Goal: Task Accomplishment & Management: Use online tool/utility

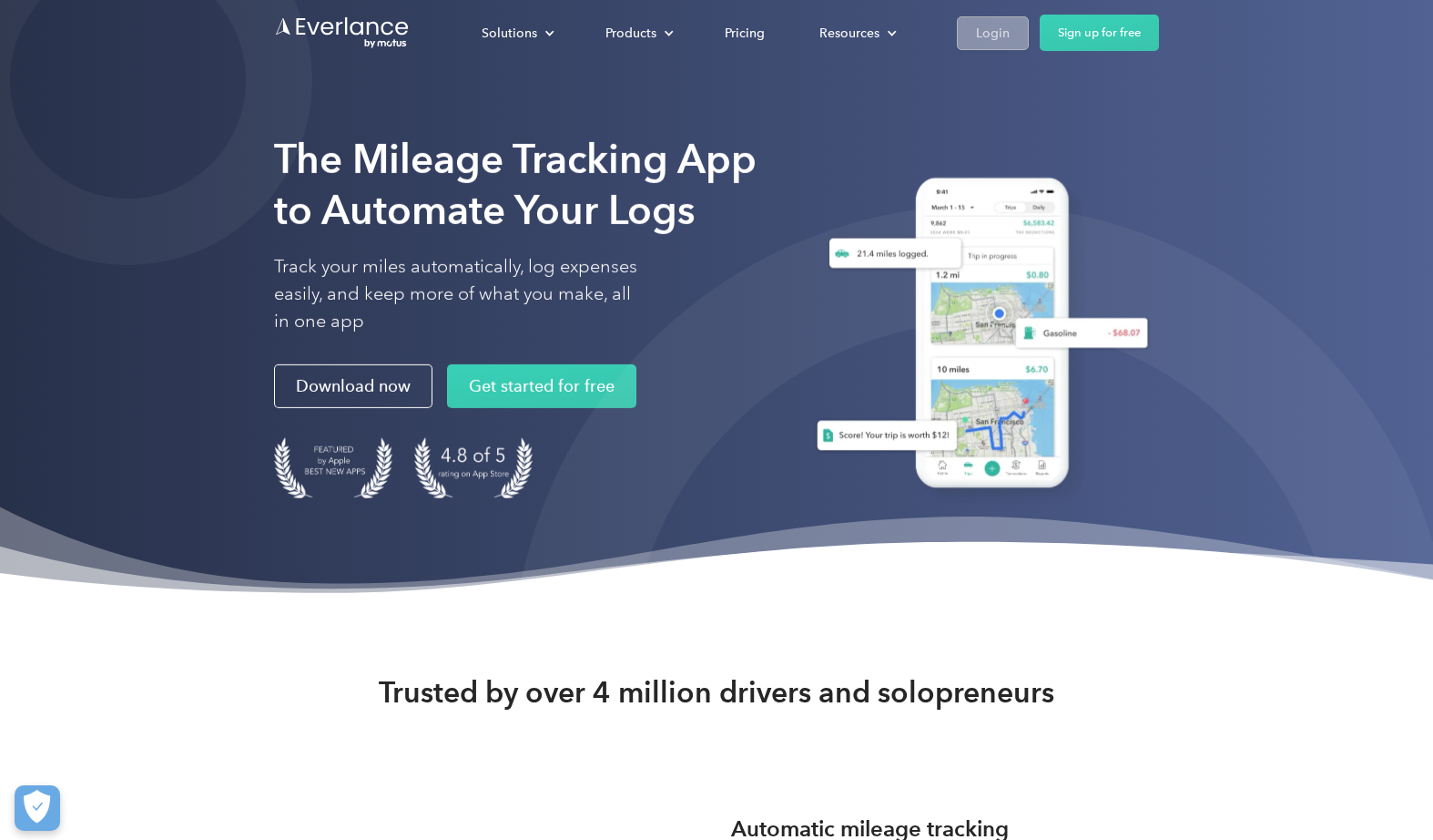
click at [974, 32] on link "Login" at bounding box center [993, 34] width 72 height 34
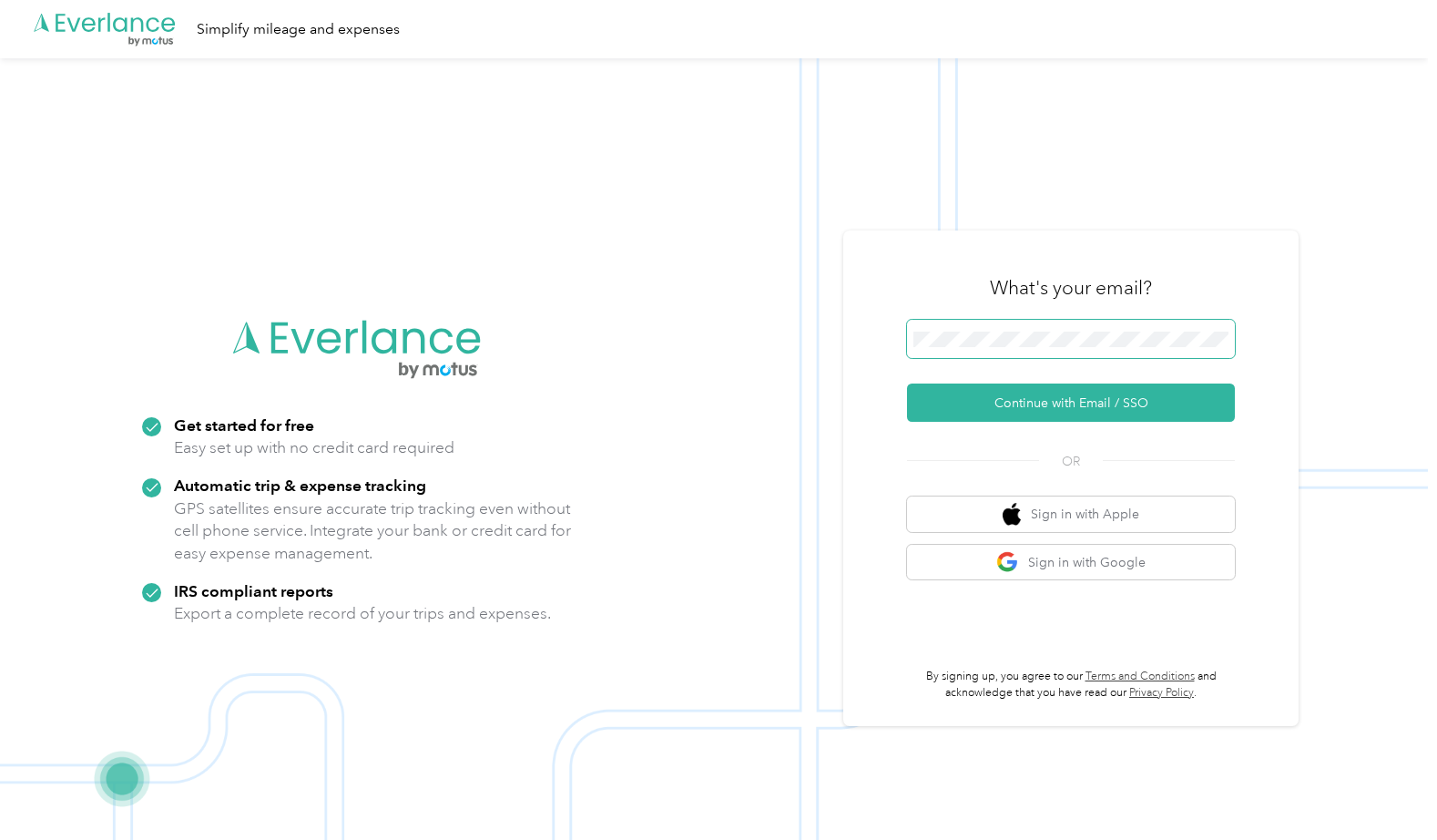
click at [964, 325] on span at bounding box center [1071, 338] width 328 height 39
click at [1071, 399] on button "Continue with Email / SSO" at bounding box center [1071, 403] width 328 height 39
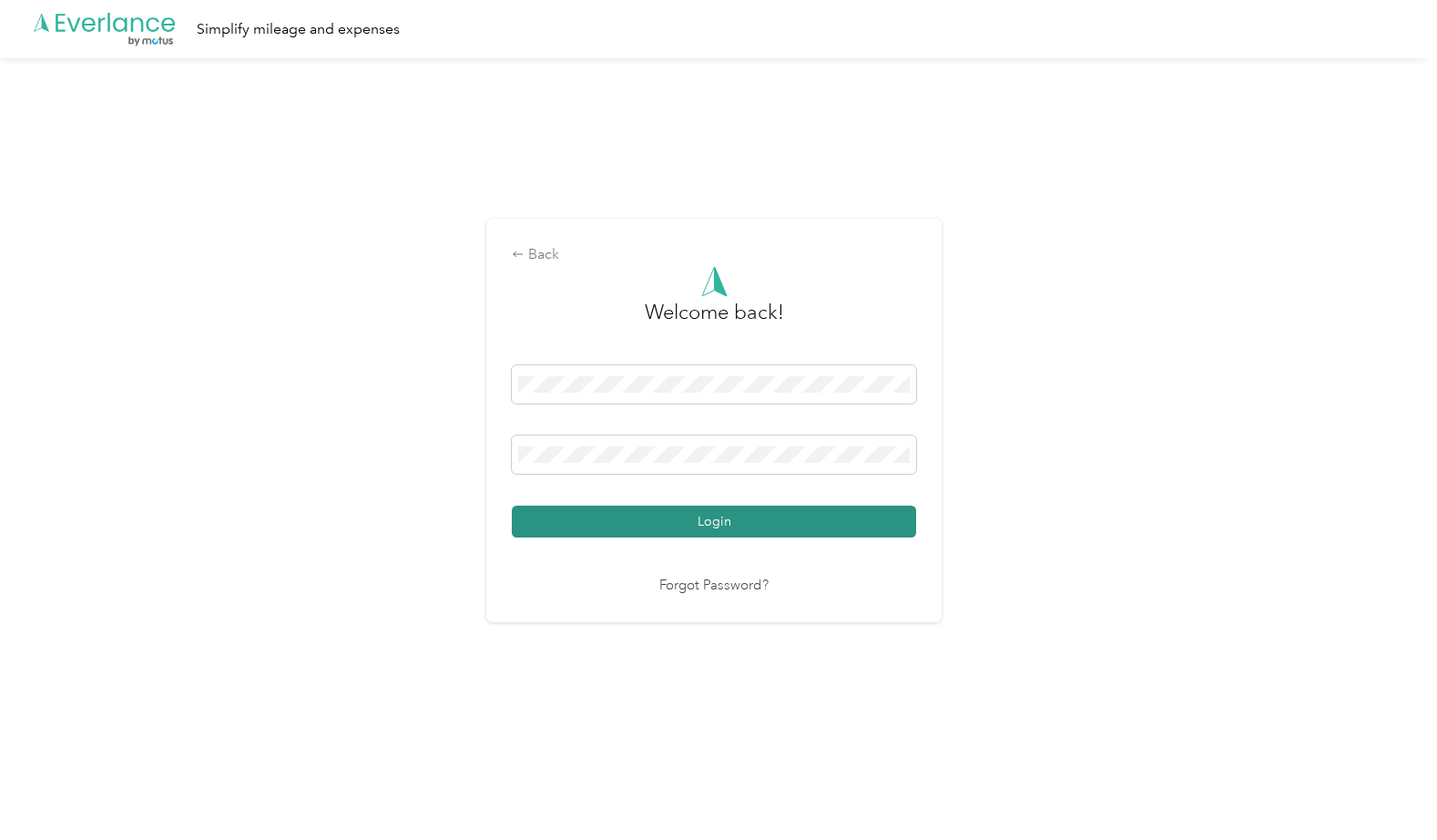
click at [721, 522] on button "Login" at bounding box center [714, 522] width 405 height 32
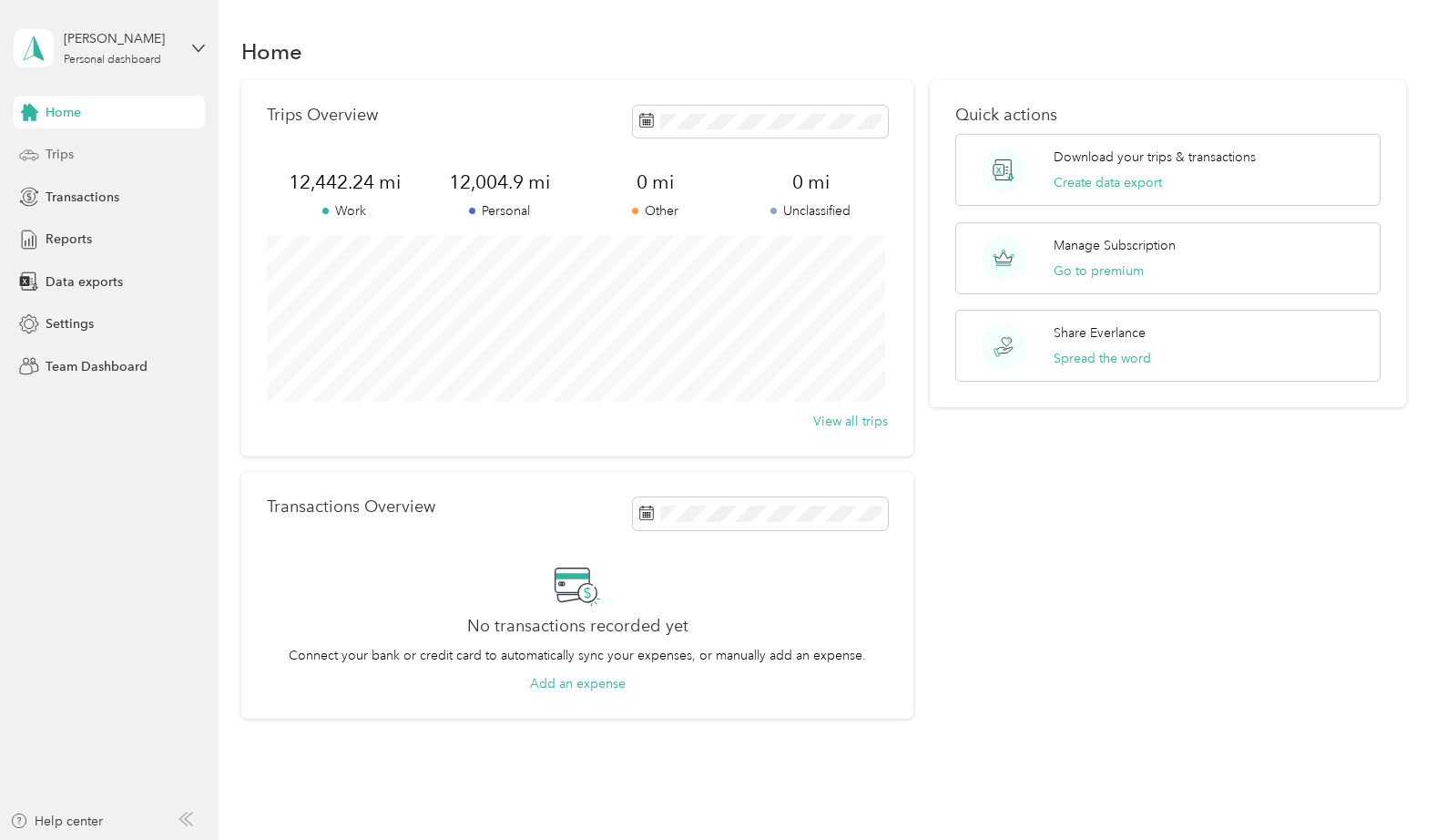
click at [61, 152] on span "Trips" at bounding box center [60, 154] width 28 height 19
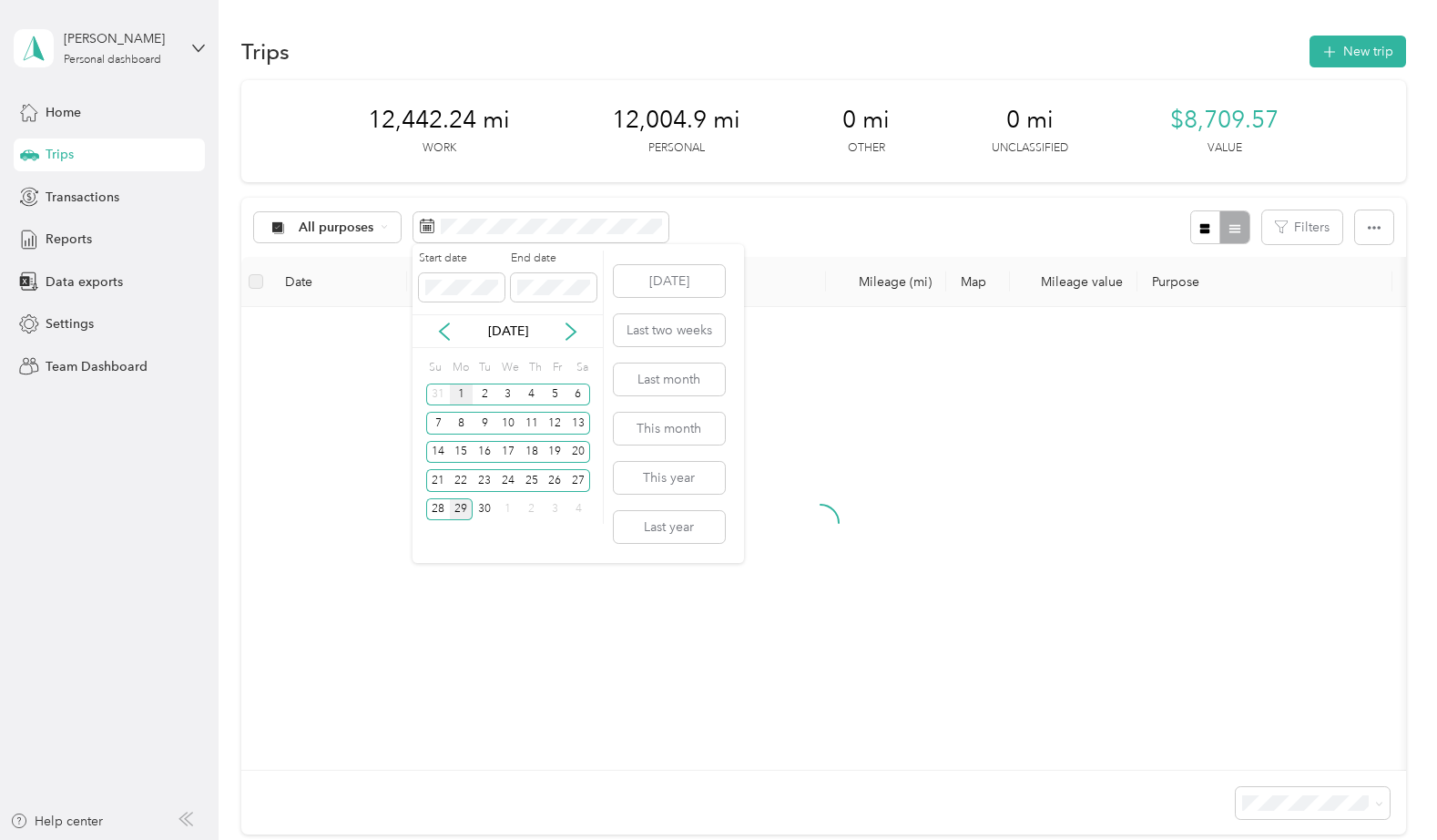
click at [463, 394] on div "1" at bounding box center [462, 395] width 24 height 23
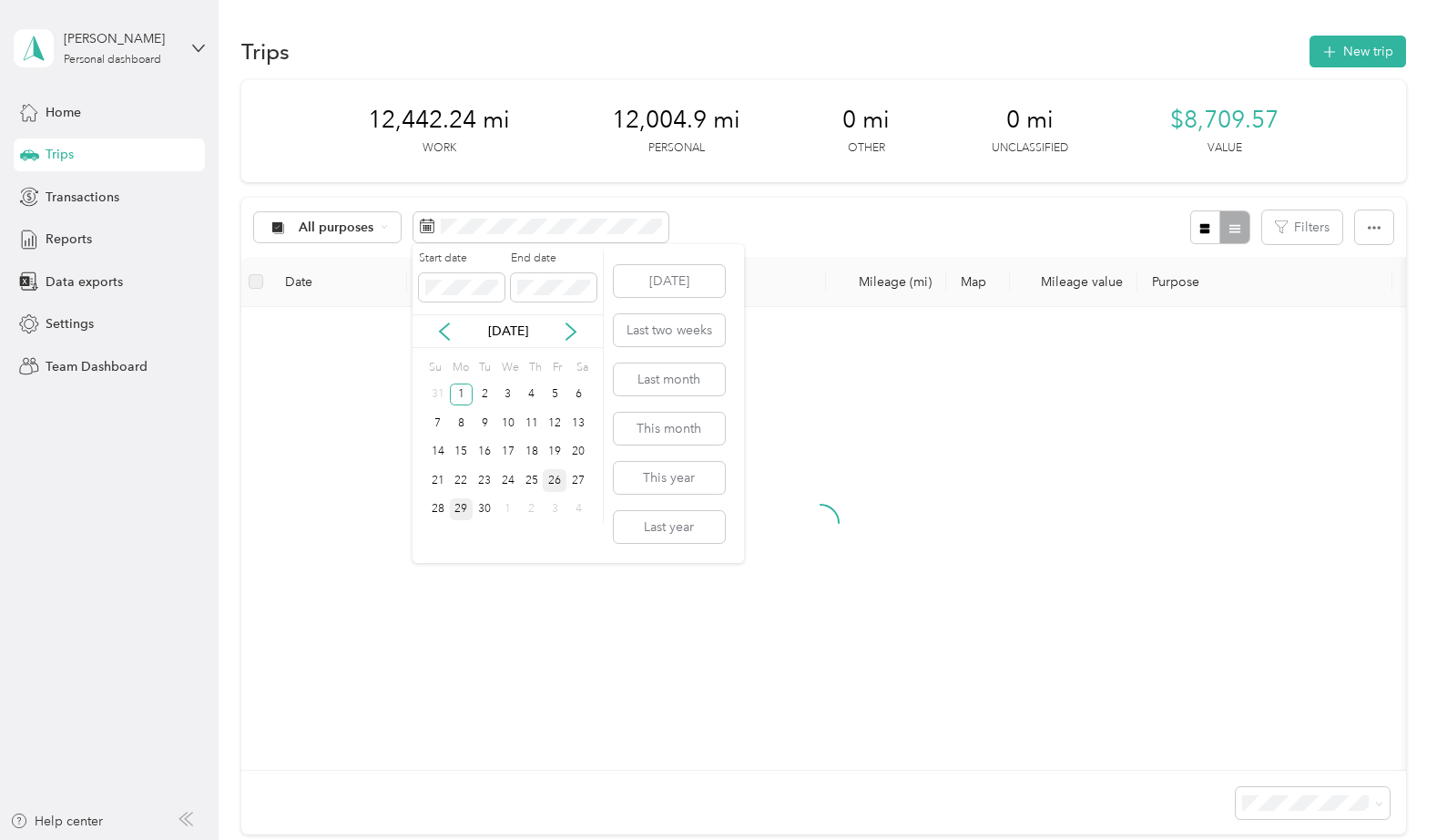
click at [551, 480] on div "26" at bounding box center [554, 480] width 24 height 23
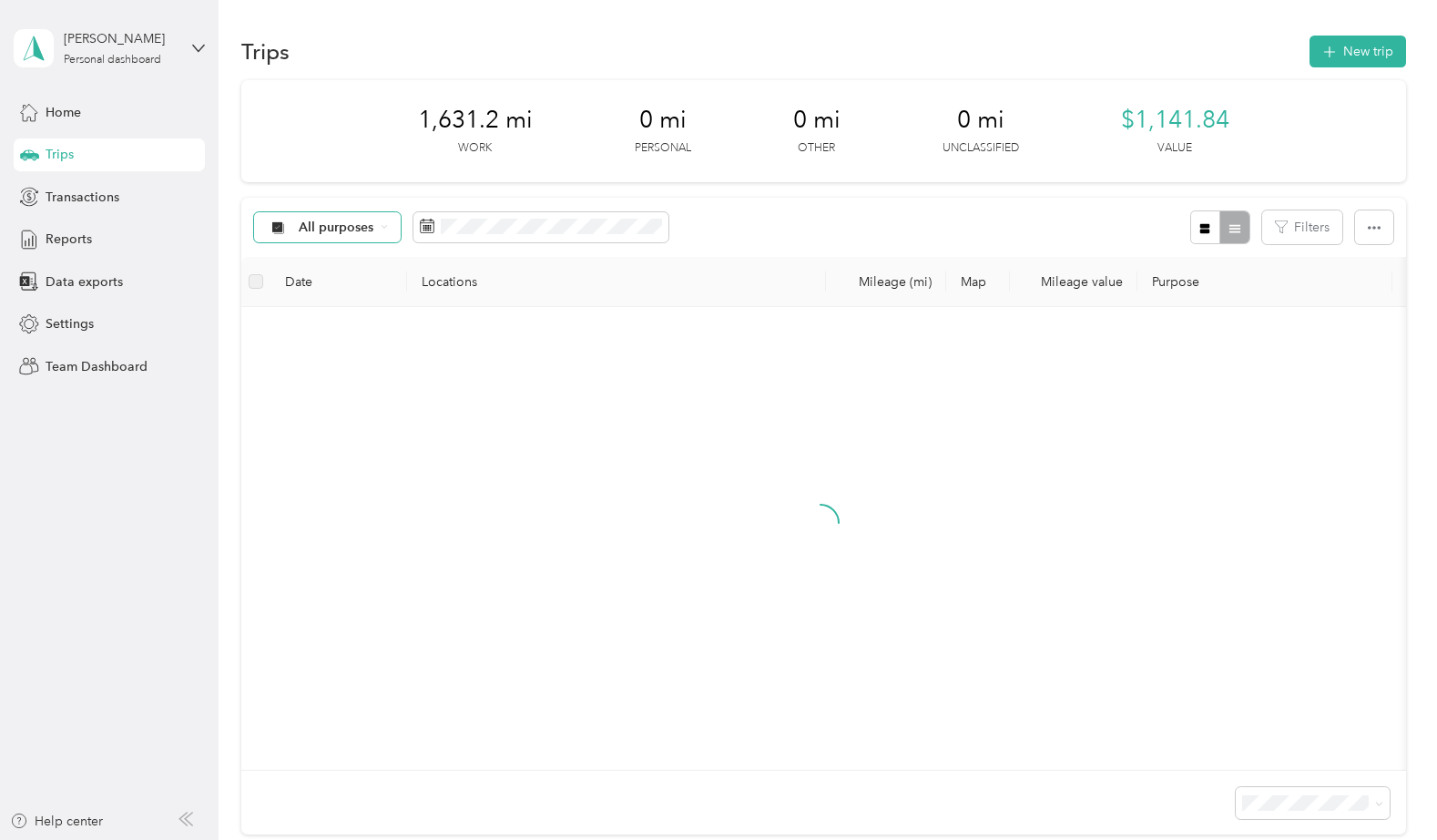
click at [377, 222] on div "All purposes" at bounding box center [327, 227] width 148 height 31
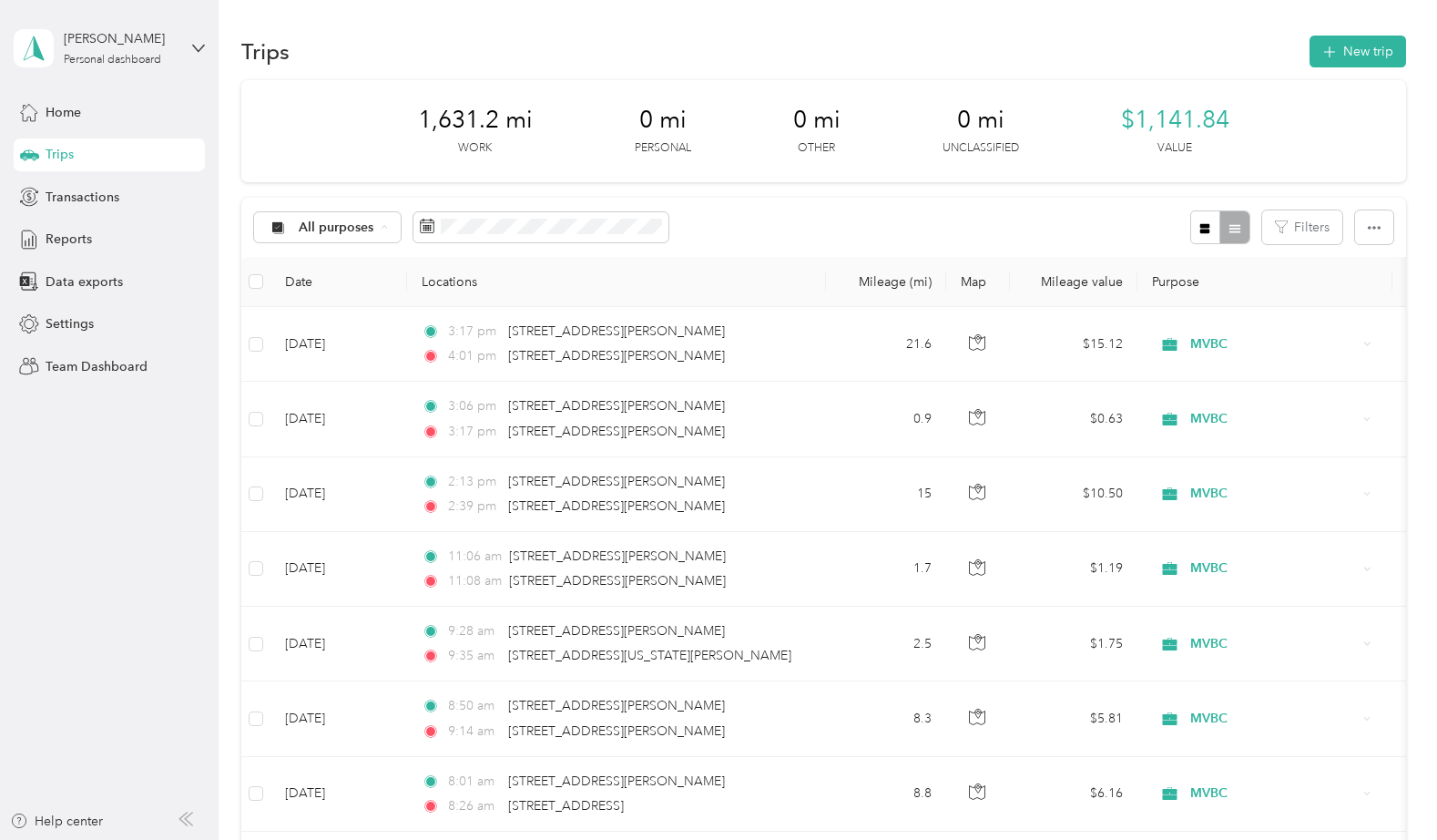
click at [322, 384] on span "MVBC" at bounding box center [343, 387] width 88 height 19
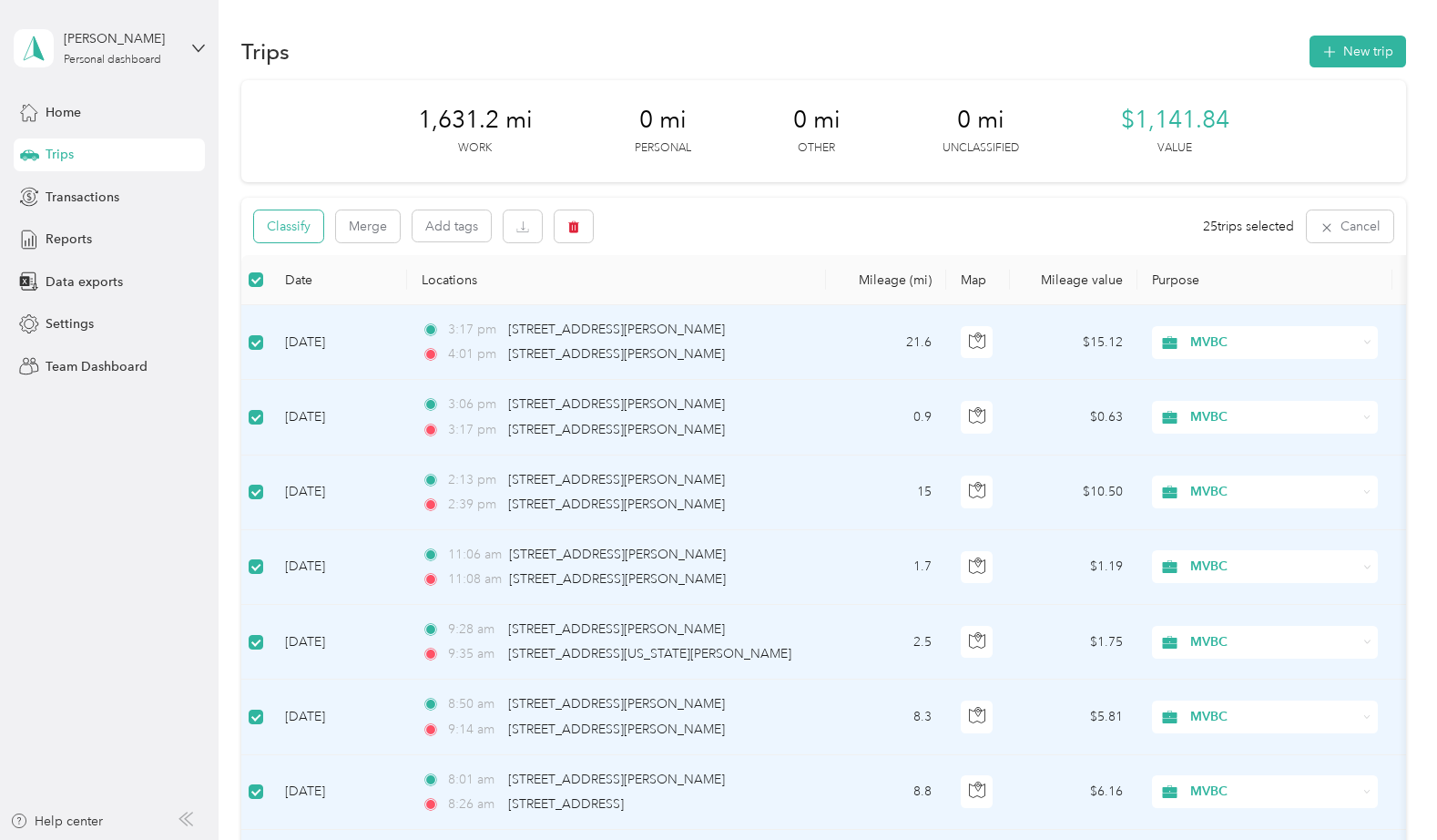
click at [299, 229] on button "Classify" at bounding box center [289, 226] width 69 height 32
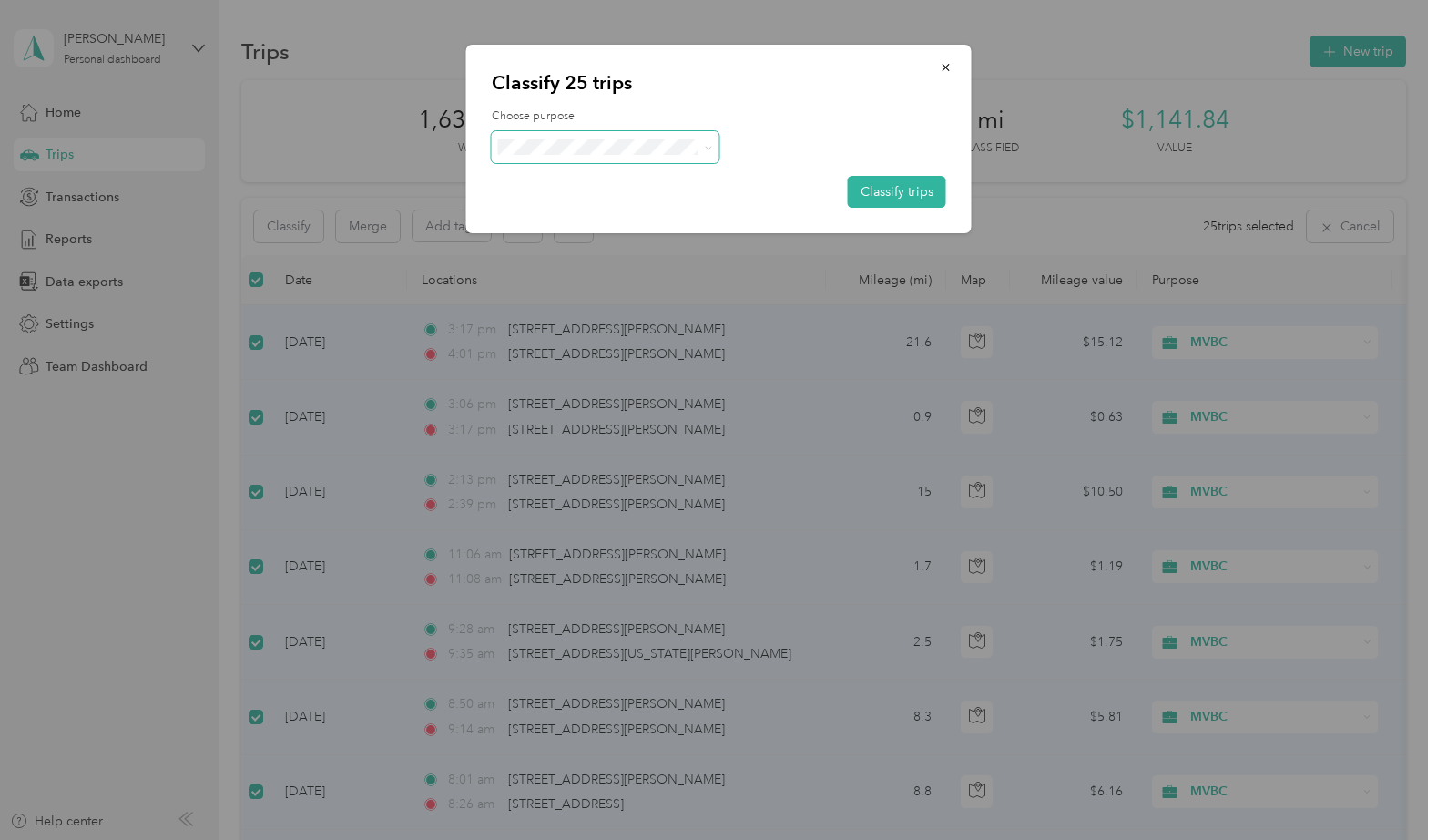
click at [705, 150] on icon at bounding box center [708, 148] width 8 height 8
click at [659, 206] on span "Personal" at bounding box center [621, 210] width 170 height 19
click at [898, 183] on button "Classify trips" at bounding box center [897, 191] width 98 height 32
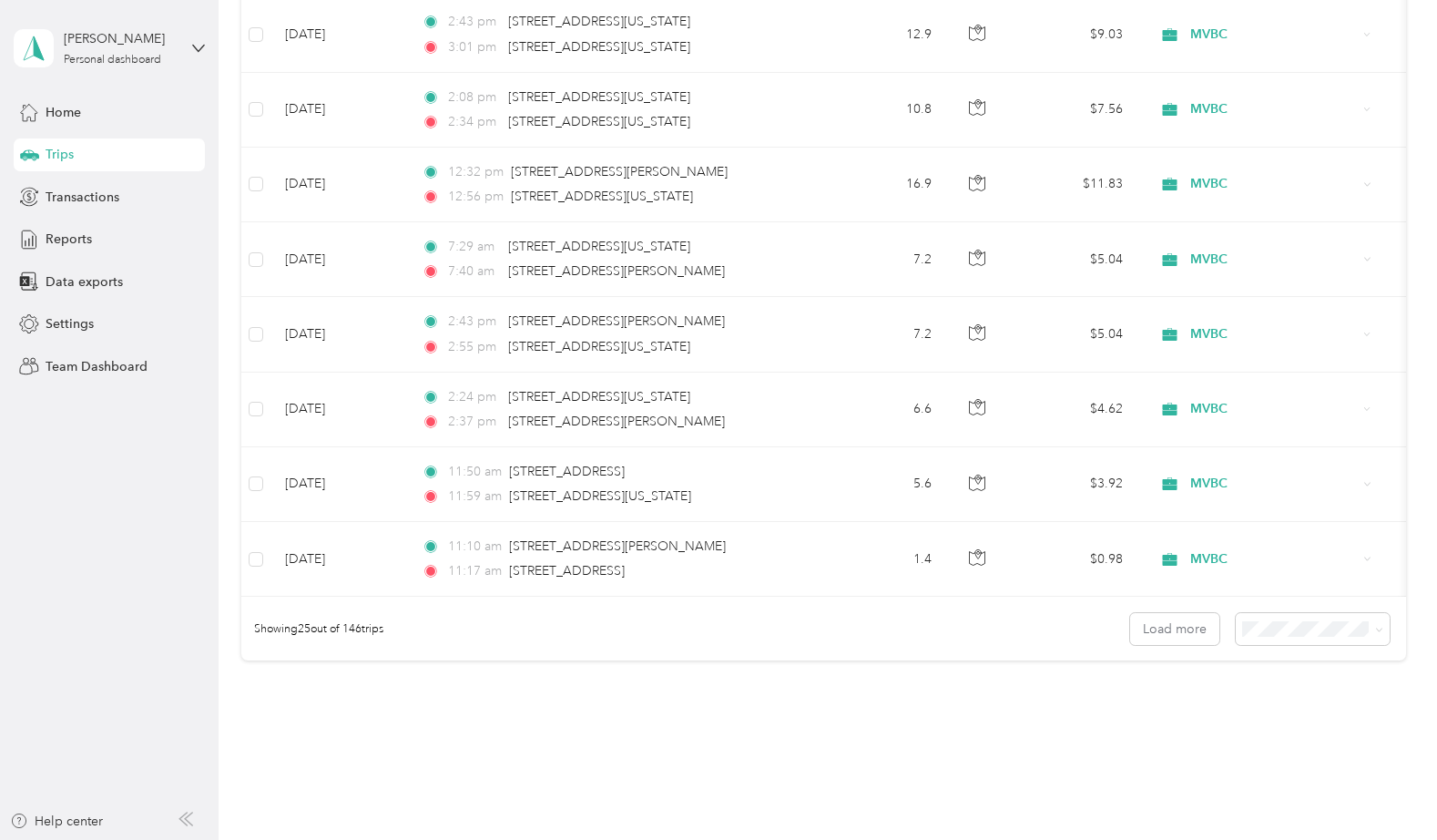
scroll to position [1669, 0]
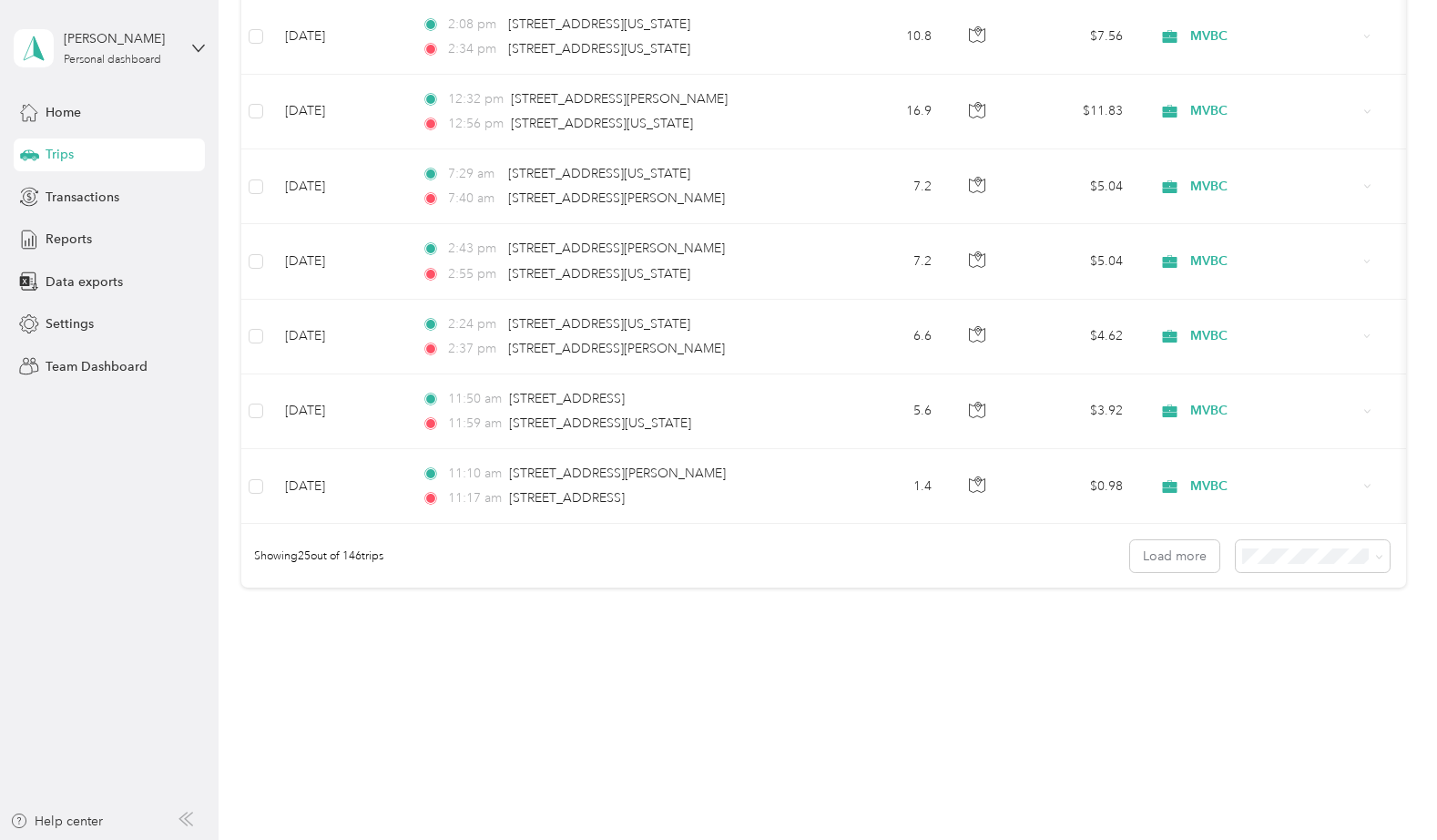
click at [1274, 653] on div "100 per load" at bounding box center [1308, 650] width 129 height 19
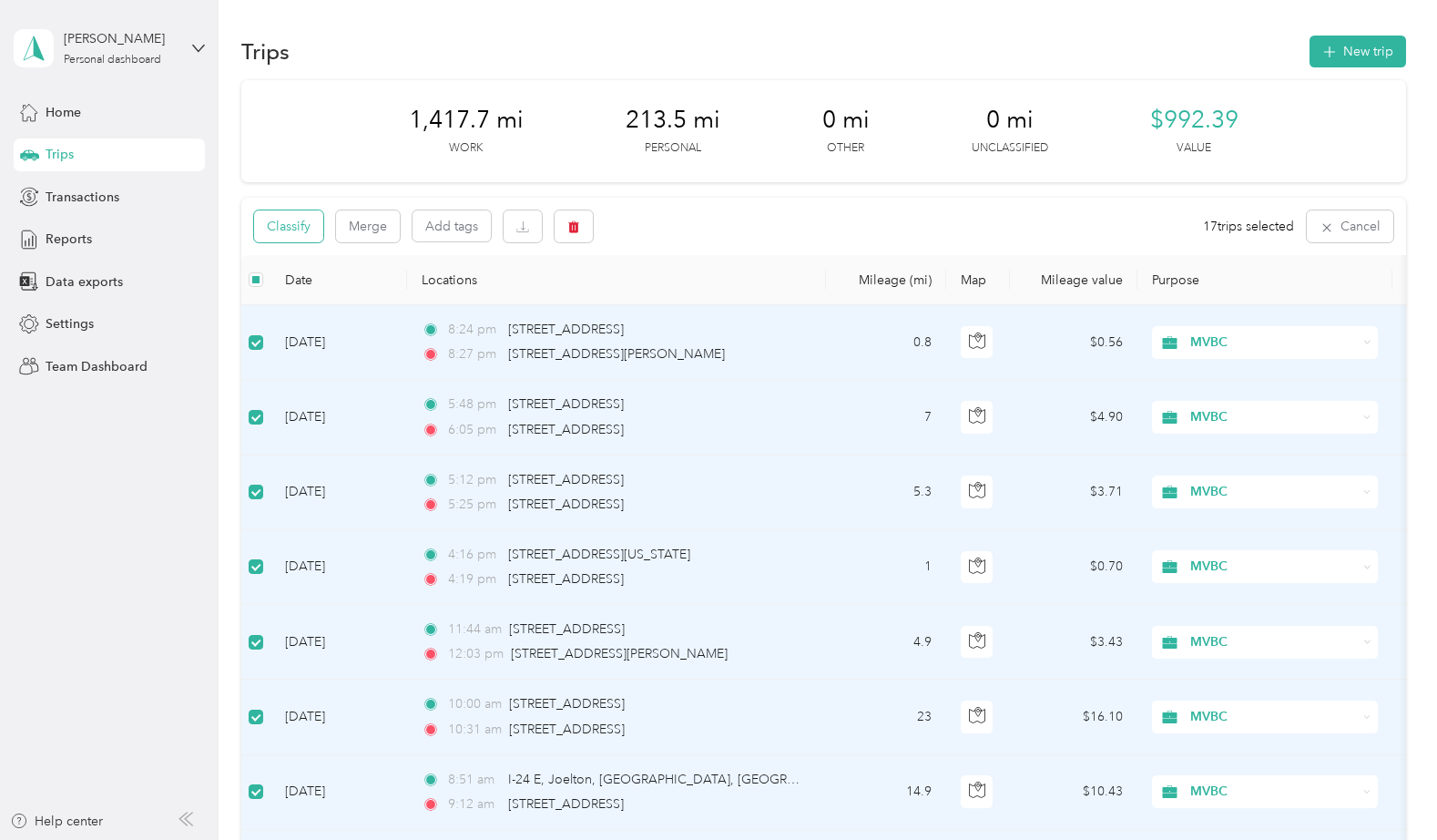
click at [296, 223] on button "Classify" at bounding box center [289, 226] width 69 height 32
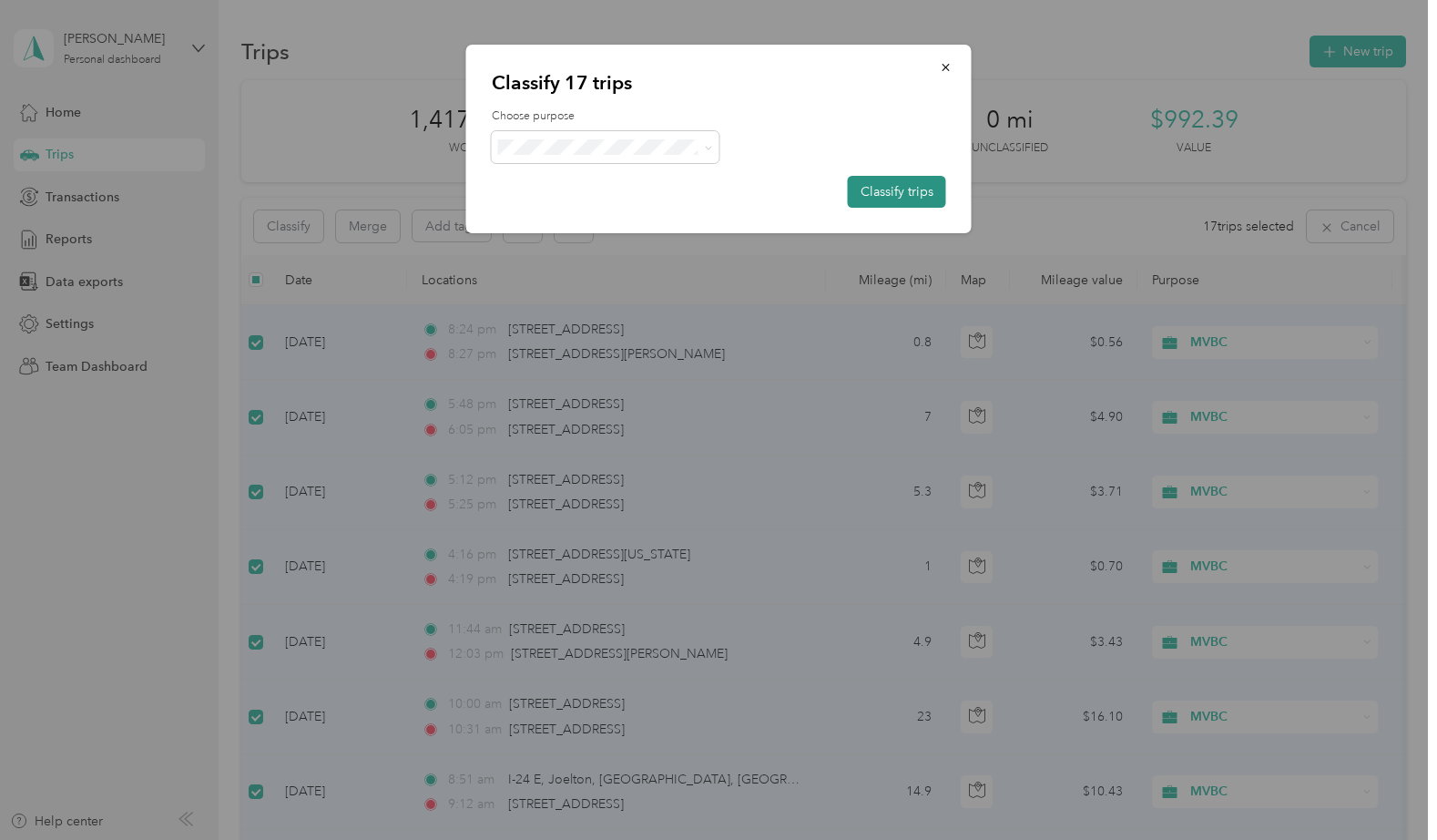
click at [896, 191] on button "Classify trips" at bounding box center [897, 191] width 98 height 32
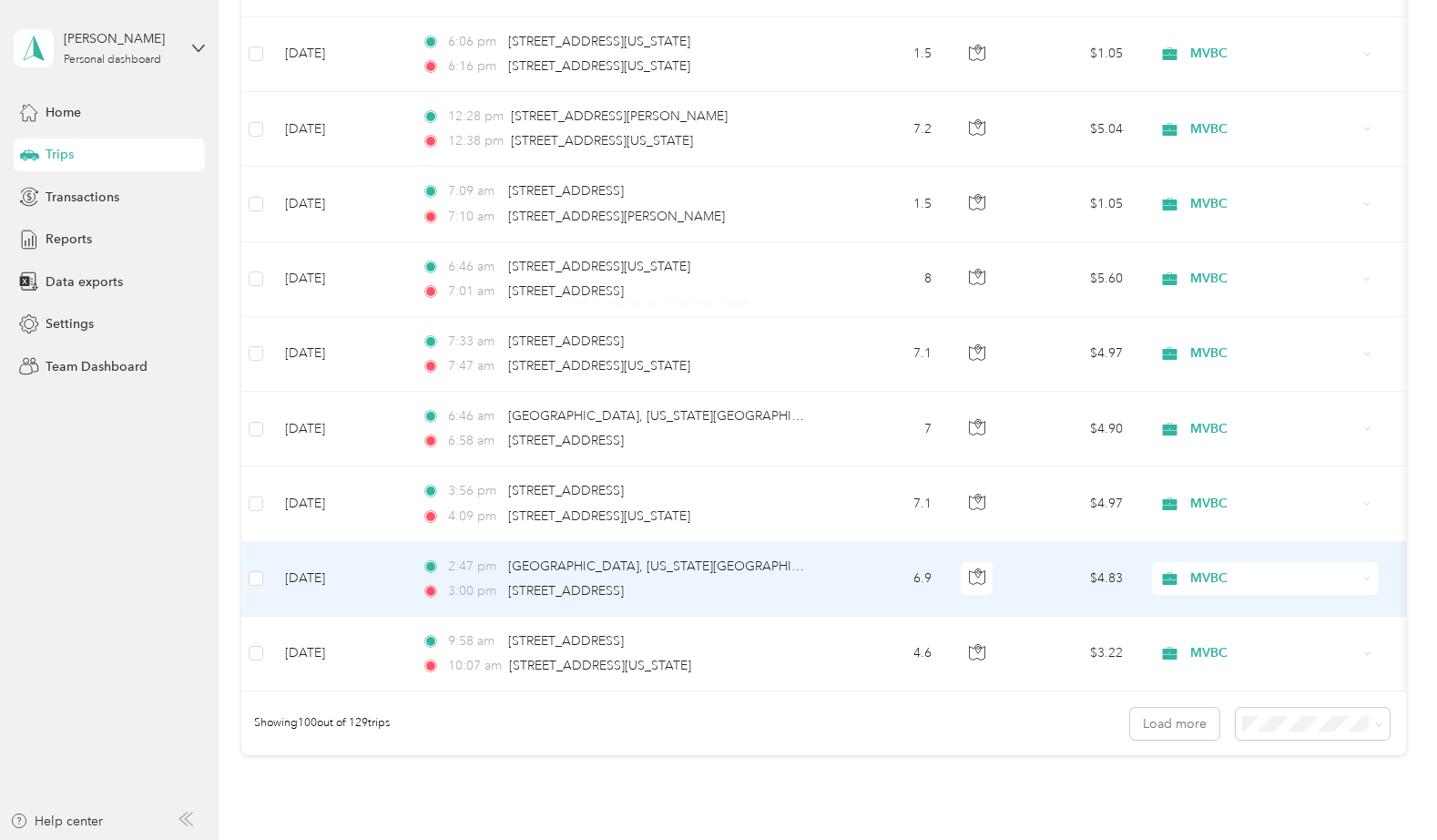
scroll to position [7285, 0]
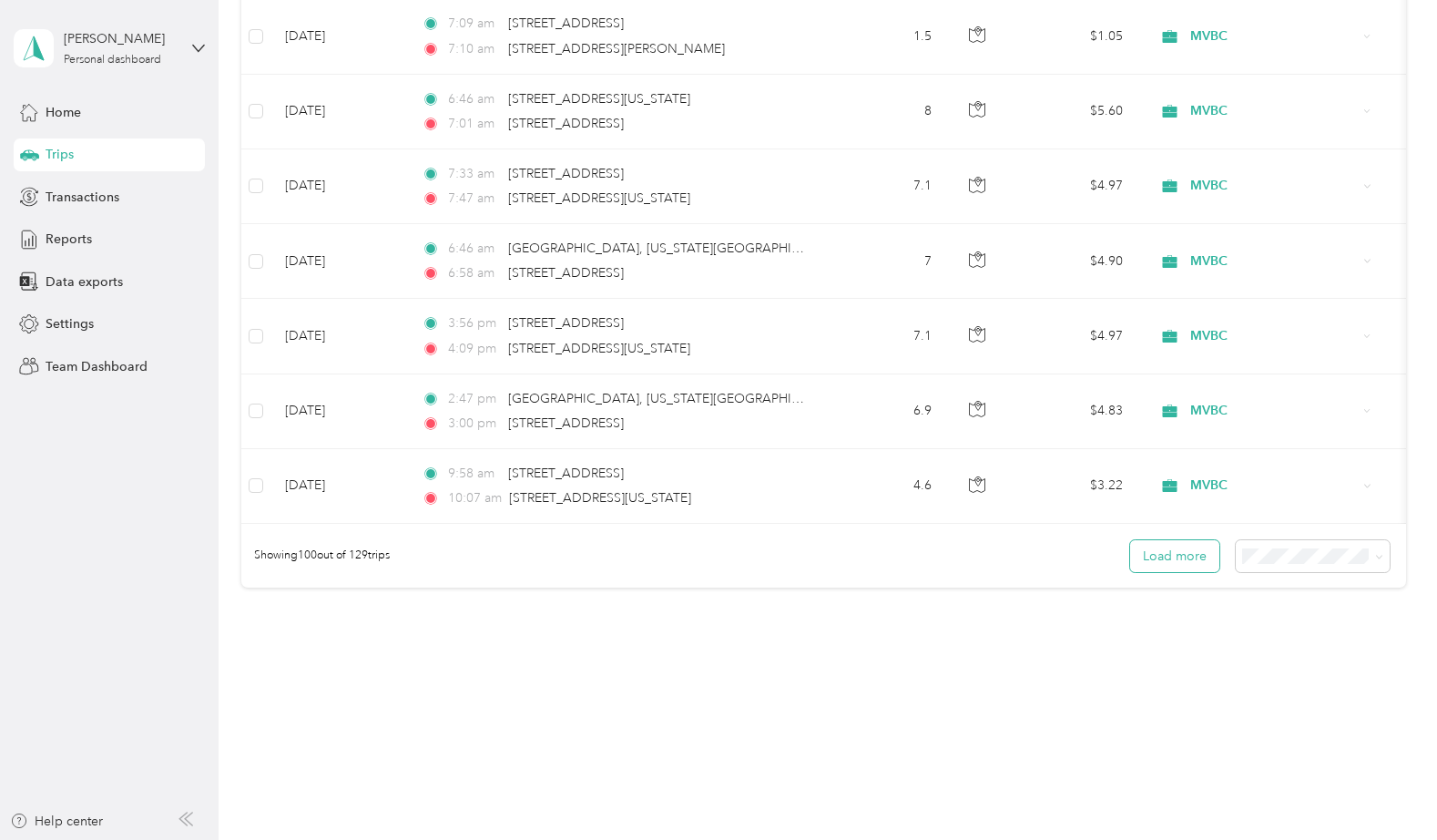
click at [1160, 550] on button "Load more" at bounding box center [1174, 555] width 89 height 32
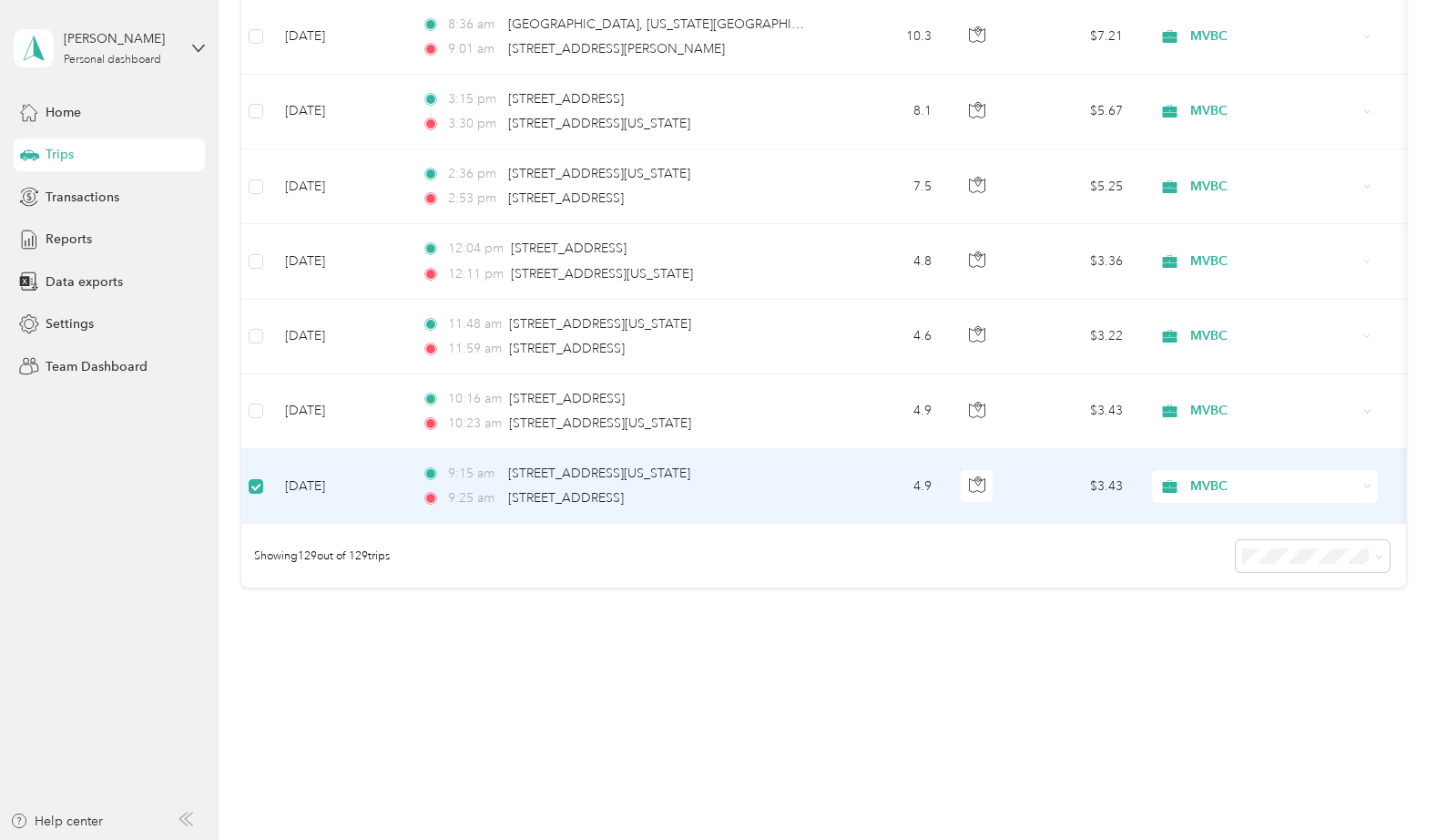
scroll to position [9456, 0]
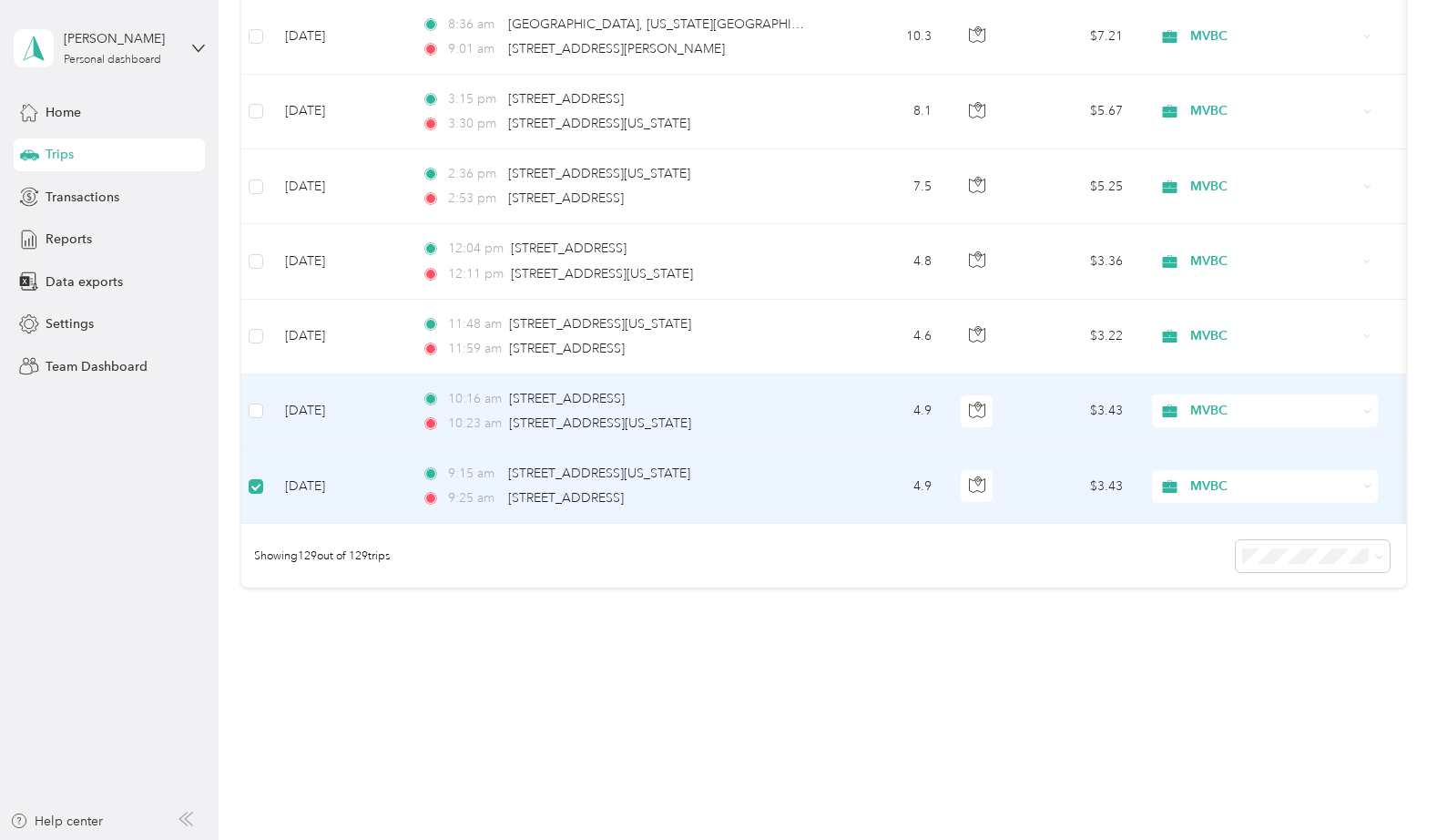
click at [248, 394] on td at bounding box center [255, 411] width 29 height 74
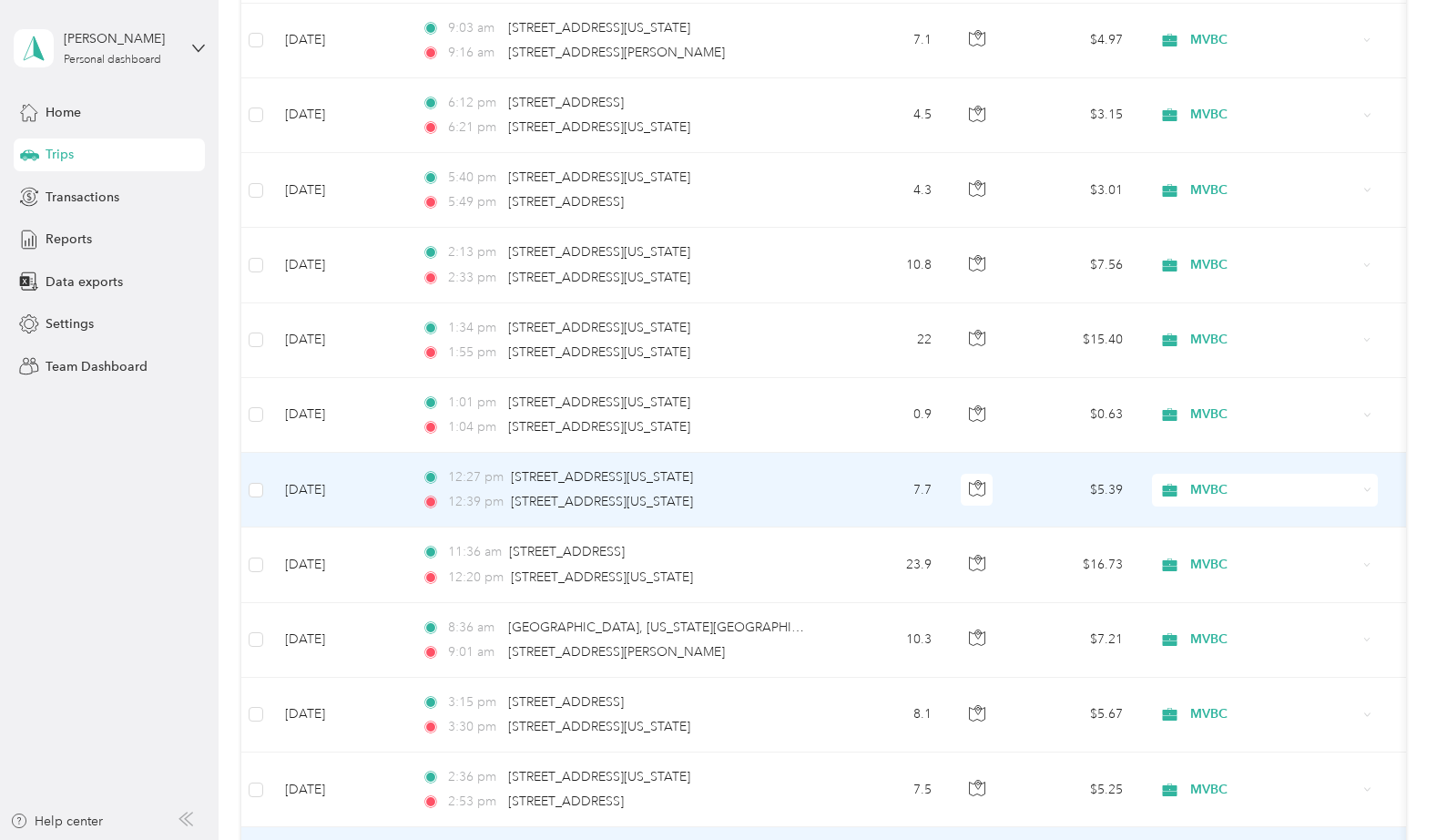
scroll to position [8839, 0]
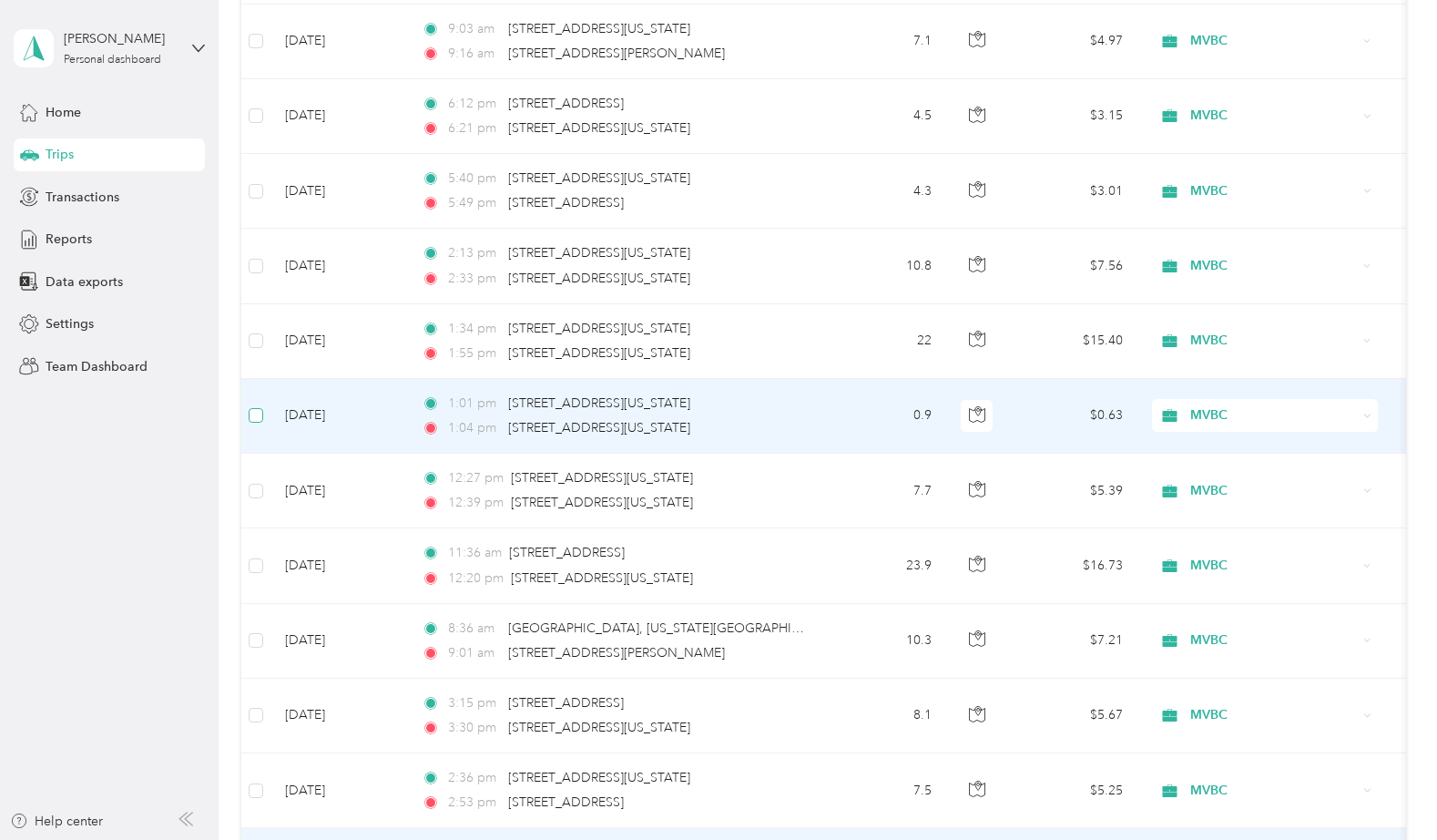
click at [254, 407] on label at bounding box center [256, 416] width 15 height 20
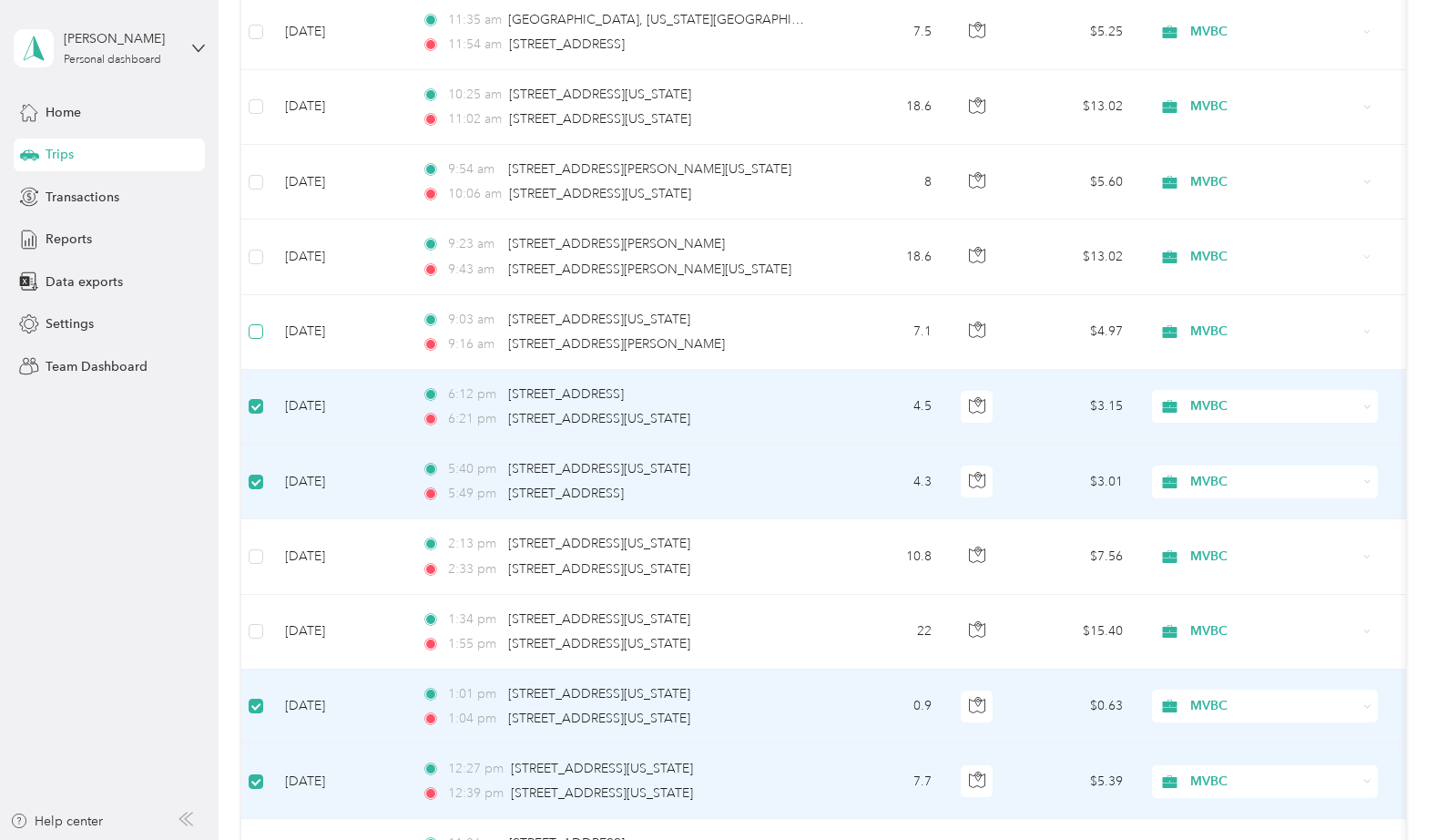
scroll to position [8546, 0]
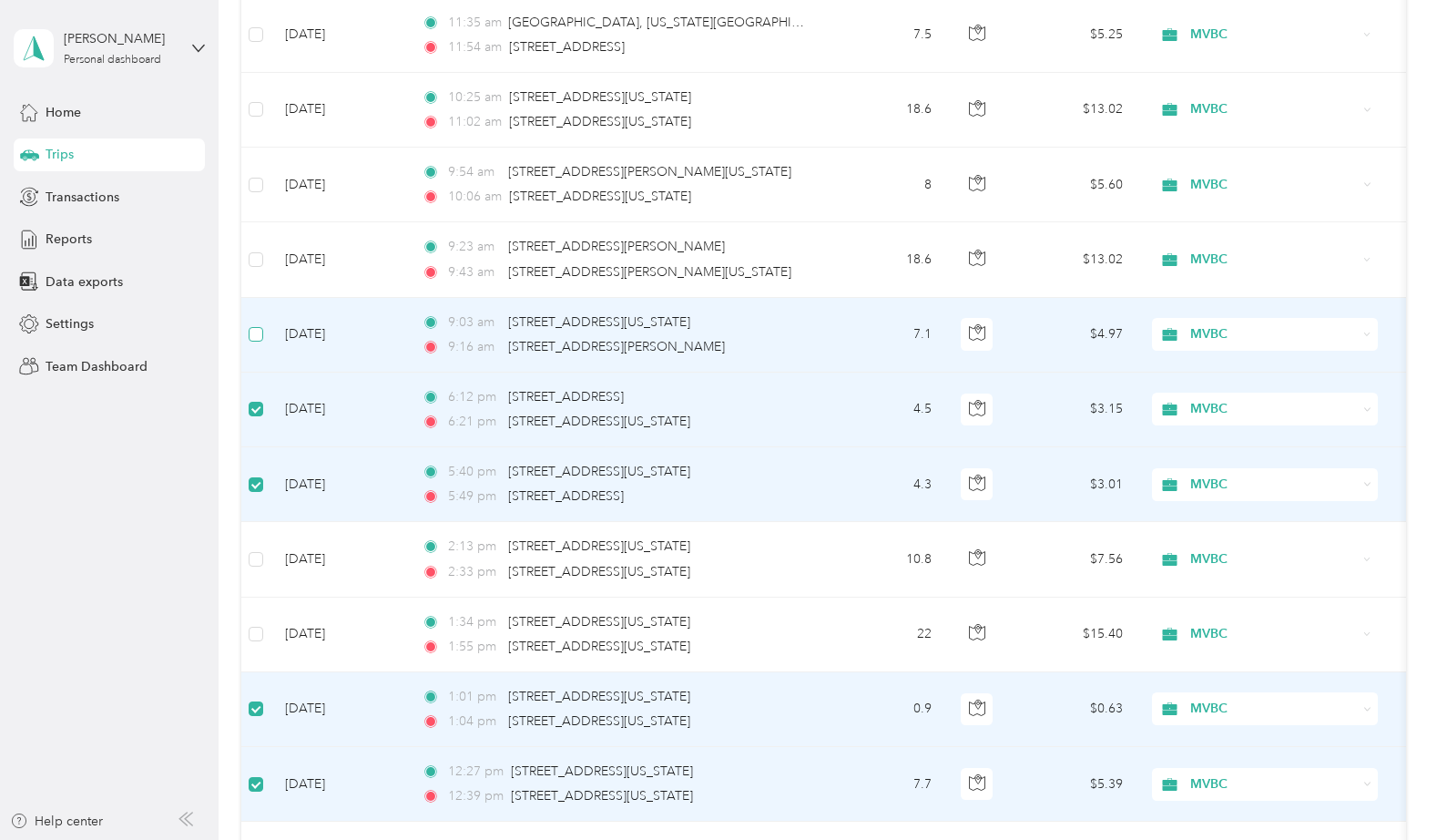
click at [257, 341] on label at bounding box center [256, 334] width 15 height 20
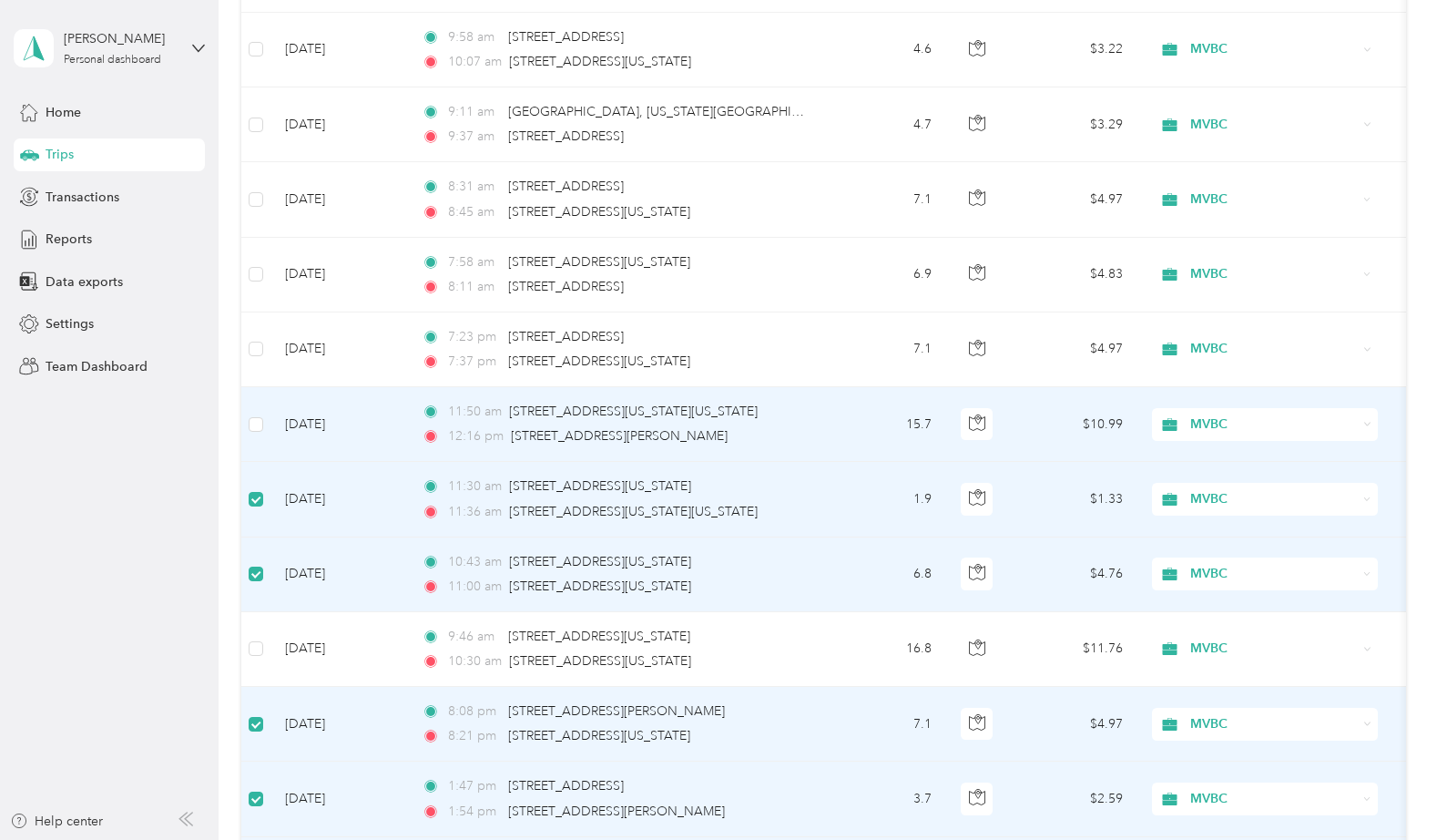
scroll to position [7706, 0]
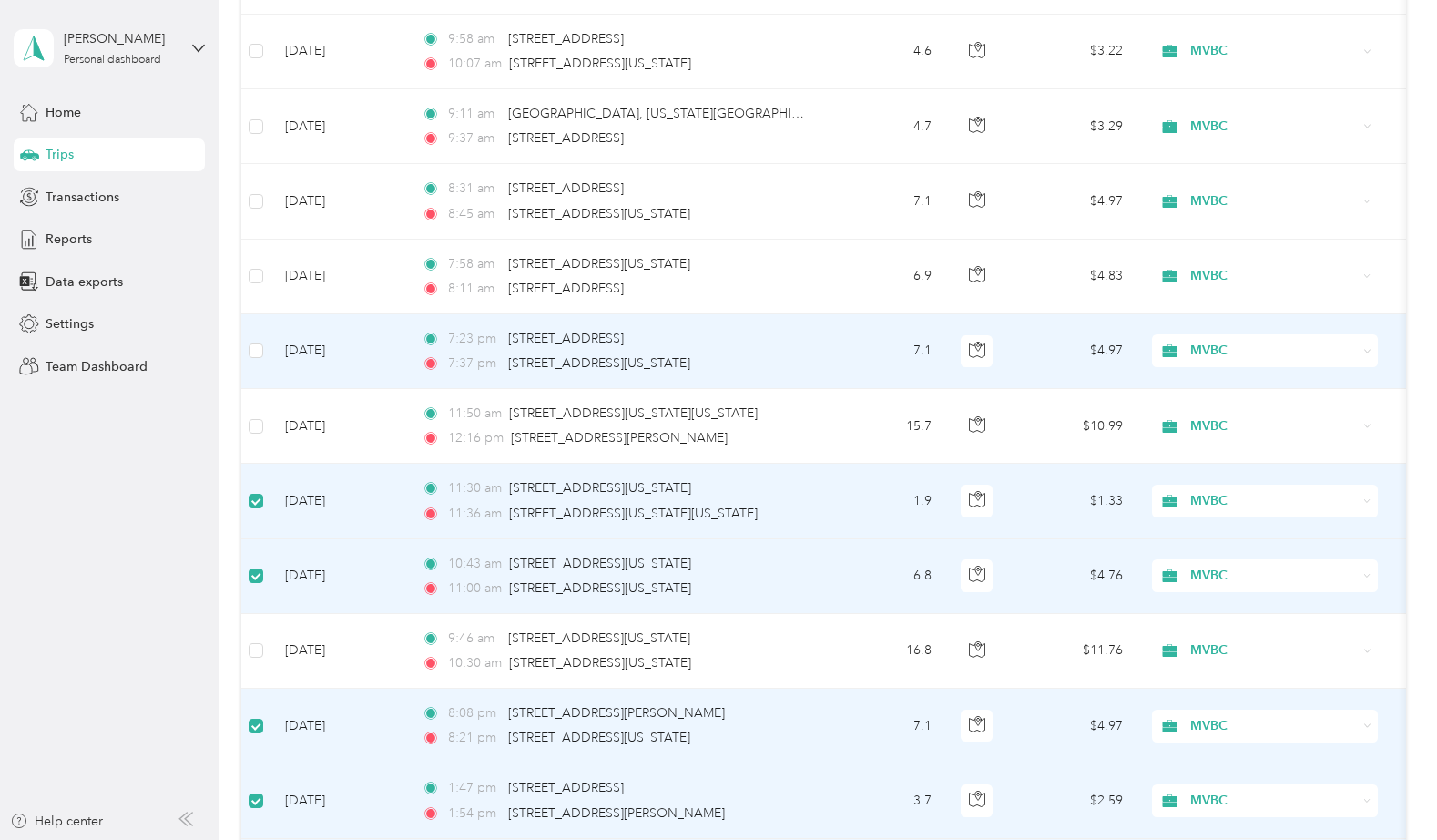
click at [263, 352] on td at bounding box center [255, 351] width 29 height 74
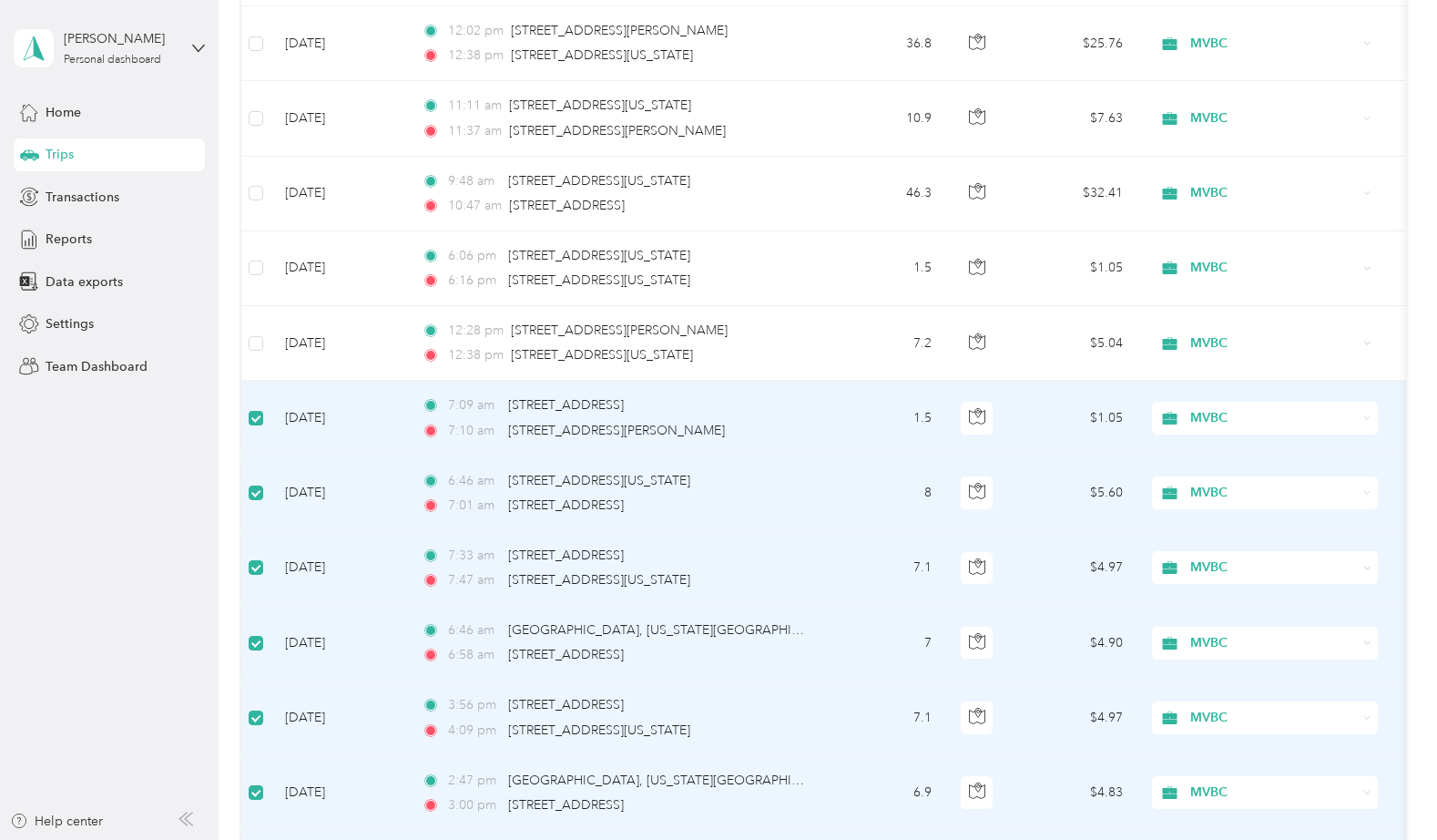
scroll to position [6885, 0]
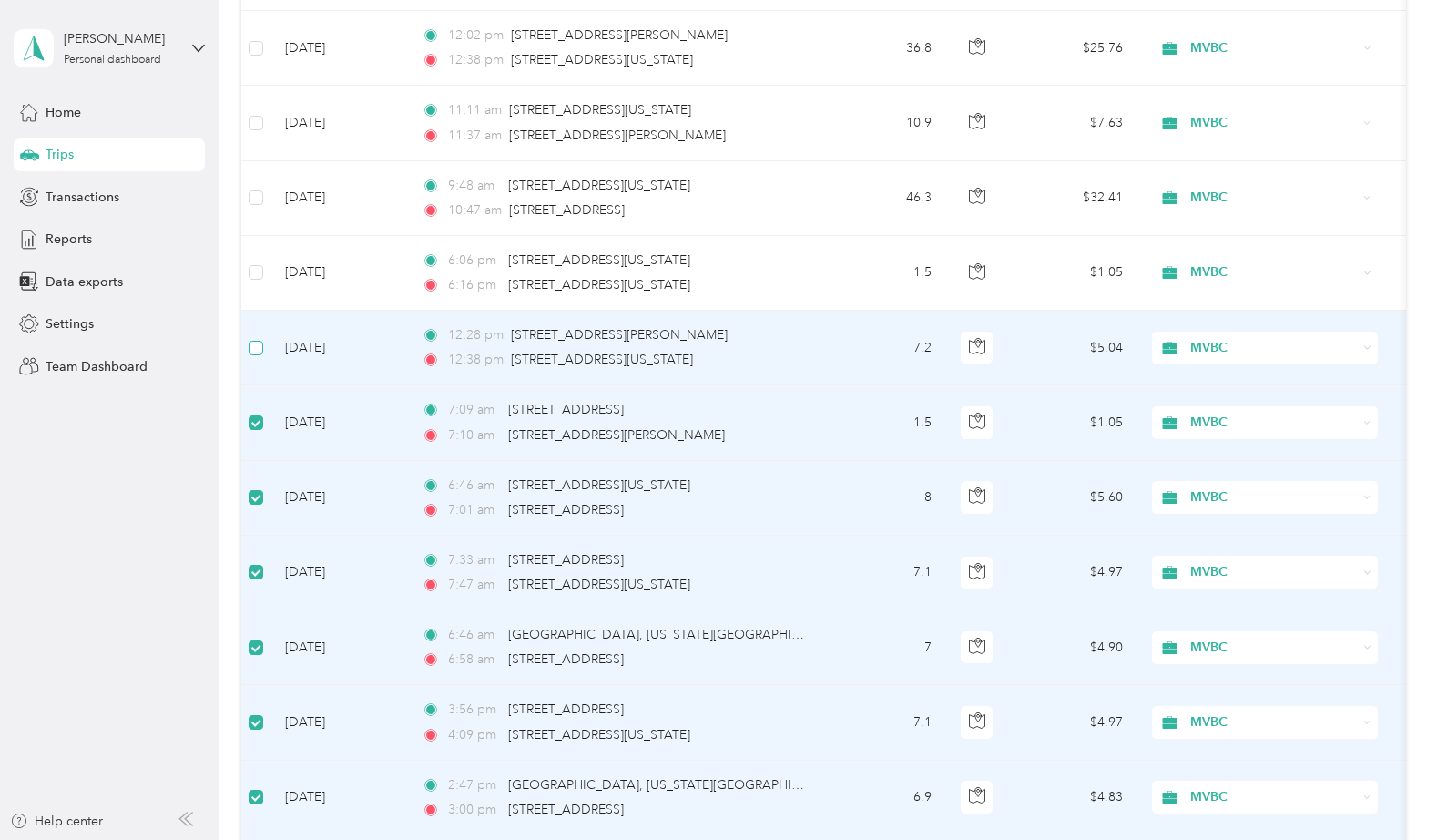
click at [255, 356] on label at bounding box center [256, 348] width 15 height 20
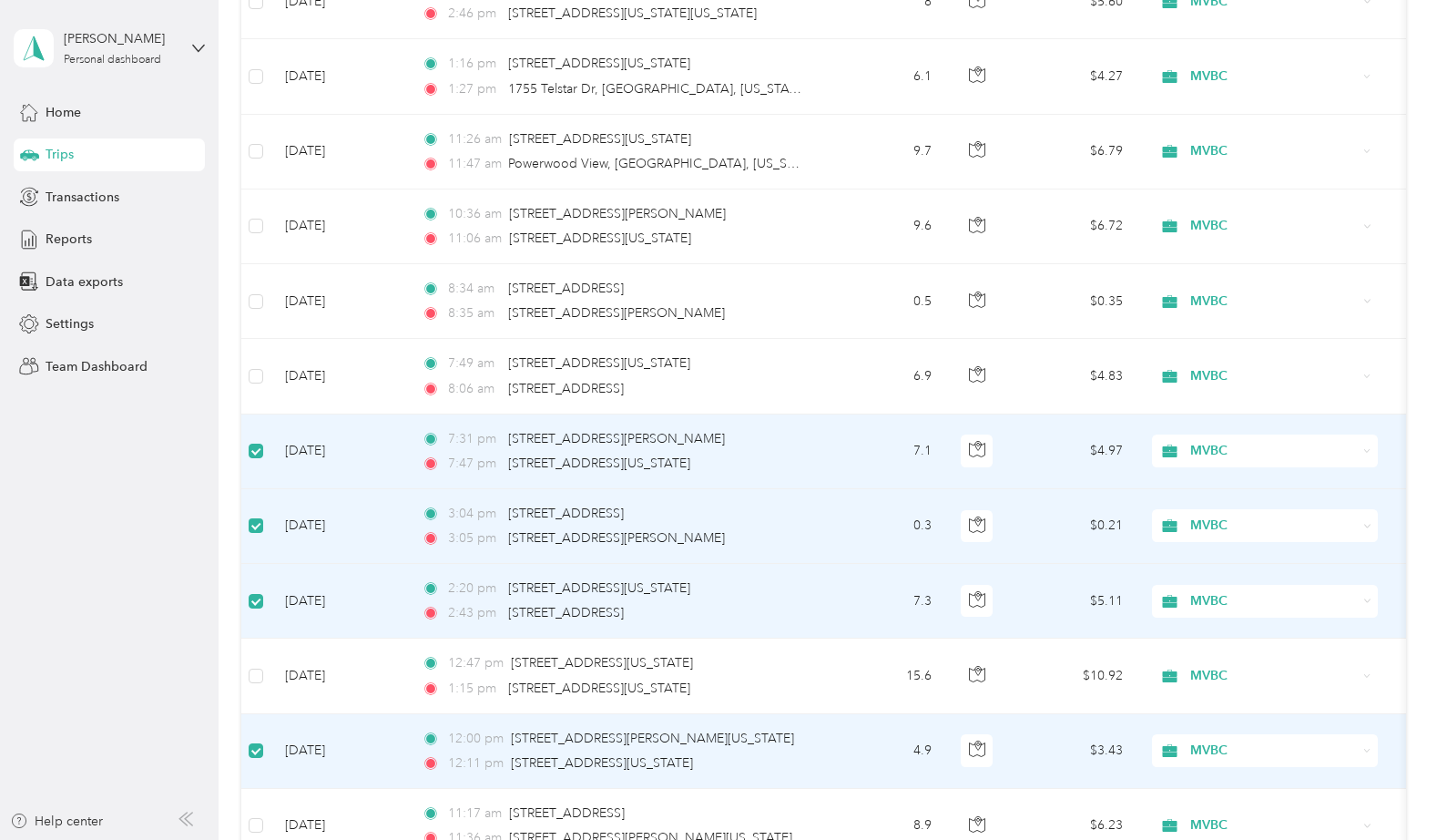
scroll to position [5126, 0]
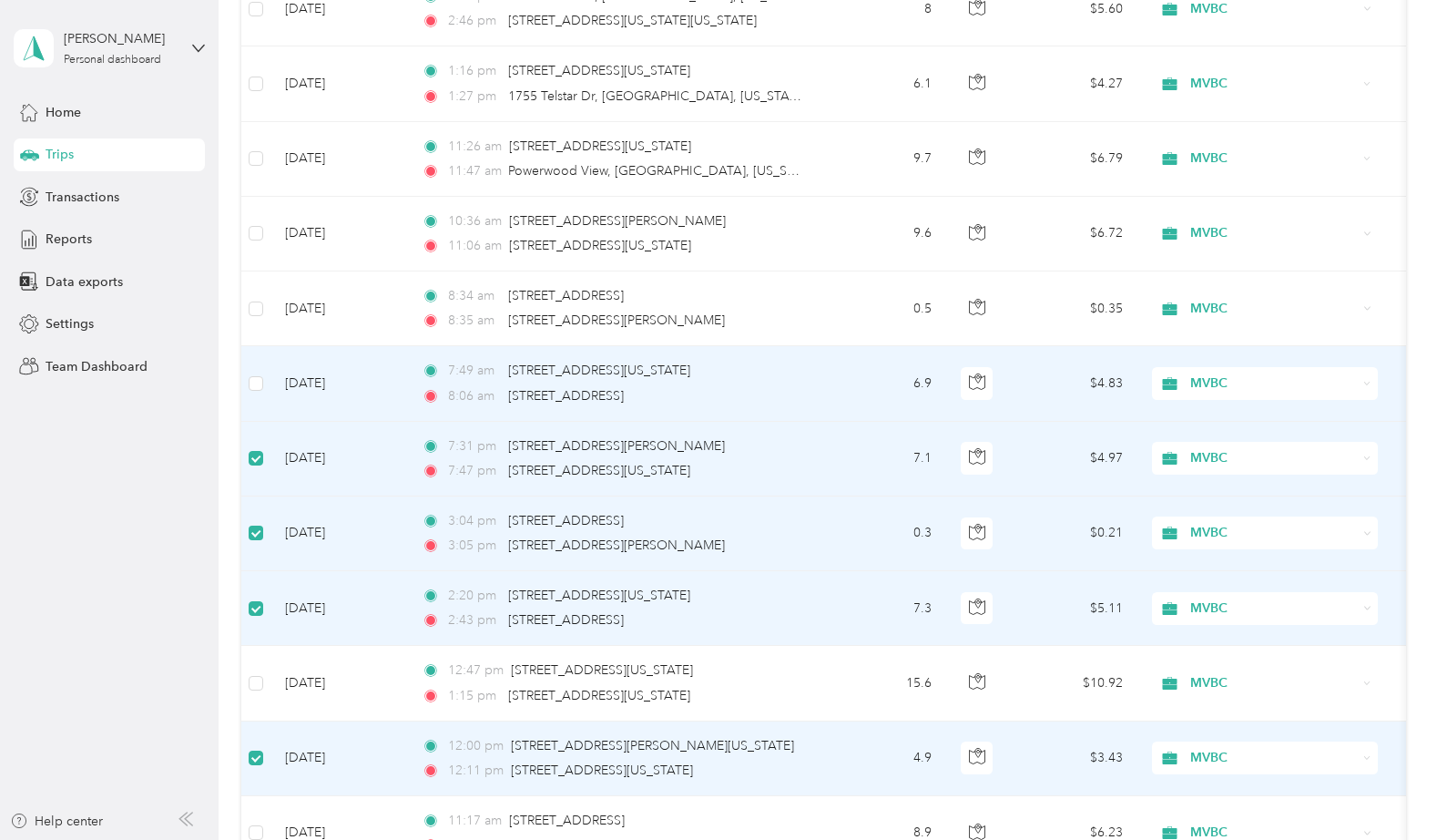
click at [256, 370] on td at bounding box center [255, 383] width 29 height 74
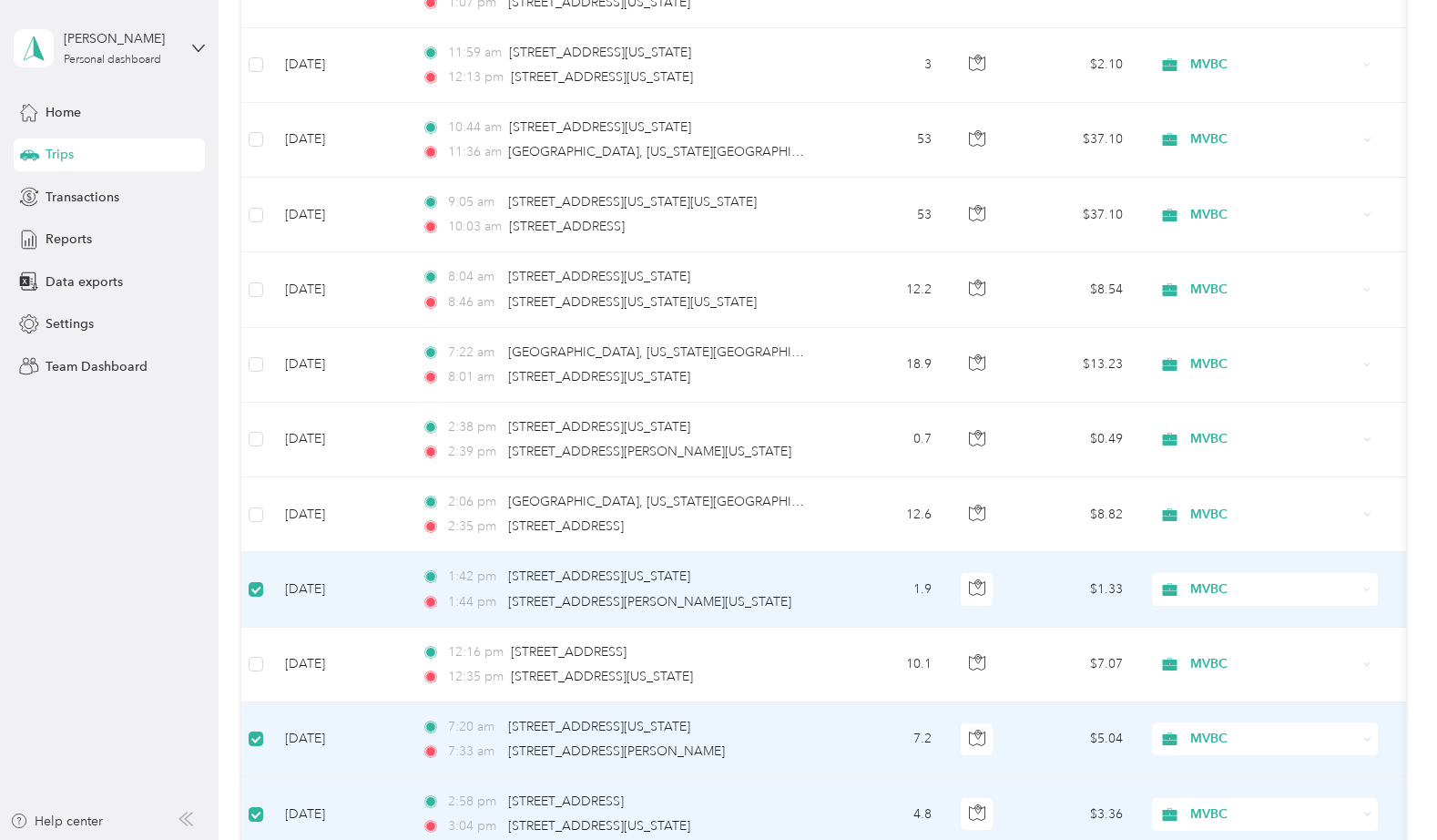
scroll to position [3420, 0]
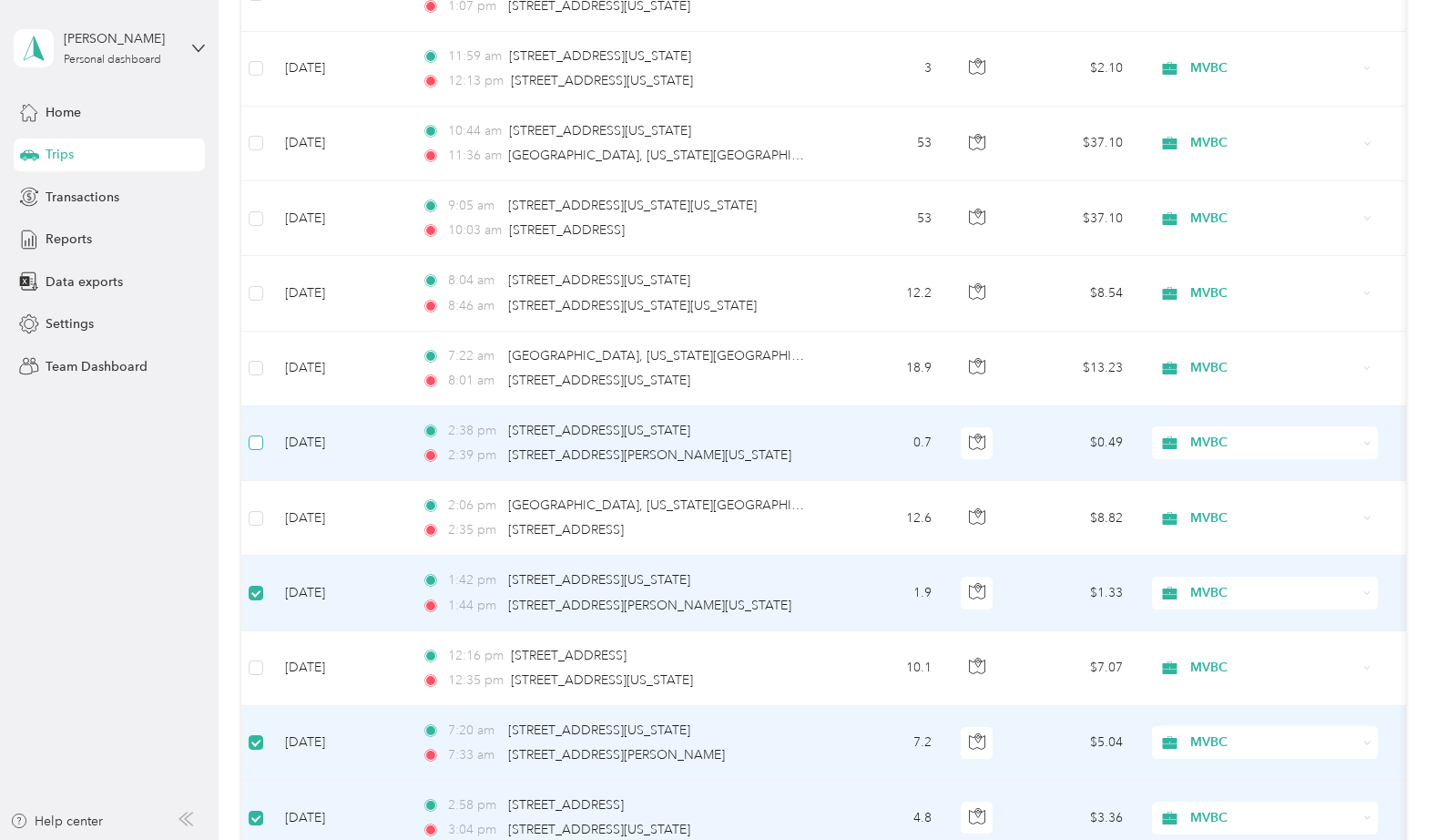
click at [257, 450] on label at bounding box center [256, 442] width 15 height 20
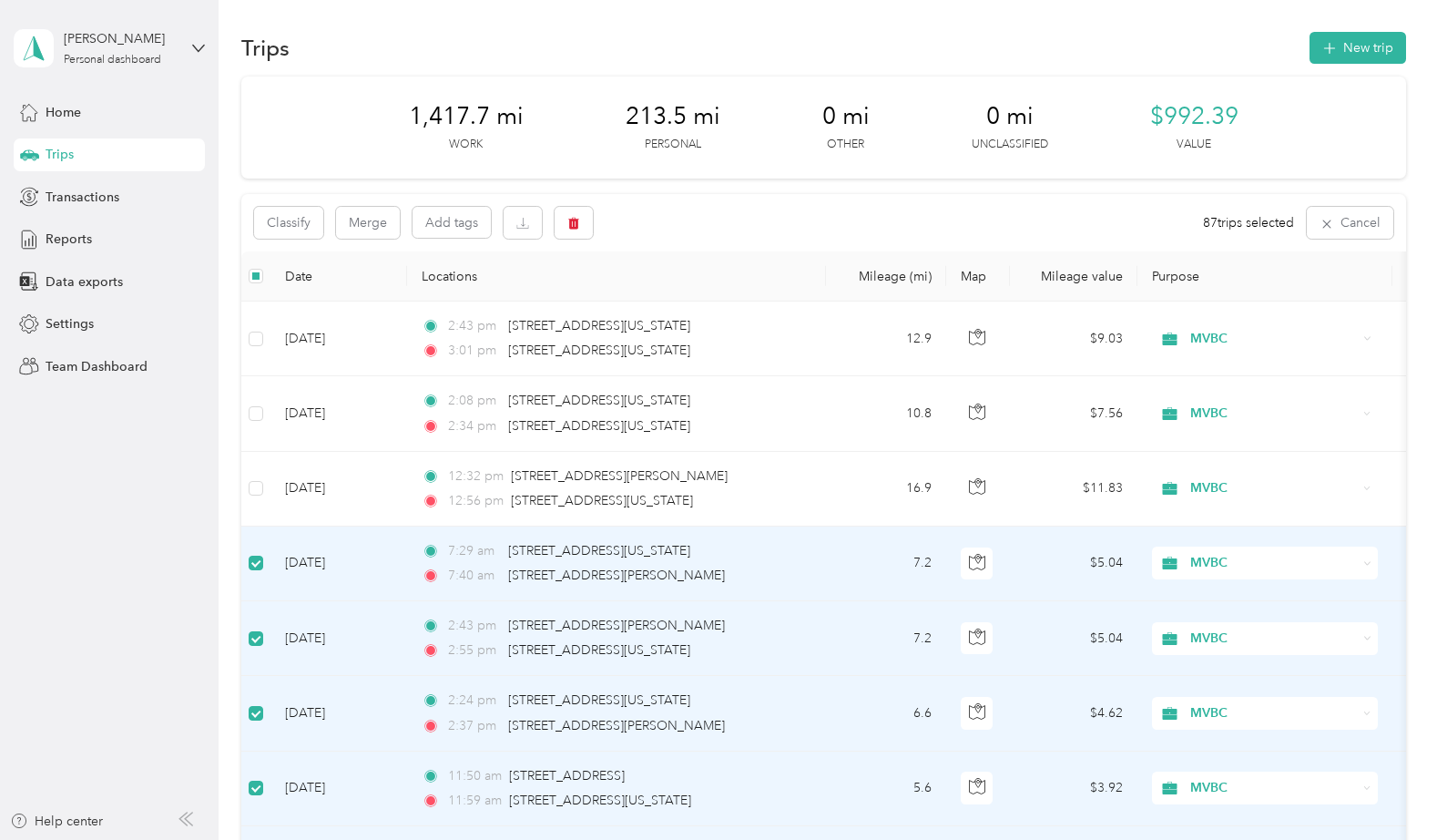
scroll to position [0, 0]
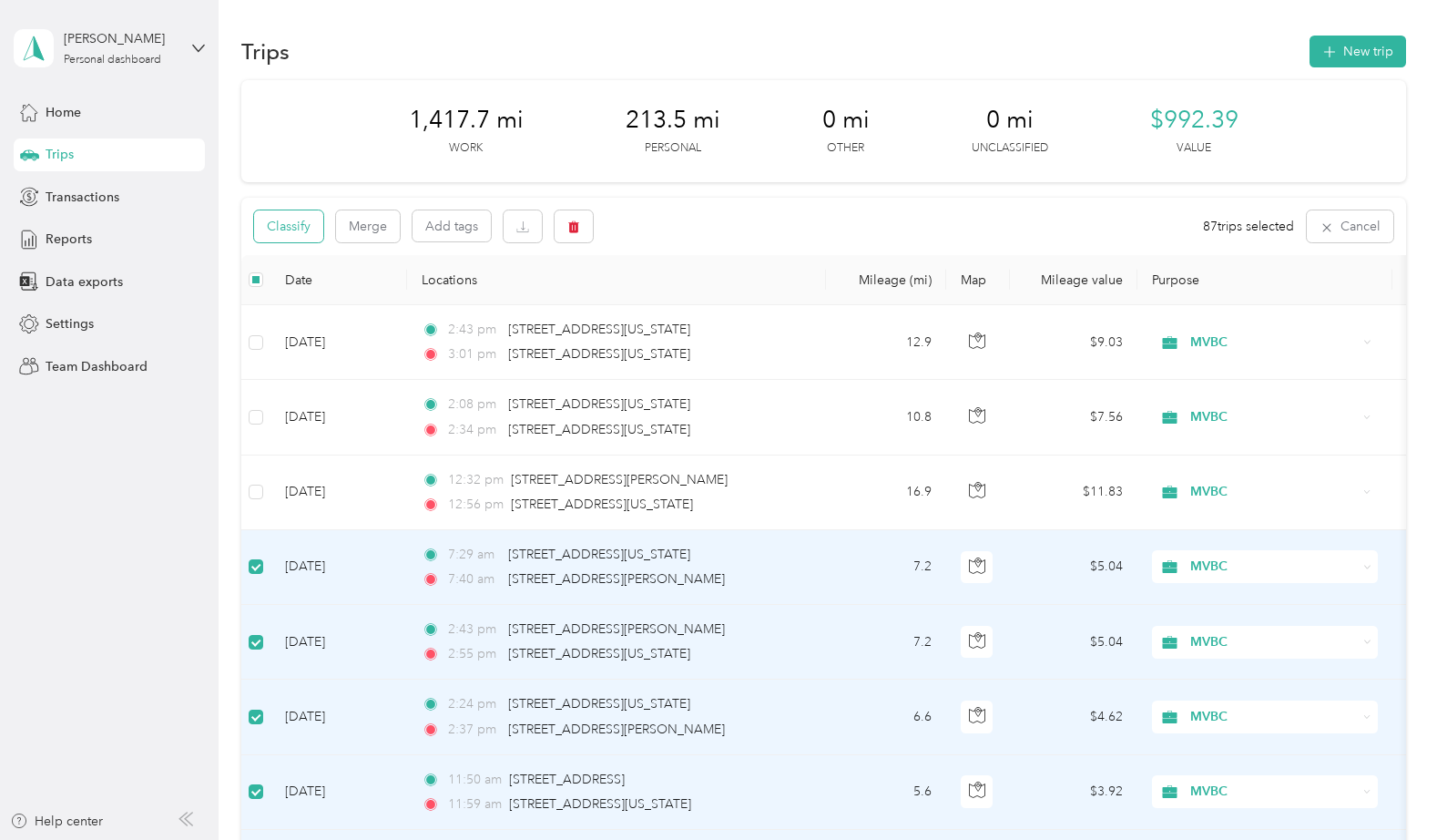
click at [293, 217] on button "Classify" at bounding box center [289, 226] width 69 height 32
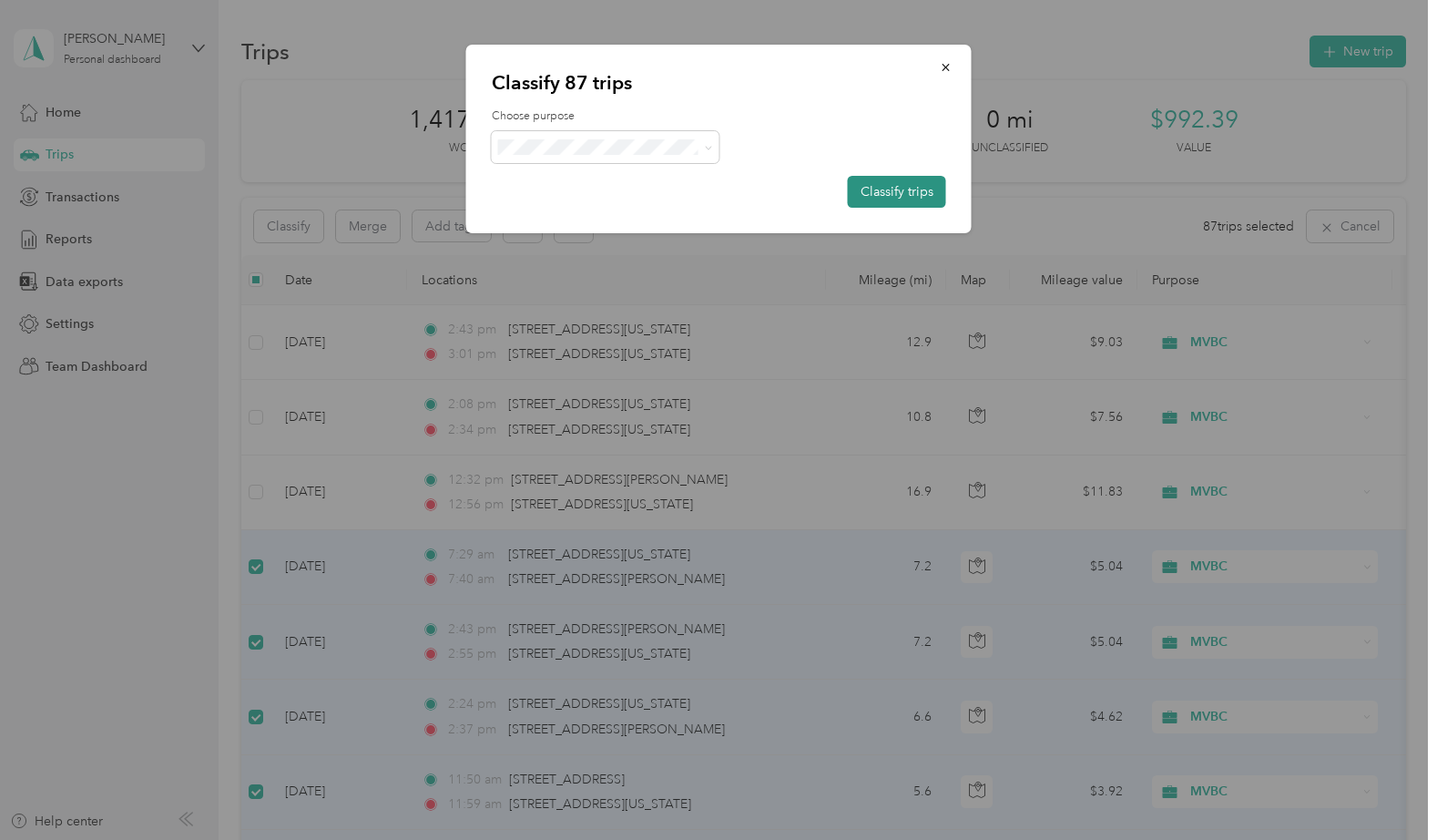
click at [897, 187] on button "Classify trips" at bounding box center [897, 191] width 98 height 32
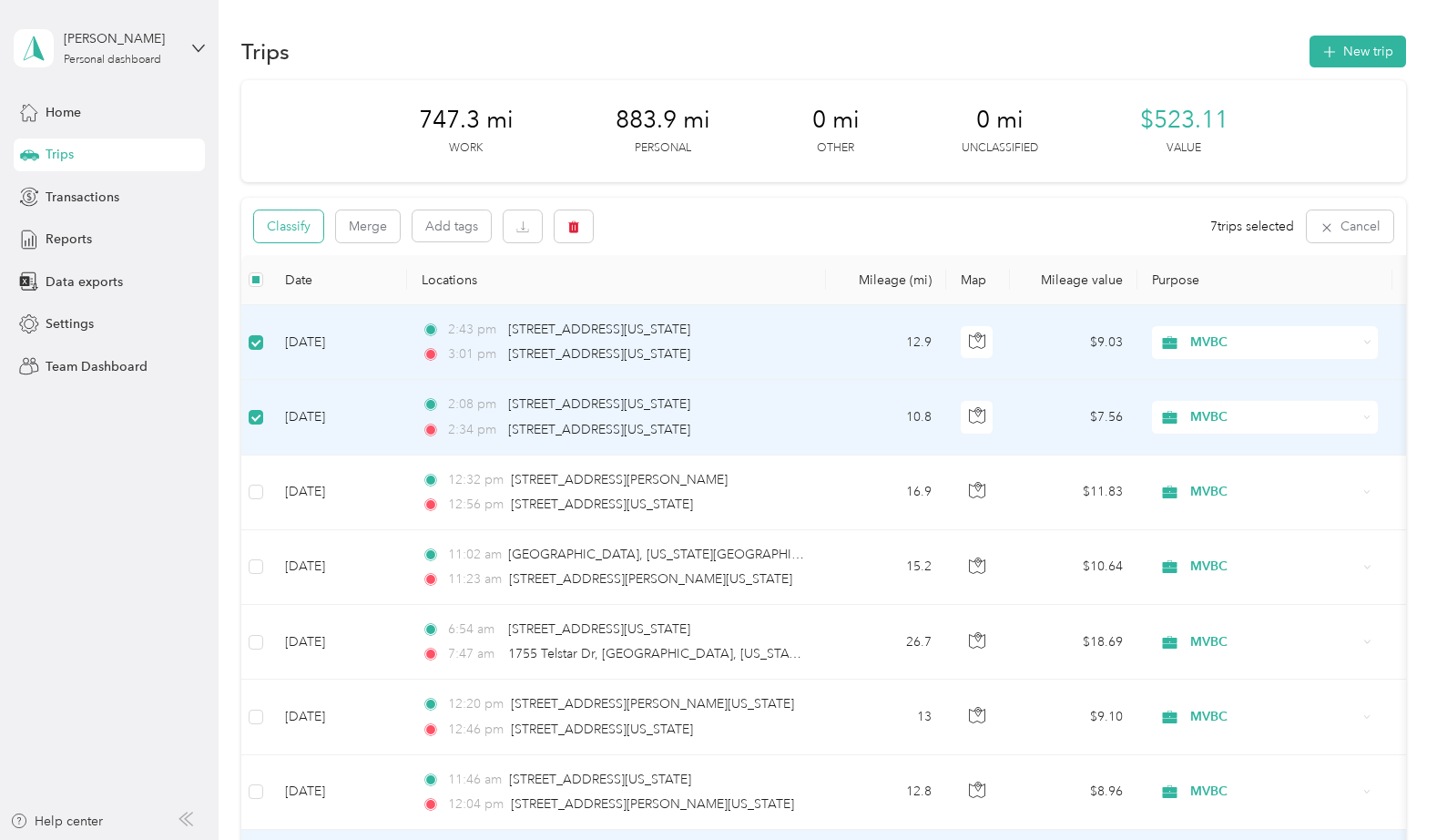
click at [284, 217] on button "Classify" at bounding box center [289, 226] width 69 height 32
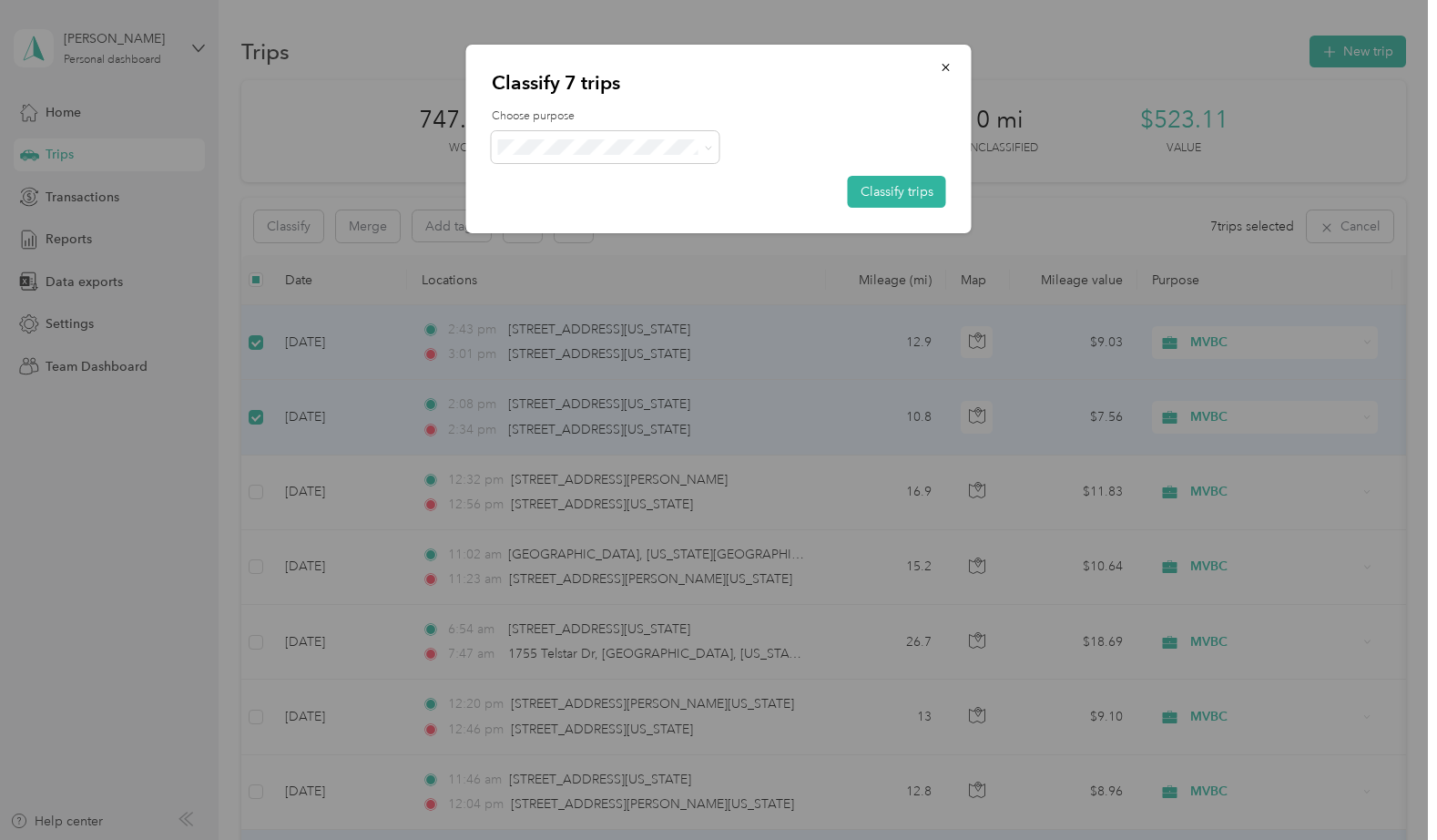
click at [561, 215] on li "Personal" at bounding box center [606, 204] width 228 height 32
click at [892, 187] on button "Classify trips" at bounding box center [897, 191] width 98 height 32
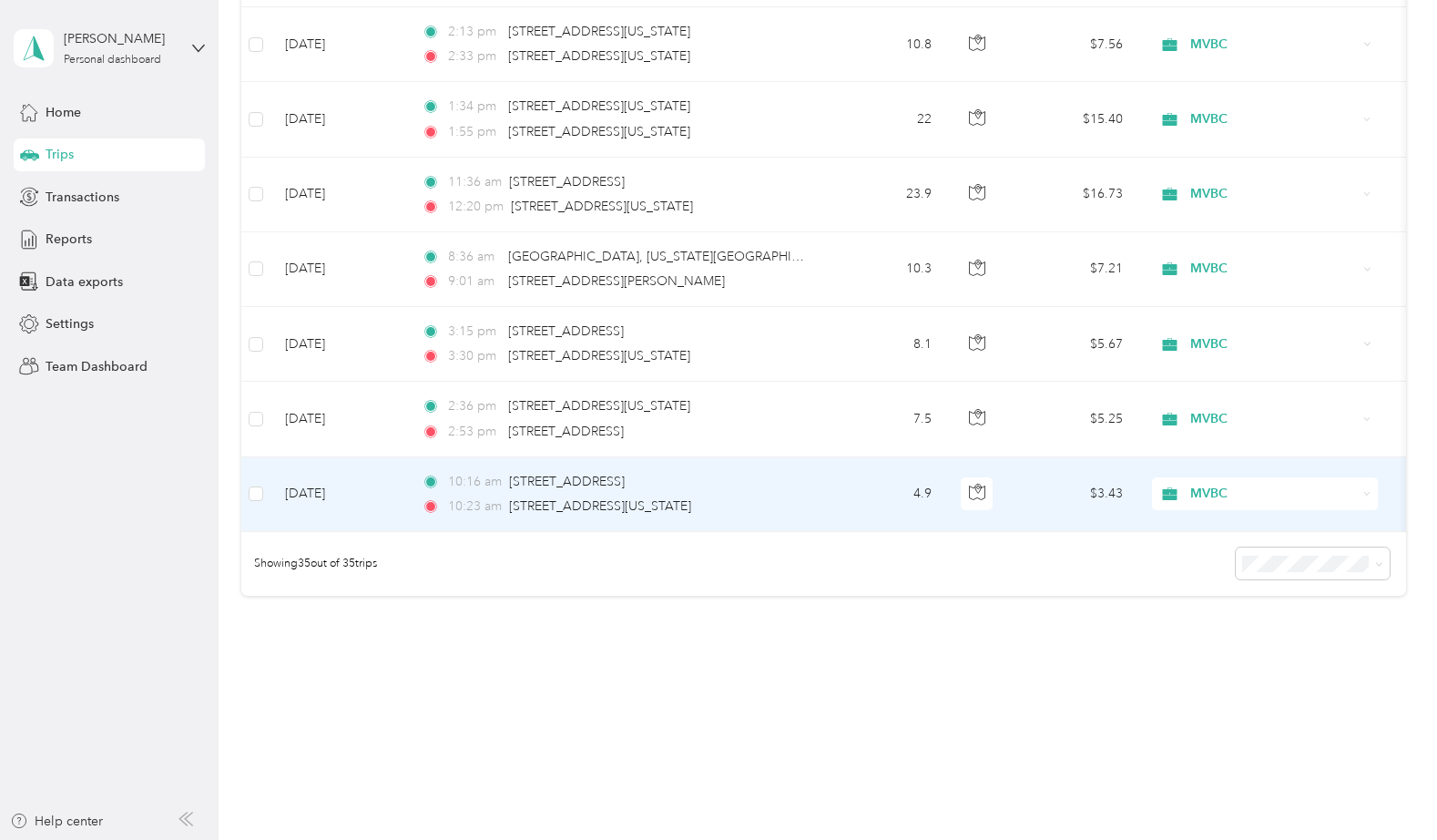
scroll to position [2350, 0]
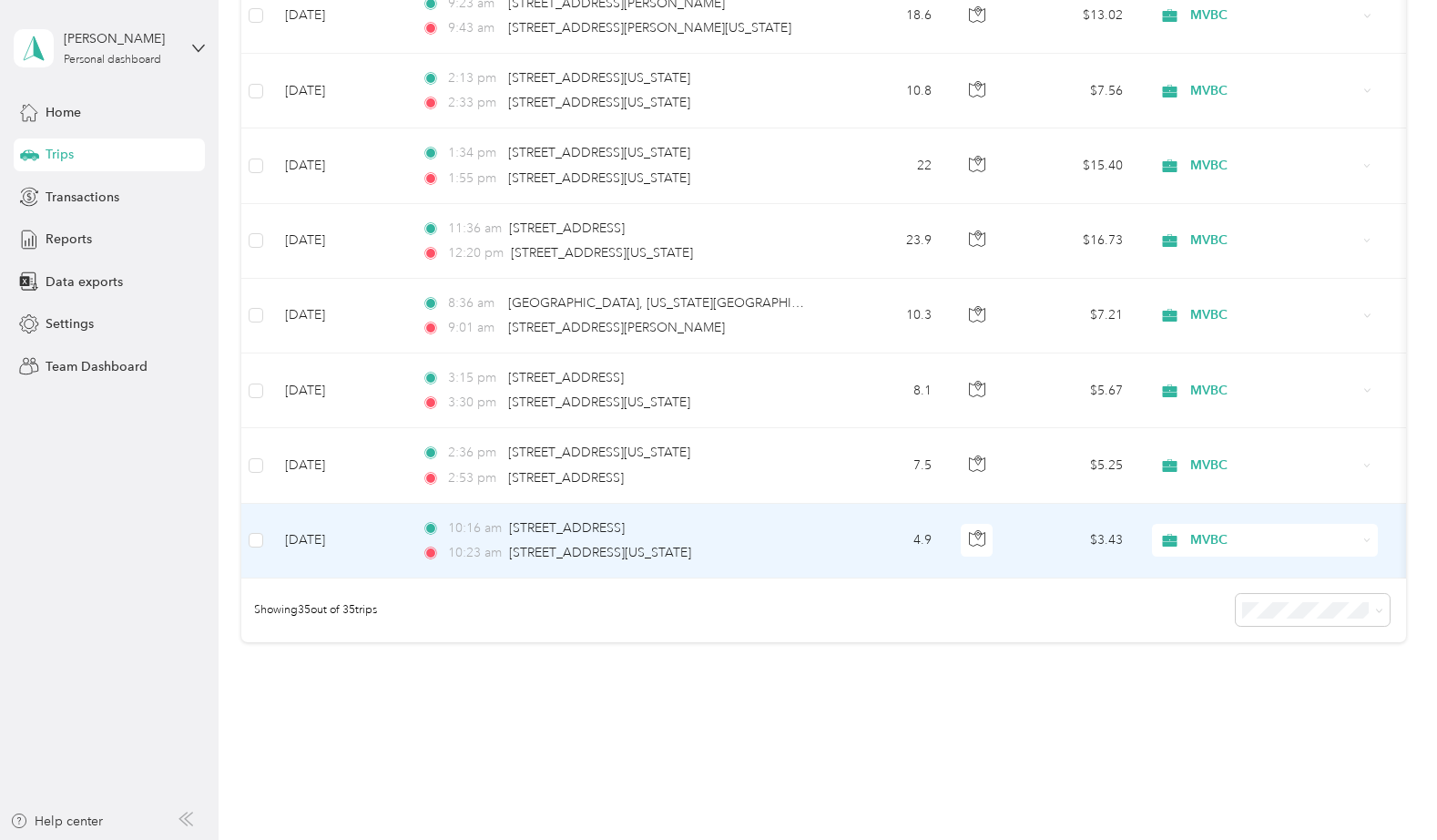
click at [829, 540] on td "4.9" at bounding box center [886, 540] width 120 height 74
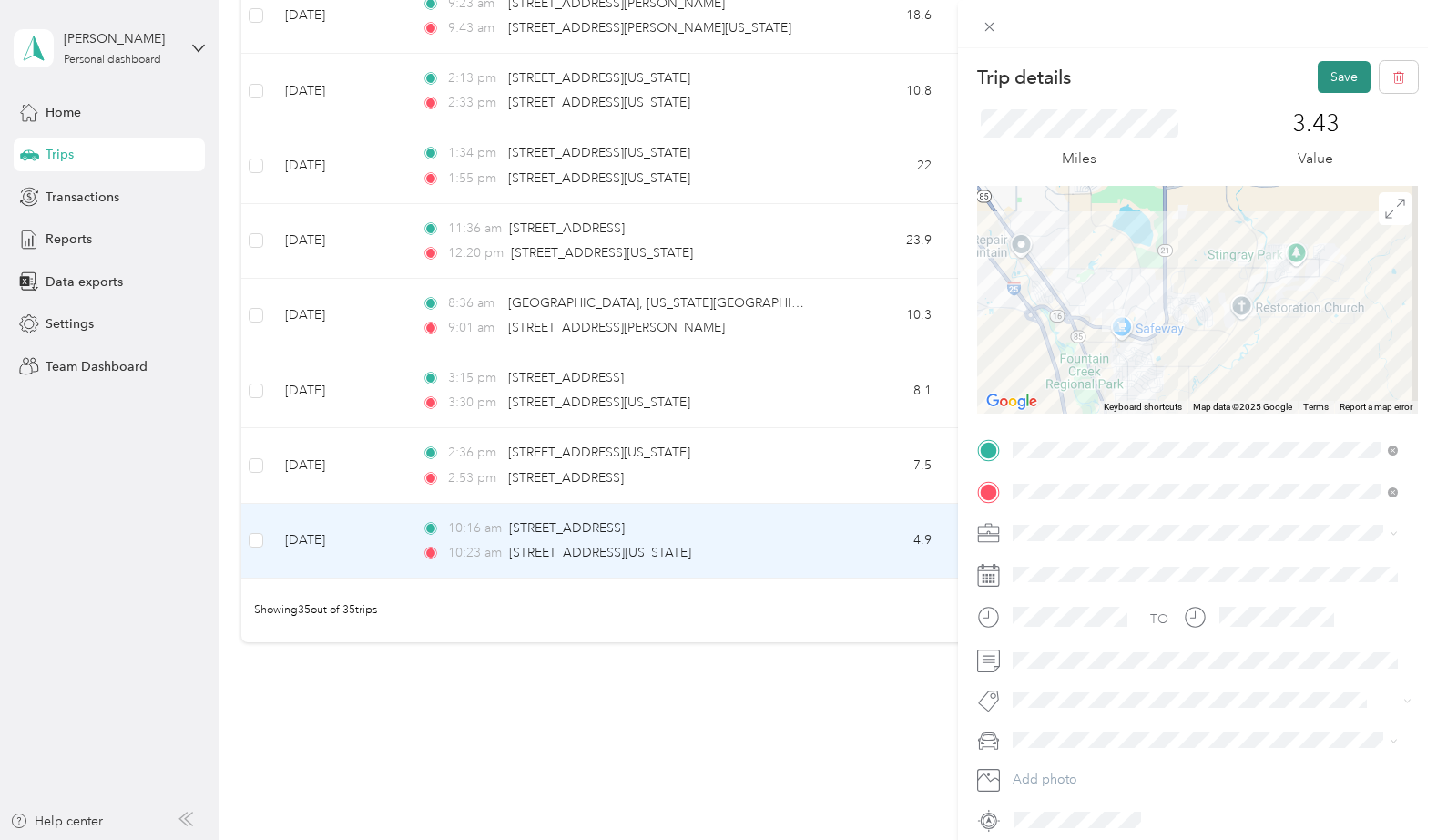
click at [1329, 81] on button "Save" at bounding box center [1344, 77] width 53 height 32
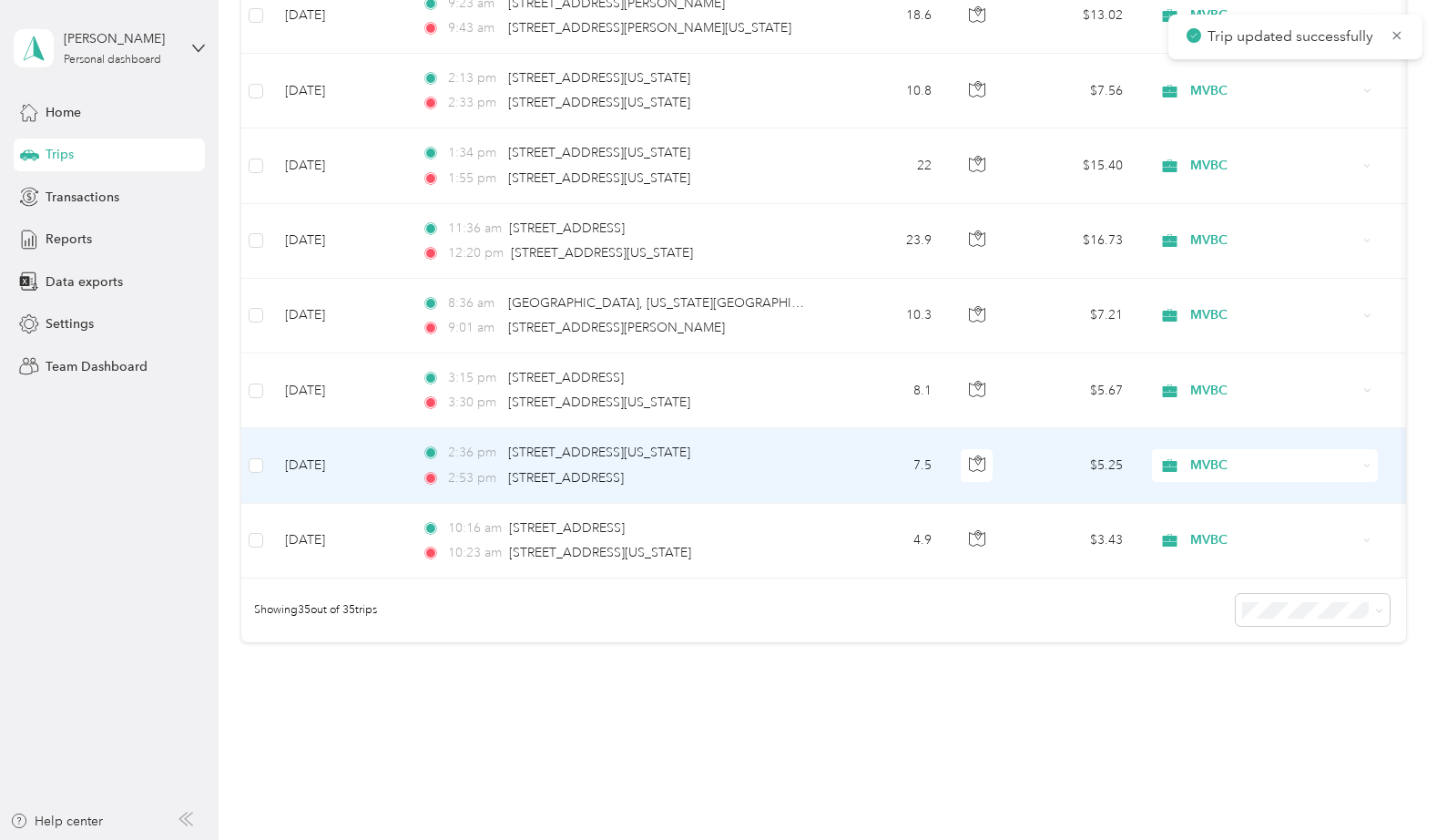
click at [848, 470] on td "7.5" at bounding box center [886, 465] width 120 height 74
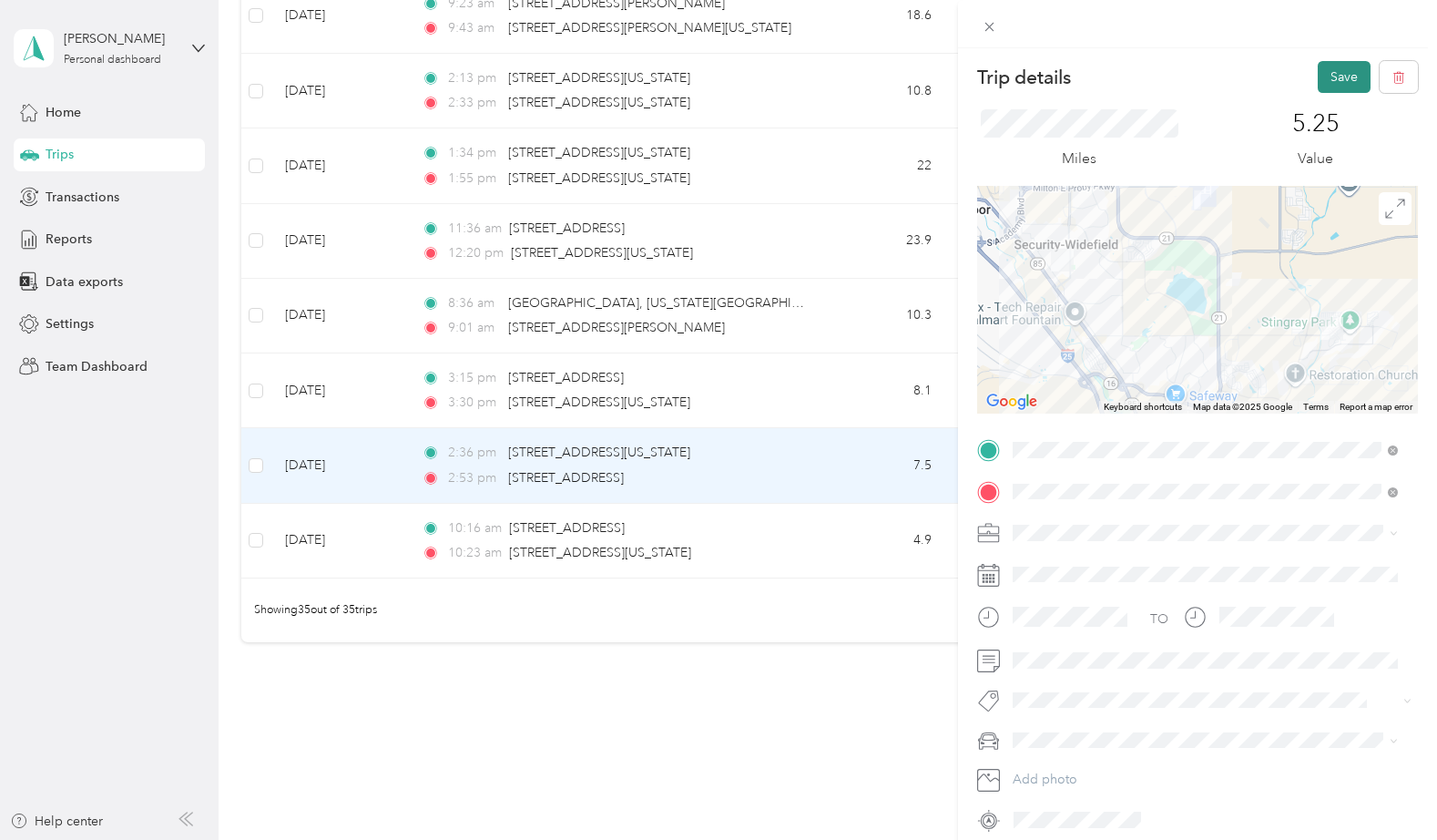
click at [1320, 77] on button "Save" at bounding box center [1344, 77] width 53 height 32
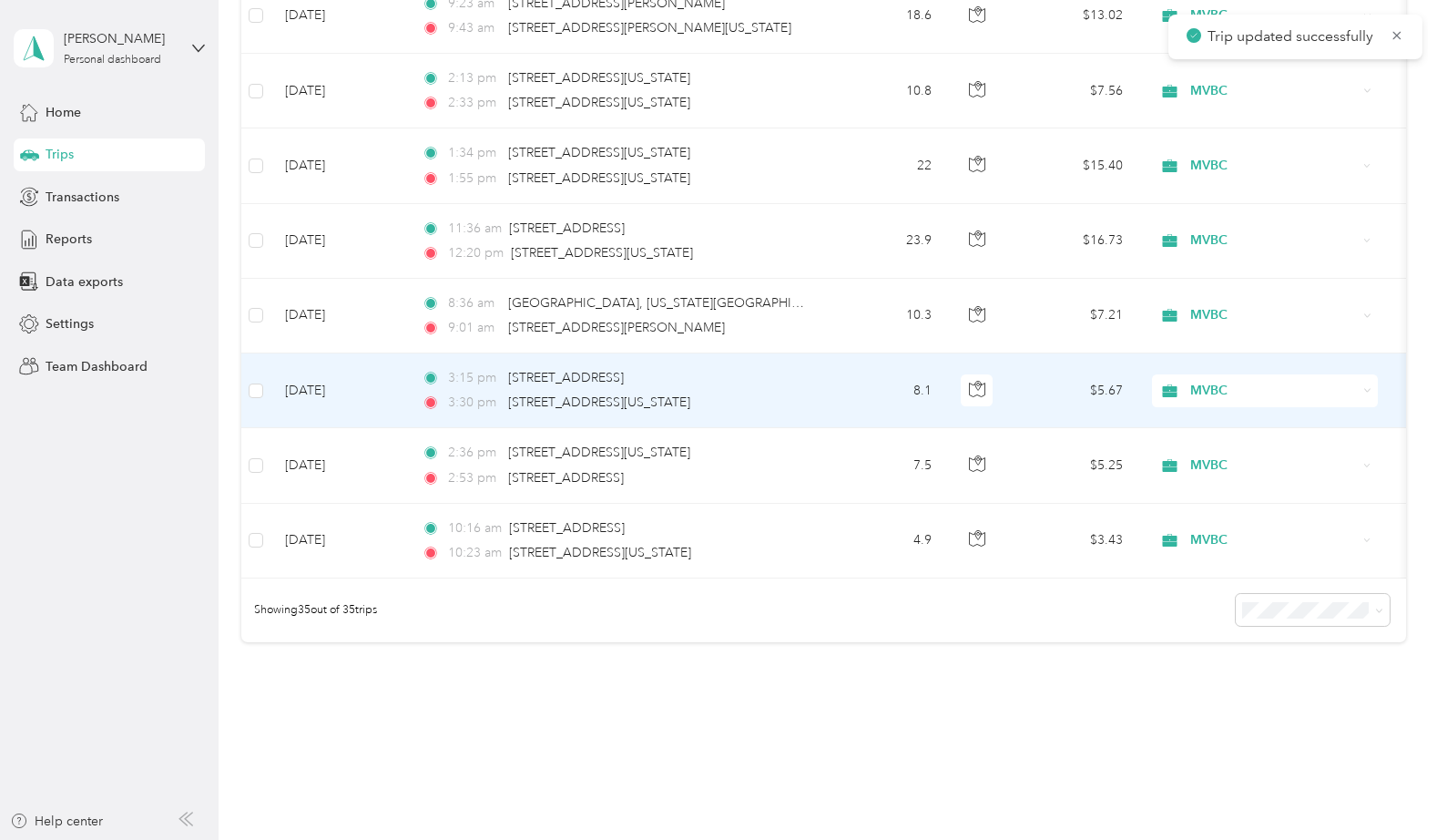
click at [868, 378] on td "8.1" at bounding box center [886, 390] width 120 height 74
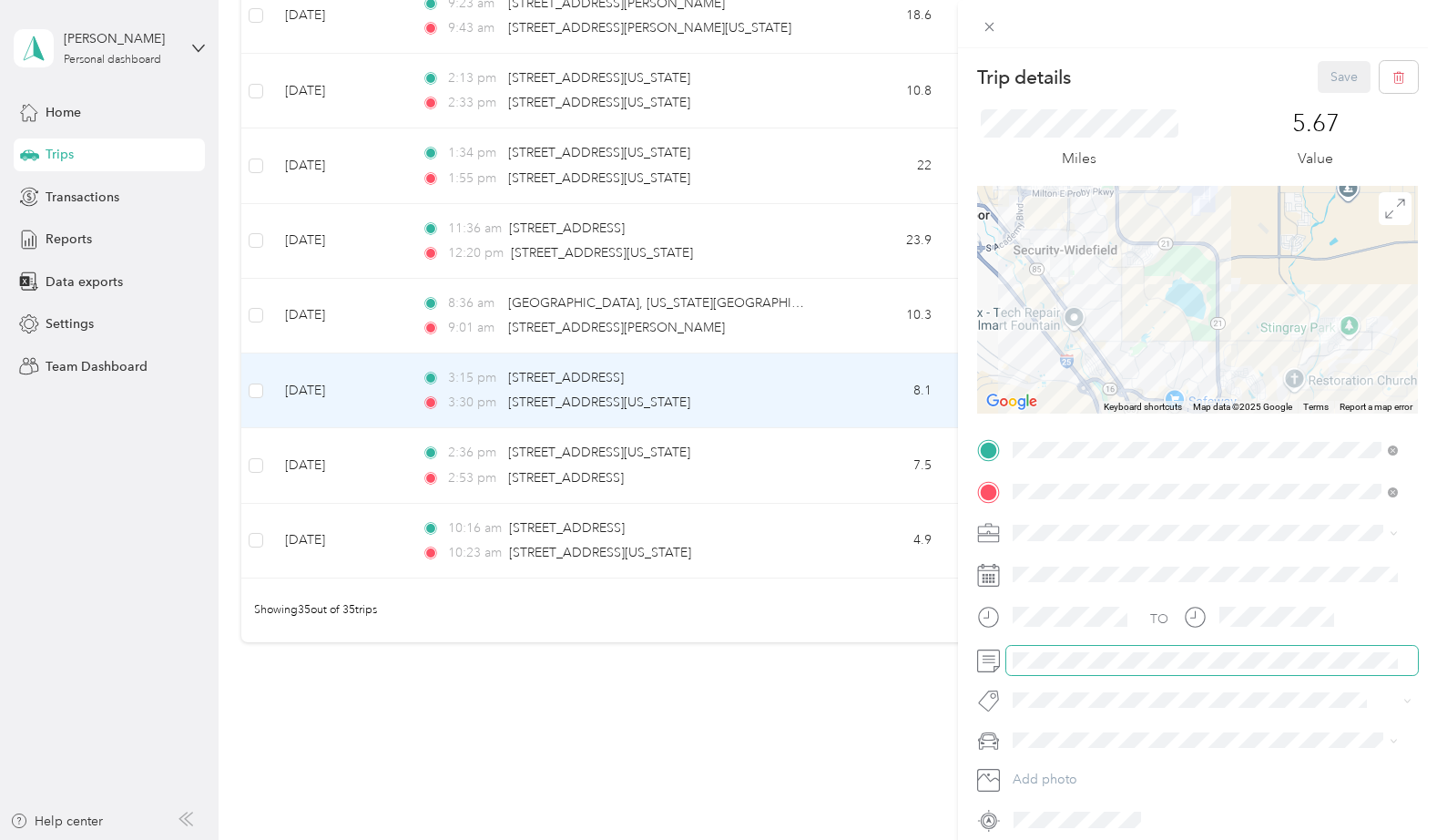
click at [1065, 651] on span at bounding box center [1212, 660] width 412 height 29
click at [1327, 78] on button "Save" at bounding box center [1344, 77] width 53 height 32
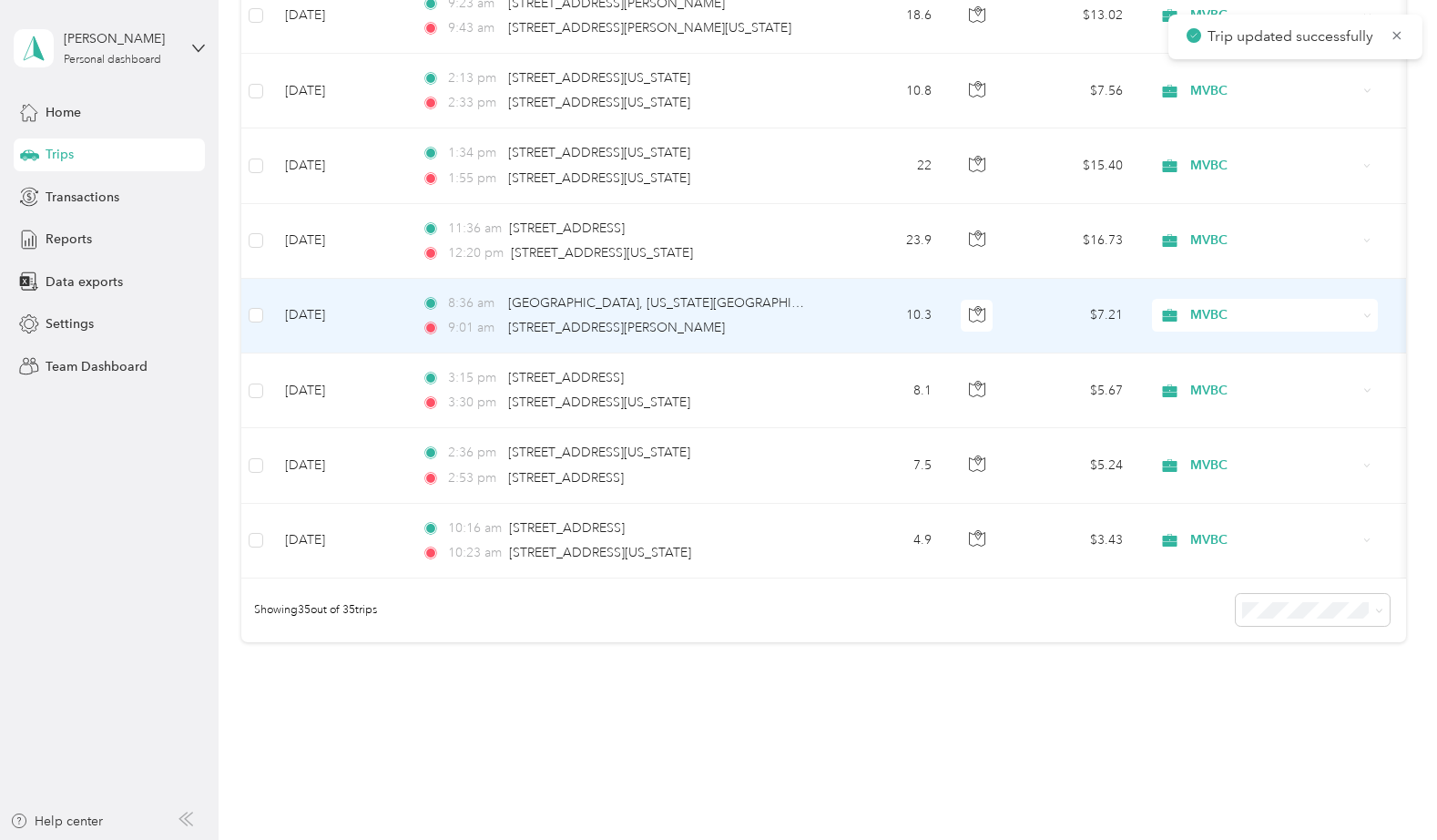
click at [872, 309] on td "10.3" at bounding box center [886, 315] width 120 height 74
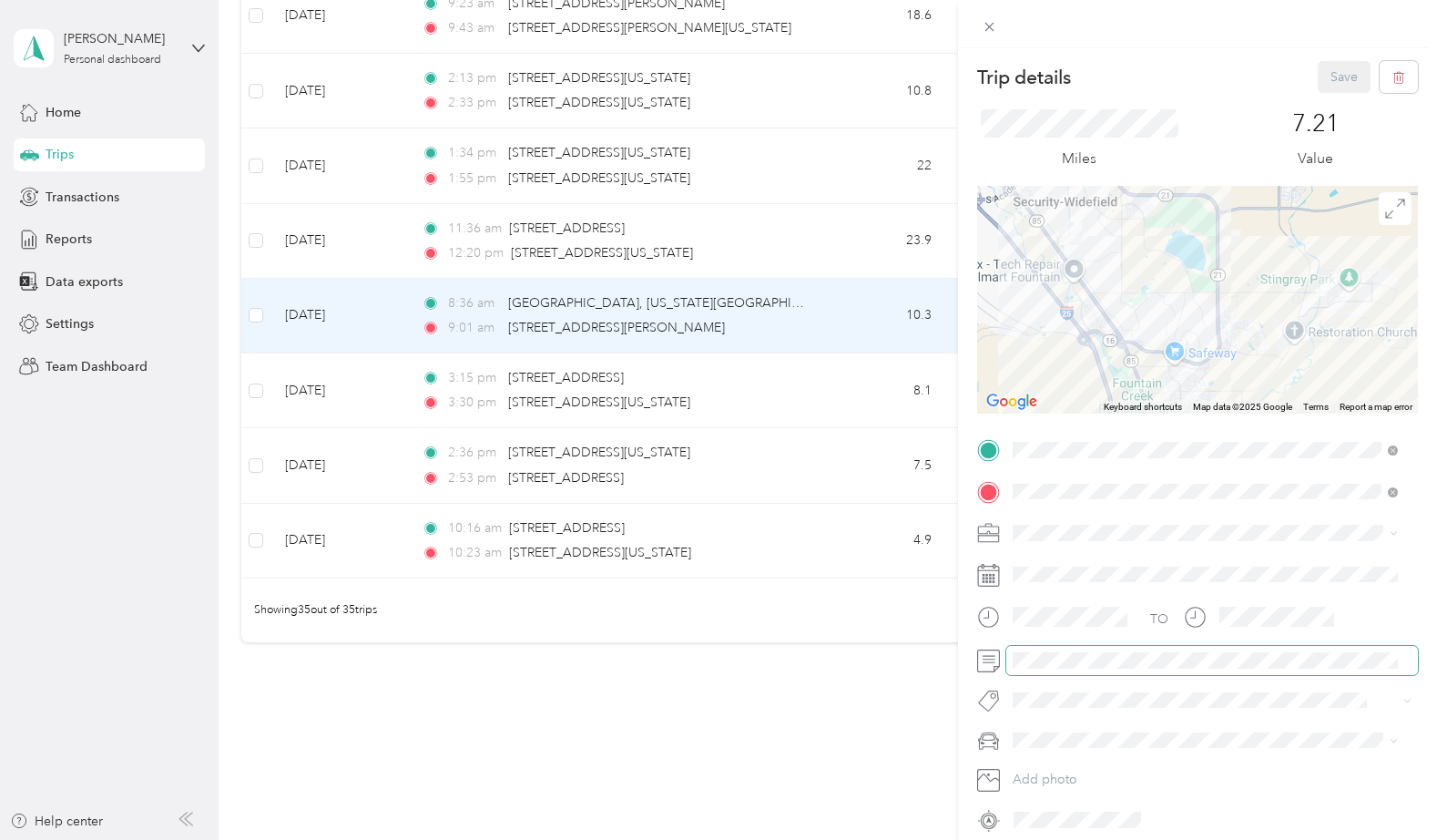
click at [1089, 649] on span at bounding box center [1212, 660] width 412 height 29
click at [1332, 82] on button "Save" at bounding box center [1344, 77] width 53 height 32
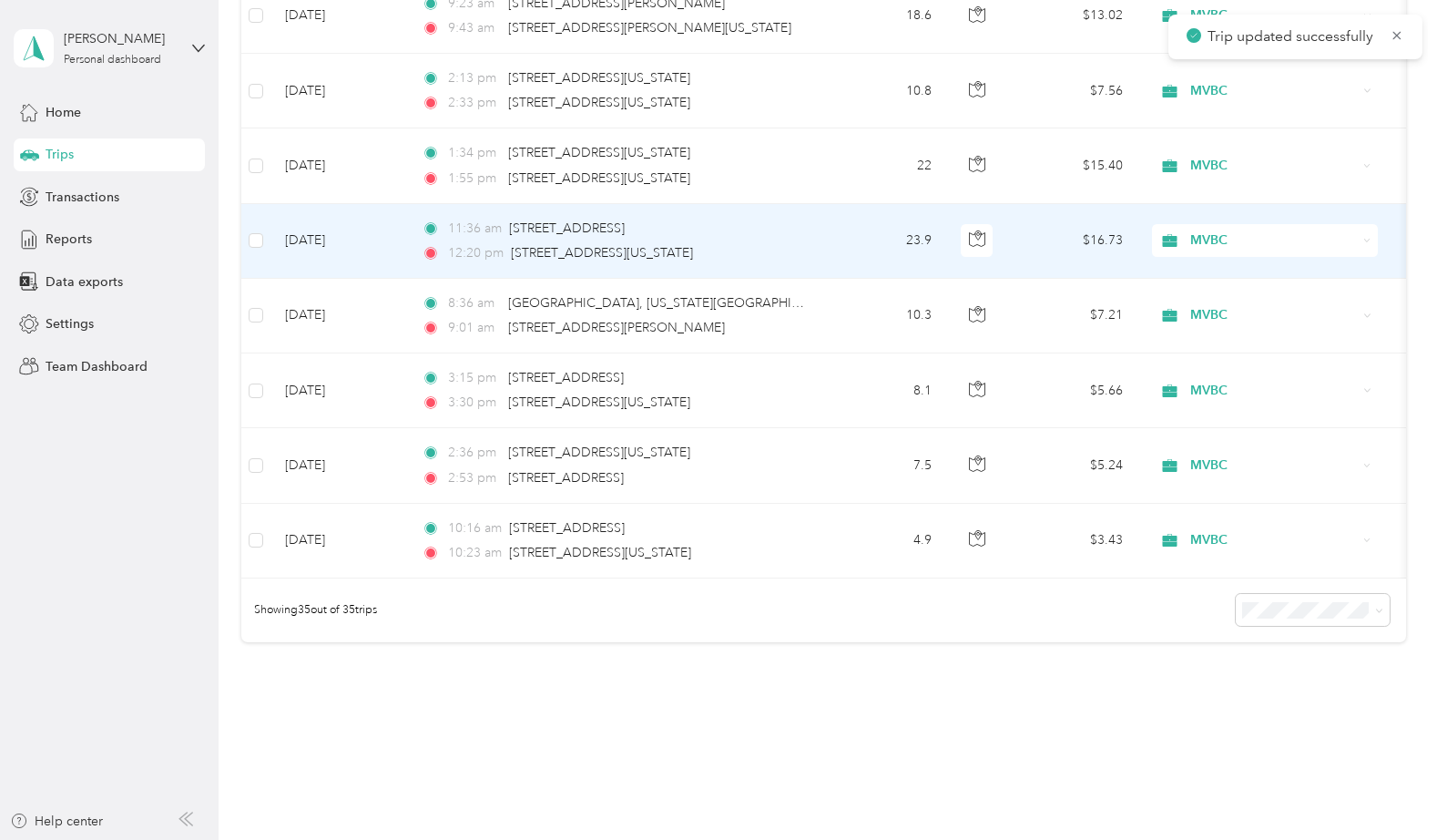
click at [854, 234] on td "23.9" at bounding box center [886, 241] width 120 height 74
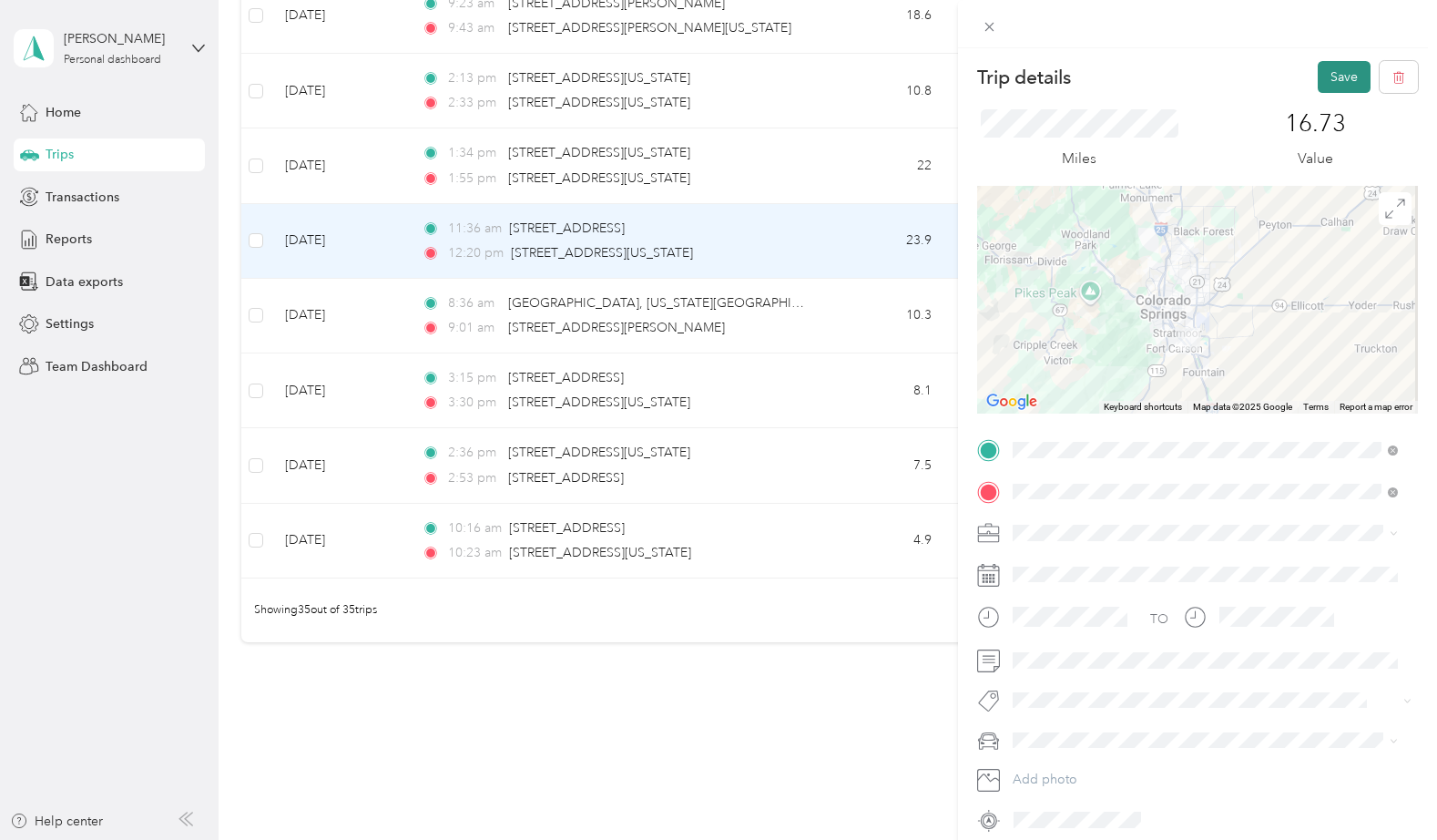
click at [1328, 77] on button "Save" at bounding box center [1344, 77] width 53 height 32
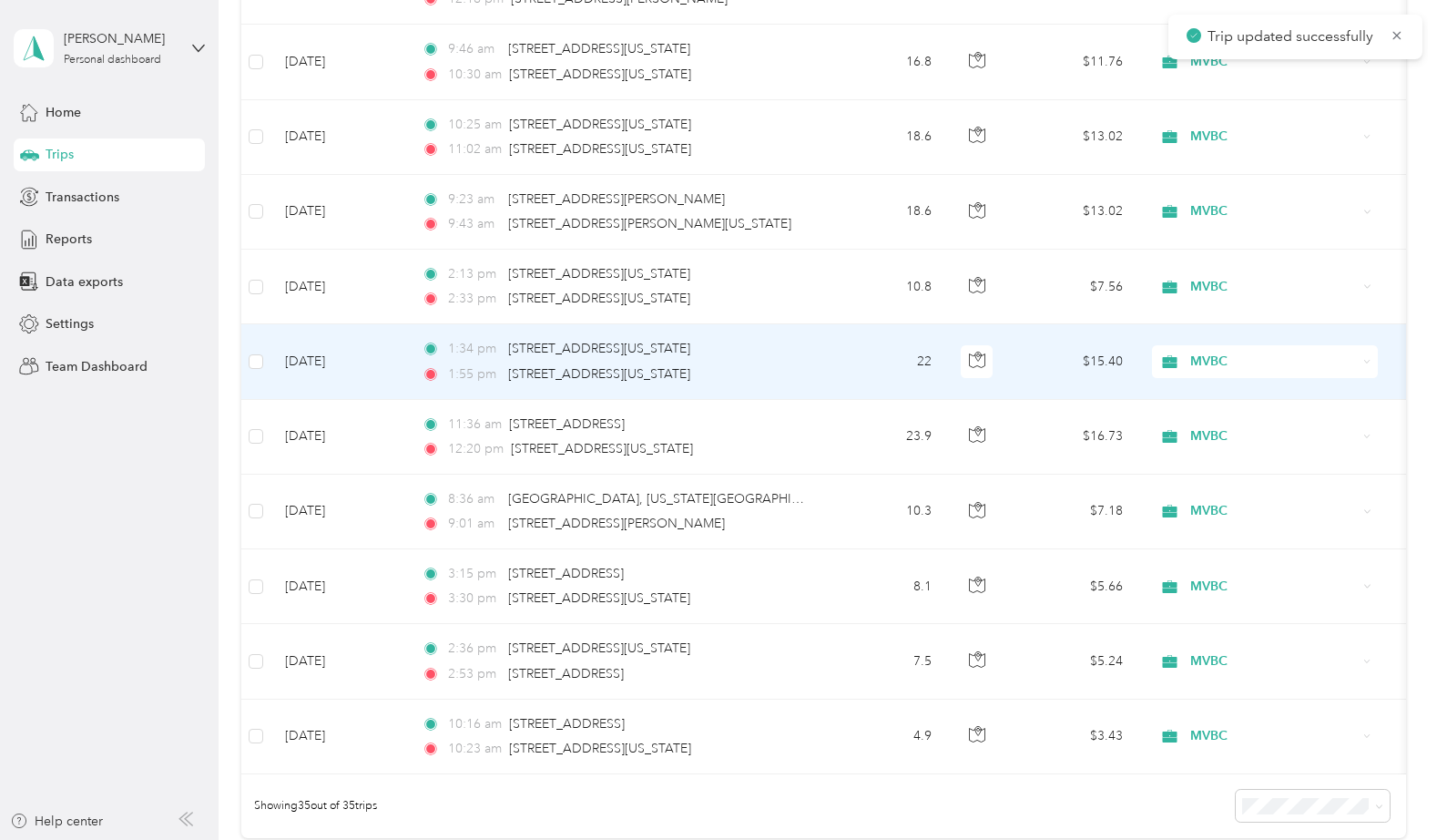
scroll to position [2119, 0]
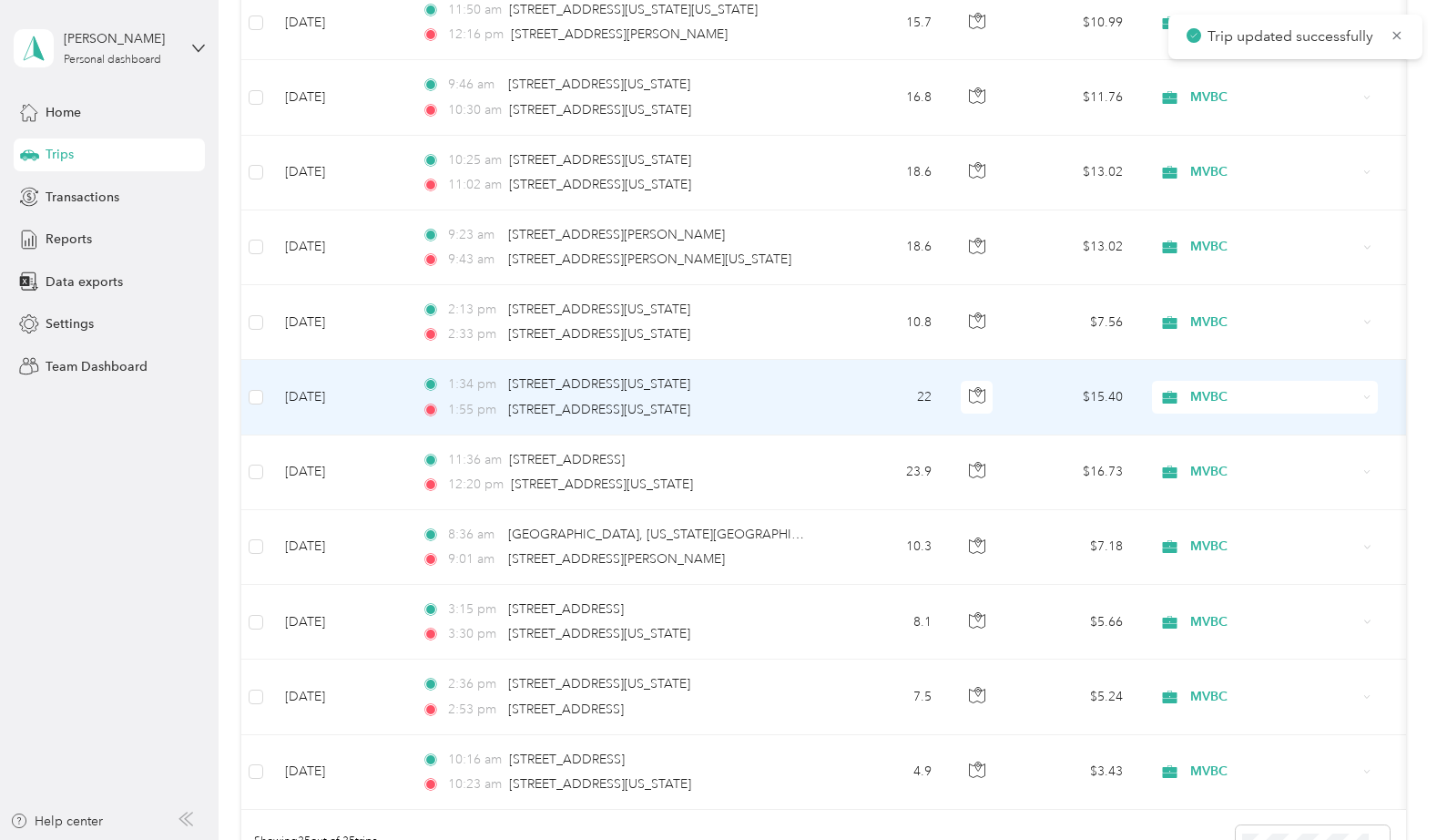
click at [856, 400] on td "22" at bounding box center [886, 397] width 120 height 74
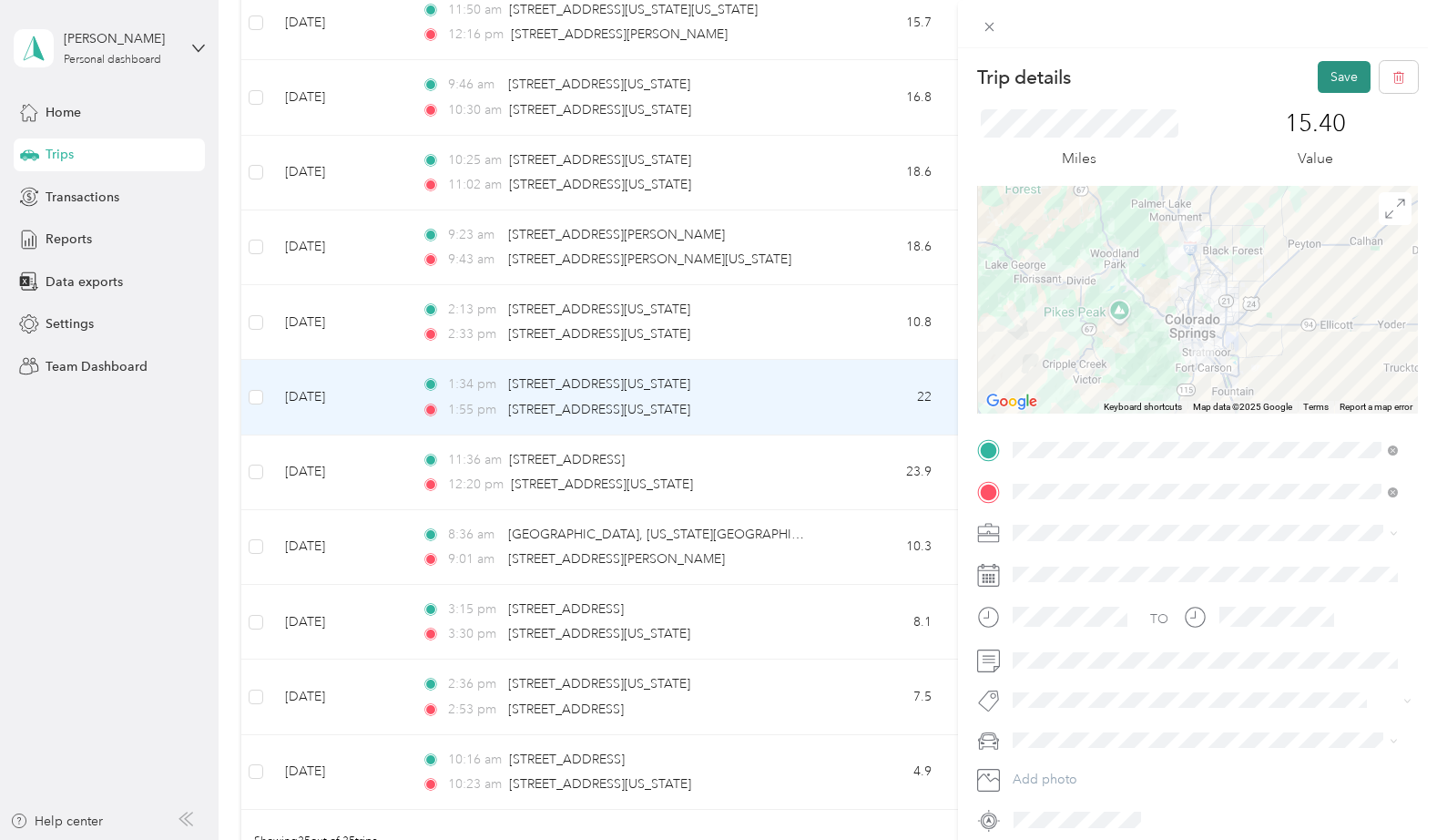
click at [1329, 70] on button "Save" at bounding box center [1344, 77] width 53 height 32
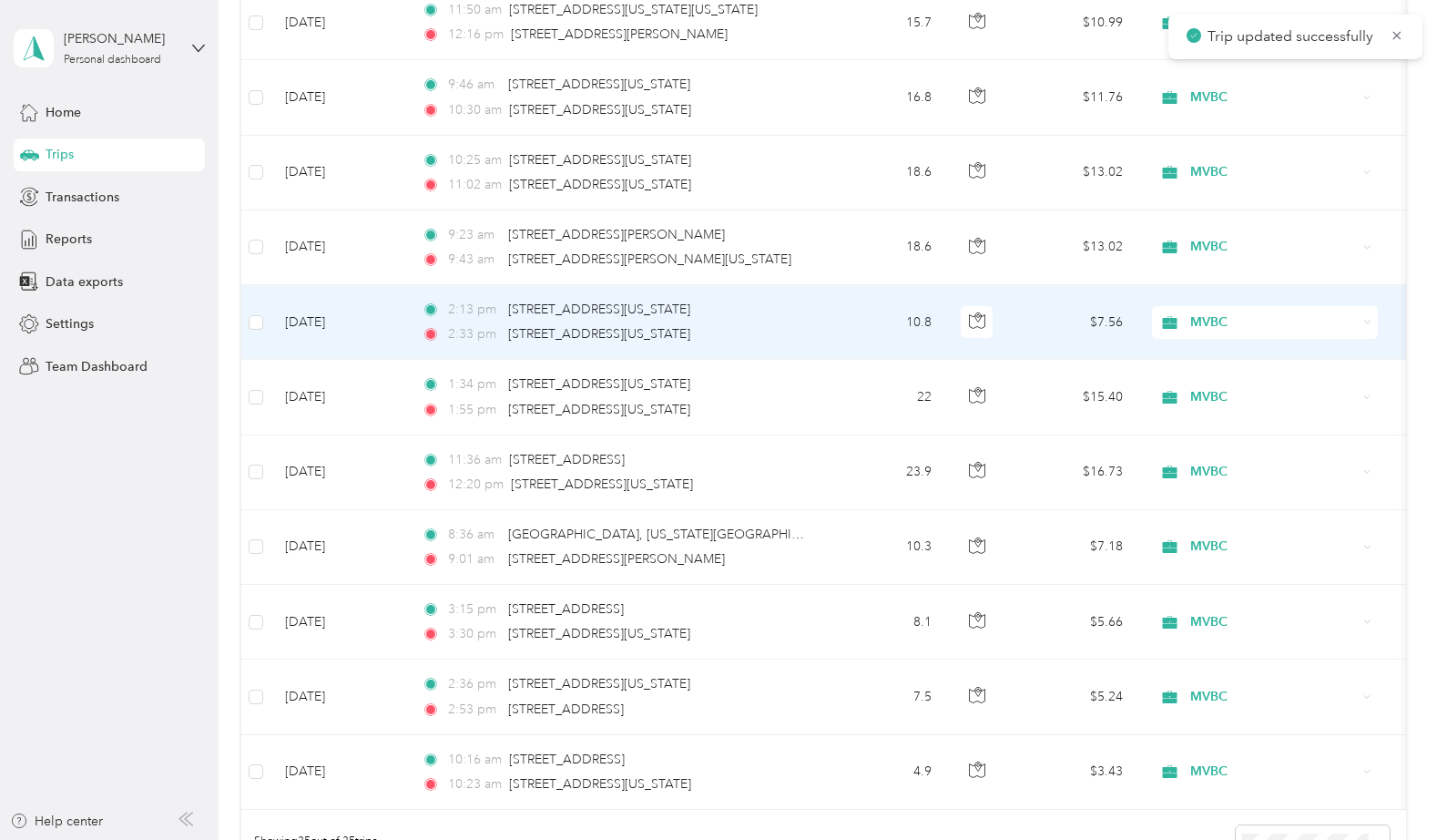
click at [874, 315] on td "10.8" at bounding box center [886, 321] width 120 height 74
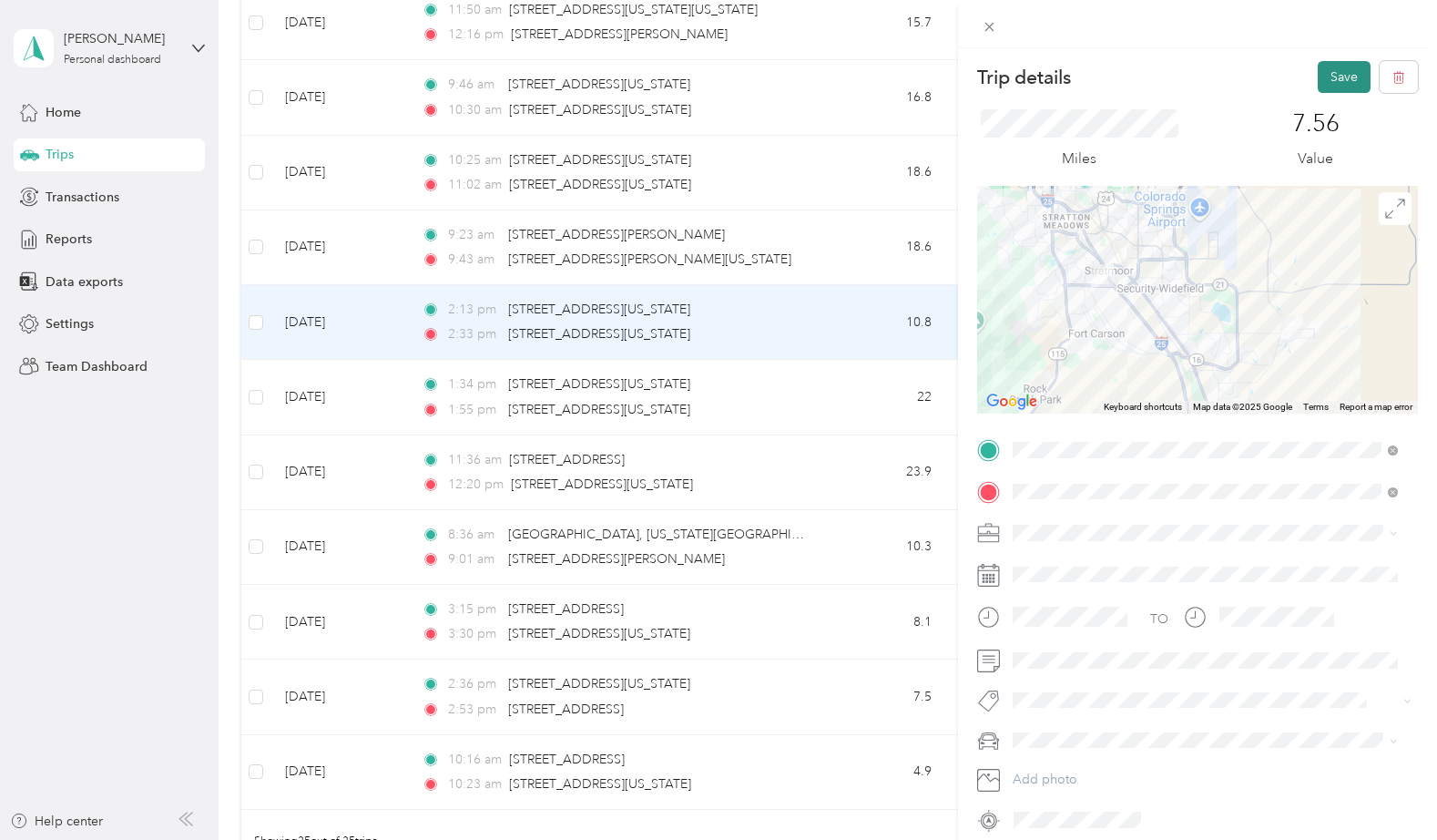
click at [1328, 76] on button "Save" at bounding box center [1344, 77] width 53 height 32
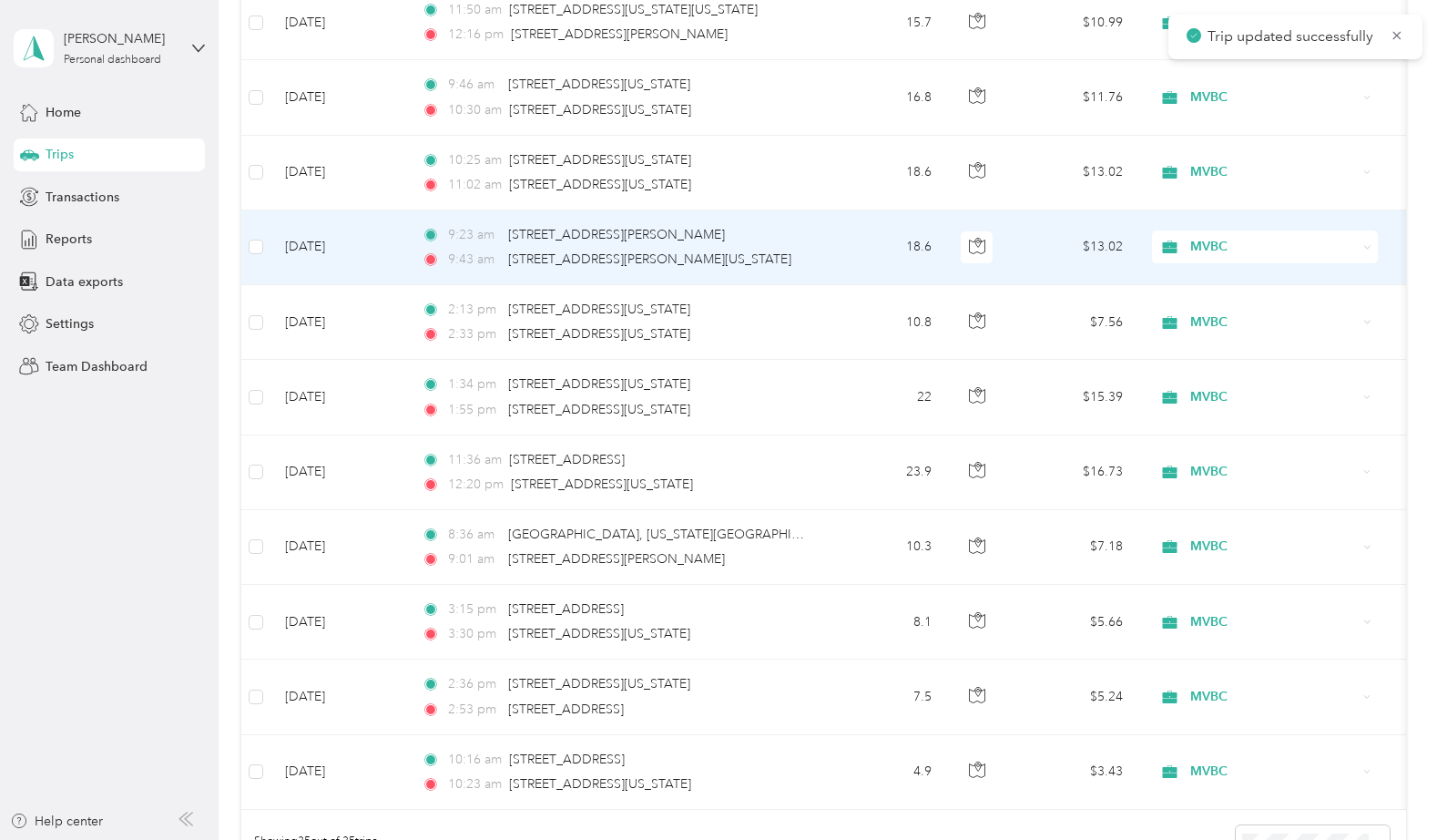
click at [862, 241] on td "18.6" at bounding box center [886, 247] width 120 height 74
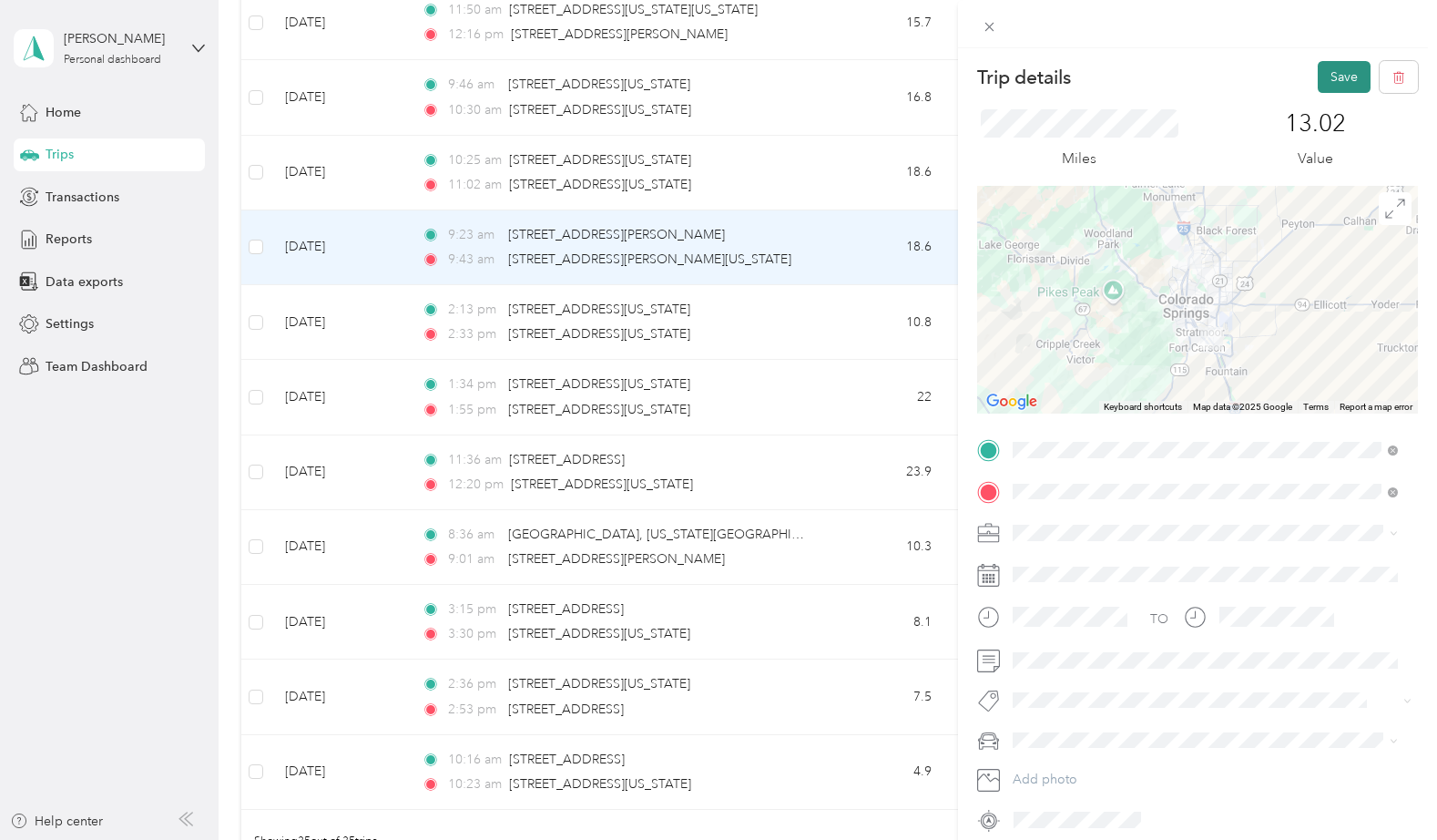
click at [1325, 79] on button "Save" at bounding box center [1344, 77] width 53 height 32
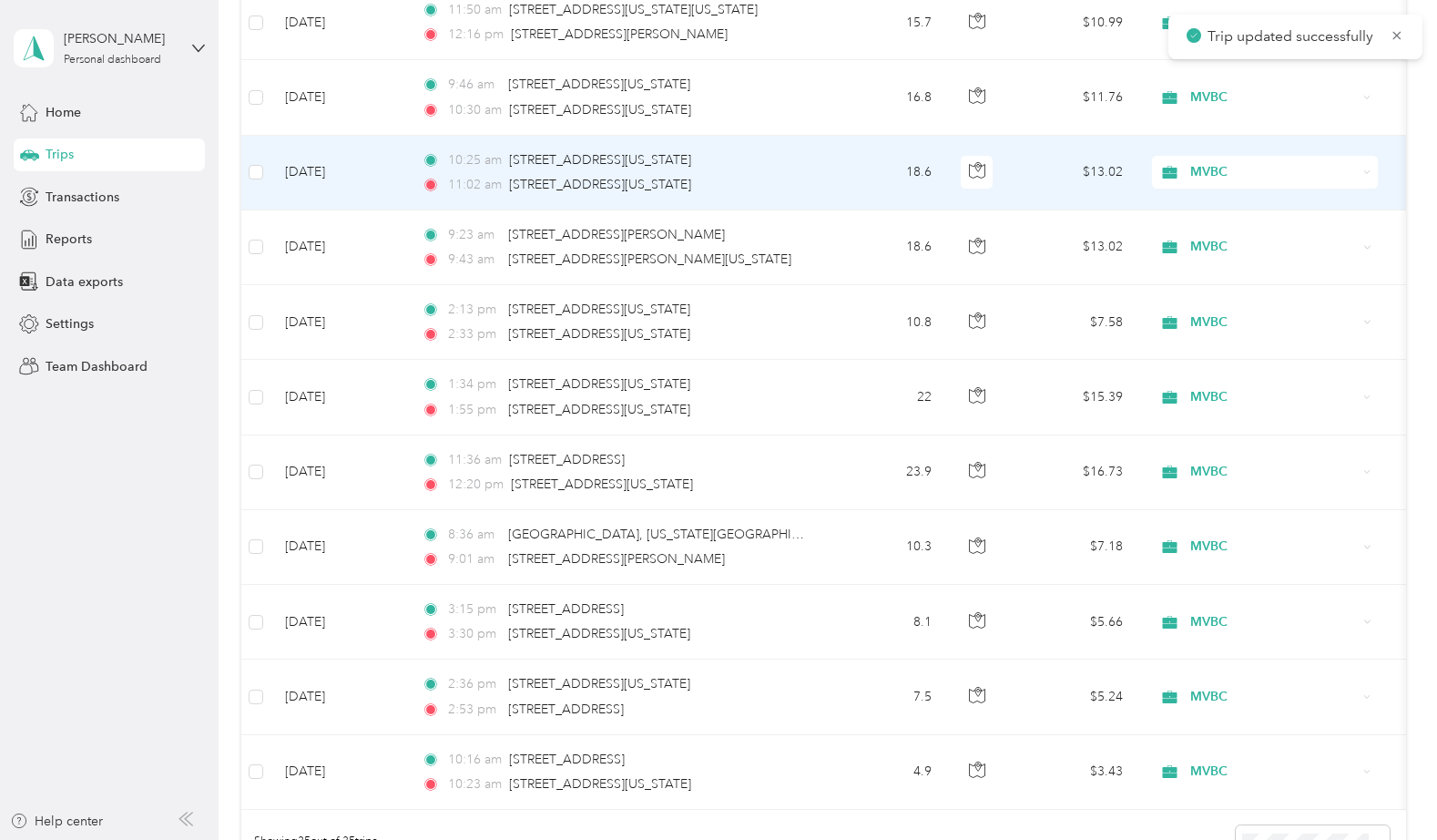
click at [869, 169] on td "18.6" at bounding box center [886, 173] width 120 height 74
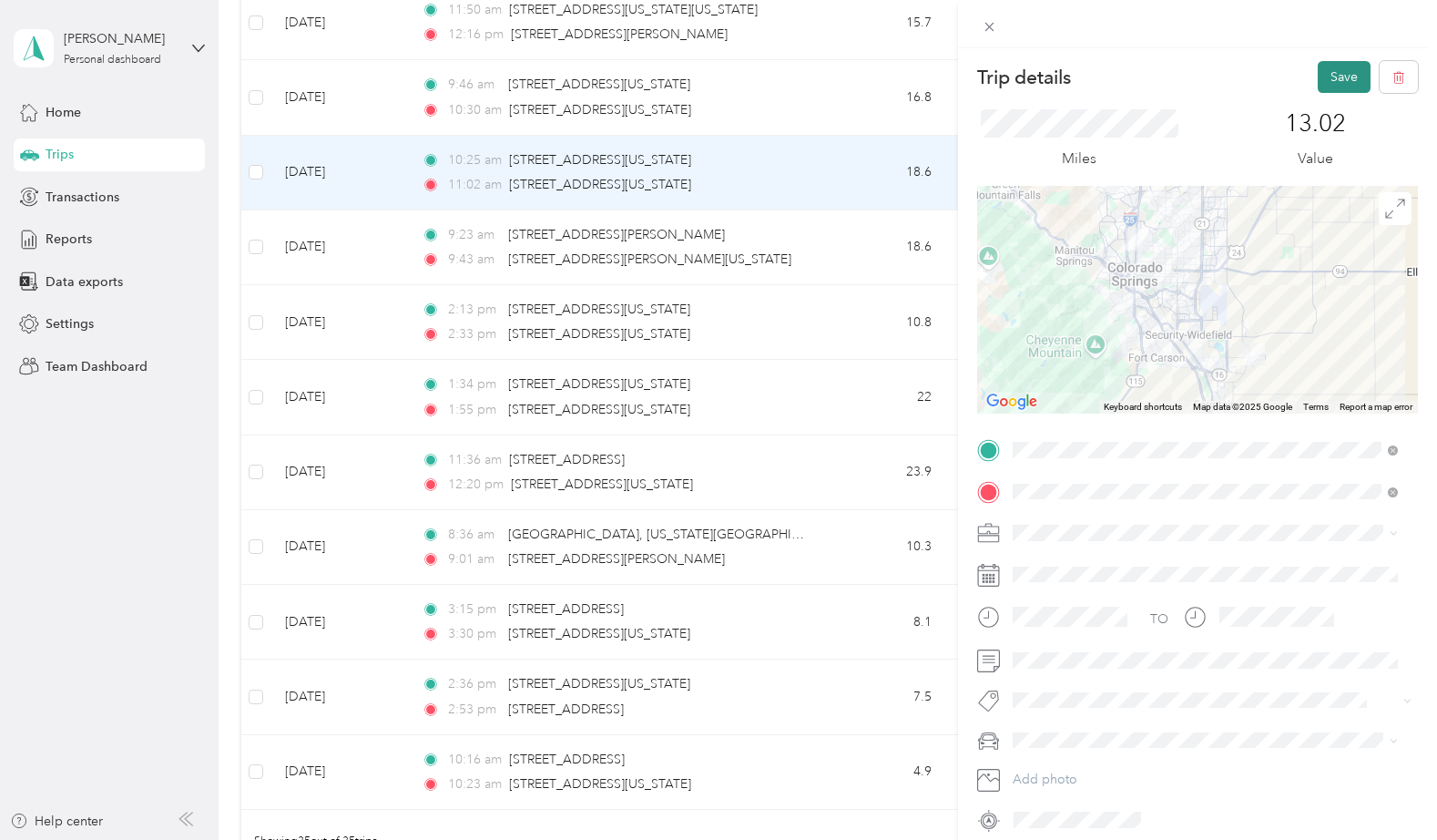
click at [1330, 81] on button "Save" at bounding box center [1344, 77] width 53 height 32
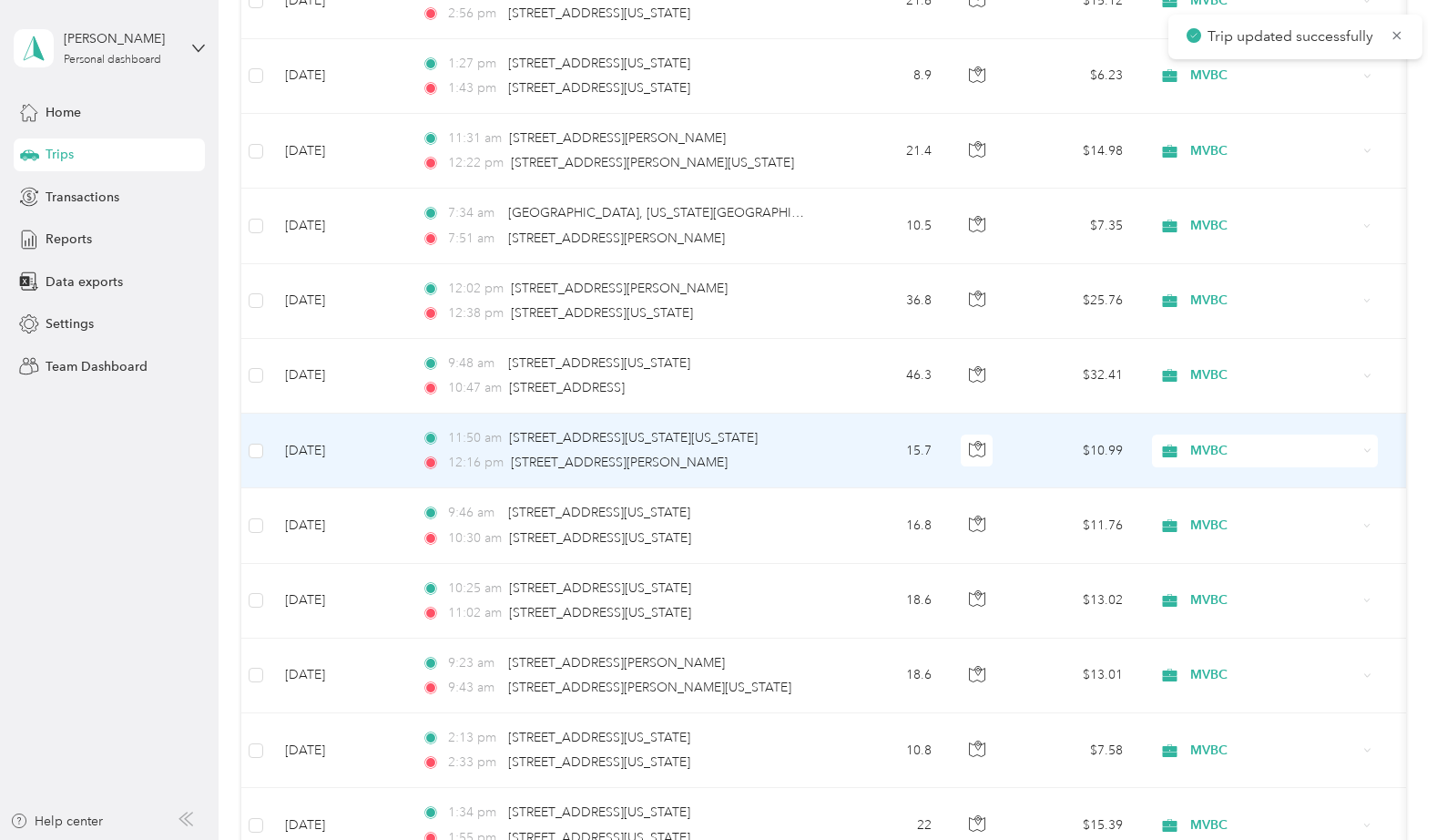
scroll to position [1687, 0]
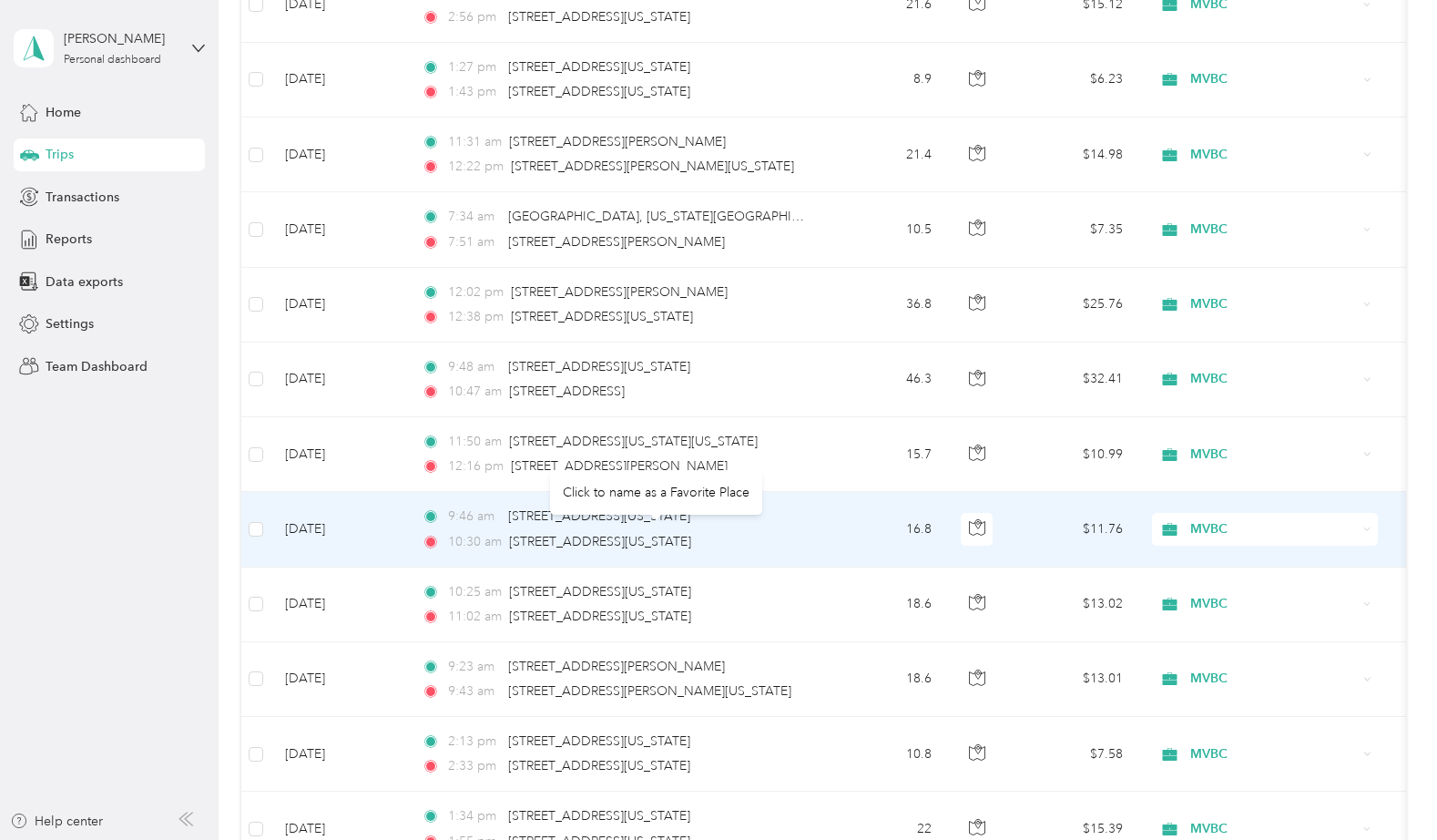
click at [829, 524] on td "16.8" at bounding box center [886, 529] width 120 height 74
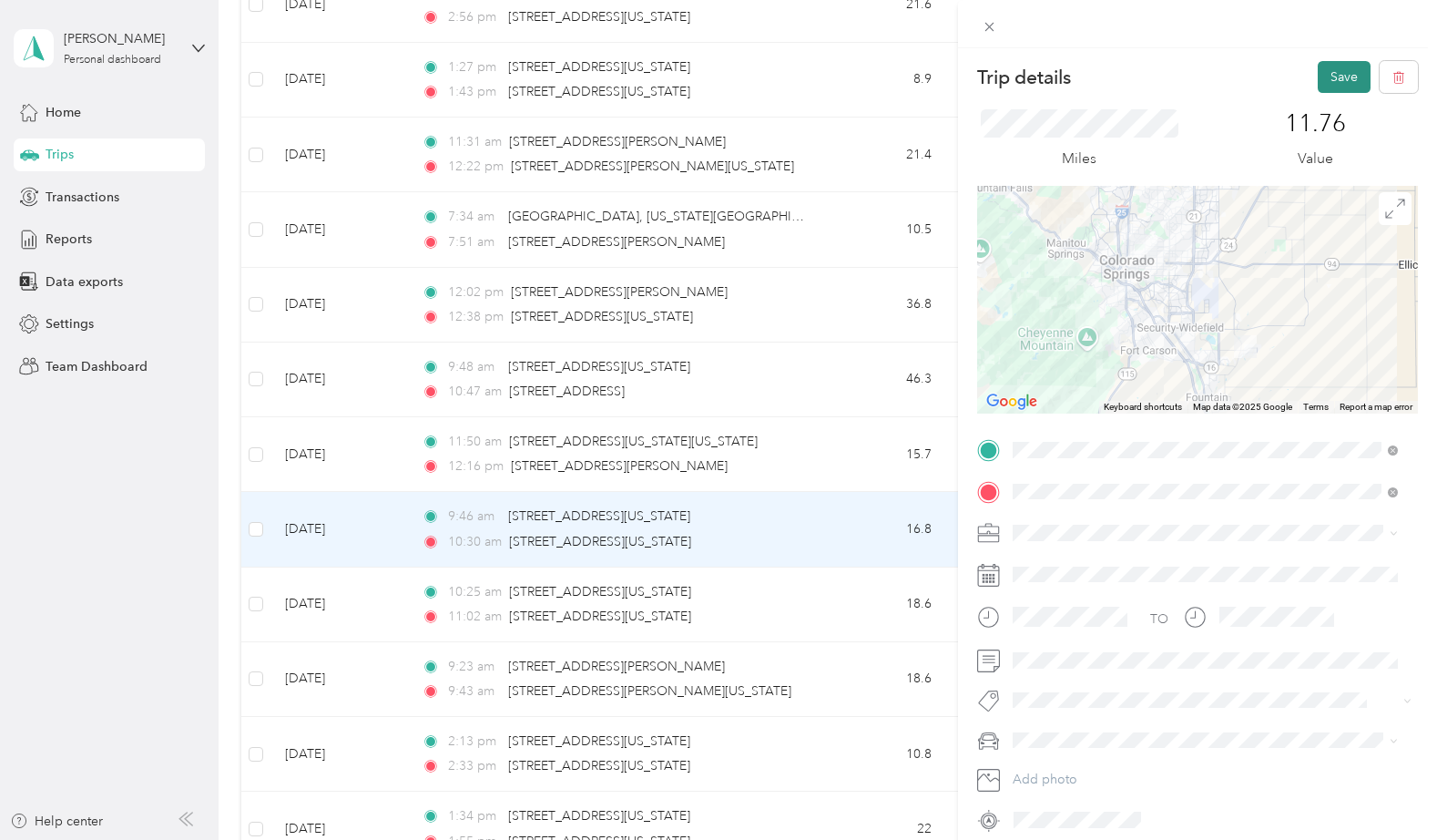
click at [1319, 72] on button "Save" at bounding box center [1344, 77] width 53 height 32
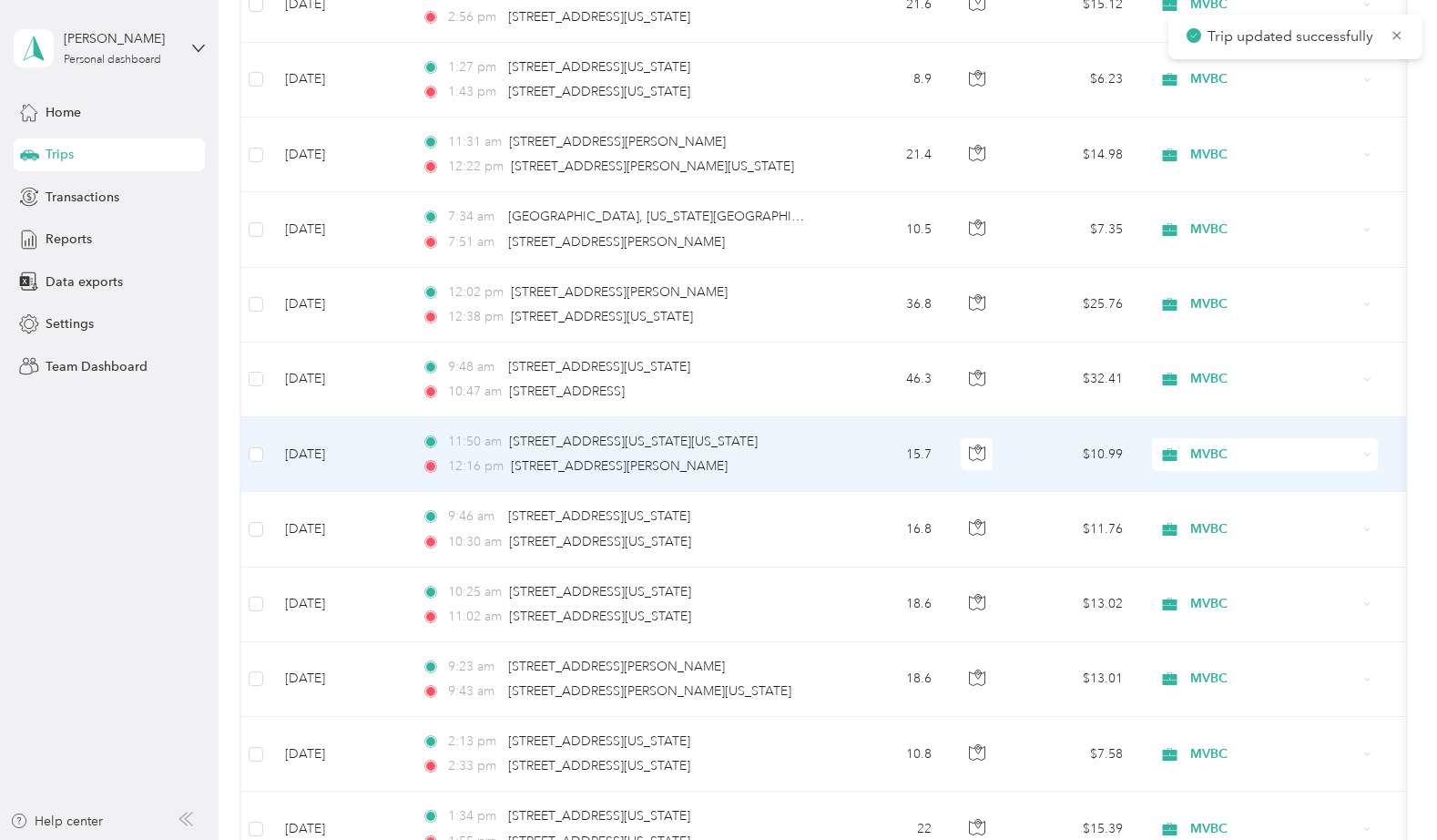
click at [858, 452] on td "15.7" at bounding box center [886, 454] width 120 height 74
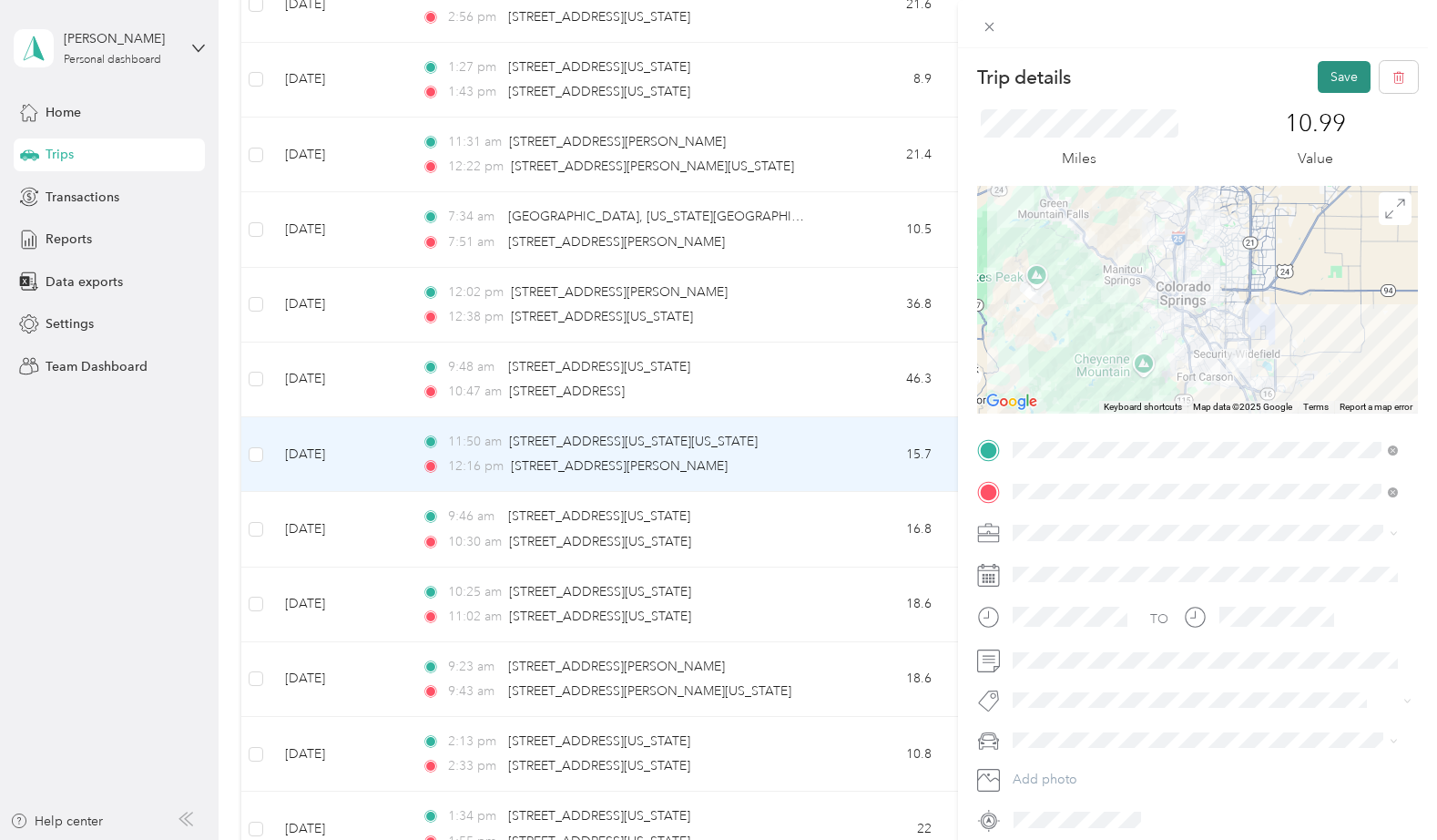
click at [1325, 76] on button "Save" at bounding box center [1344, 77] width 53 height 32
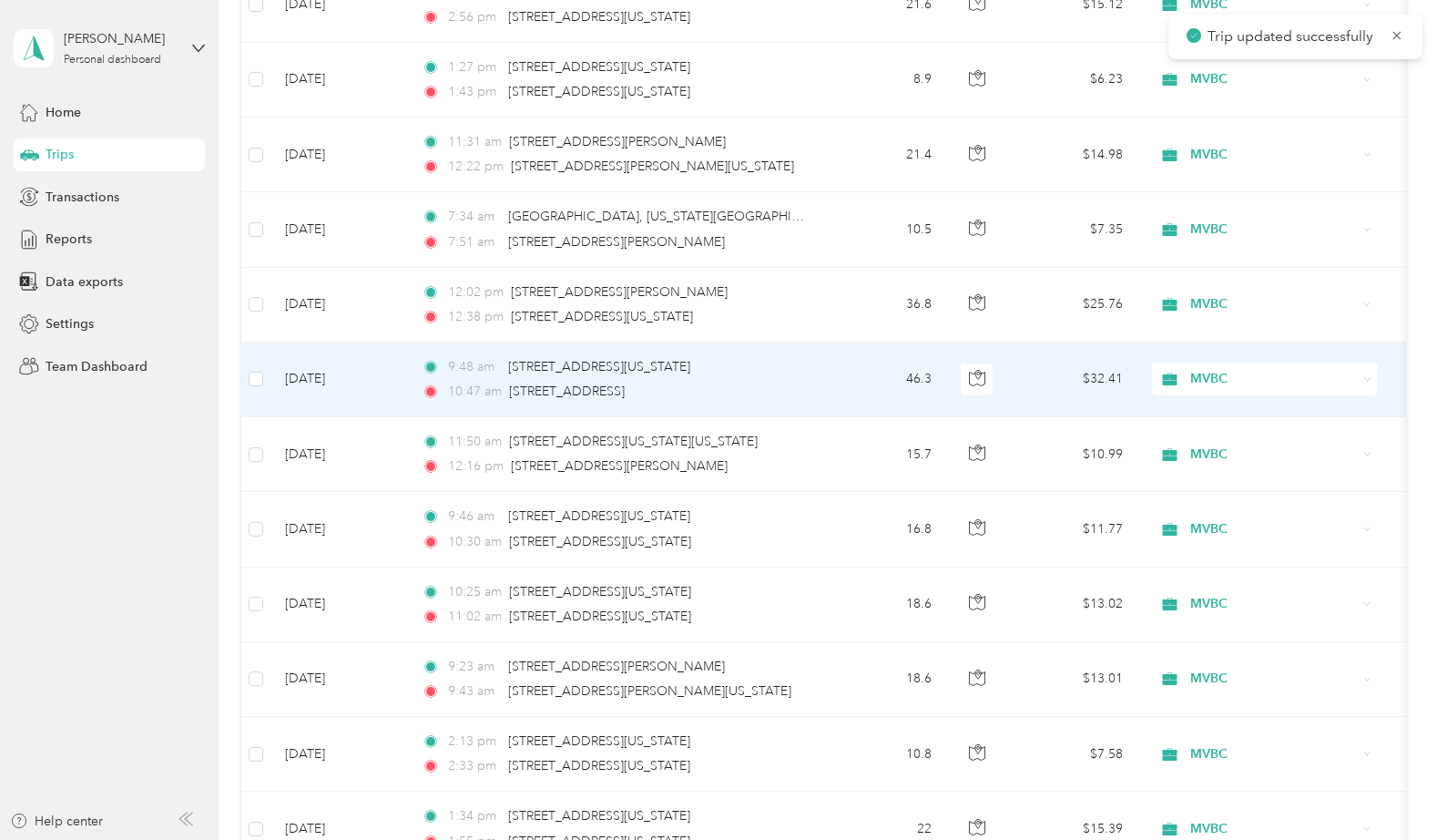
click at [826, 374] on td "46.3" at bounding box center [886, 379] width 120 height 74
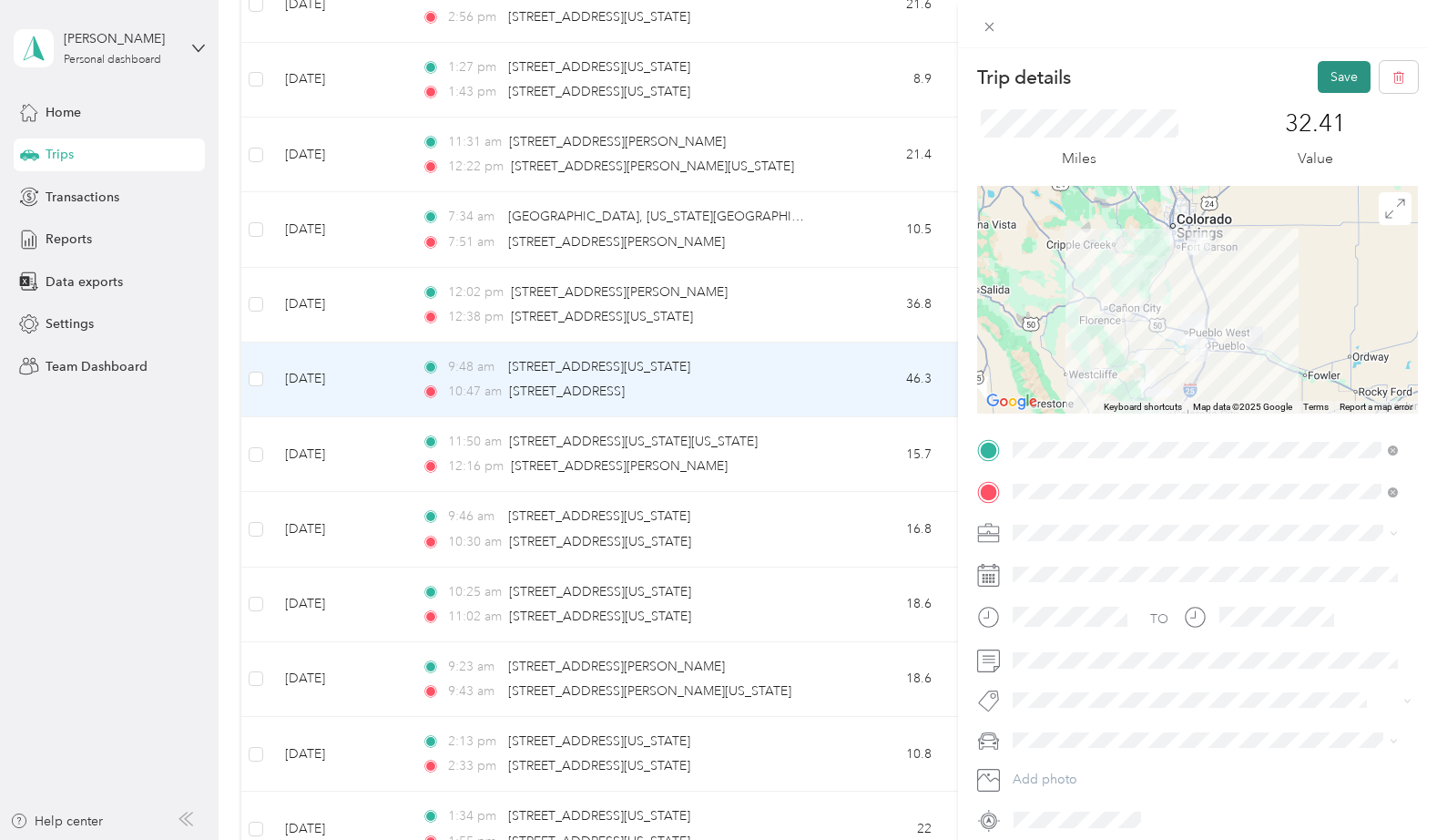
click at [1332, 83] on button "Save" at bounding box center [1344, 77] width 53 height 32
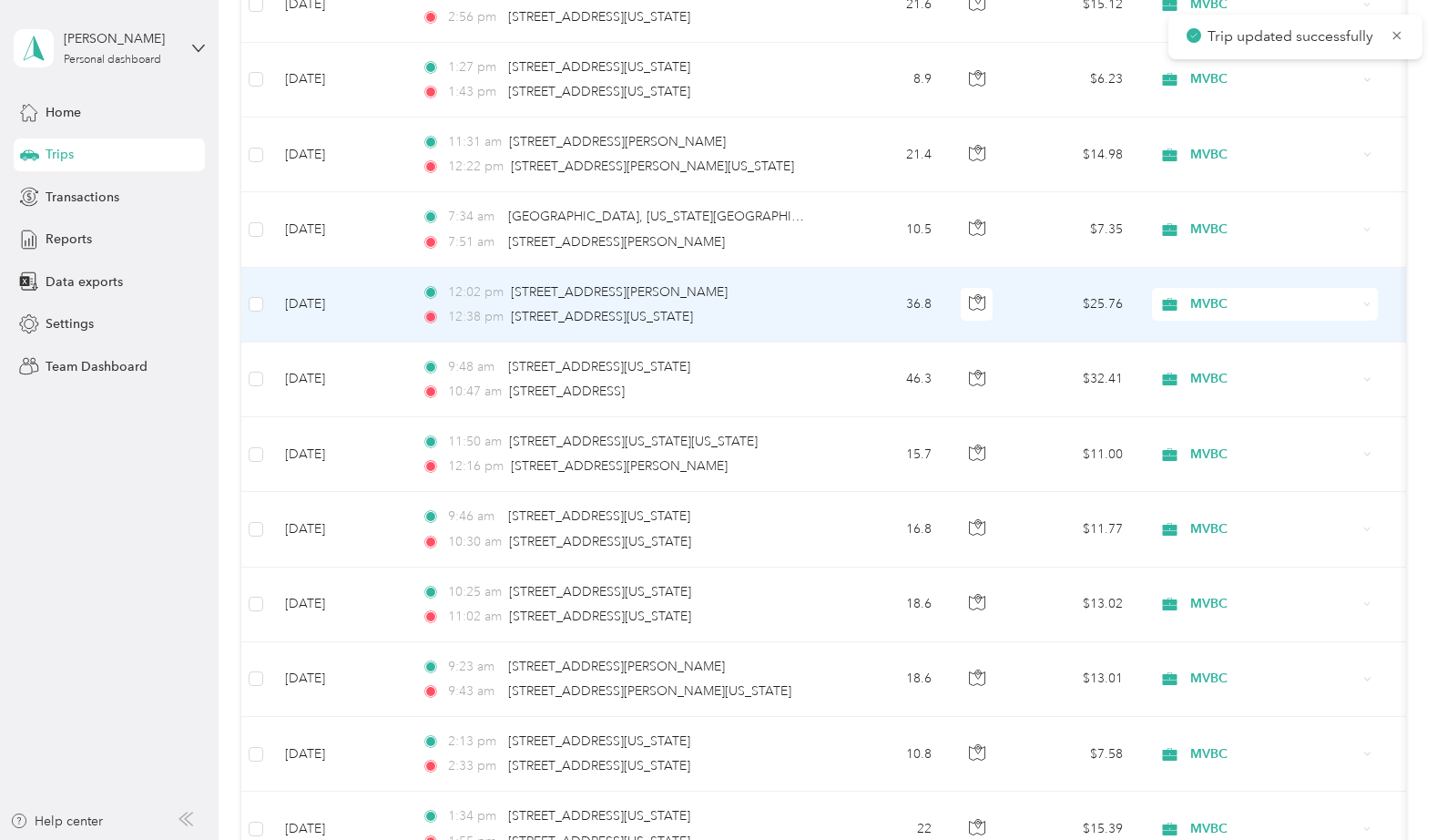
click at [863, 297] on td "36.8" at bounding box center [886, 304] width 120 height 74
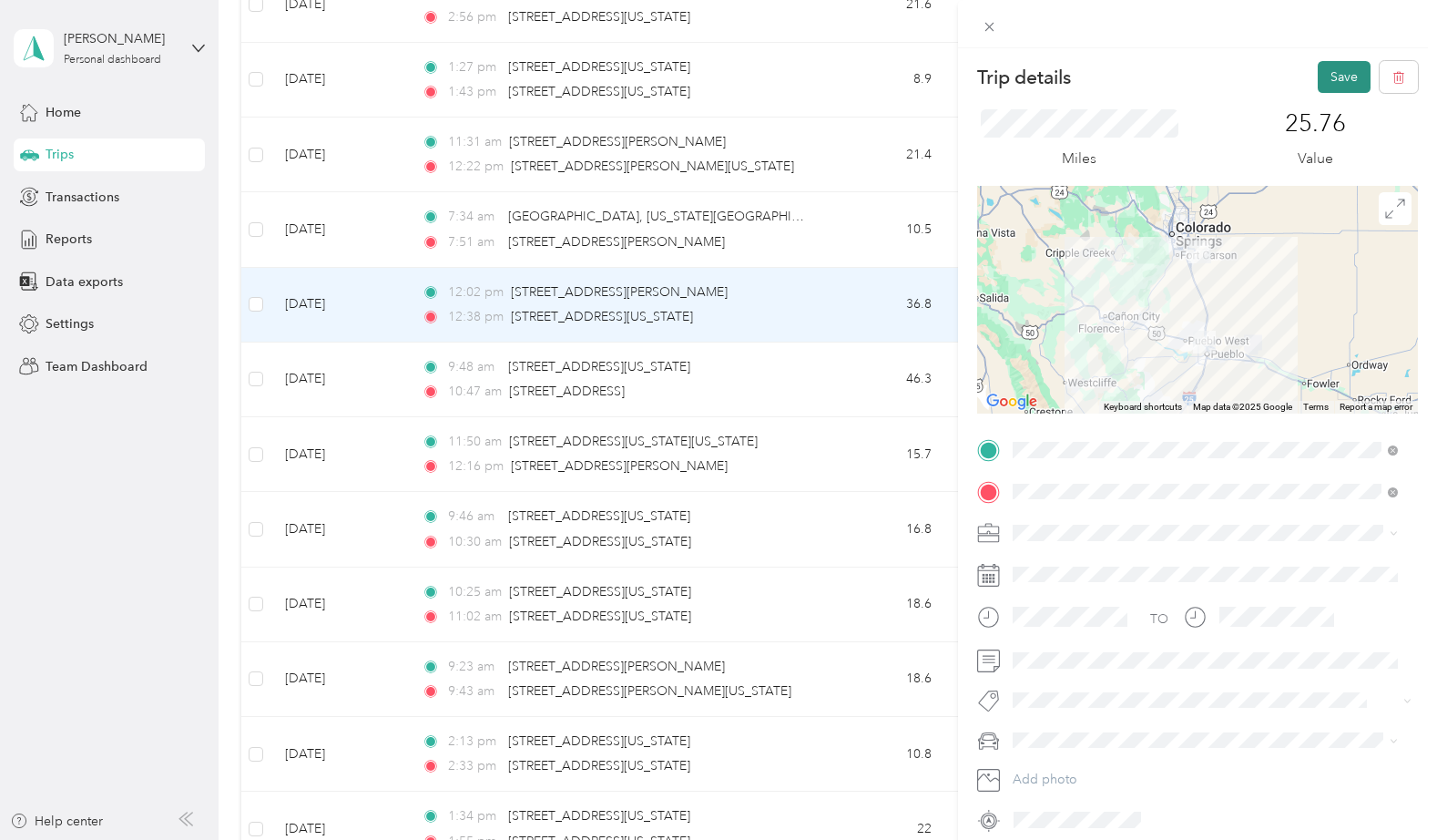
click at [1335, 76] on button "Save" at bounding box center [1344, 77] width 53 height 32
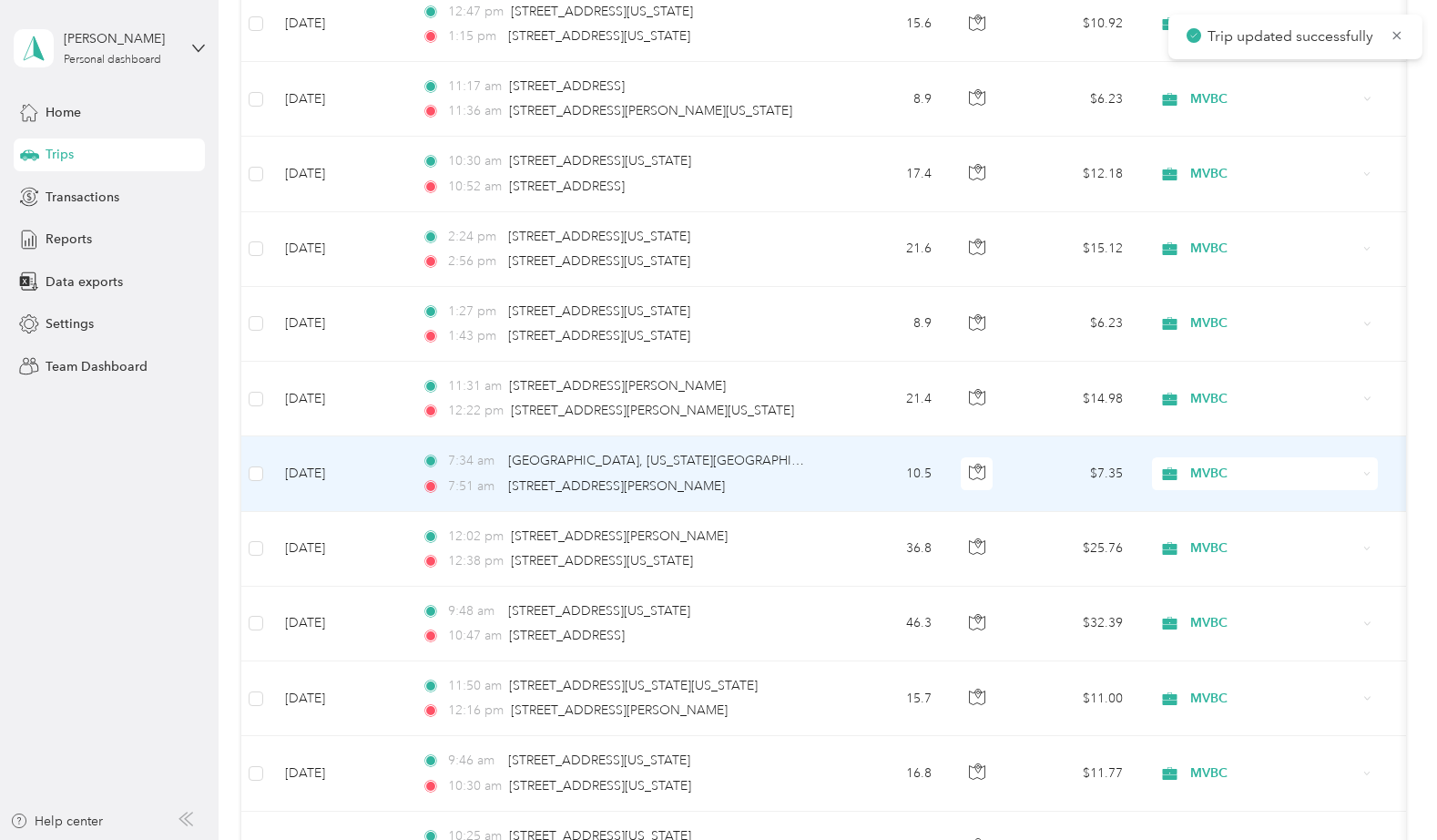
scroll to position [1429, 0]
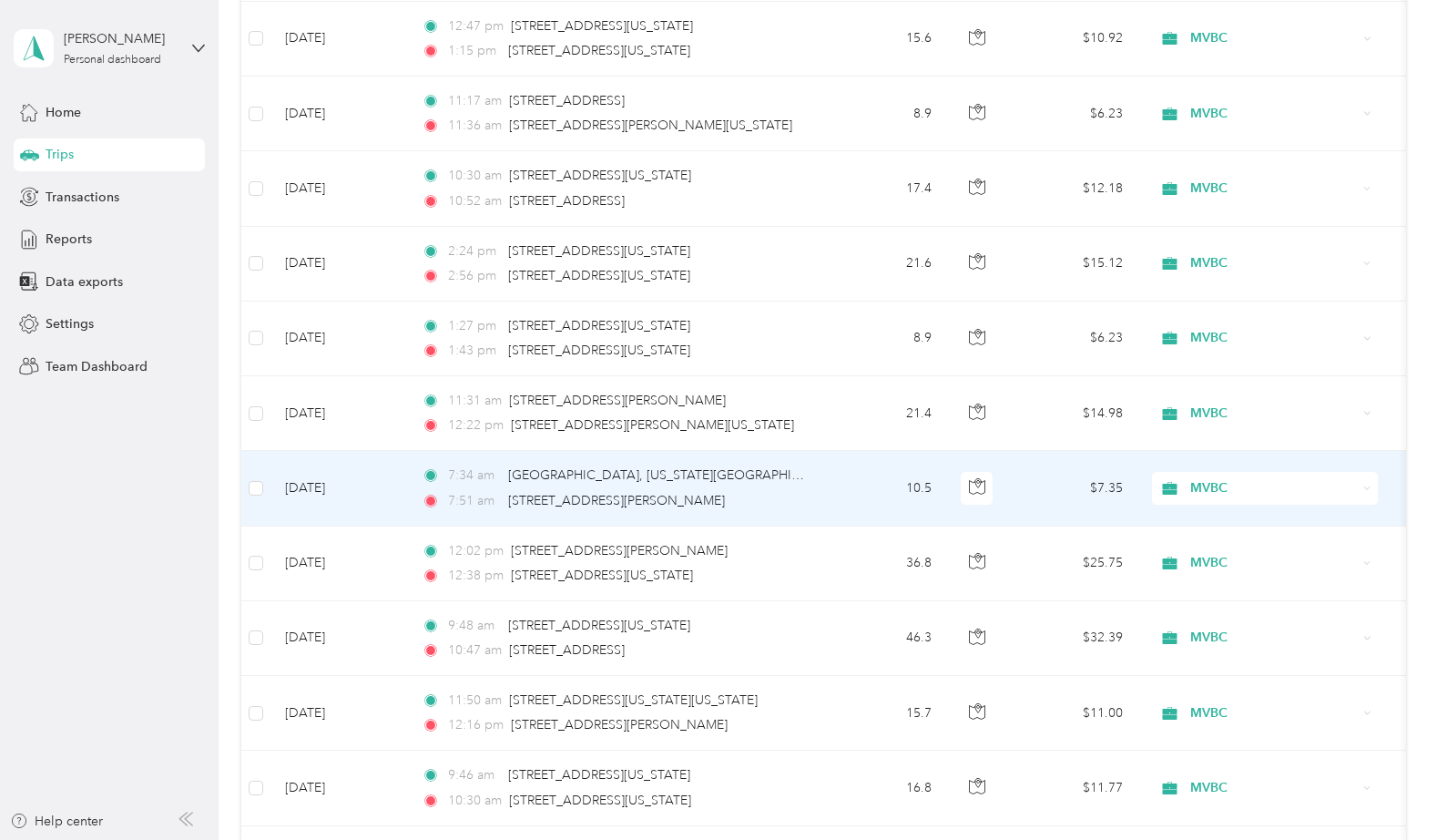
click at [860, 484] on td "10.5" at bounding box center [886, 487] width 120 height 74
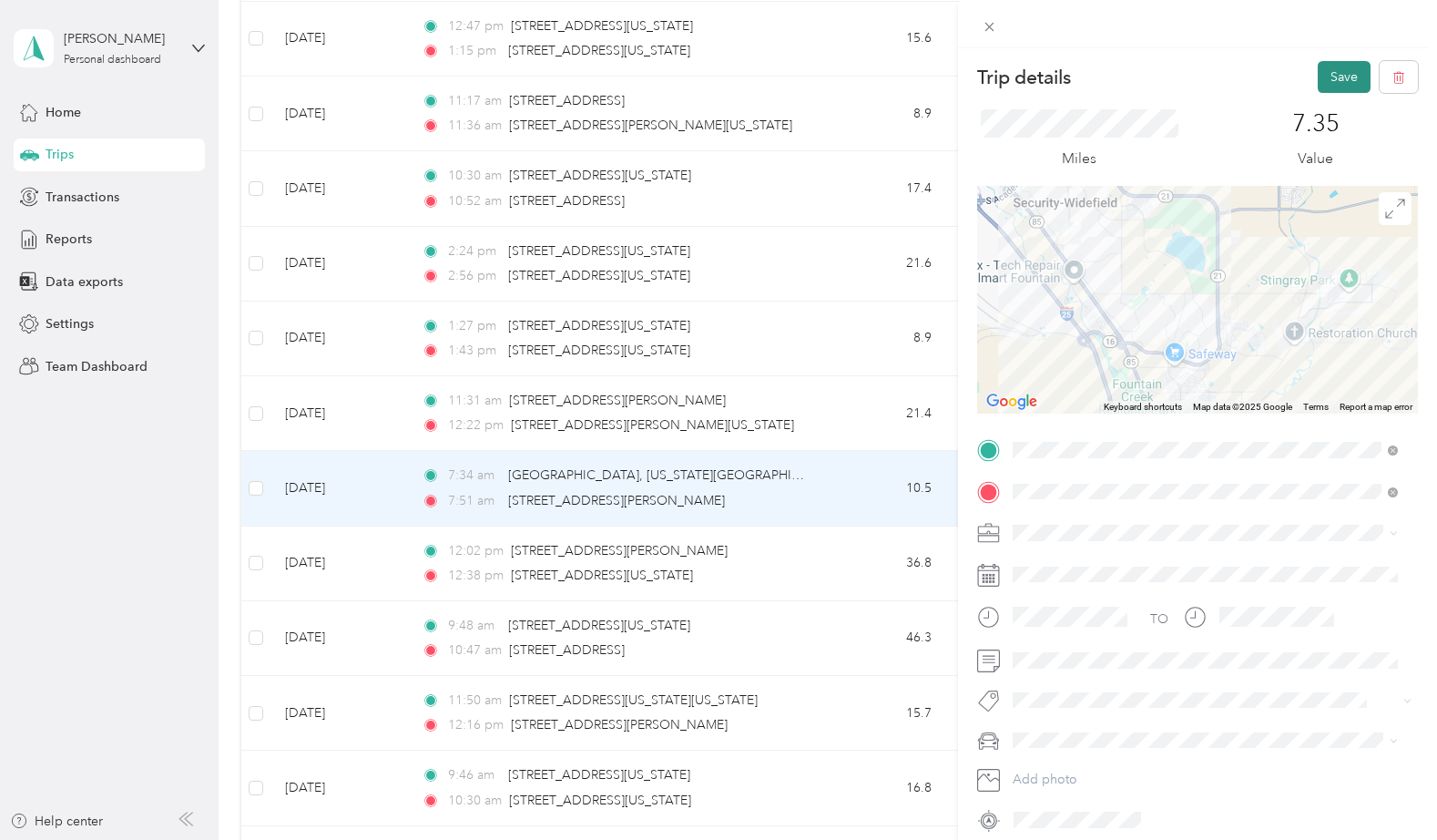
click at [1326, 76] on button "Save" at bounding box center [1344, 77] width 53 height 32
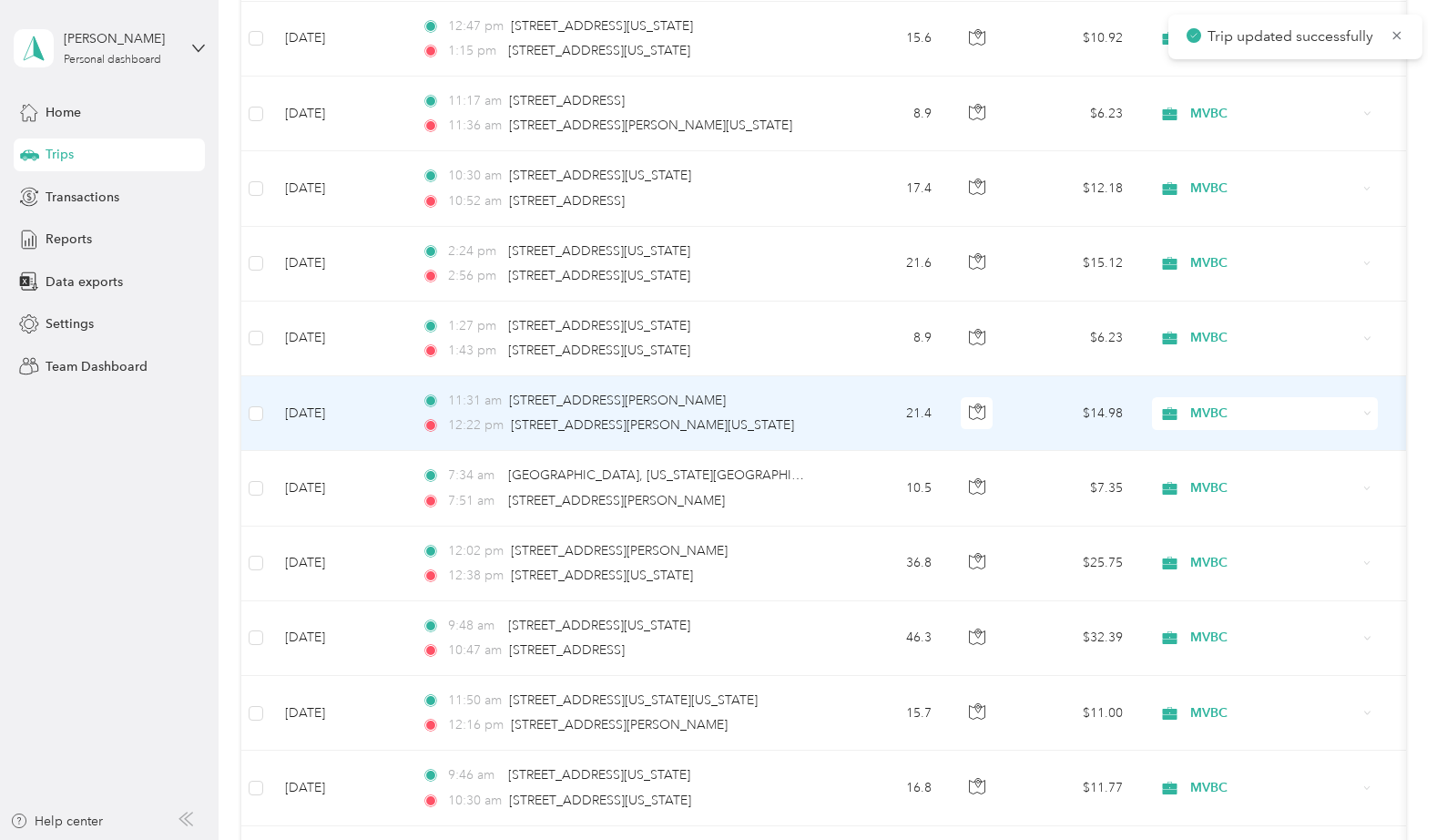
click at [879, 405] on td "21.4" at bounding box center [886, 413] width 120 height 74
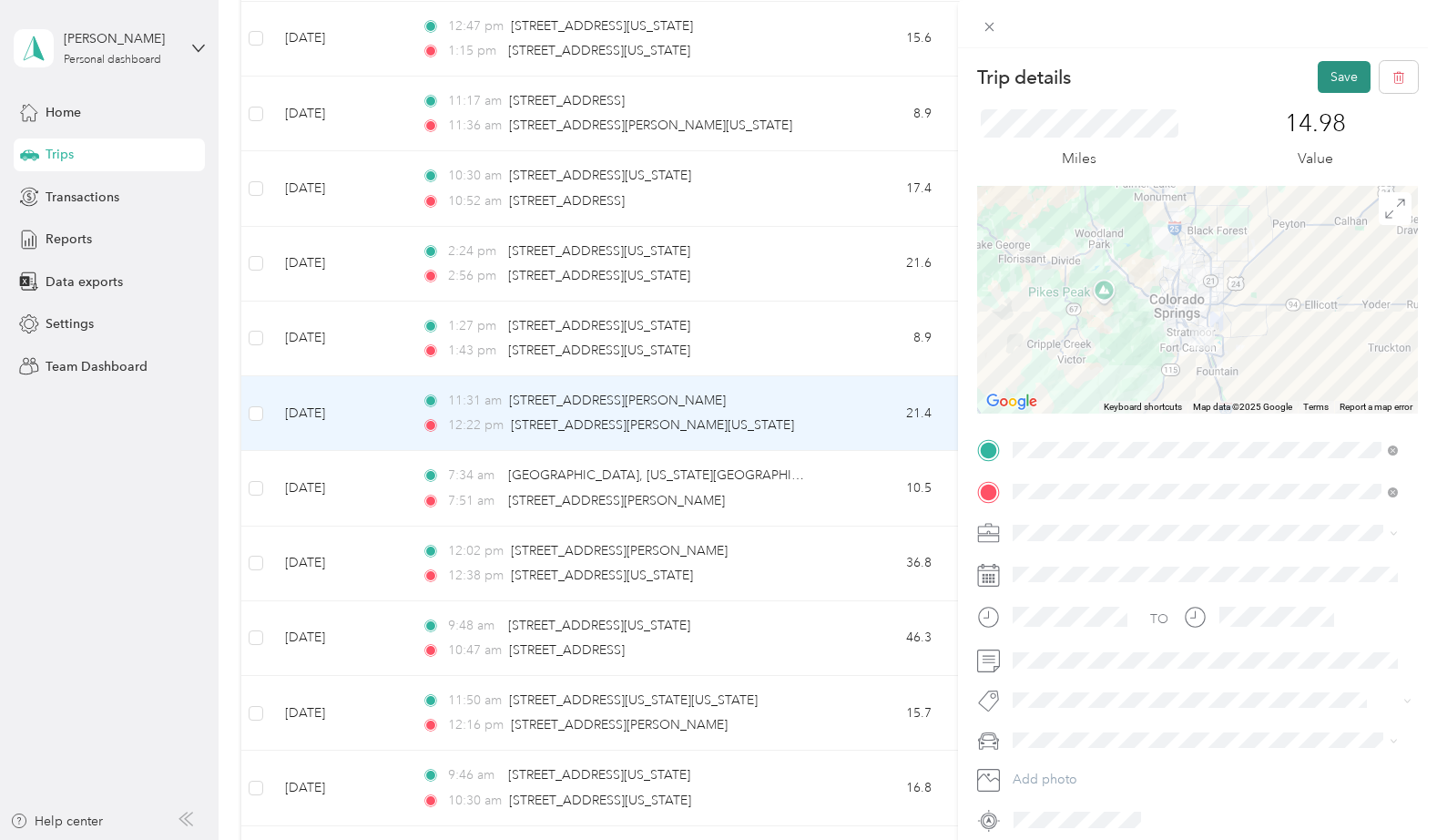
click at [1318, 78] on button "Save" at bounding box center [1344, 77] width 53 height 32
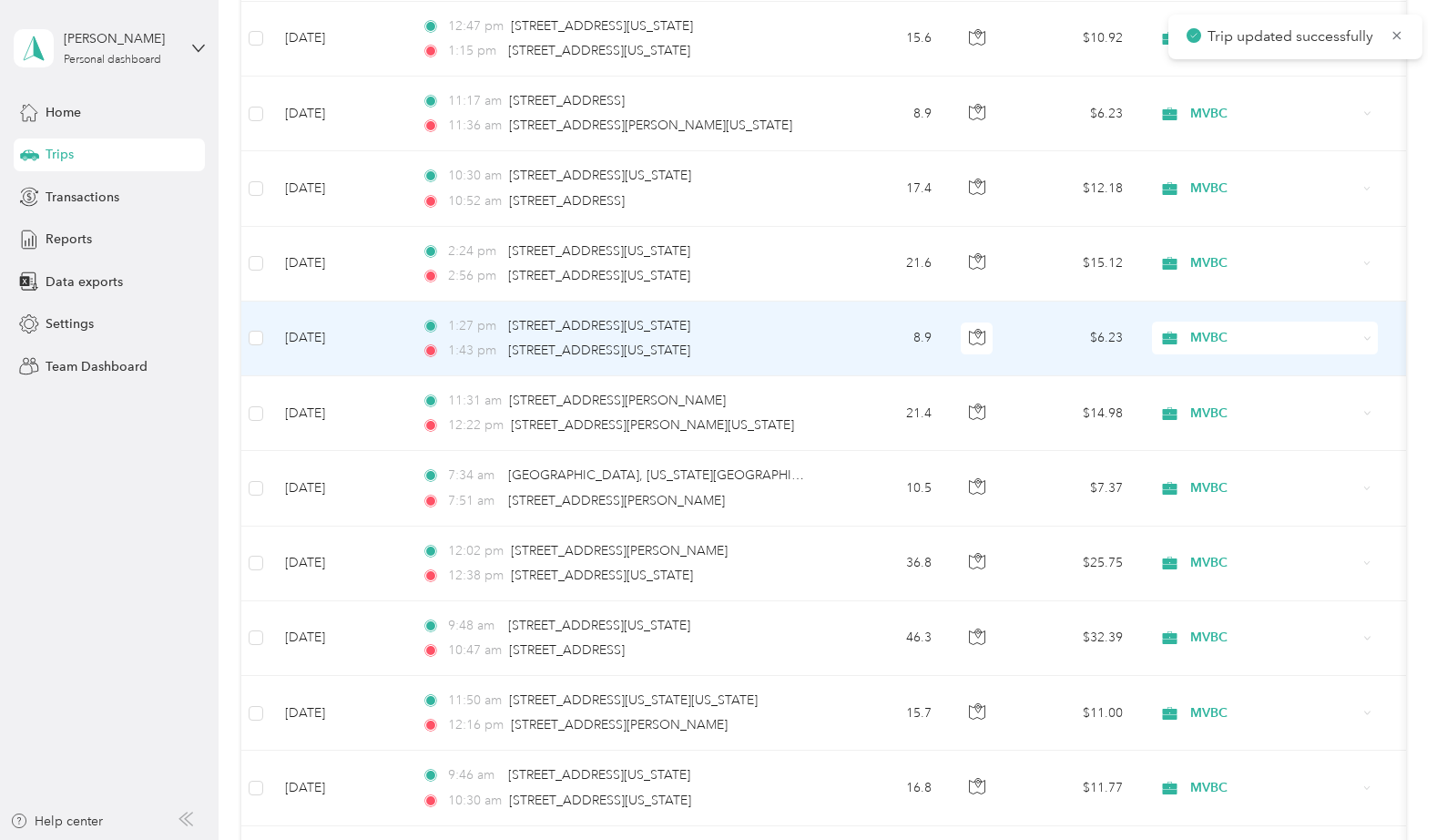
click at [842, 337] on td "8.9" at bounding box center [886, 338] width 120 height 74
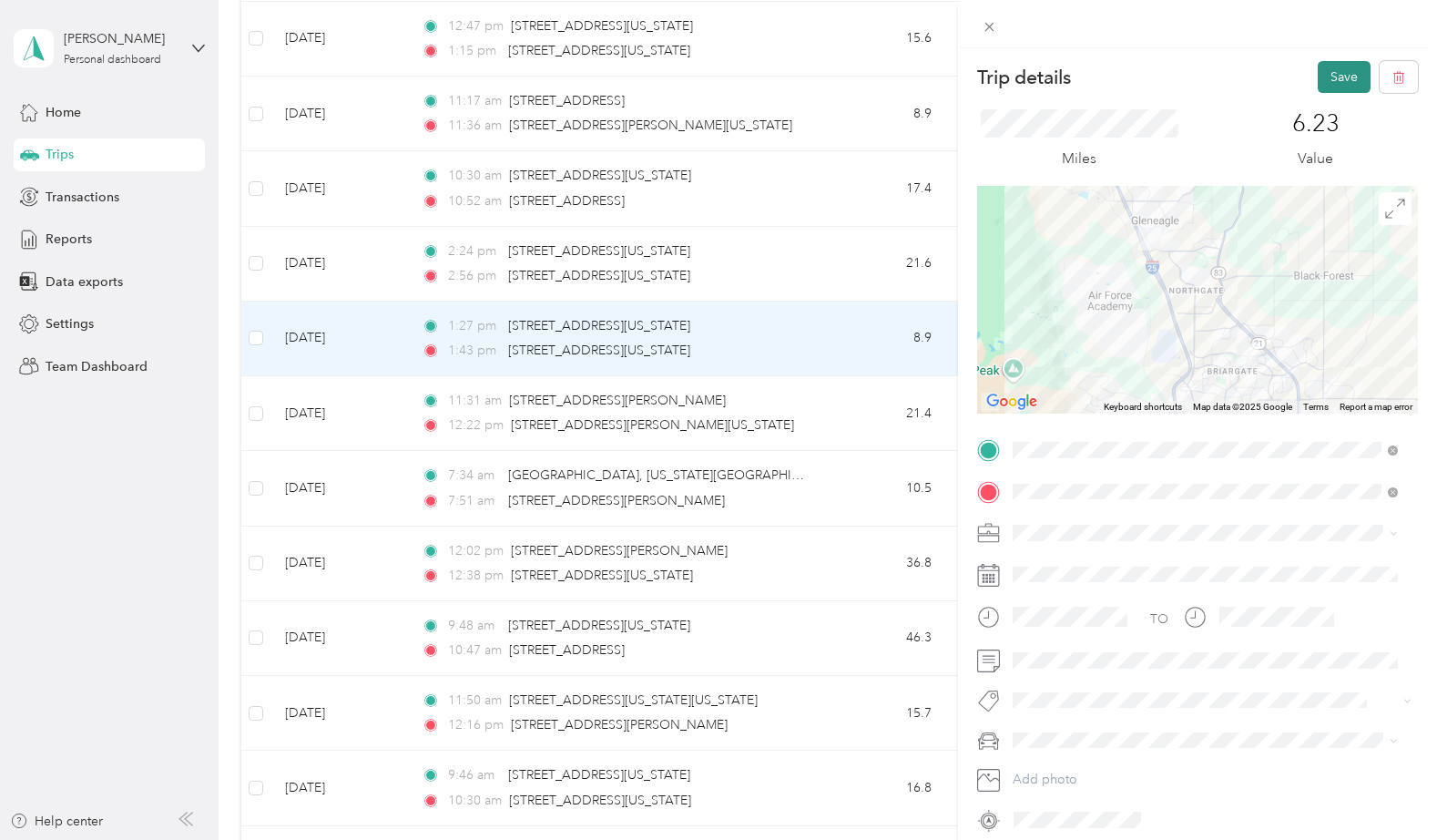
click at [1327, 75] on button "Save" at bounding box center [1344, 77] width 53 height 32
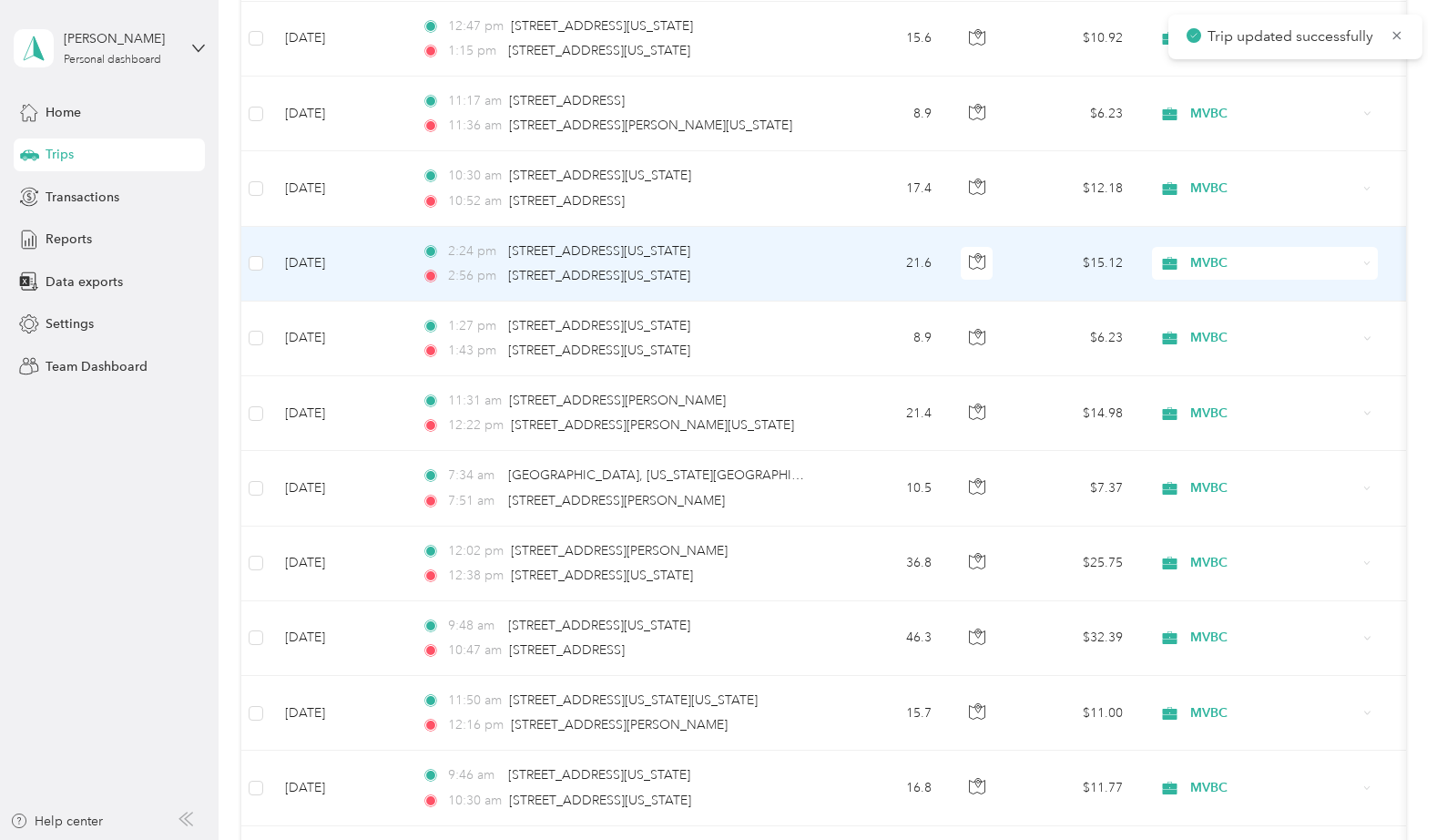
click at [867, 259] on td "21.6" at bounding box center [886, 264] width 120 height 74
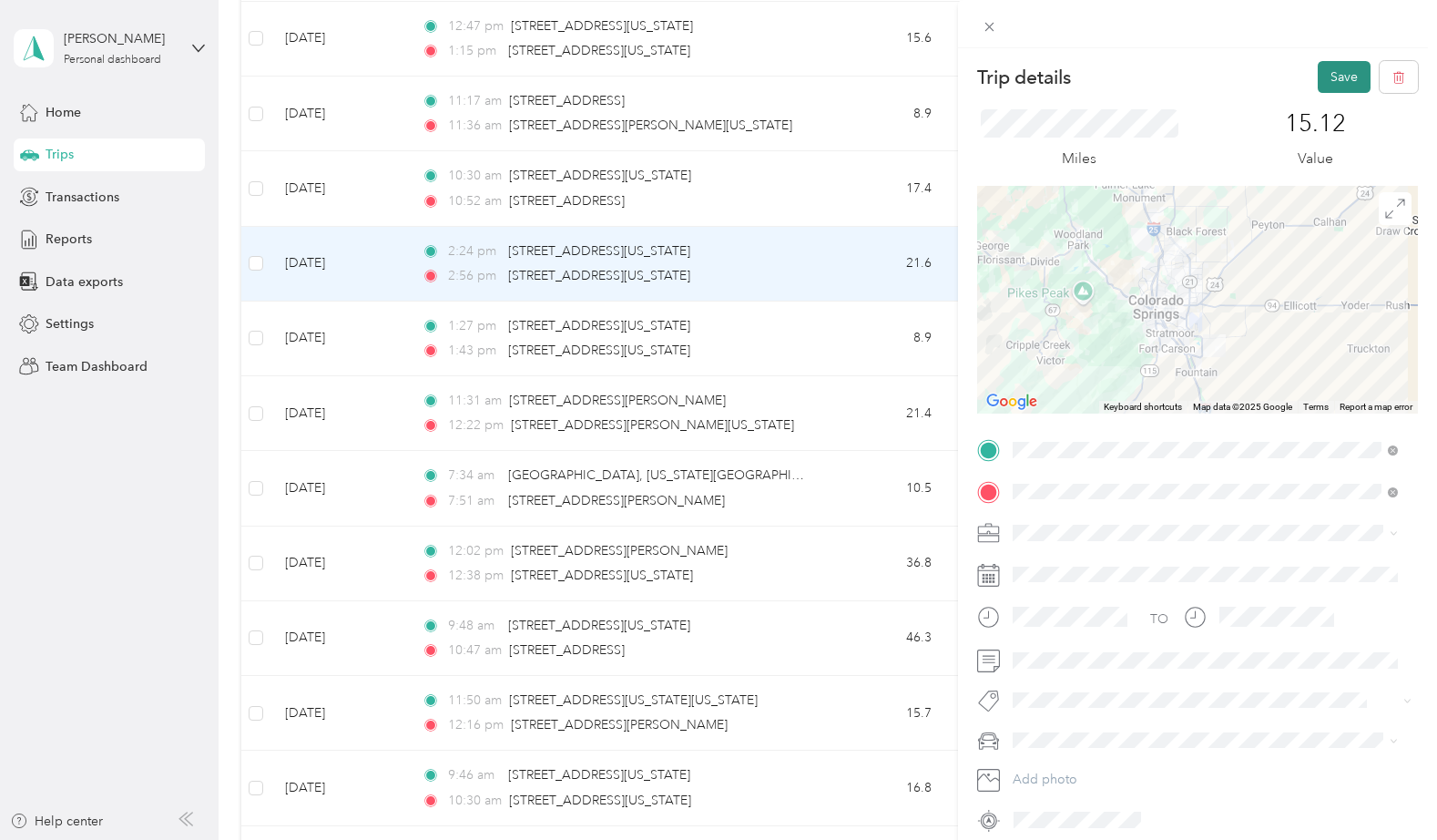
click at [1328, 77] on button "Save" at bounding box center [1344, 77] width 53 height 32
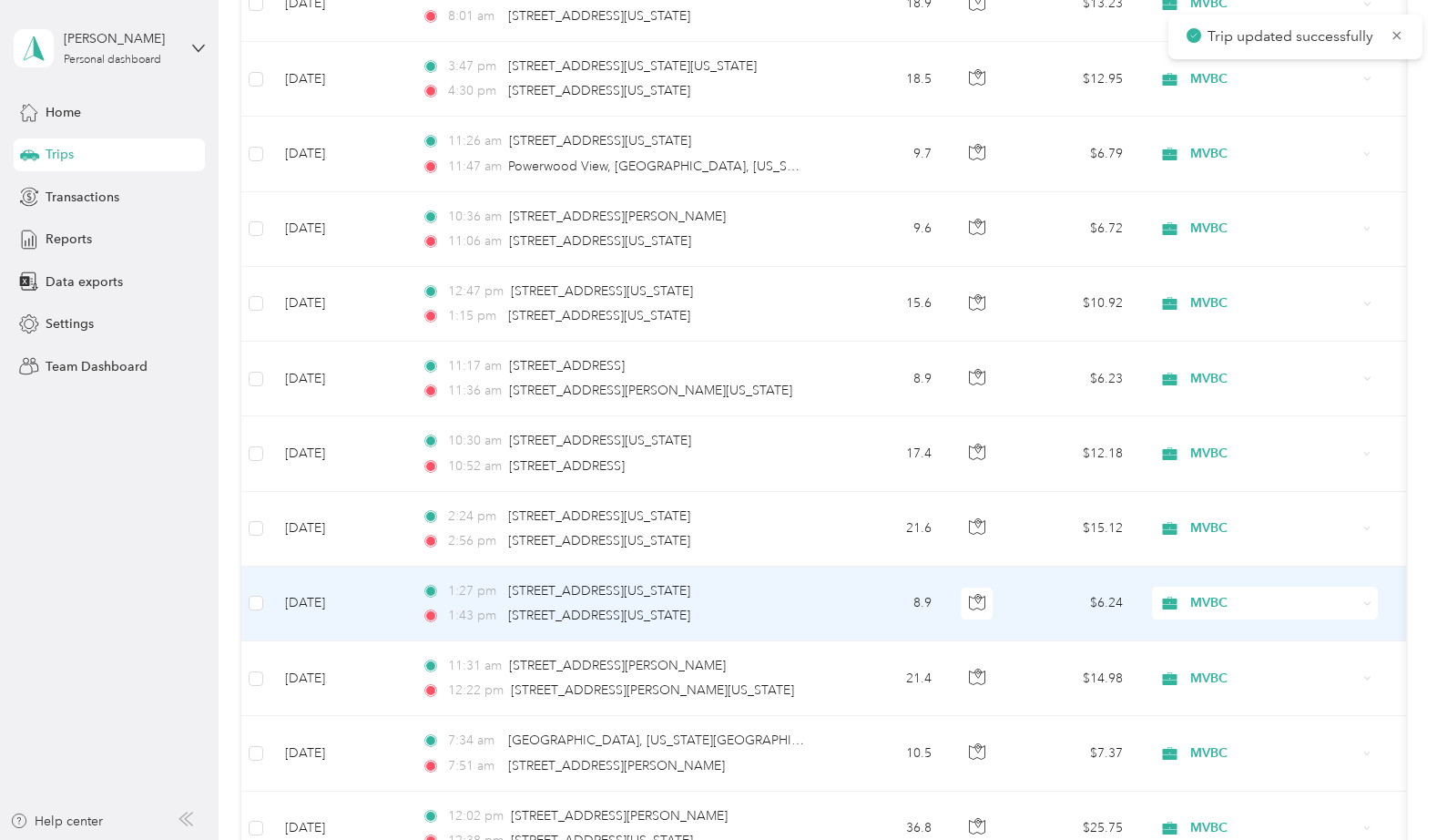
scroll to position [1156, 0]
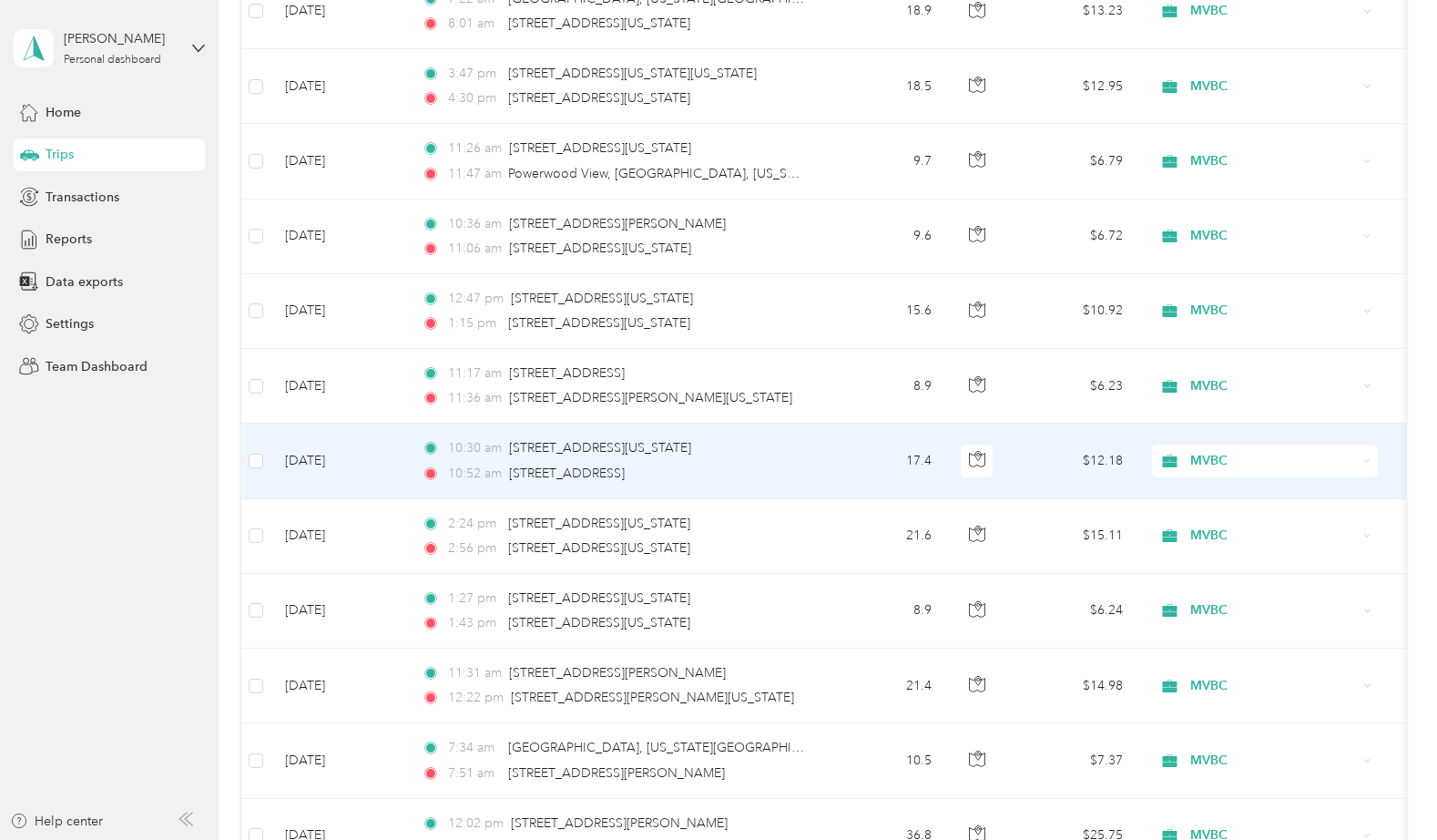
click at [866, 457] on td "17.4" at bounding box center [886, 460] width 120 height 74
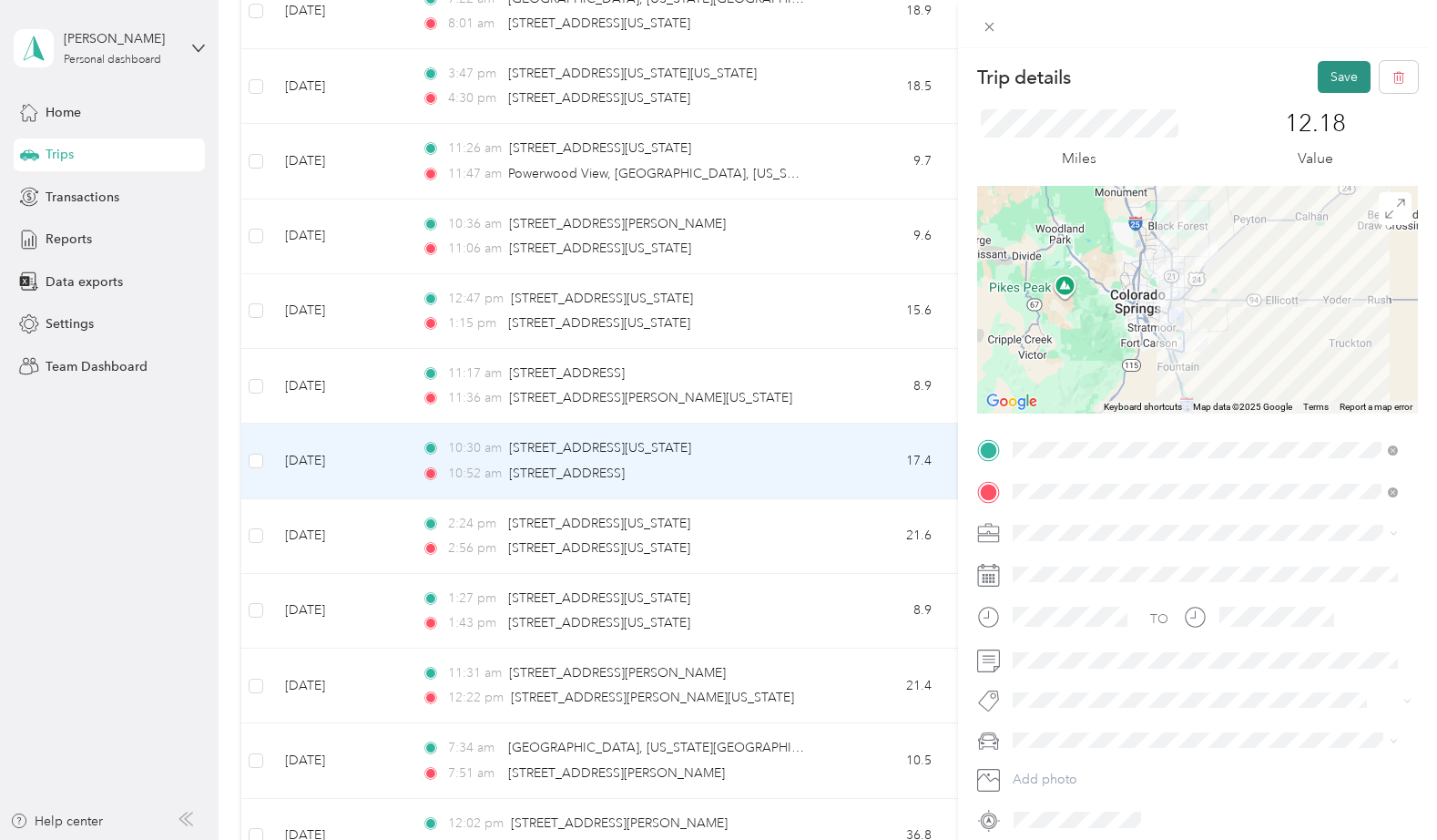
click at [1323, 83] on button "Save" at bounding box center [1344, 77] width 53 height 32
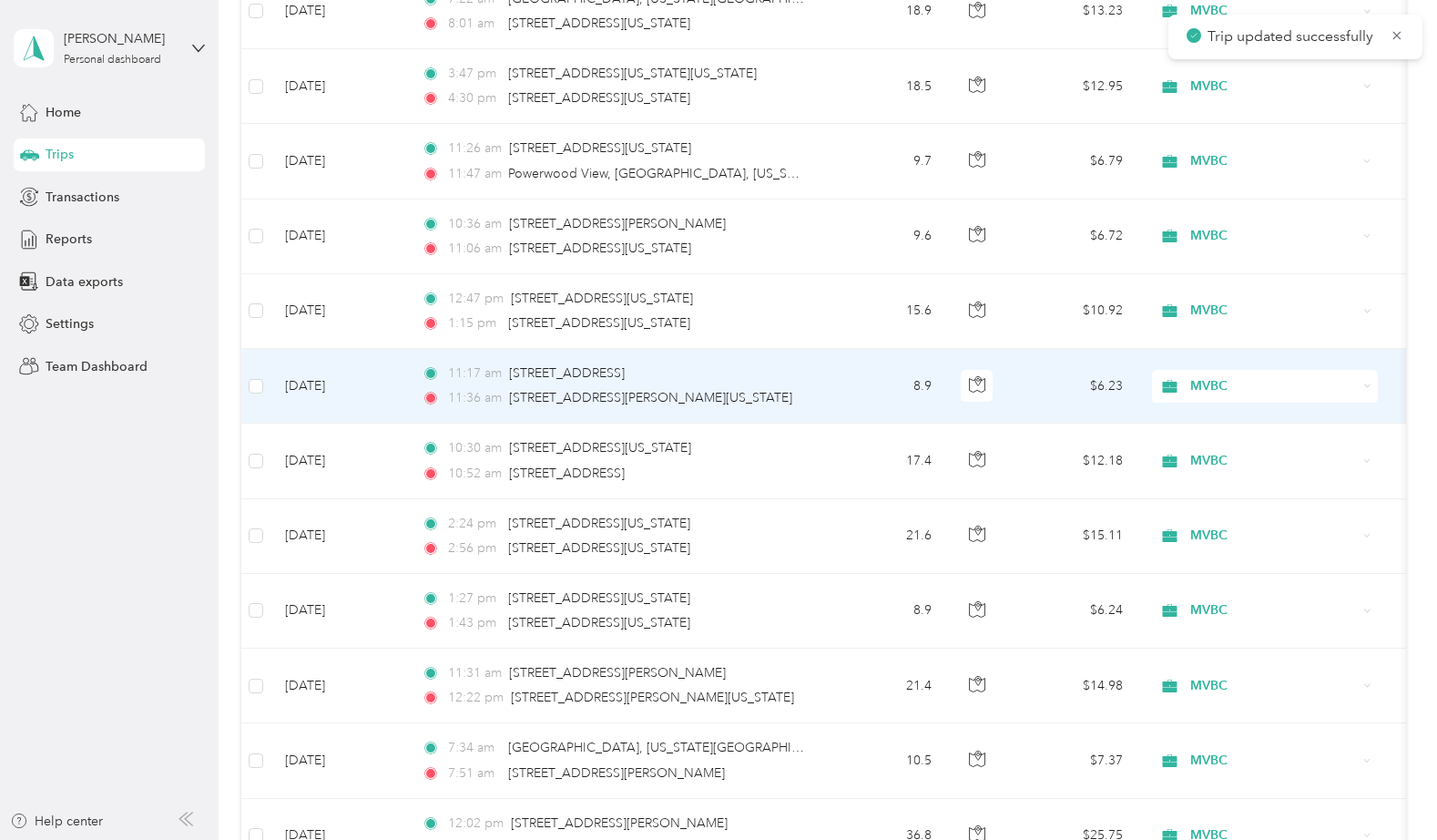
click at [859, 373] on td "8.9" at bounding box center [886, 386] width 120 height 74
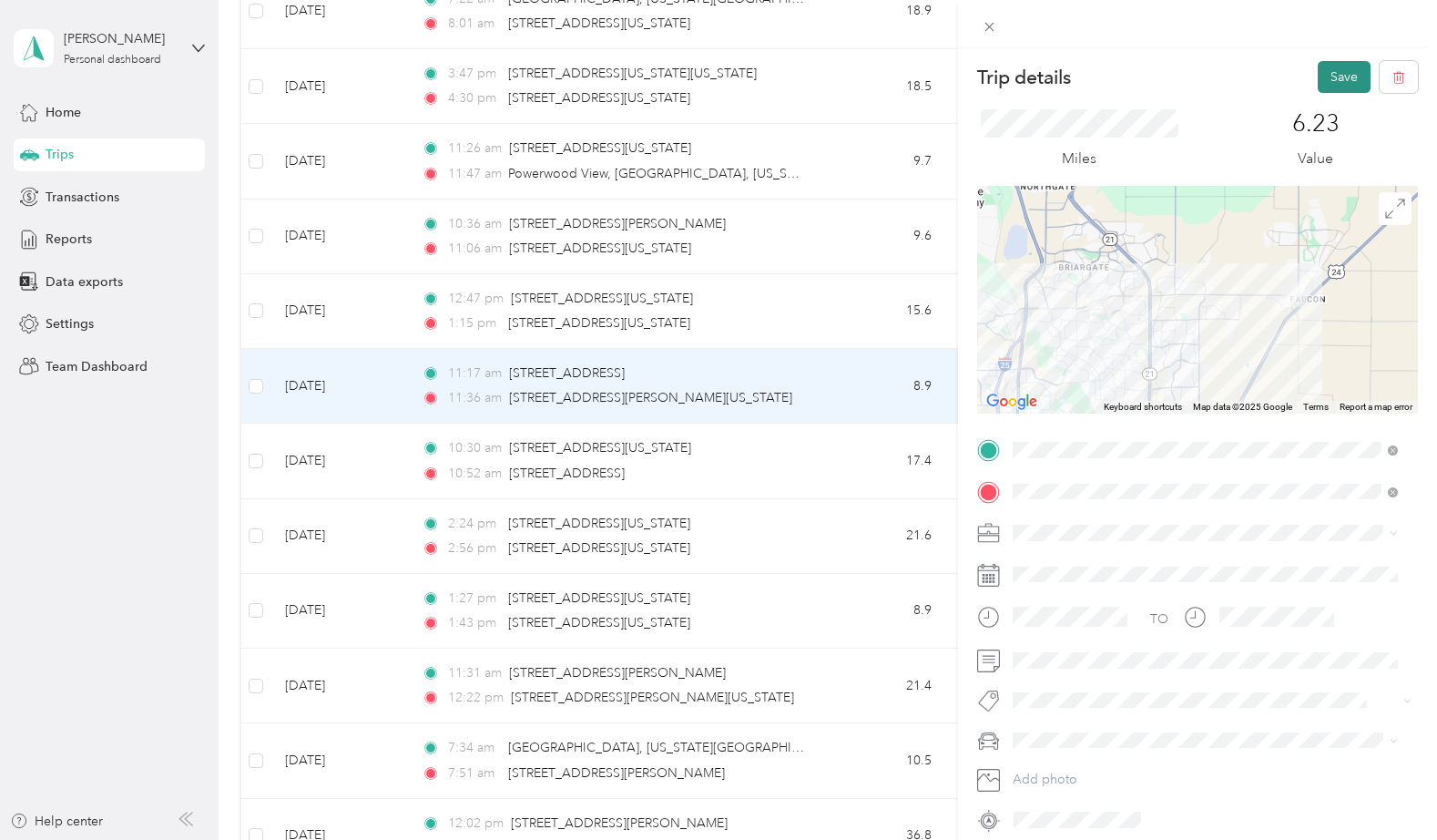
click at [1336, 73] on button "Save" at bounding box center [1344, 77] width 53 height 32
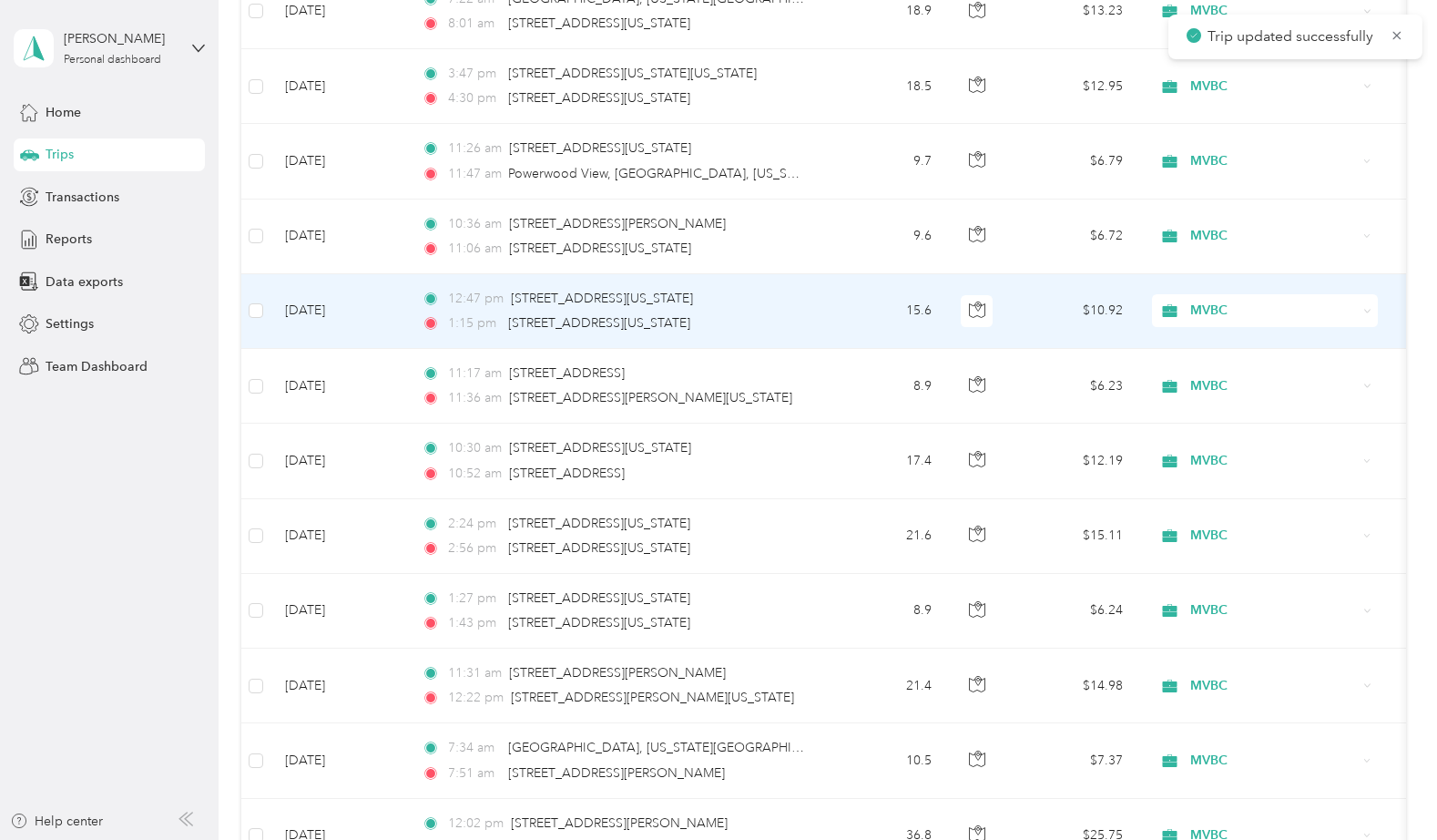
click at [878, 306] on td "15.6" at bounding box center [886, 310] width 120 height 74
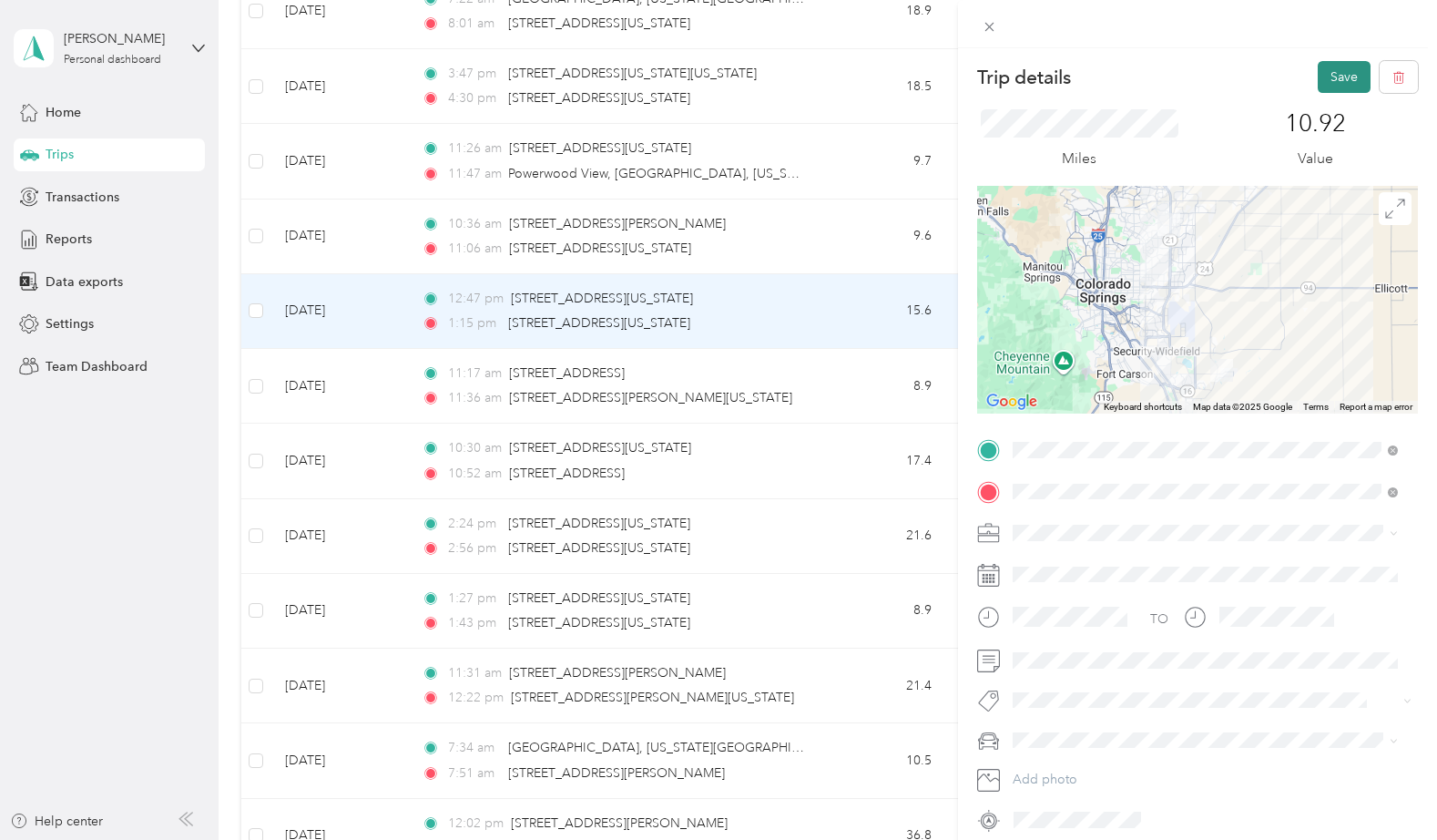
click at [1326, 72] on button "Save" at bounding box center [1344, 77] width 53 height 32
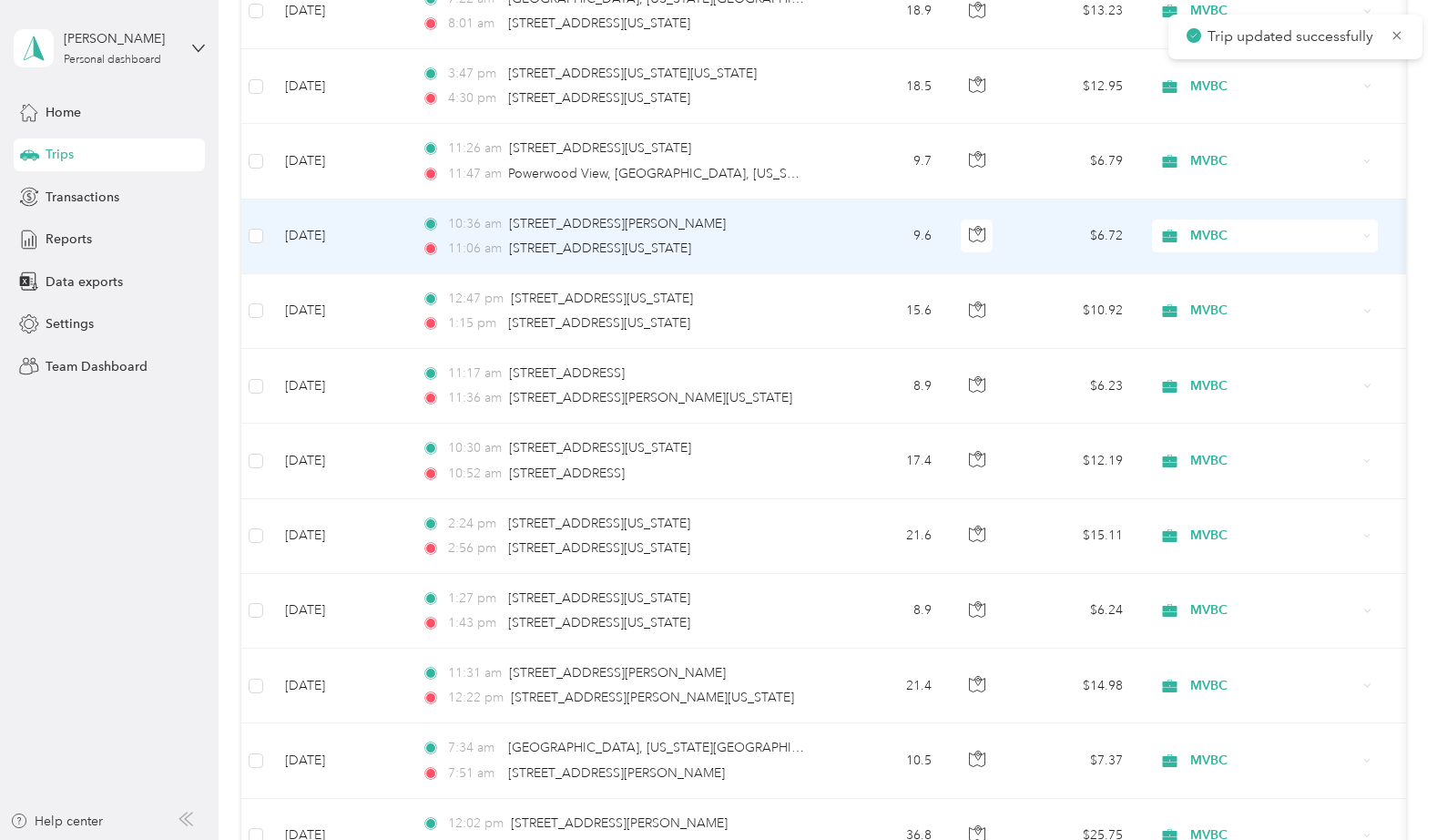
click at [863, 236] on td "9.6" at bounding box center [886, 236] width 120 height 74
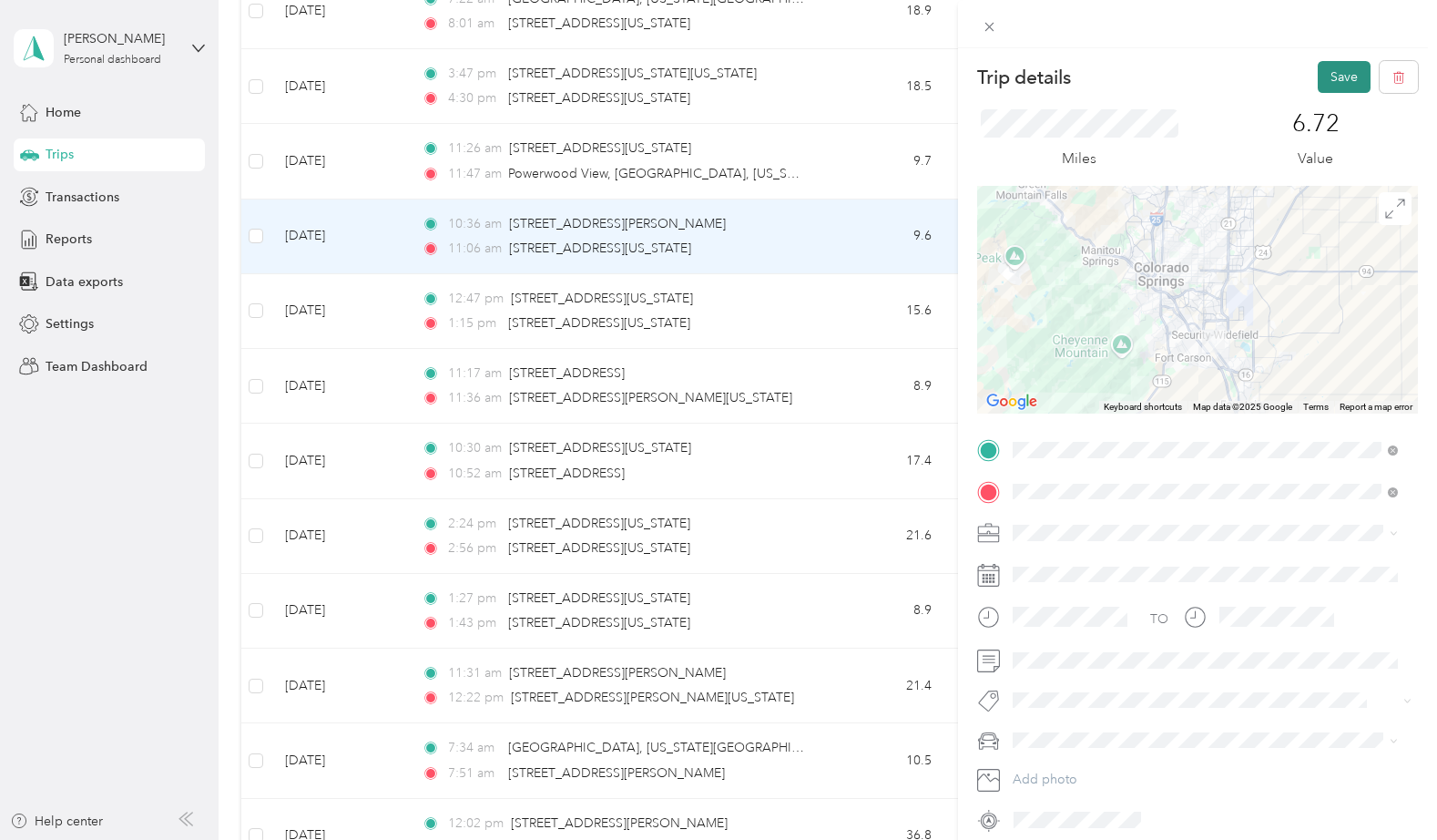
click at [1320, 67] on button "Save" at bounding box center [1344, 77] width 53 height 32
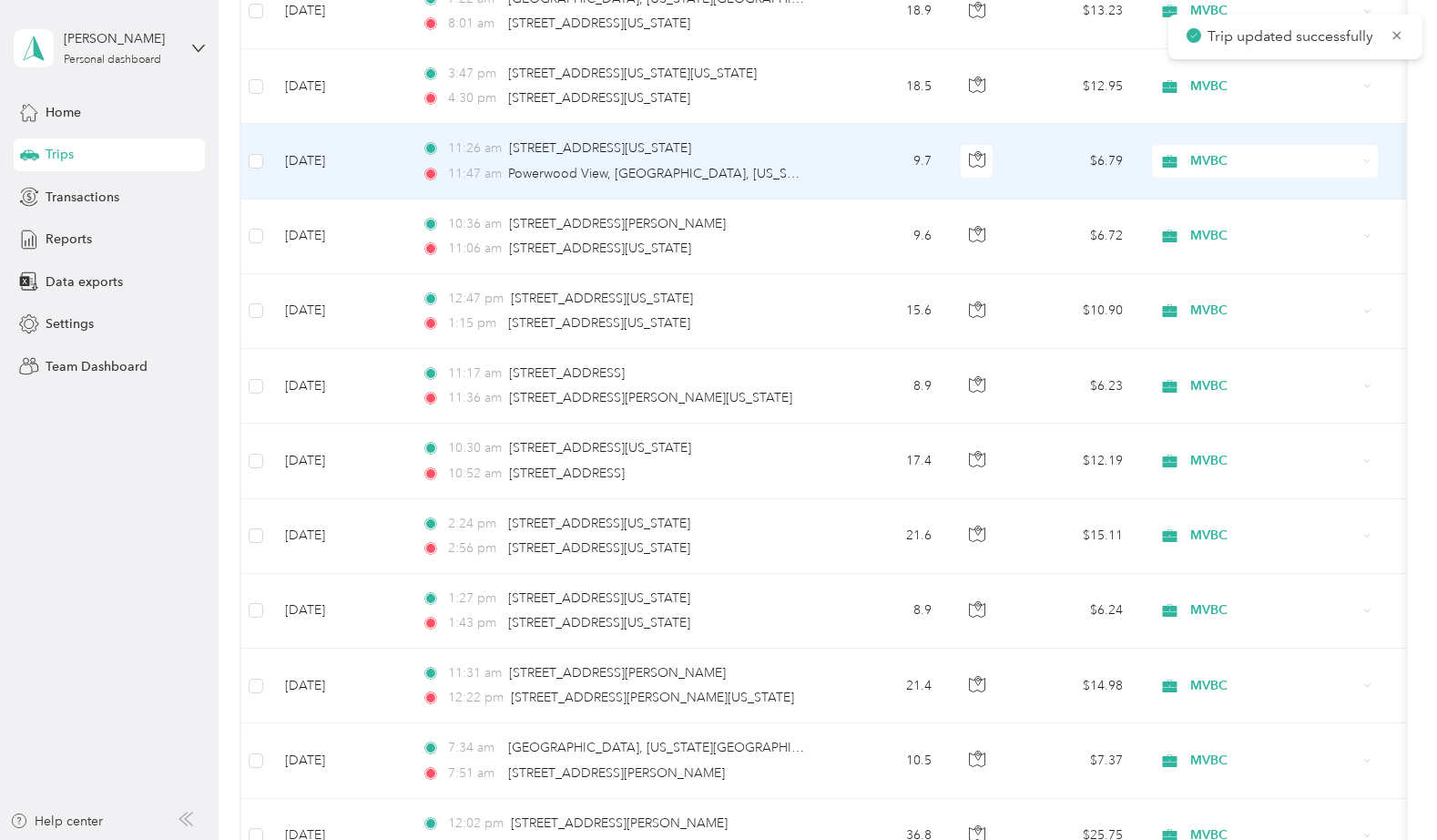
click at [849, 166] on td "9.7" at bounding box center [886, 161] width 120 height 74
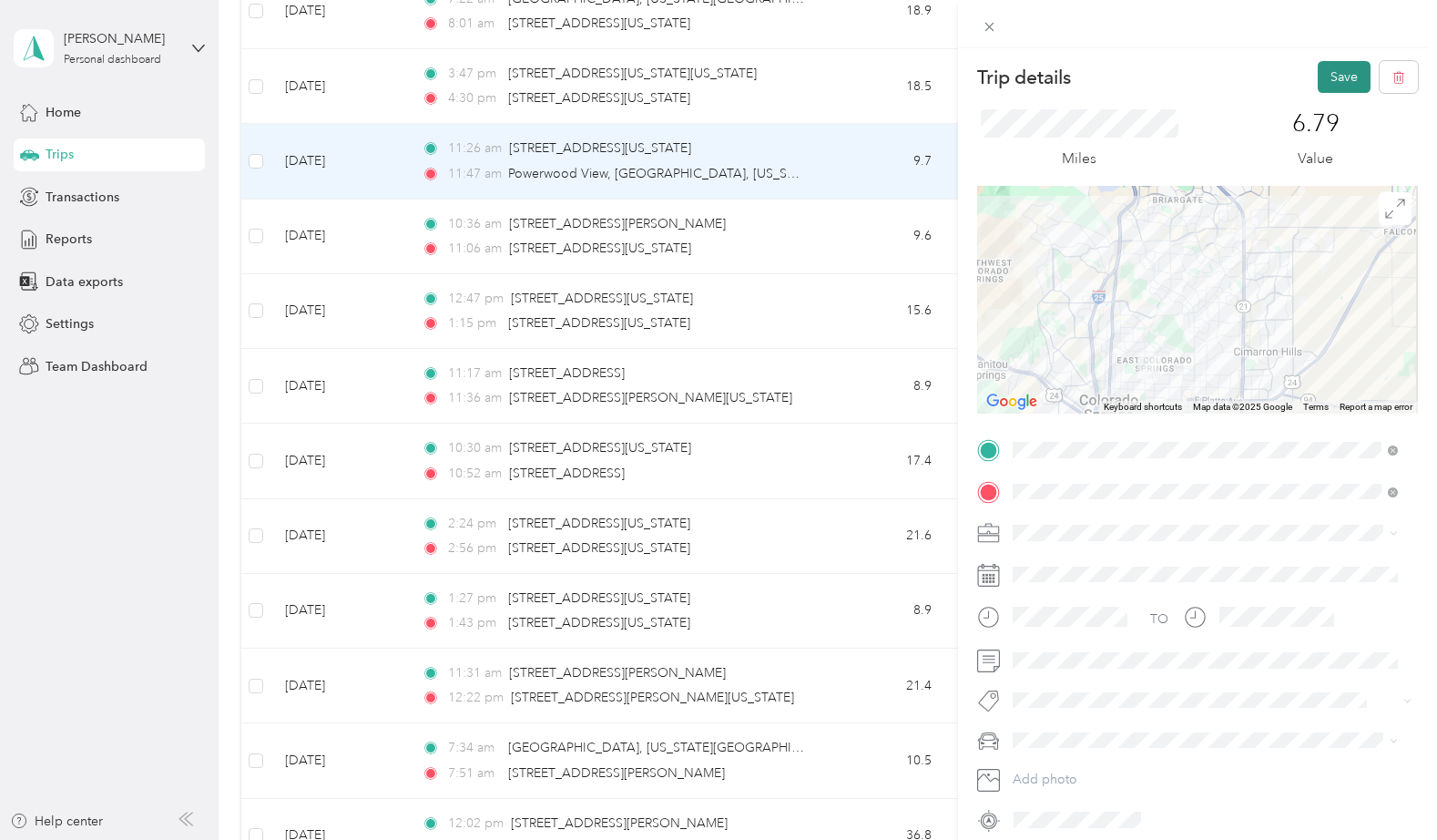
click at [1327, 72] on button "Save" at bounding box center [1344, 77] width 53 height 32
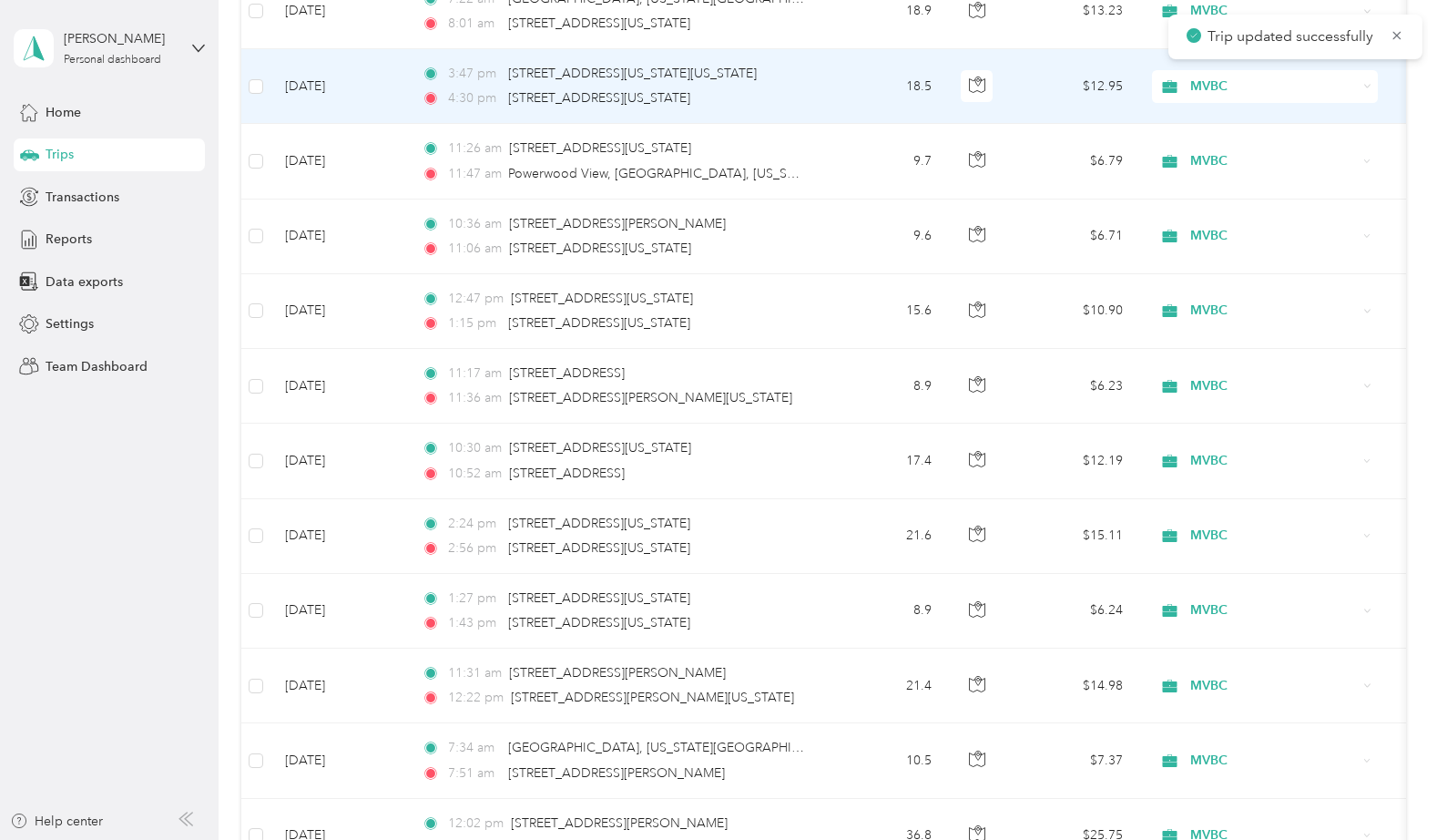
click at [863, 88] on td "18.5" at bounding box center [886, 86] width 120 height 74
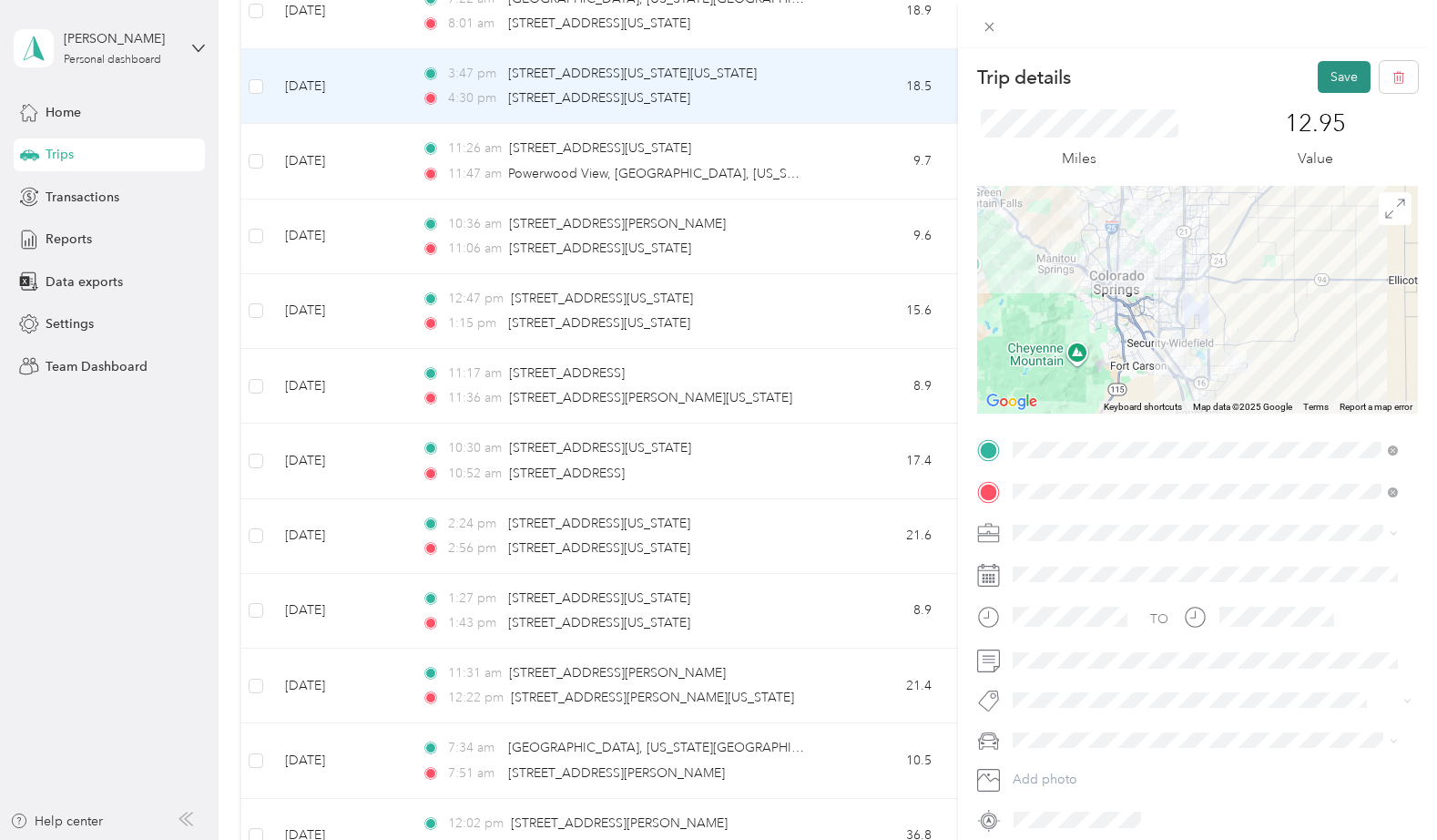
click at [1331, 71] on button "Save" at bounding box center [1344, 77] width 53 height 32
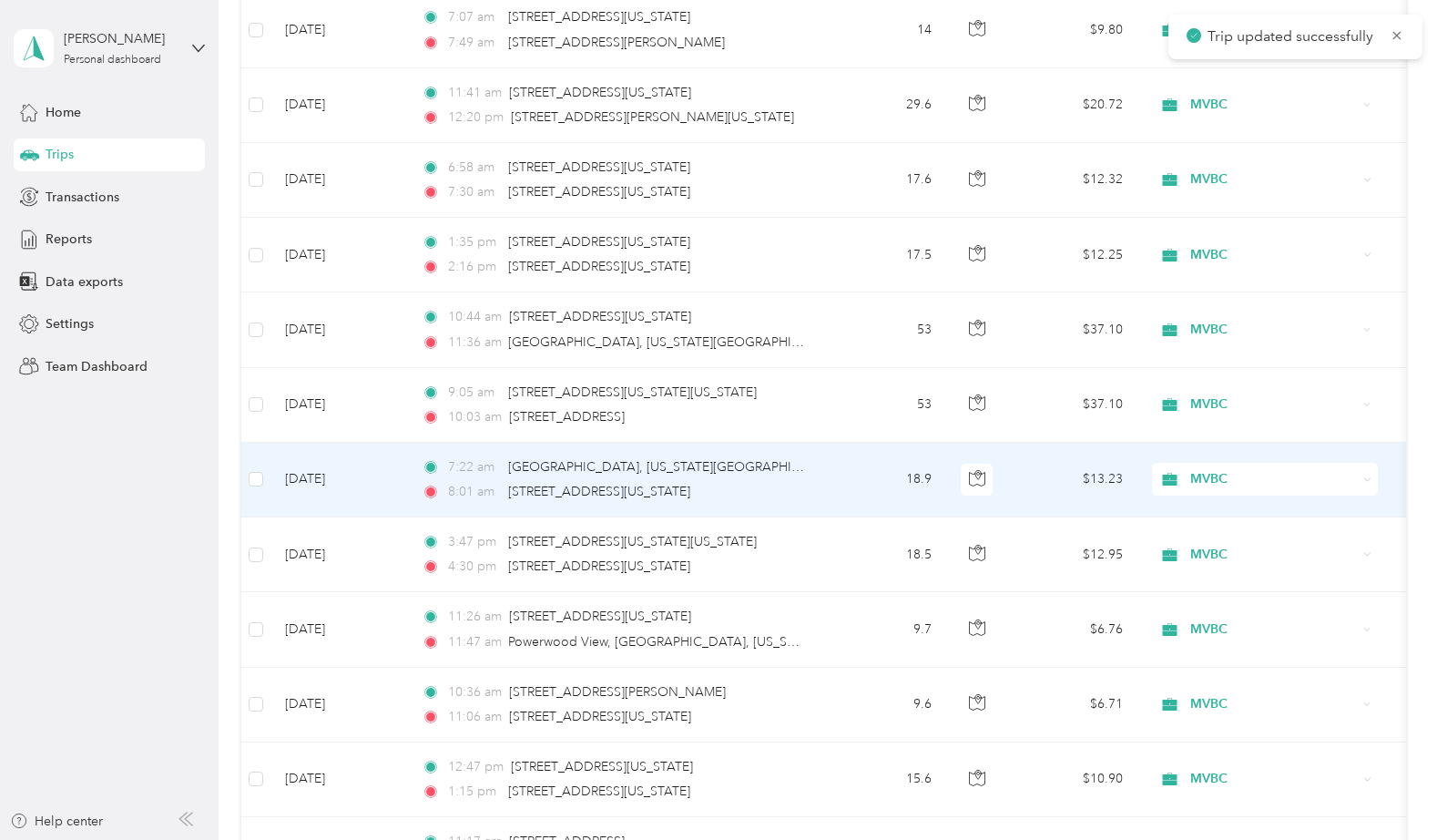
scroll to position [689, 0]
click at [871, 483] on td "18.9" at bounding box center [886, 478] width 120 height 74
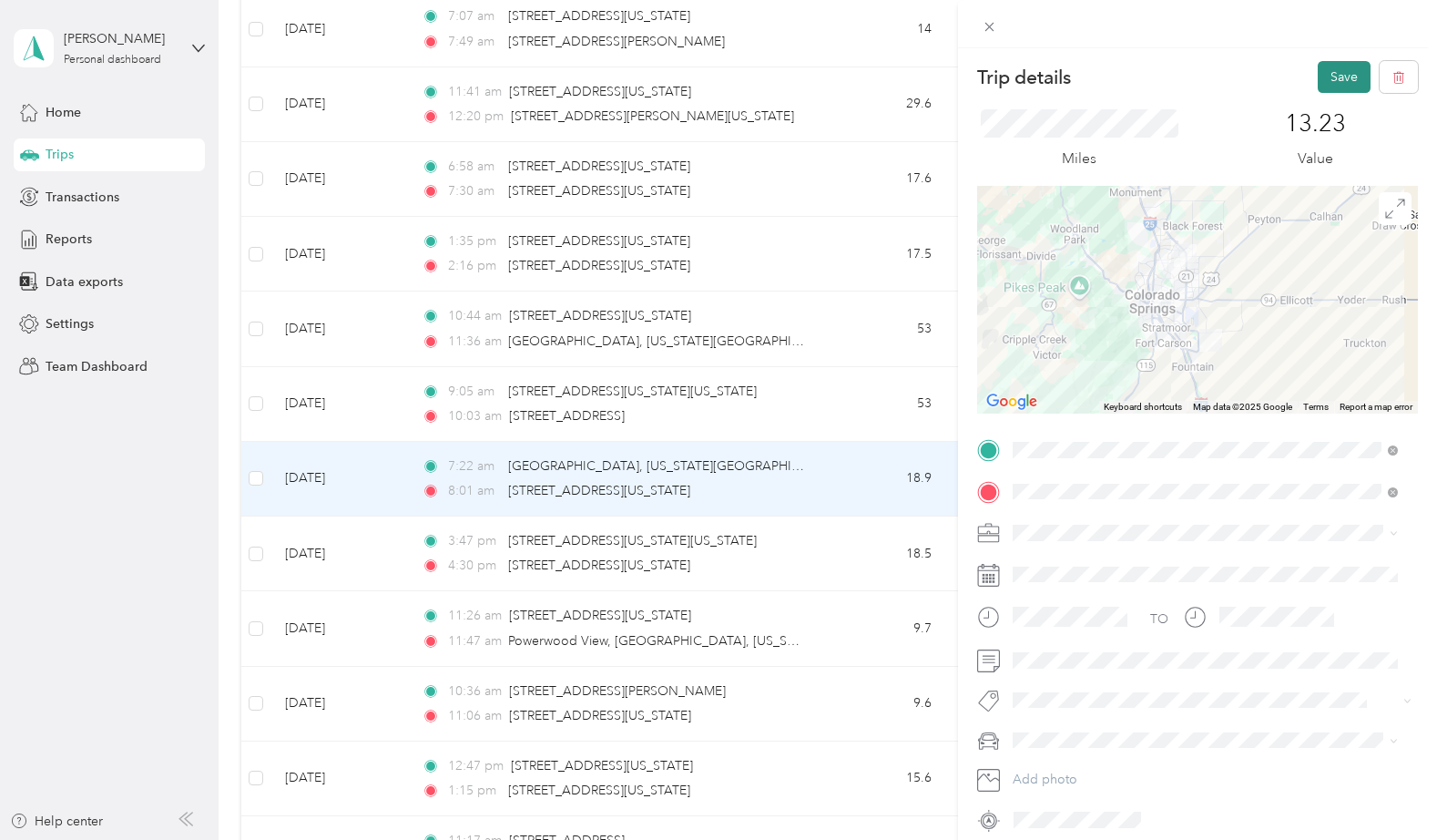
click at [1332, 73] on button "Save" at bounding box center [1344, 77] width 53 height 32
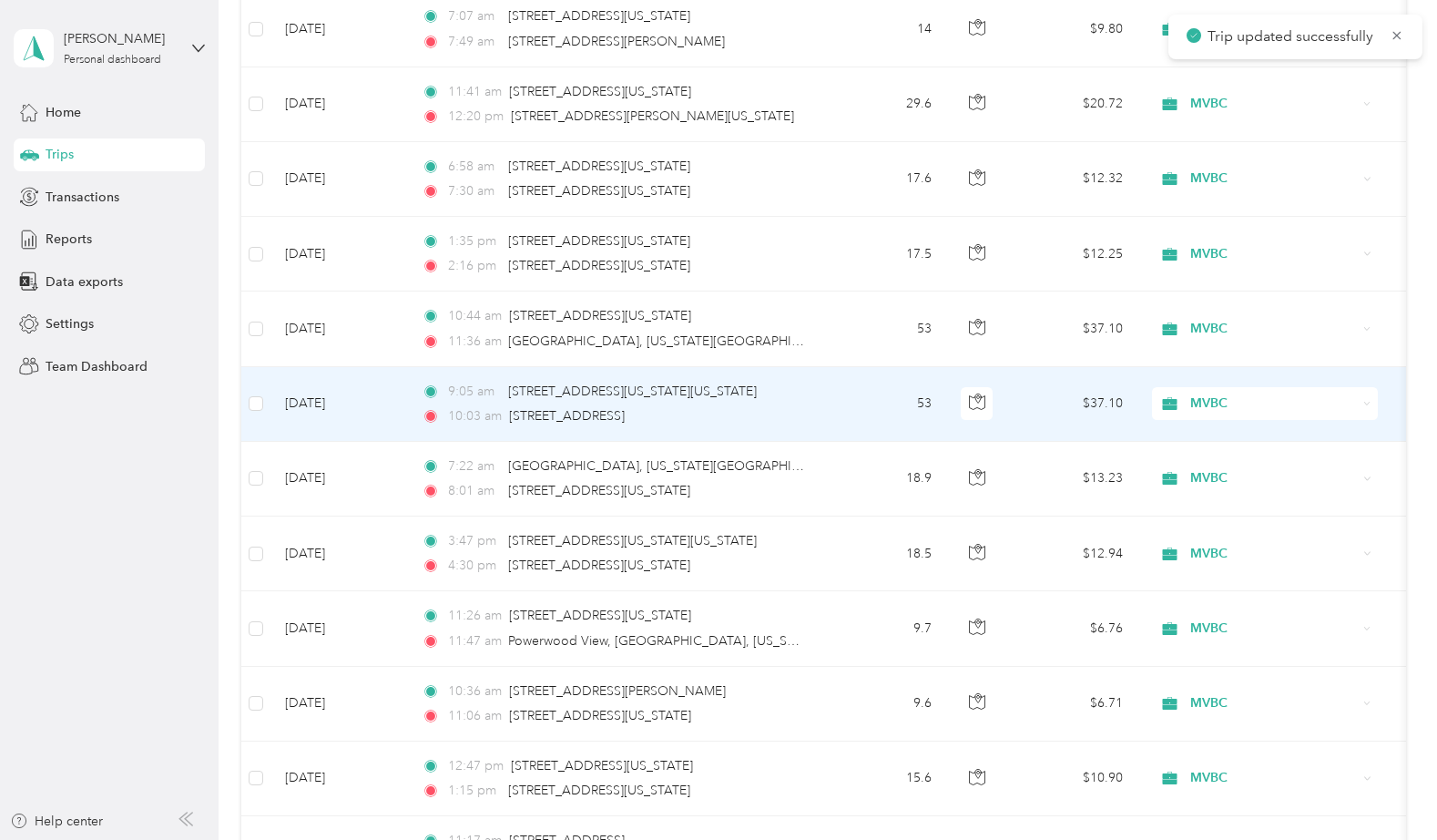
click at [867, 403] on td "53" at bounding box center [886, 404] width 120 height 74
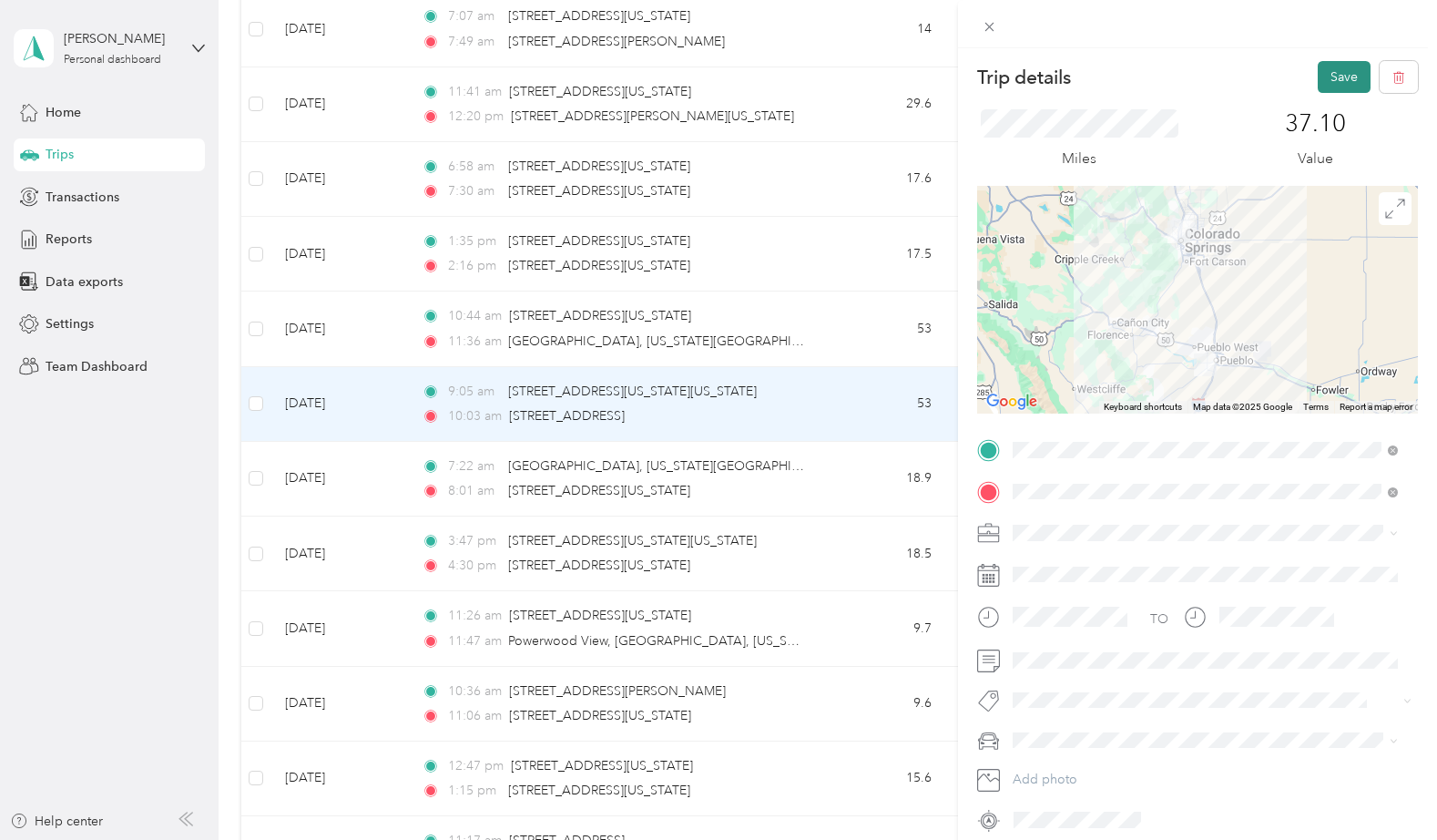
click at [1326, 69] on button "Save" at bounding box center [1344, 77] width 53 height 32
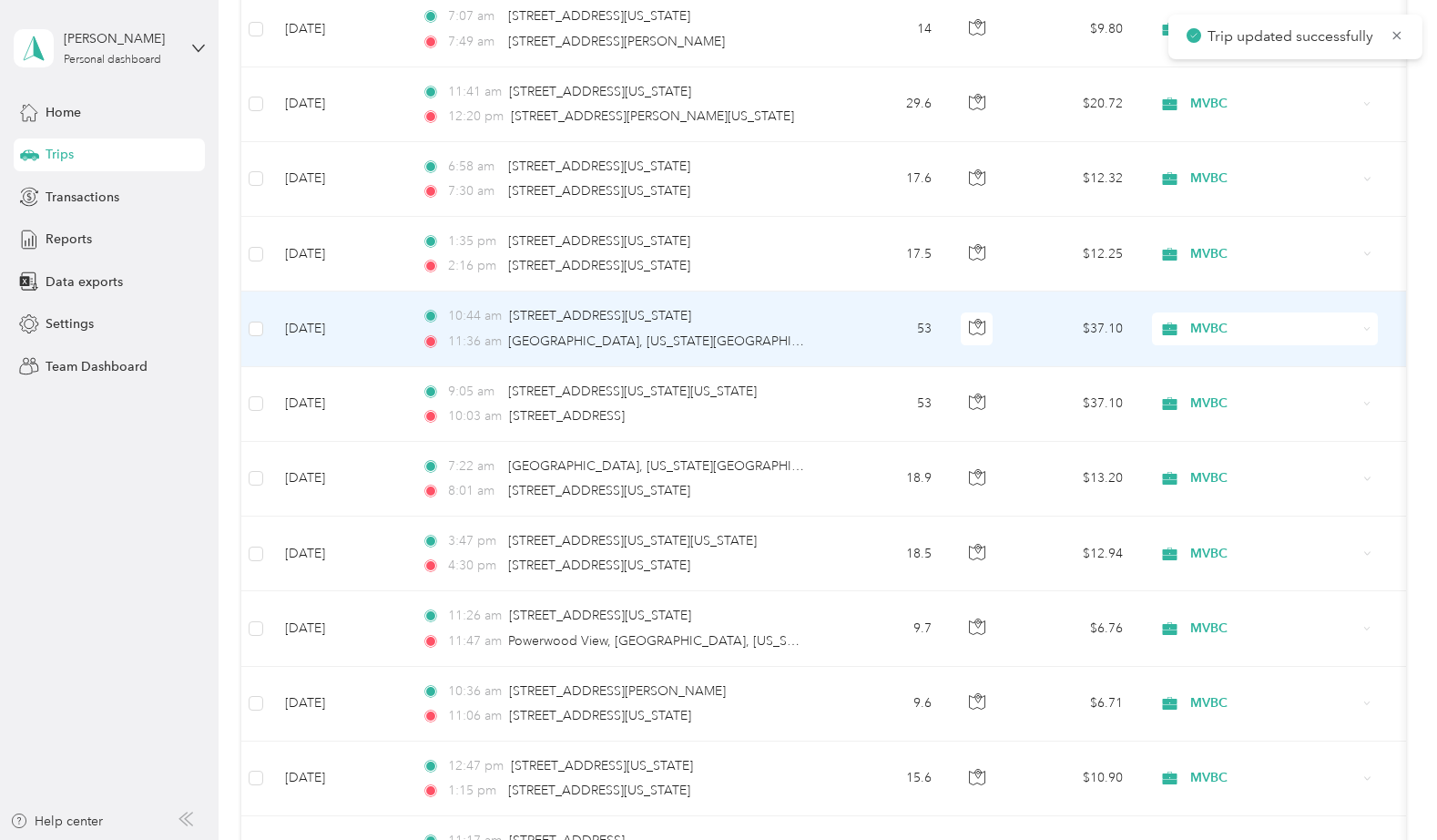
click at [885, 310] on td "53" at bounding box center [886, 328] width 120 height 74
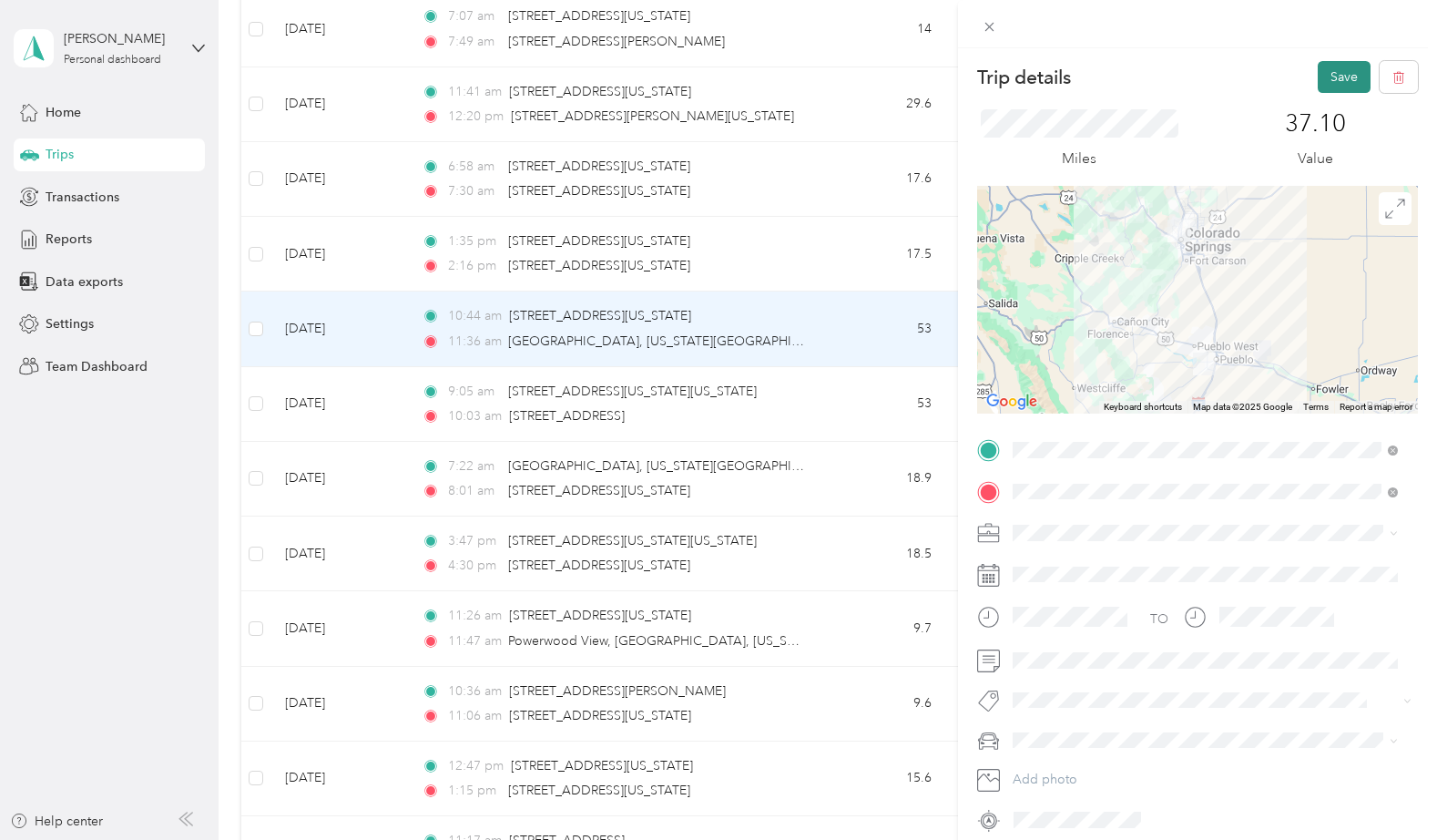
click at [1331, 70] on button "Save" at bounding box center [1344, 77] width 53 height 32
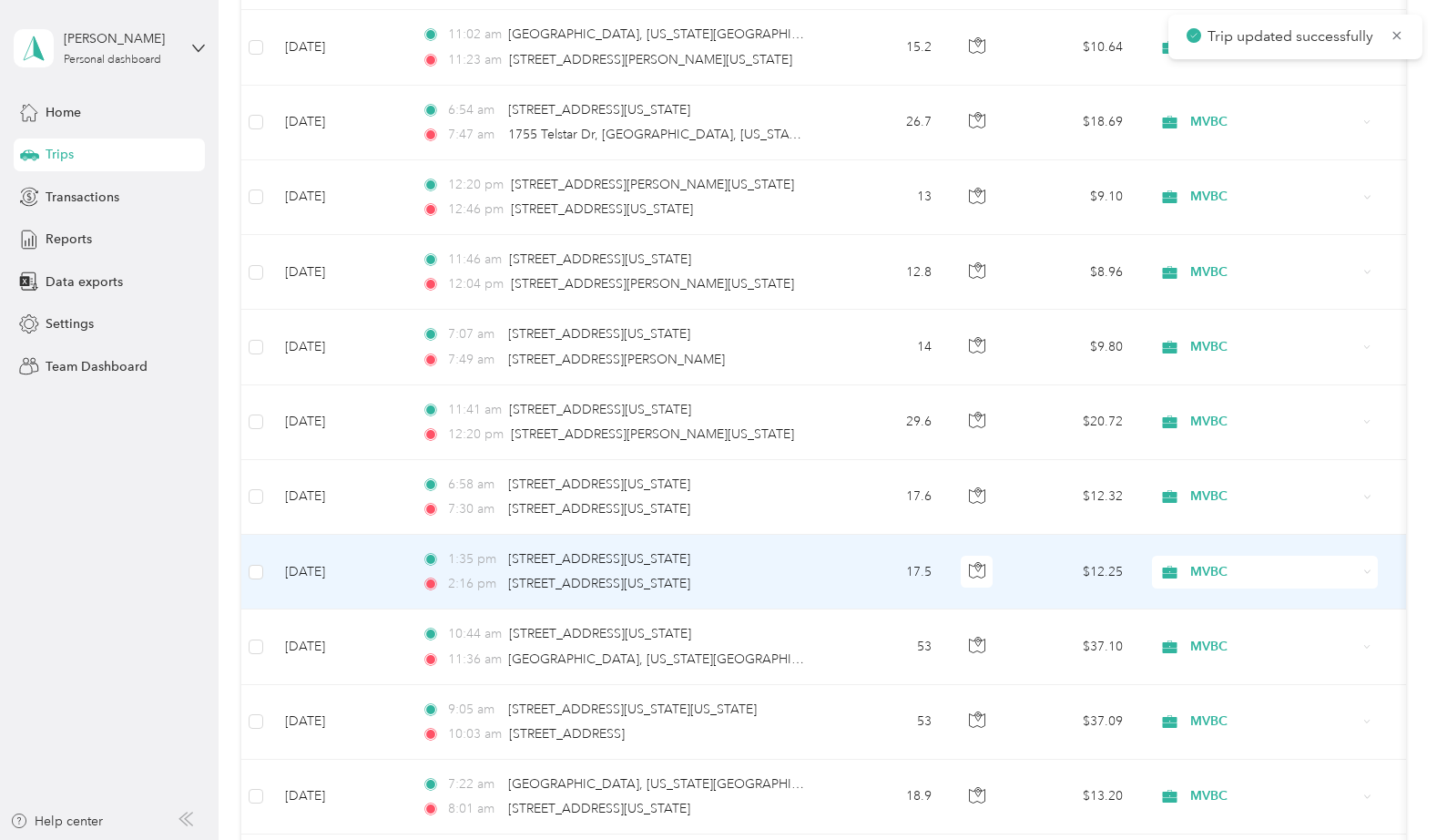
scroll to position [352, 0]
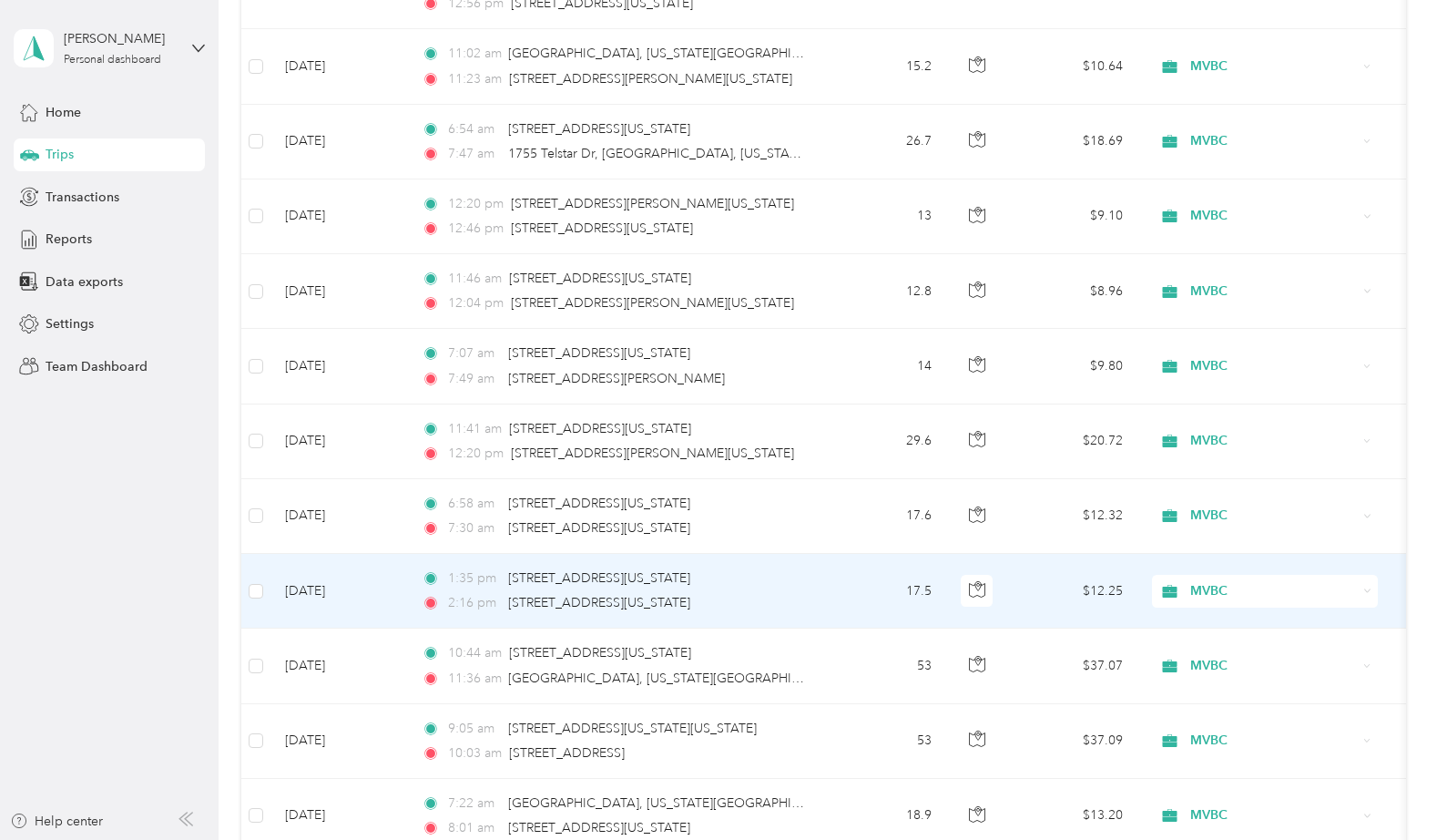
click at [862, 584] on td "17.5" at bounding box center [886, 590] width 120 height 74
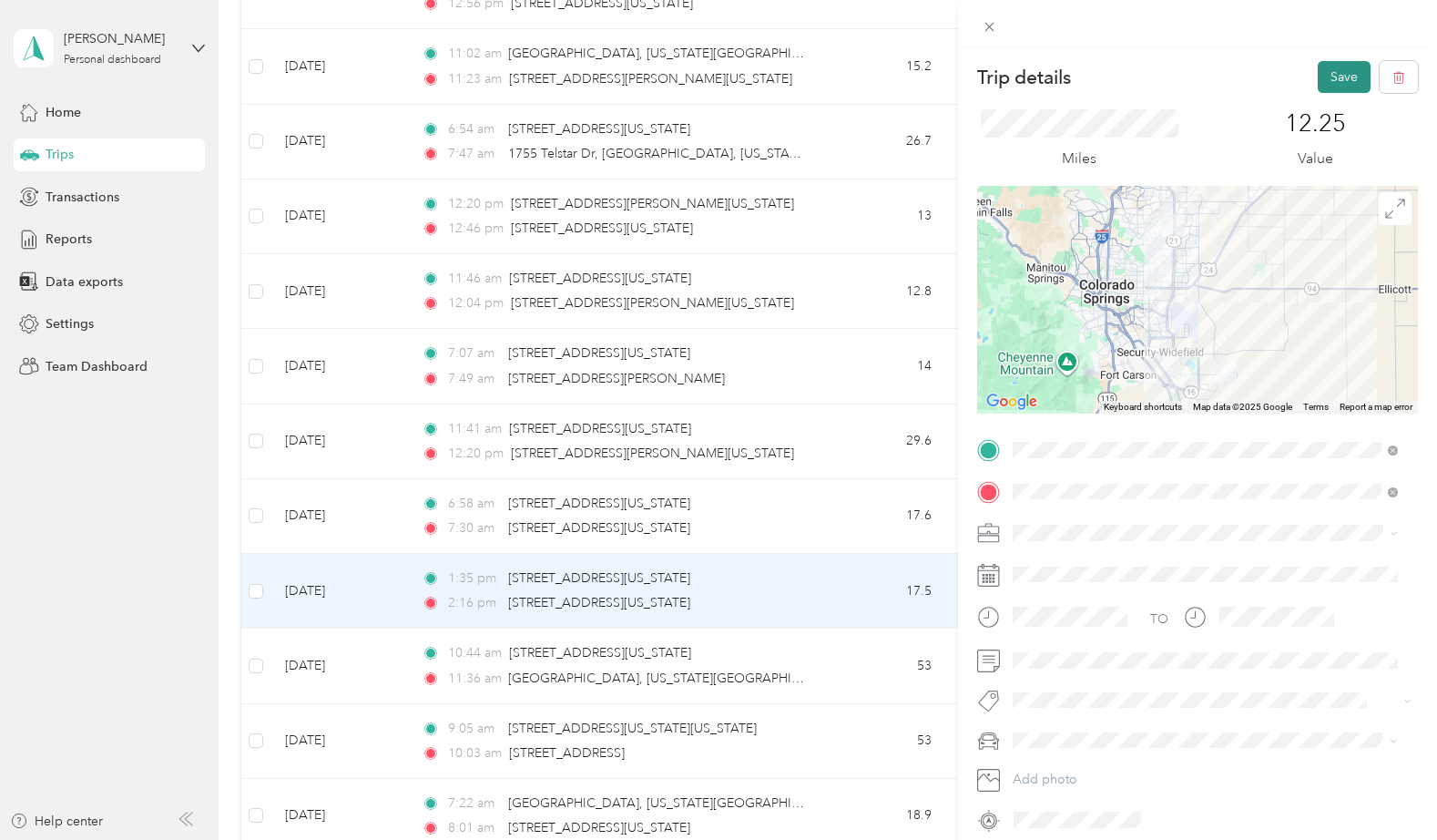
click at [1326, 70] on button "Save" at bounding box center [1344, 77] width 53 height 32
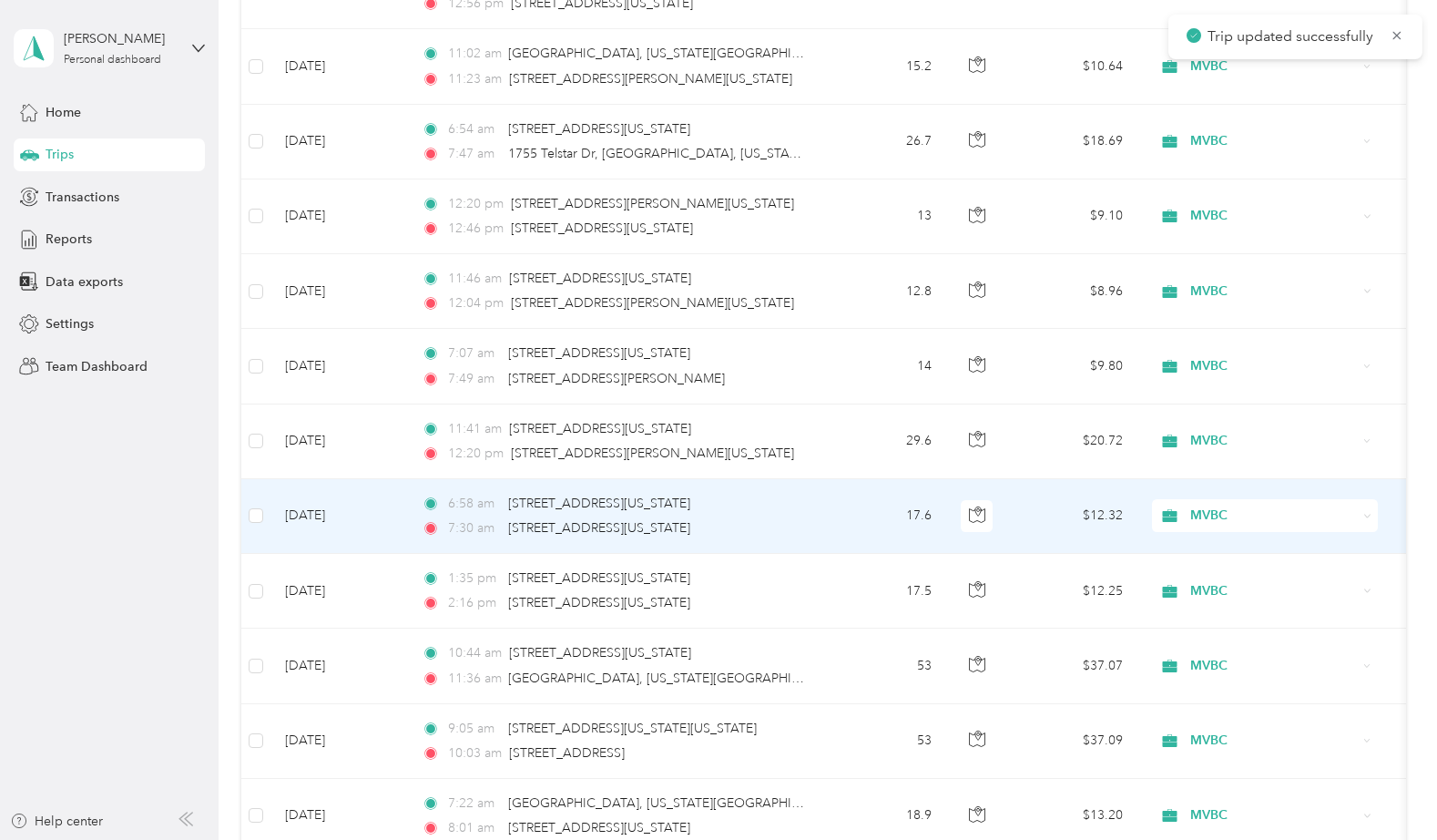
click at [874, 518] on td "17.6" at bounding box center [886, 516] width 120 height 74
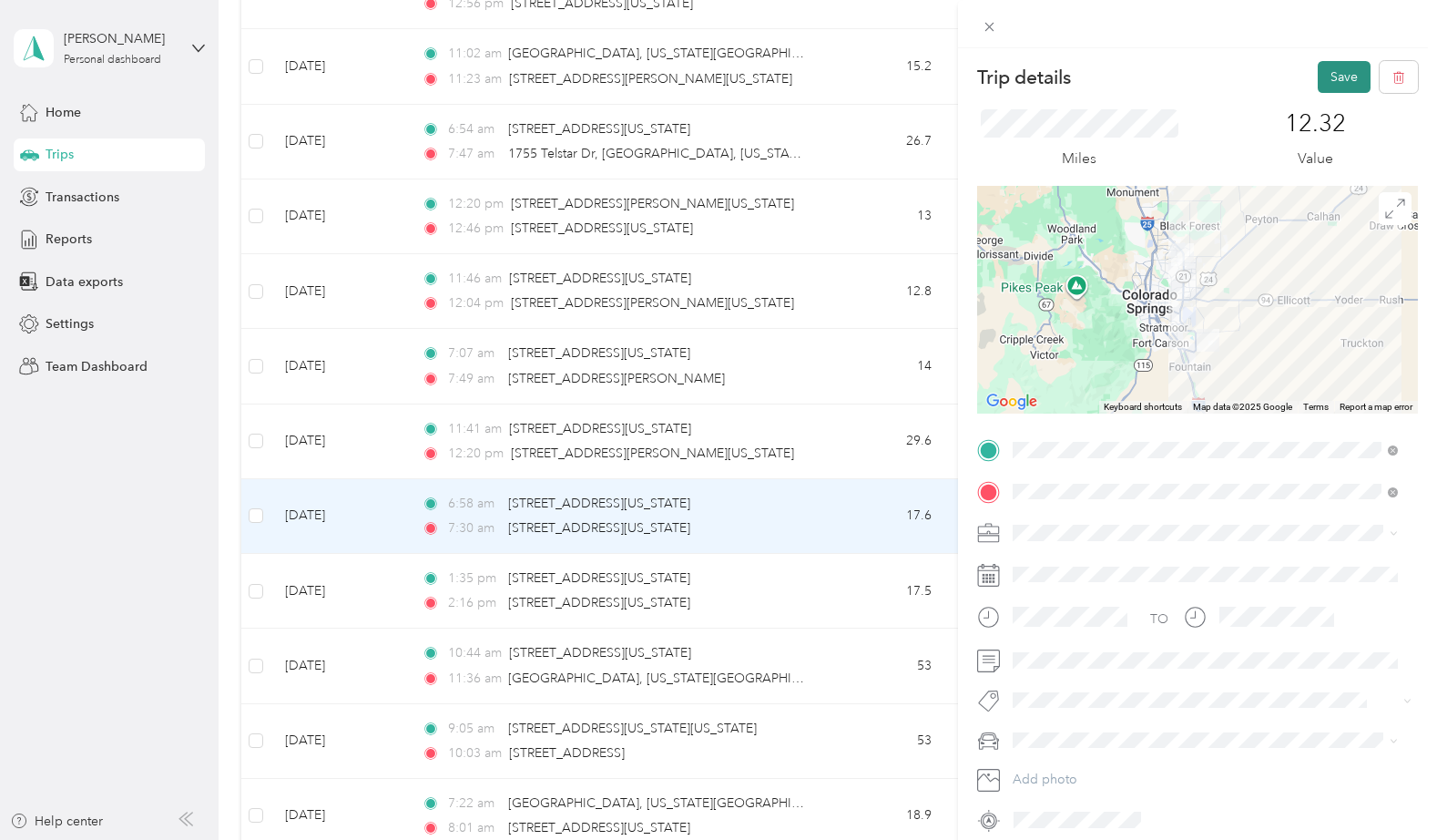
click at [1321, 74] on button "Save" at bounding box center [1344, 77] width 53 height 32
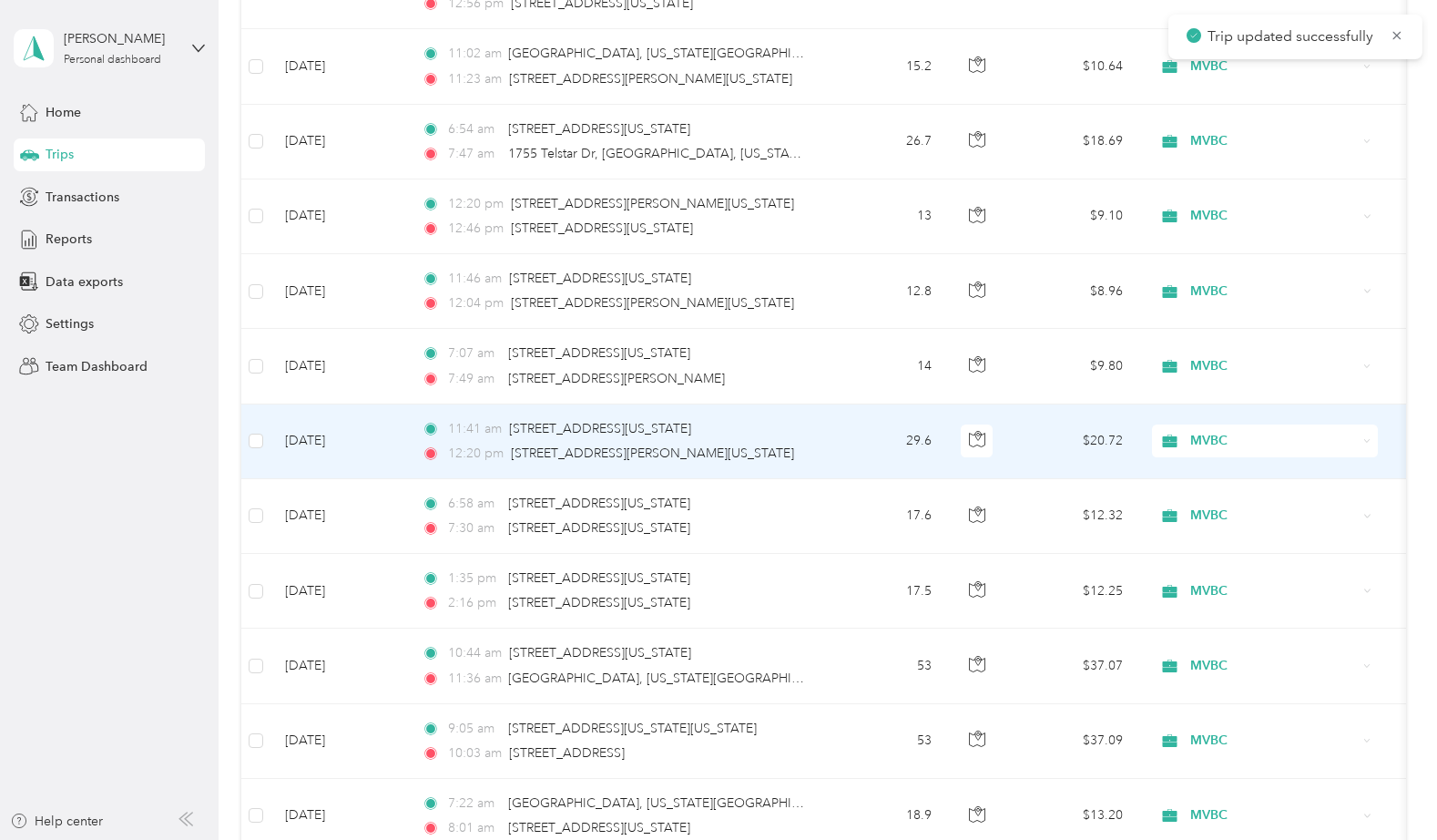
click at [873, 441] on td "29.6" at bounding box center [886, 441] width 120 height 74
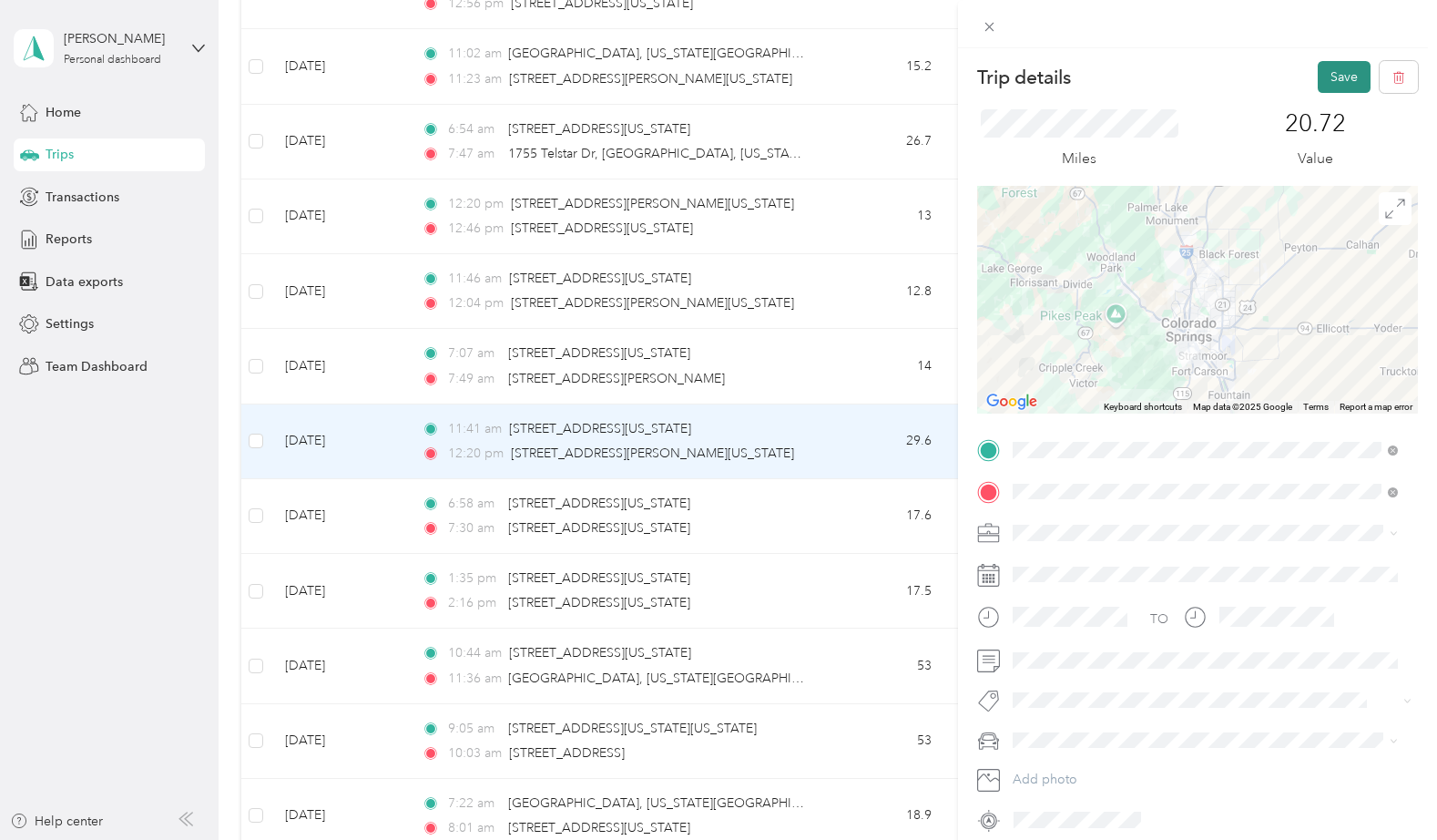
click at [1324, 75] on button "Save" at bounding box center [1344, 77] width 53 height 32
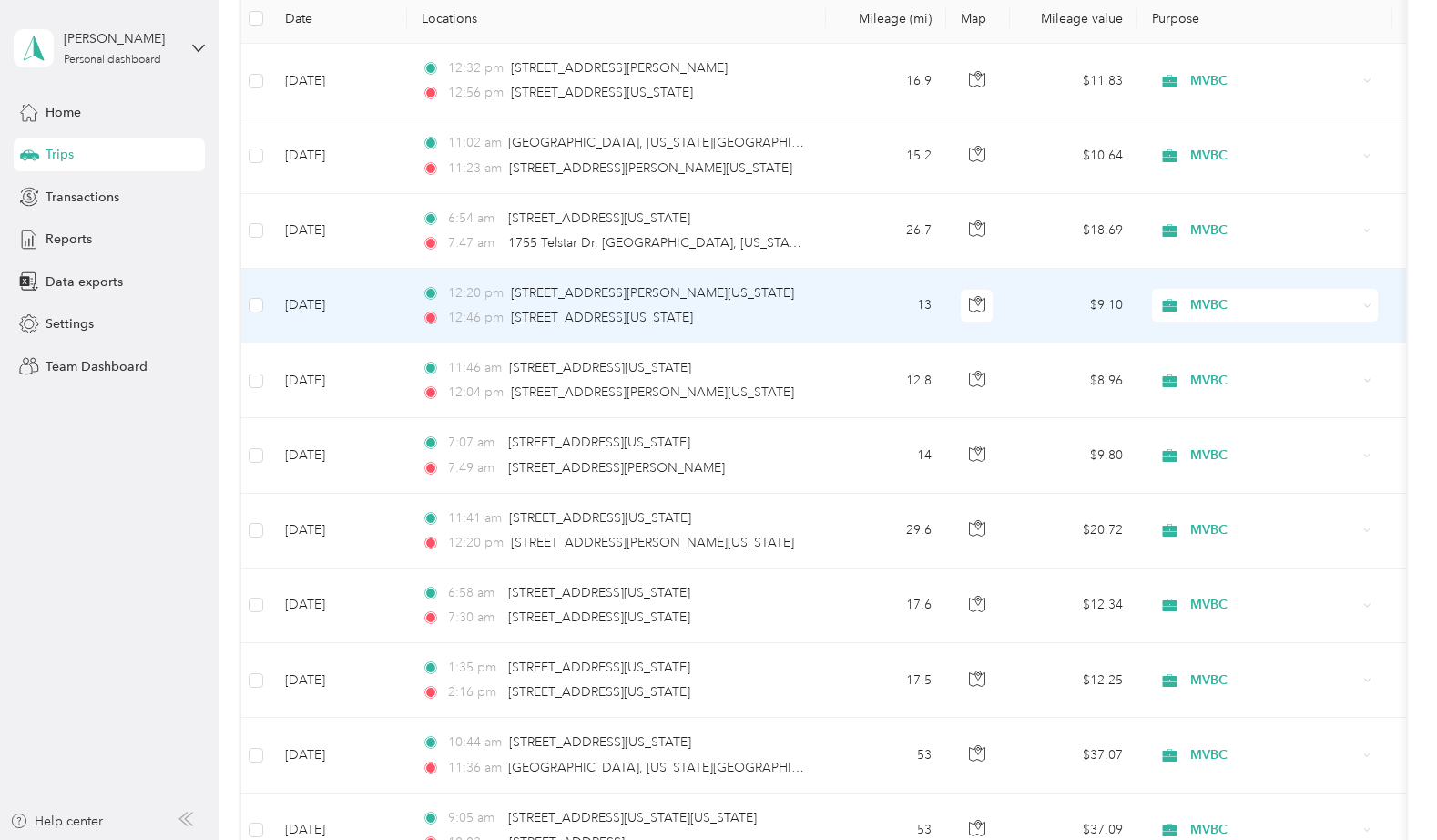
scroll to position [267, 0]
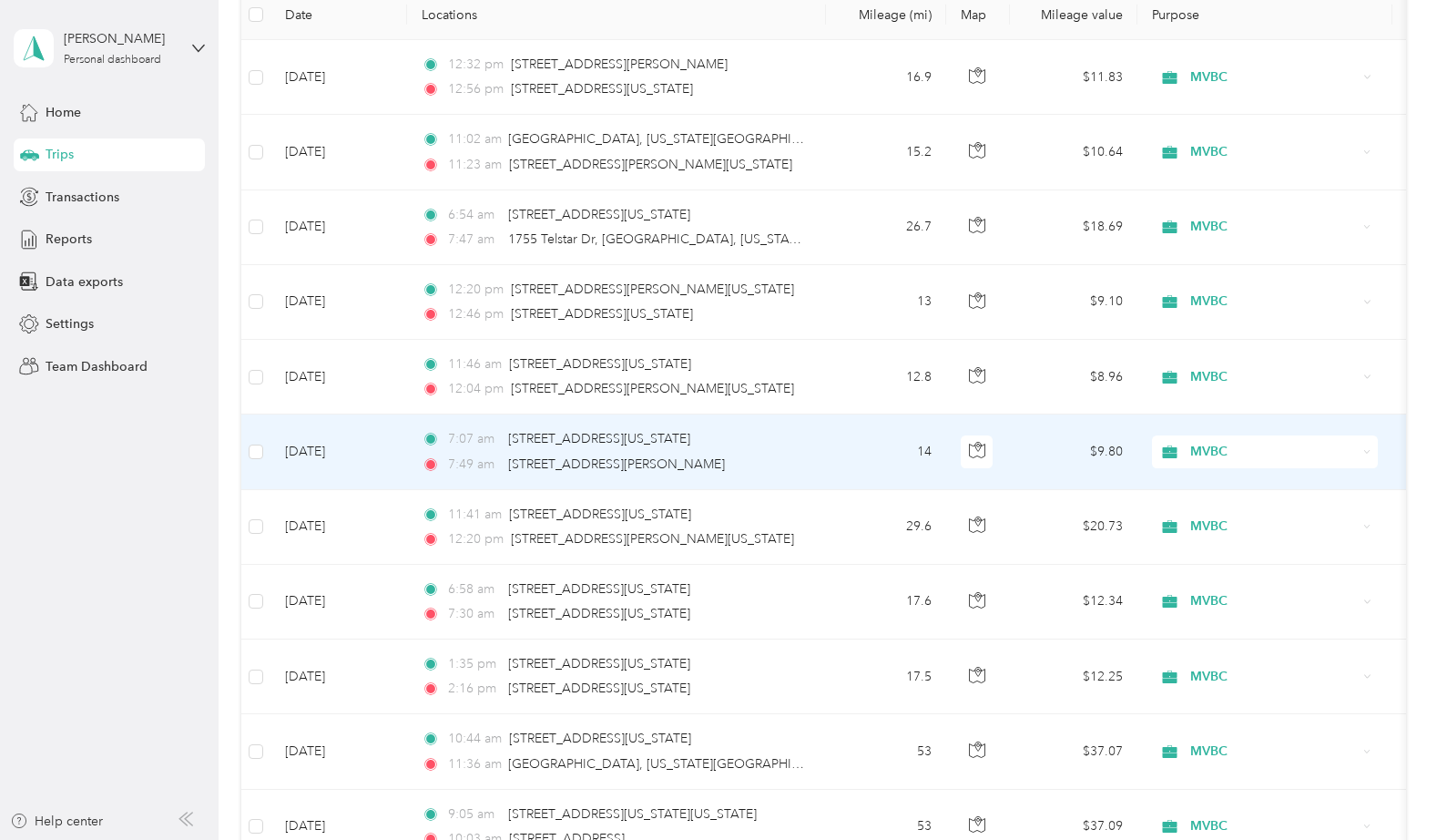
click at [866, 467] on td "14" at bounding box center [886, 451] width 120 height 74
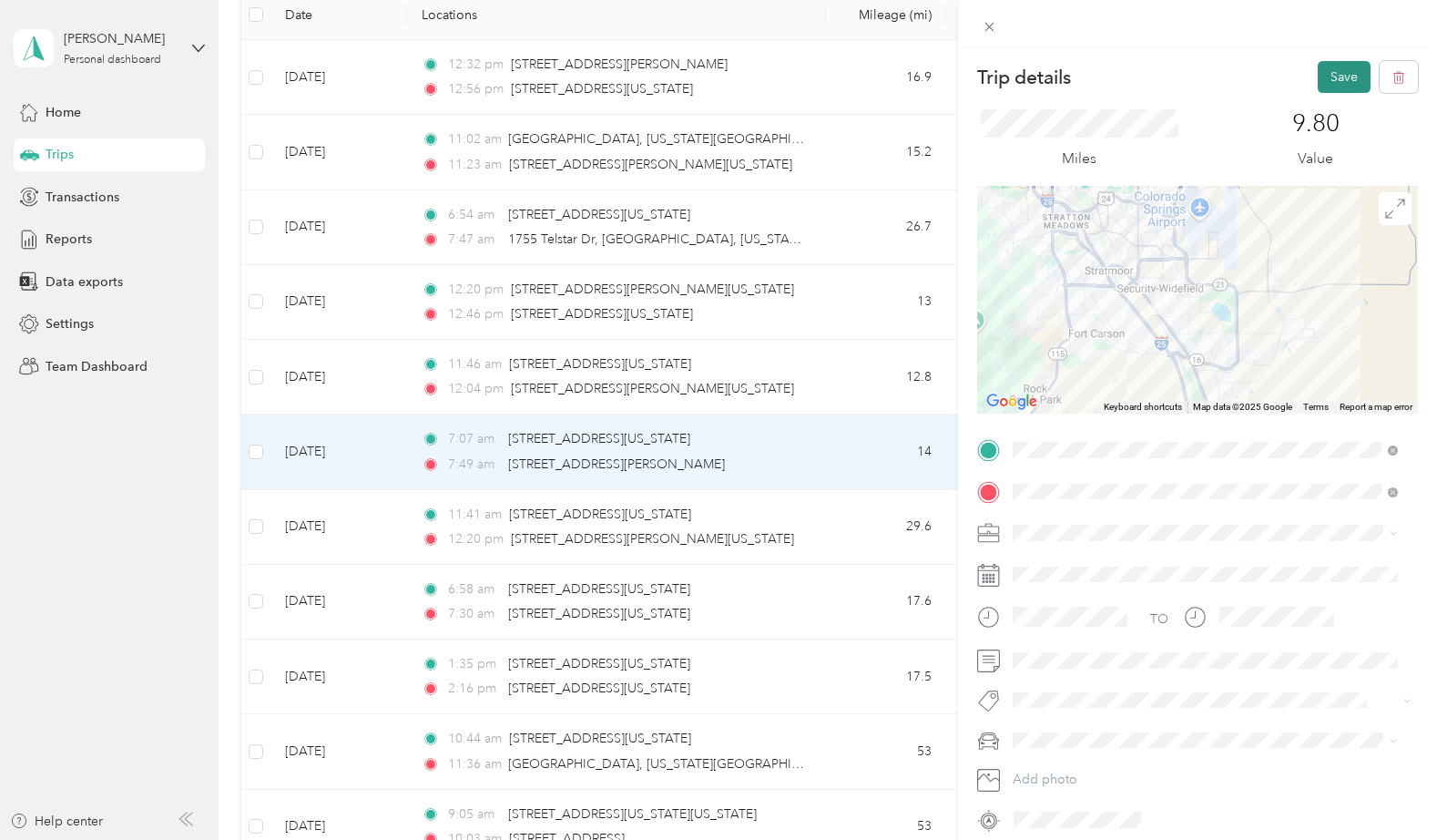
click at [1321, 72] on button "Save" at bounding box center [1344, 77] width 53 height 32
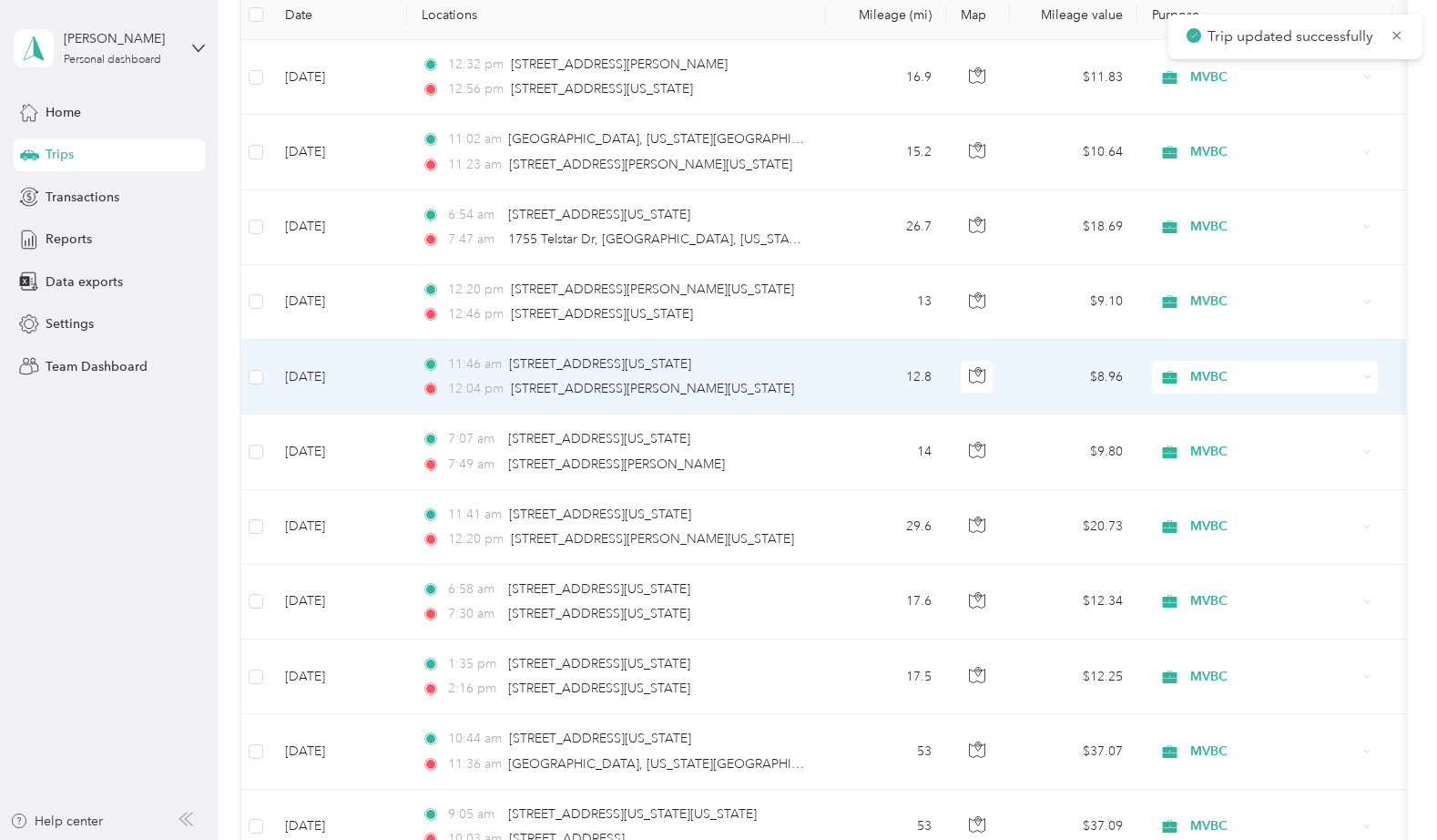
click at [867, 378] on td "12.8" at bounding box center [886, 376] width 120 height 74
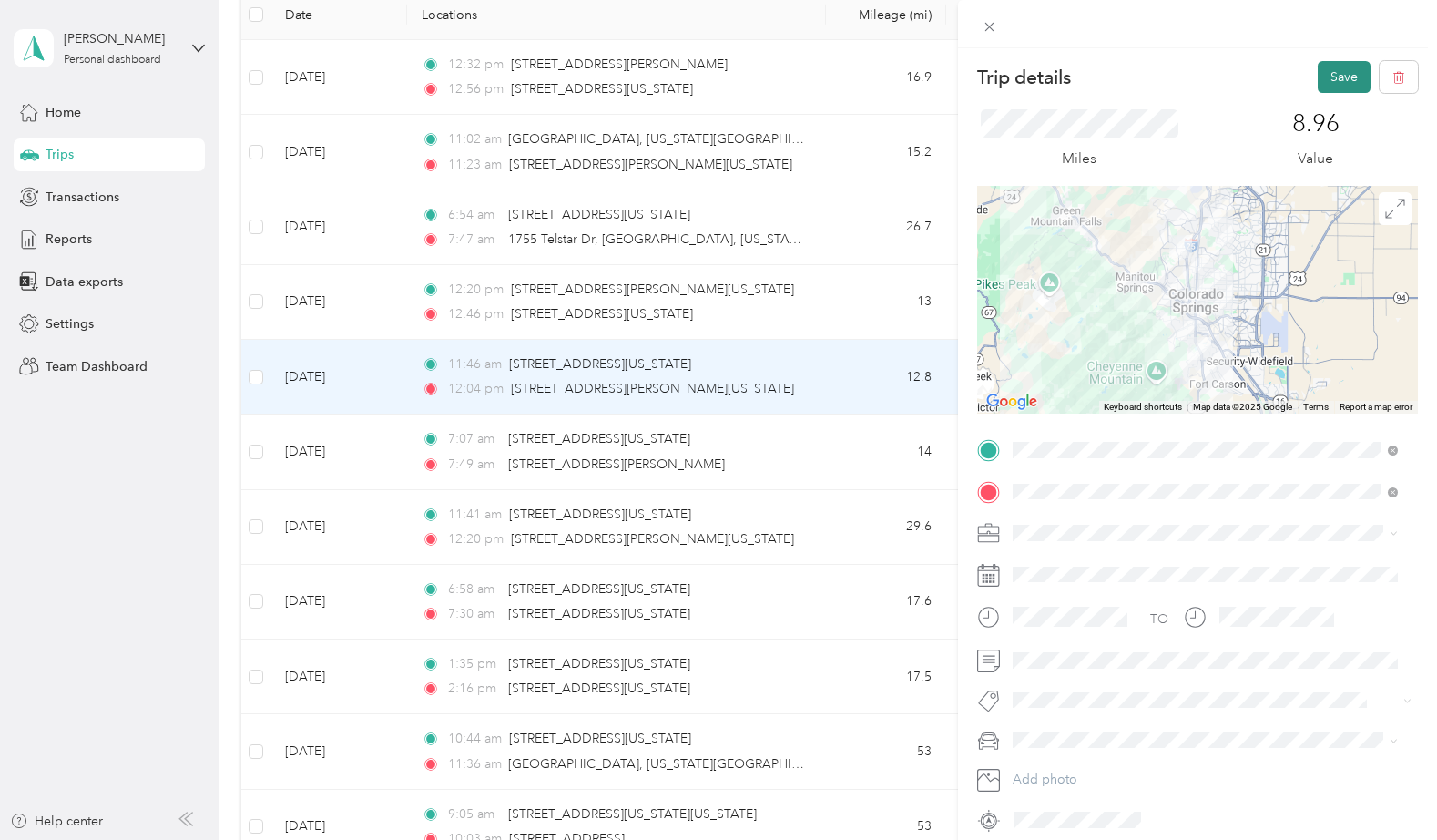
click at [1332, 68] on button "Save" at bounding box center [1344, 77] width 53 height 32
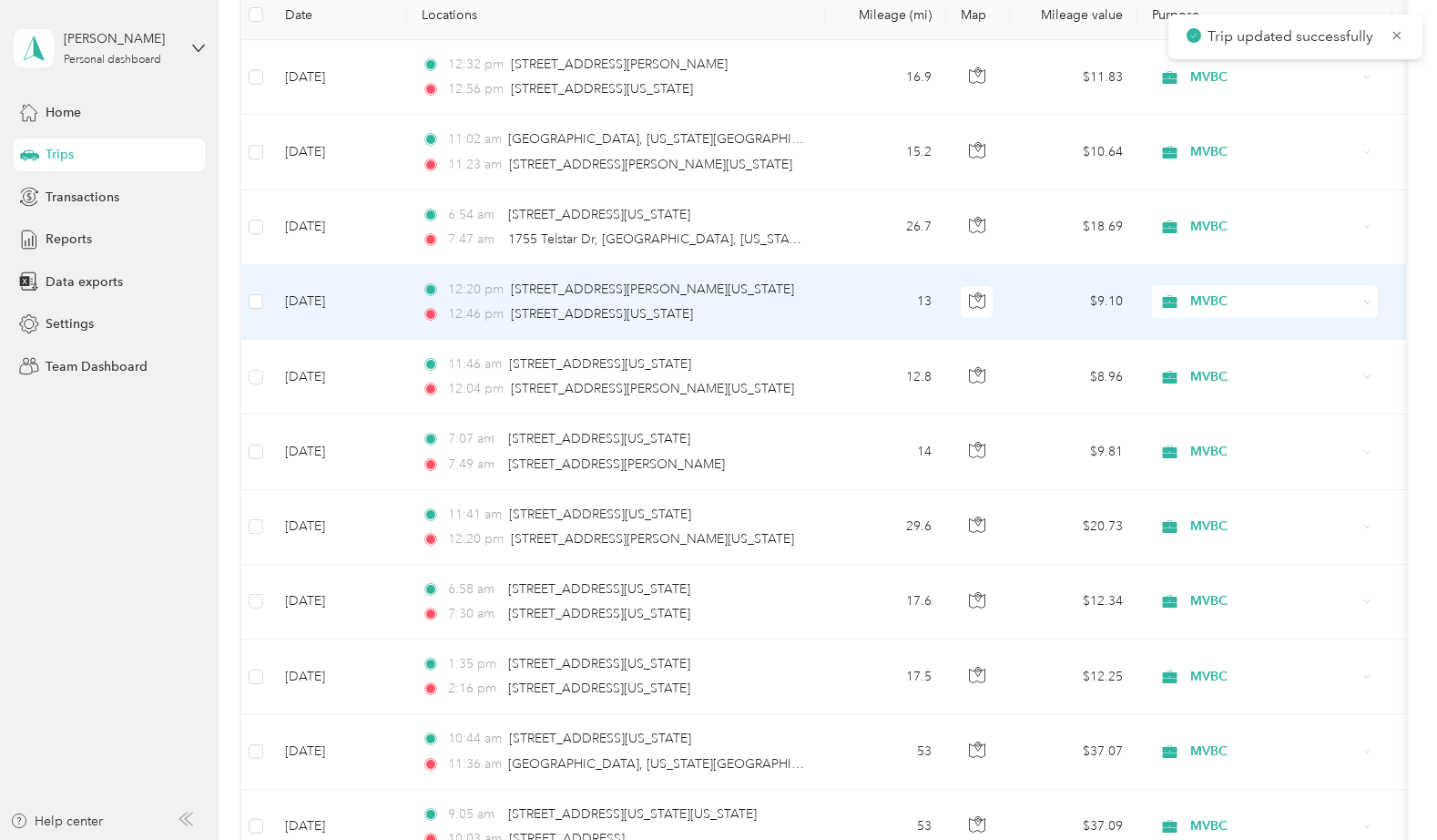
click at [874, 295] on td "13" at bounding box center [886, 301] width 120 height 74
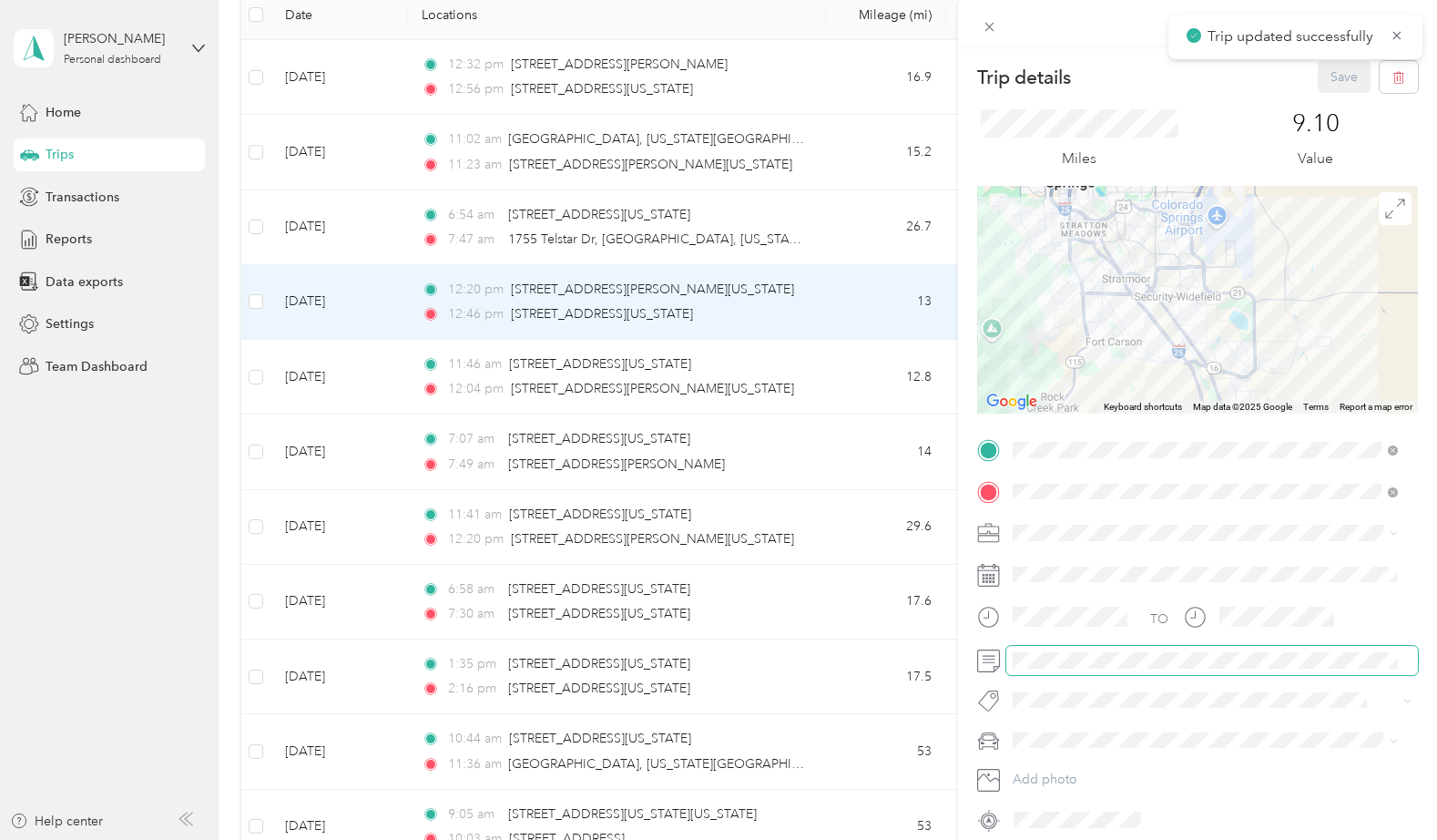
click at [1086, 651] on span at bounding box center [1212, 660] width 412 height 29
click at [1326, 75] on button "Save" at bounding box center [1344, 77] width 53 height 32
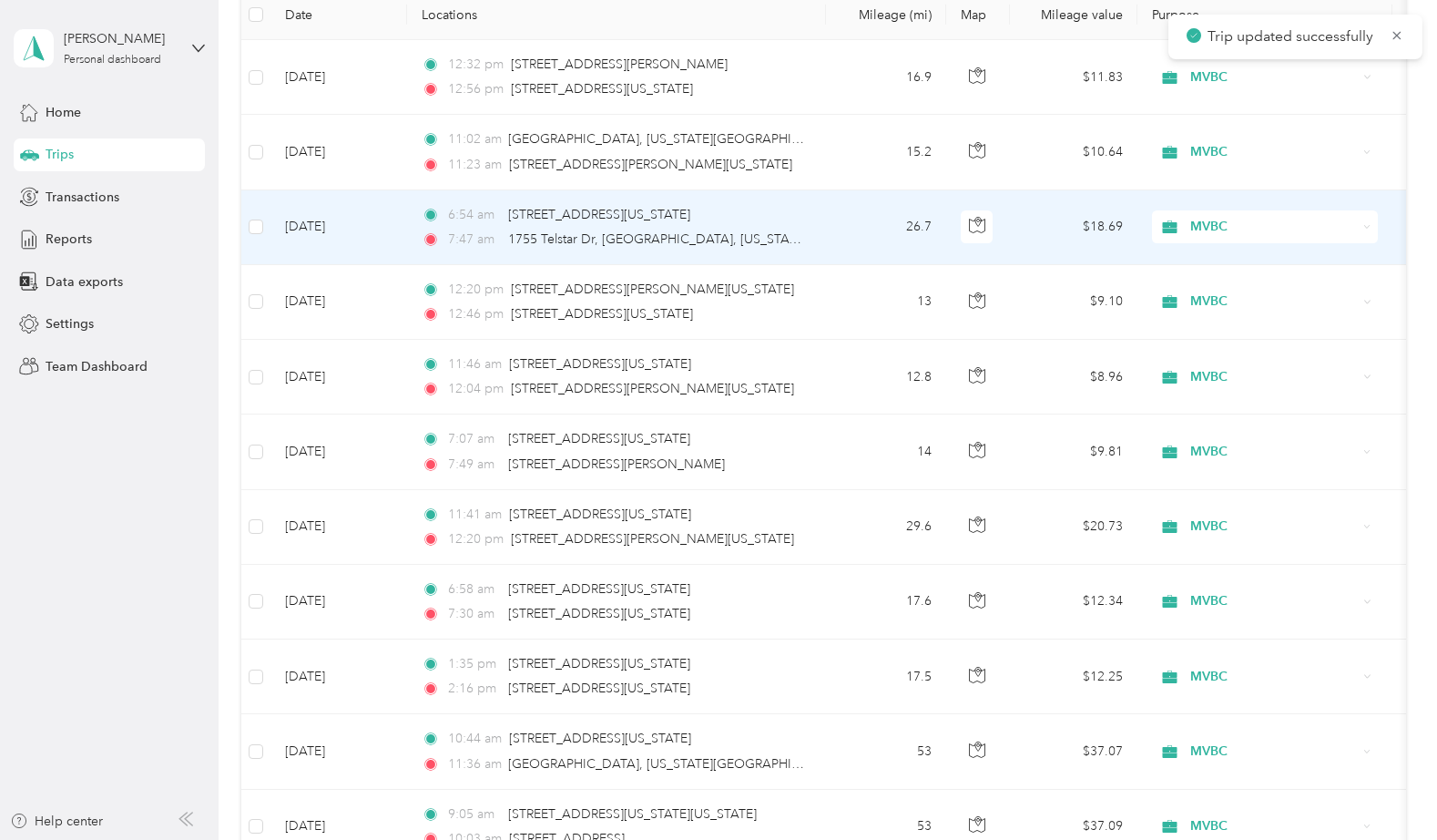
click at [866, 226] on td "26.7" at bounding box center [886, 227] width 120 height 74
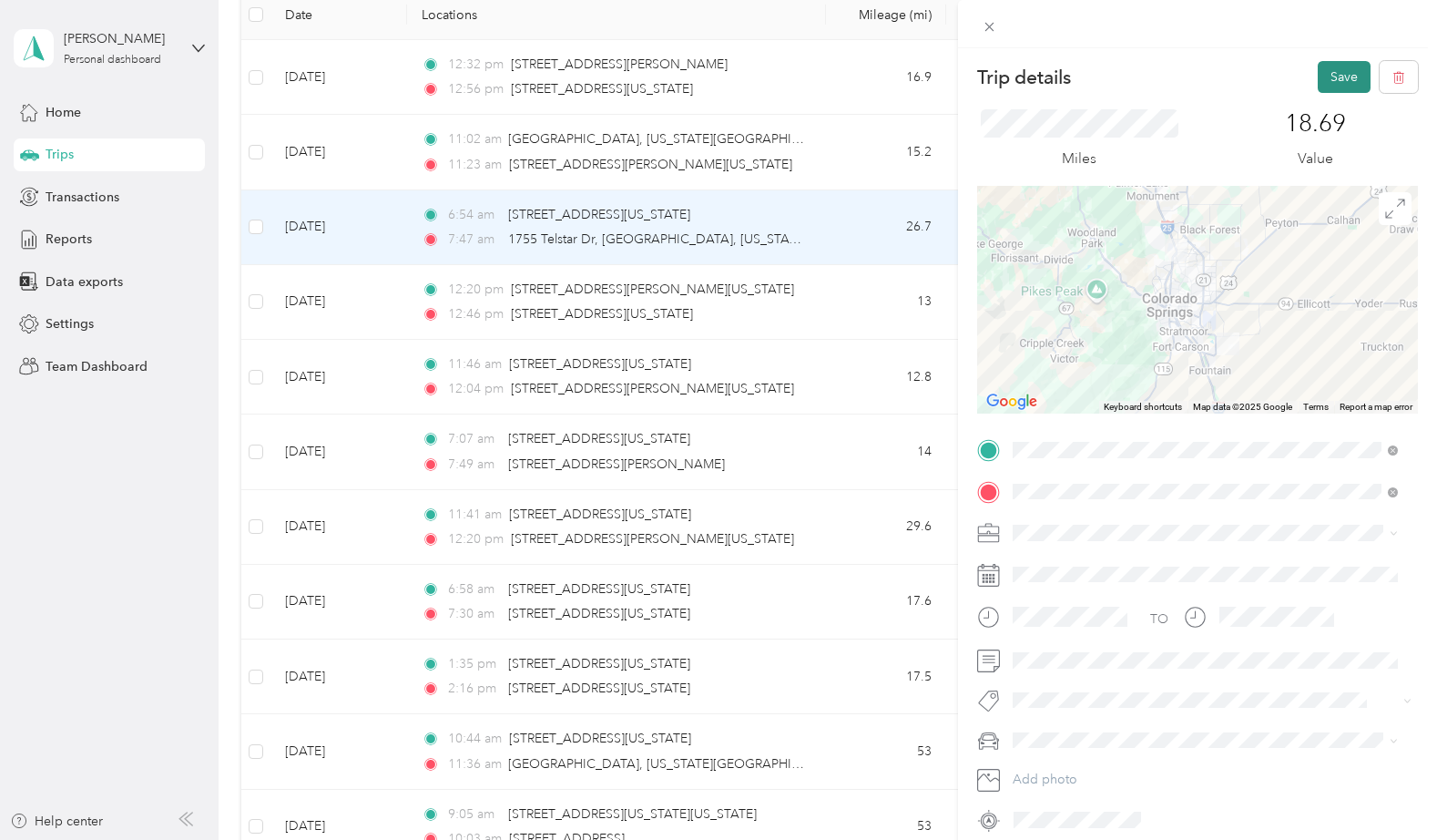
click at [1323, 72] on button "Save" at bounding box center [1344, 77] width 53 height 32
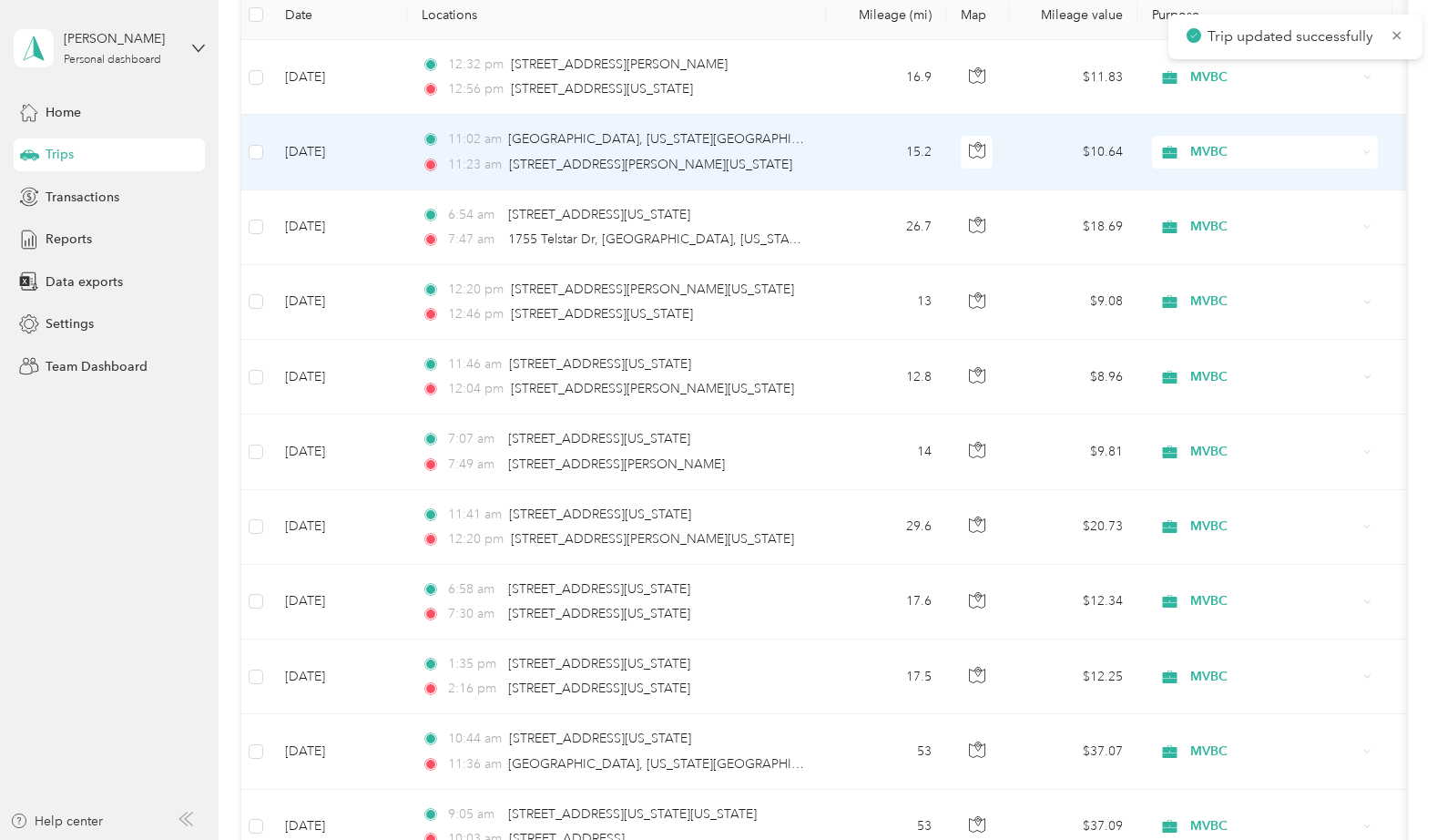
click at [881, 148] on td "15.2" at bounding box center [886, 152] width 120 height 74
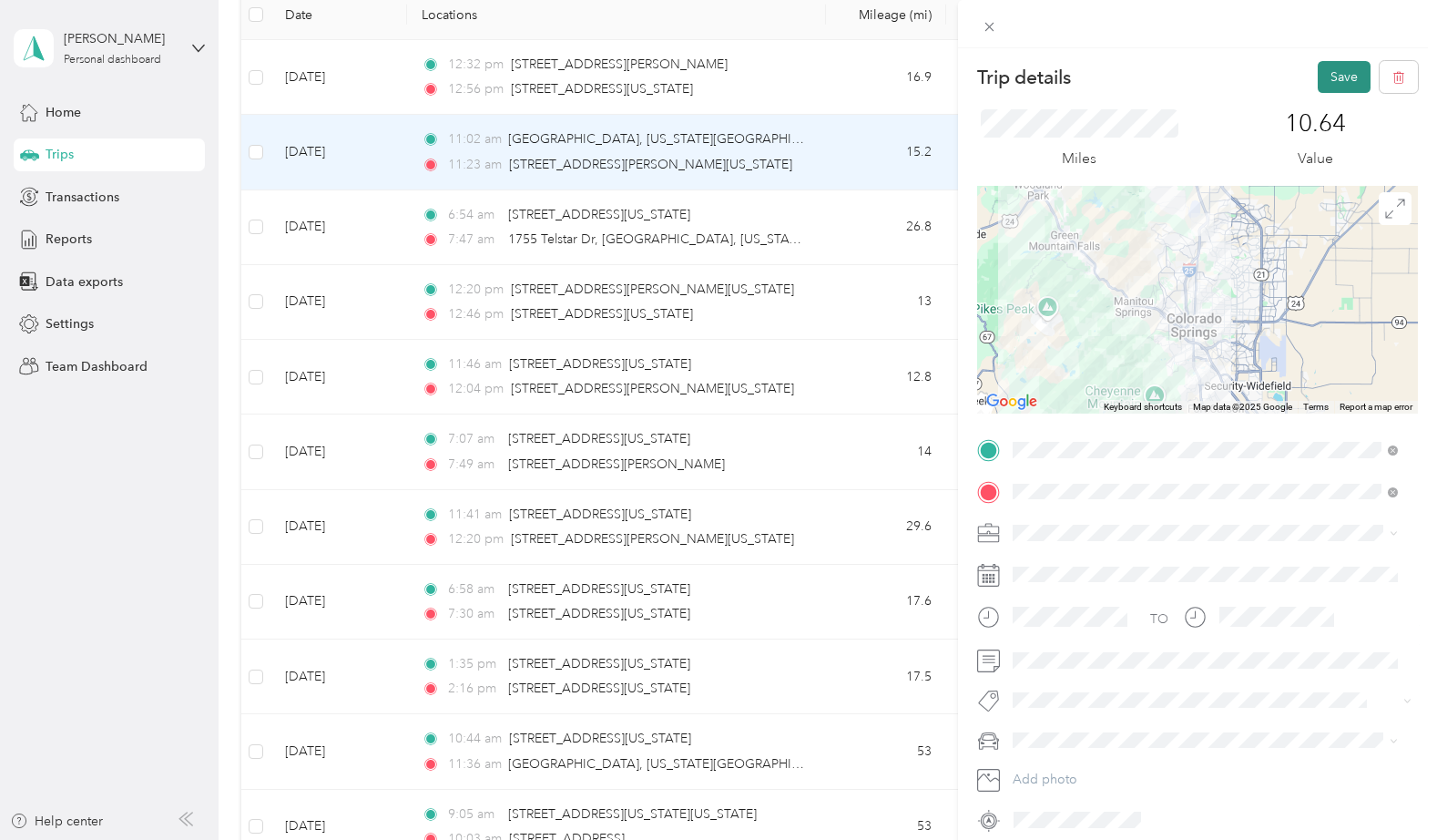
click at [1322, 75] on button "Save" at bounding box center [1344, 77] width 53 height 32
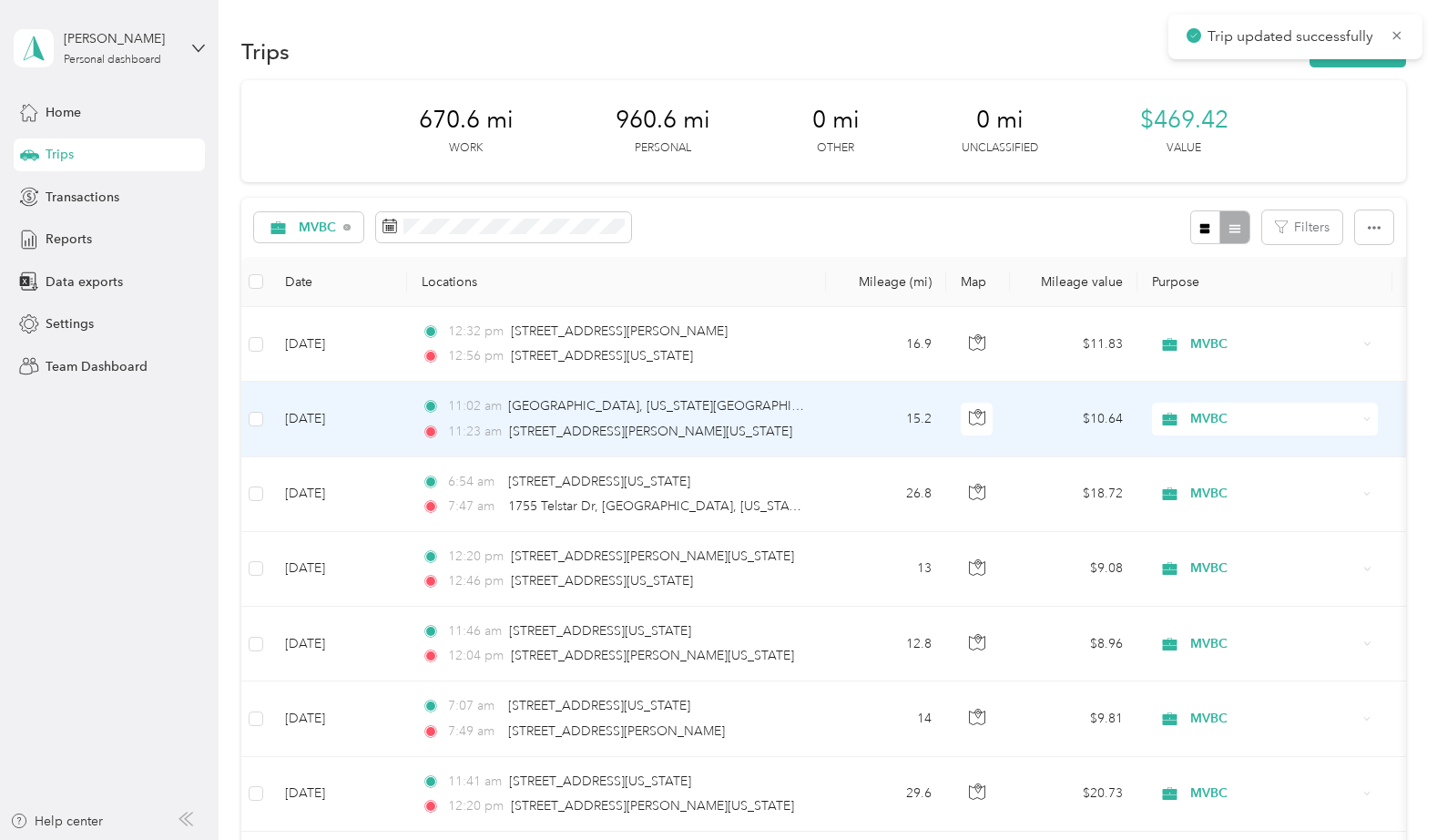
scroll to position [2, 0]
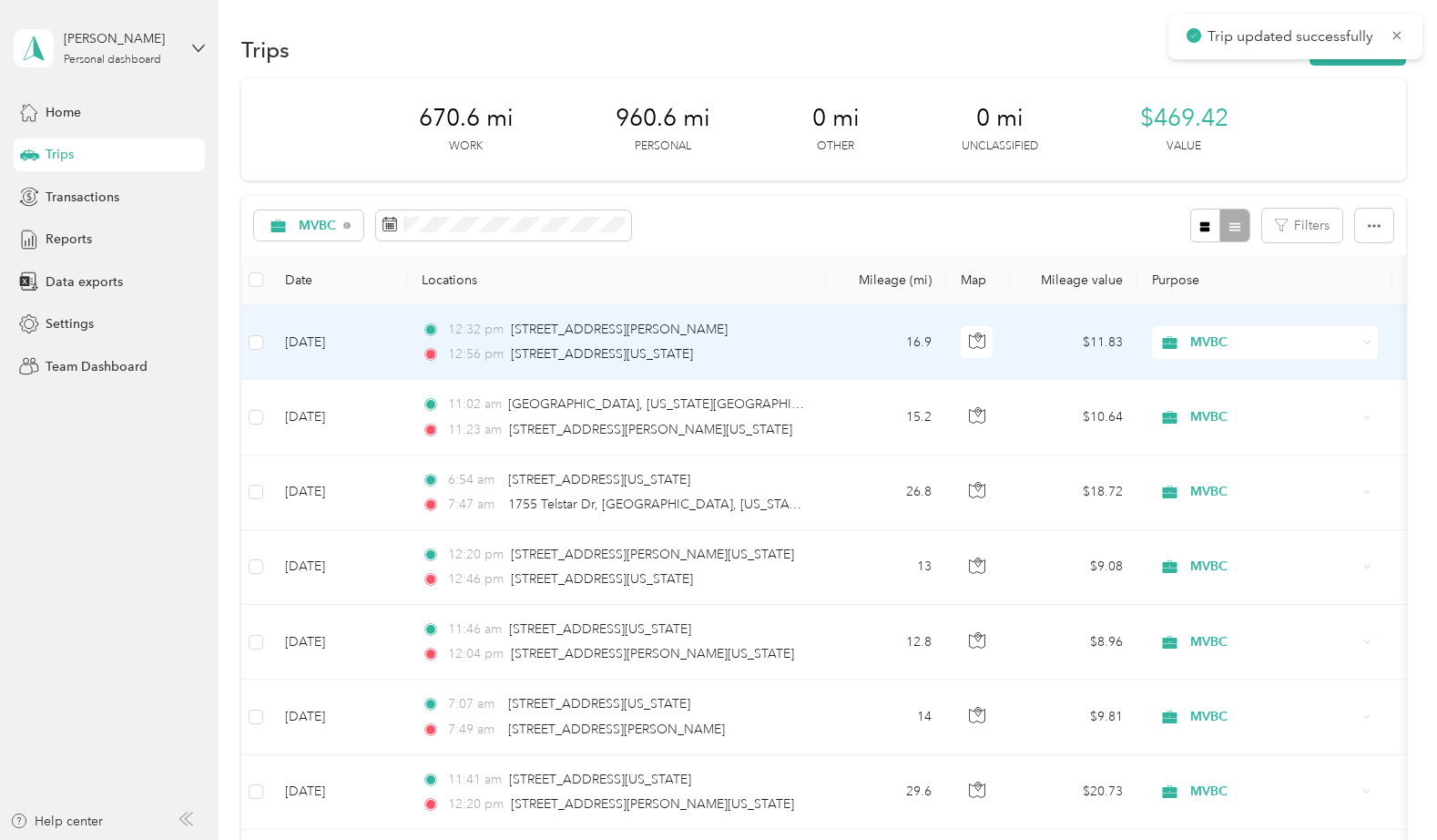
click at [874, 358] on td "16.9" at bounding box center [886, 342] width 120 height 74
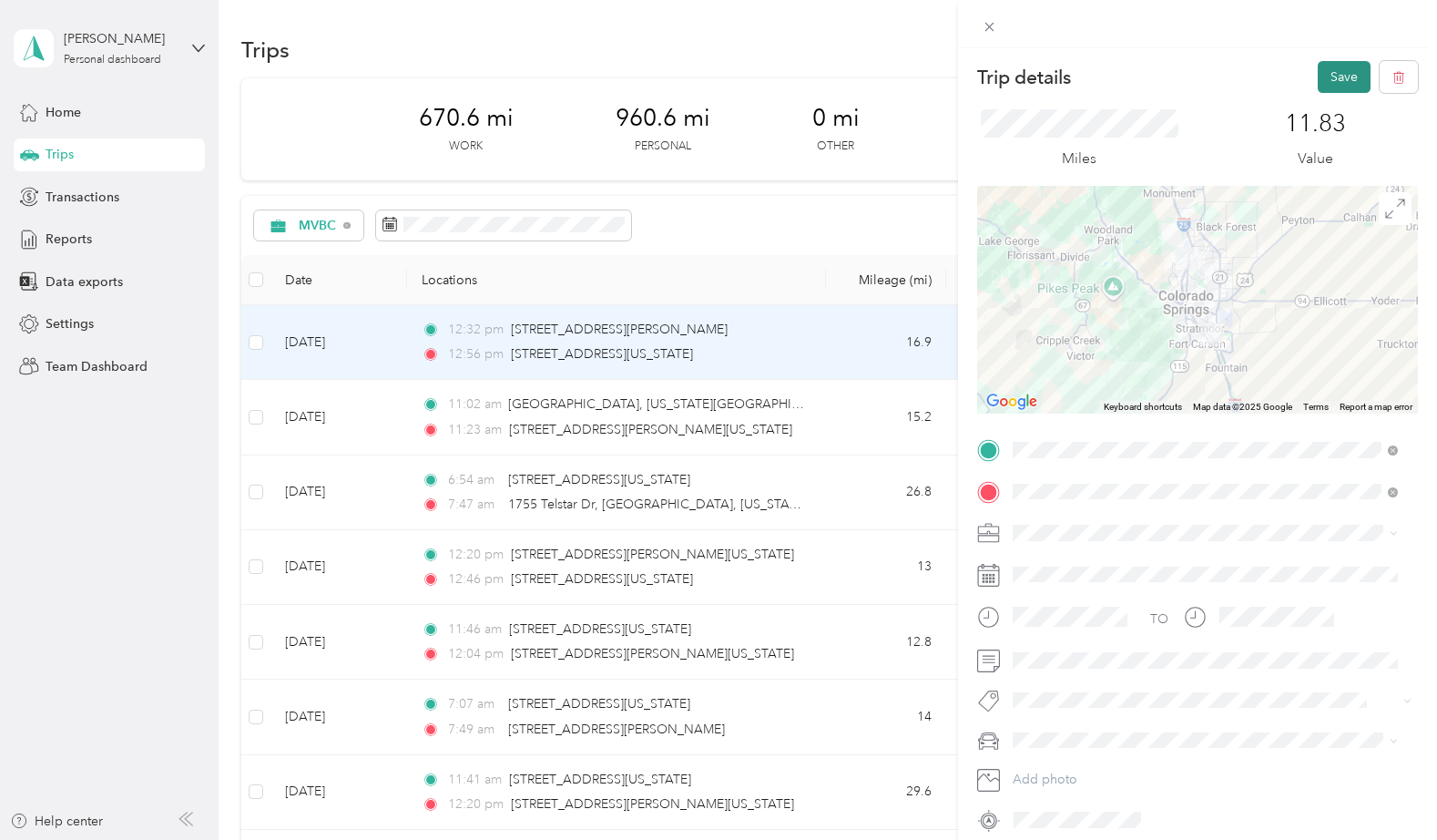
click at [1330, 73] on button "Save" at bounding box center [1344, 77] width 53 height 32
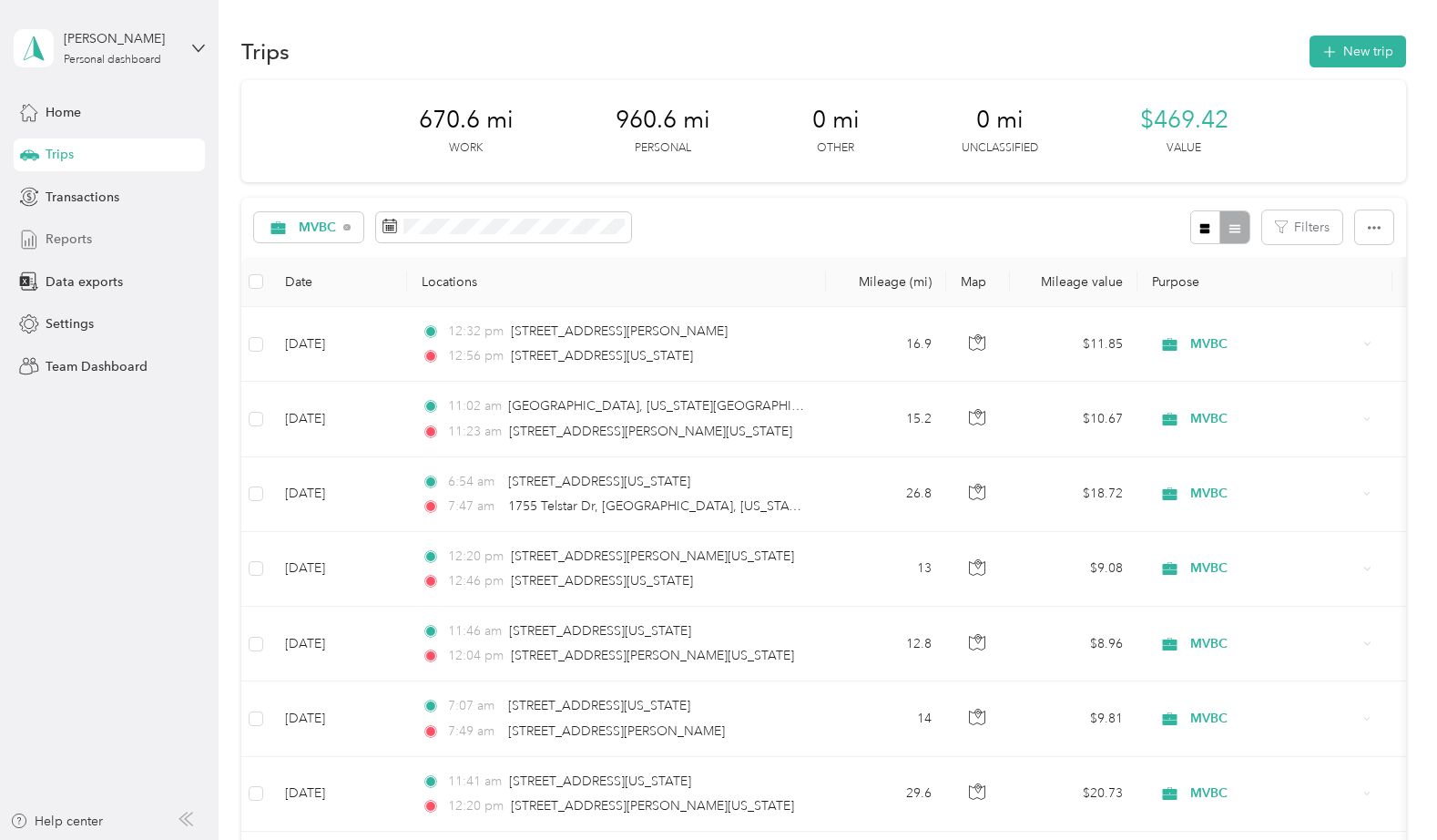
click at [69, 239] on span "Reports" at bounding box center [68, 238] width 47 height 19
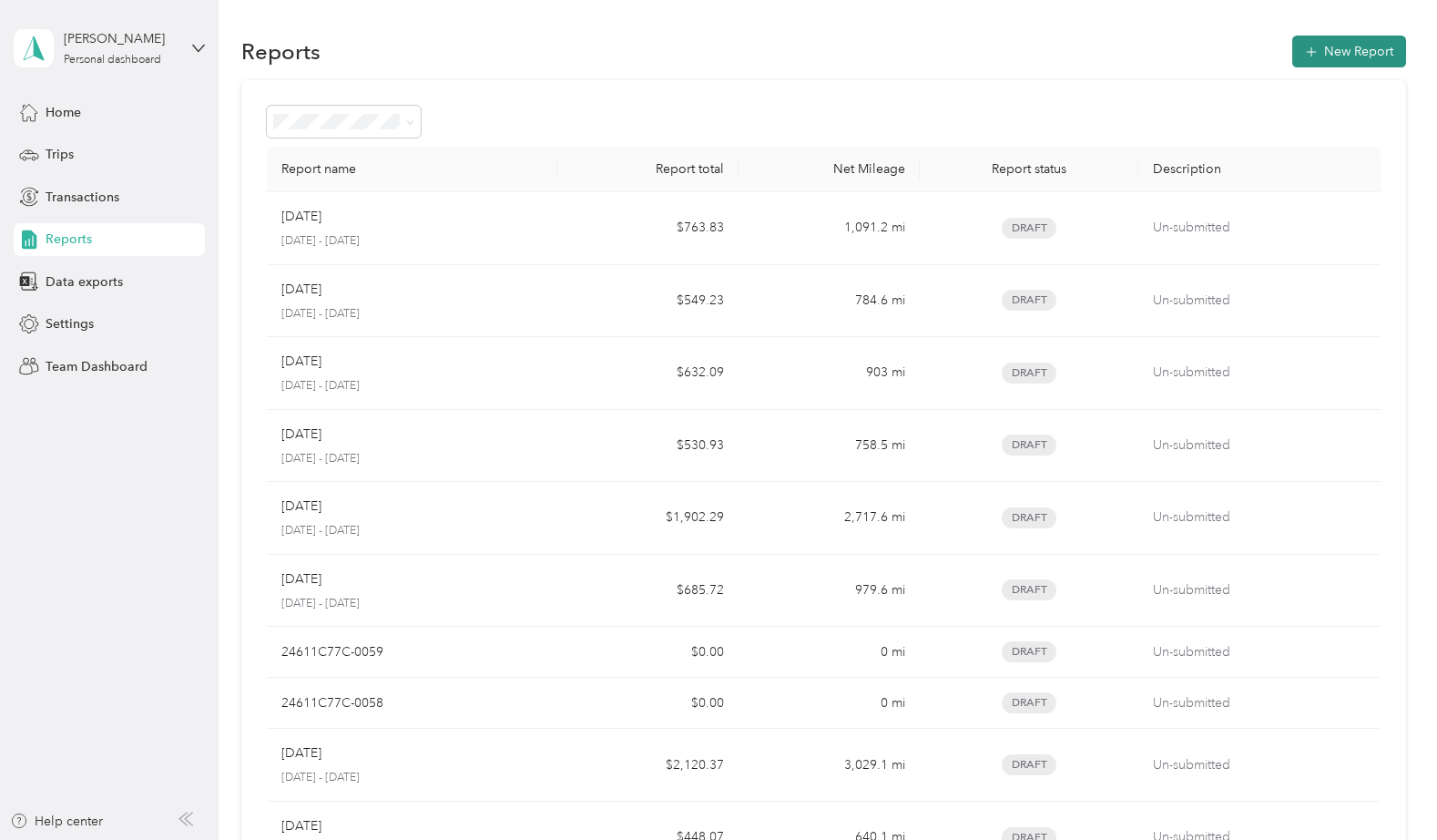
click at [1351, 48] on button "New Report" at bounding box center [1349, 52] width 114 height 32
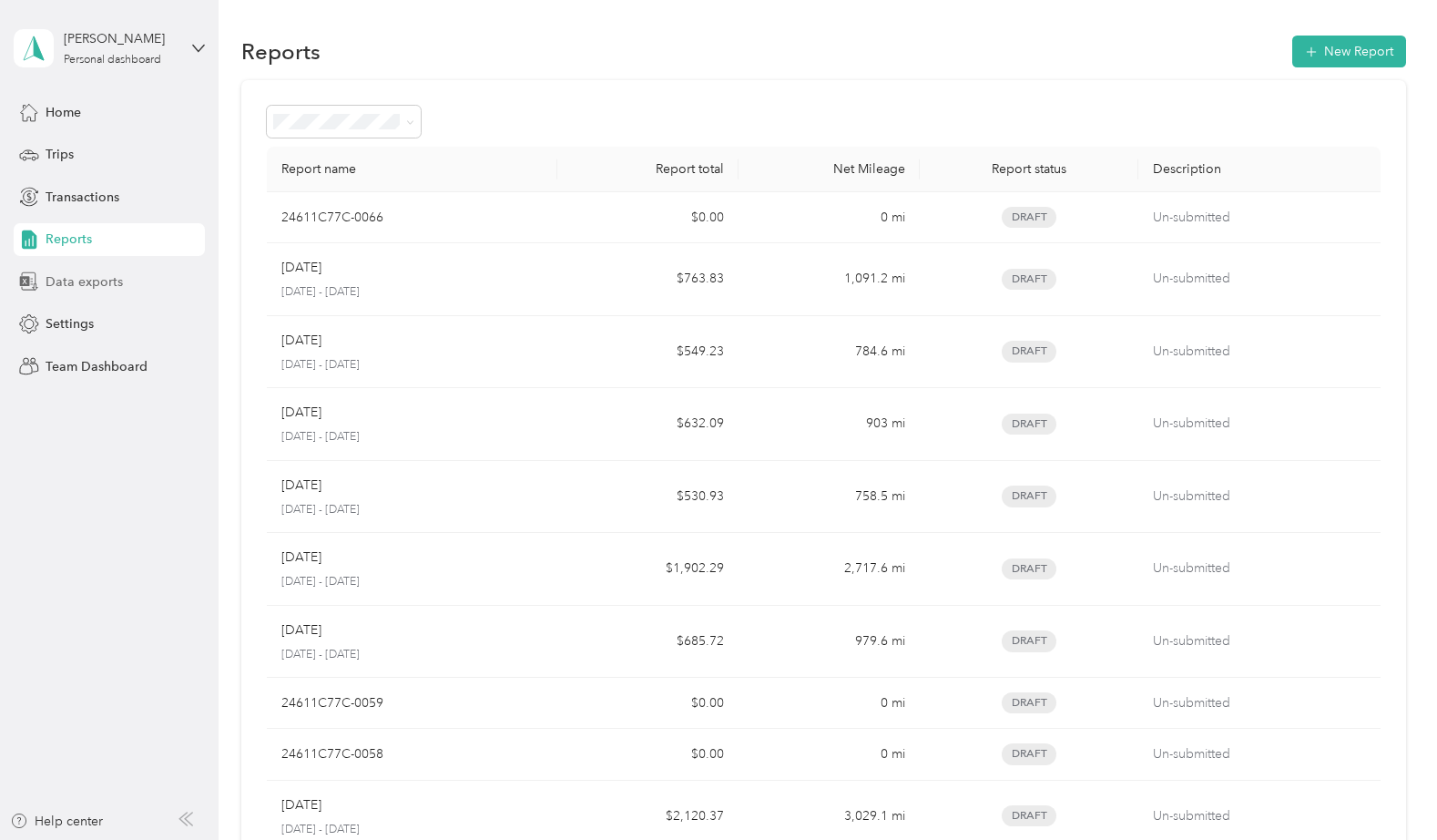
click at [92, 284] on span "Data exports" at bounding box center [84, 282] width 77 height 19
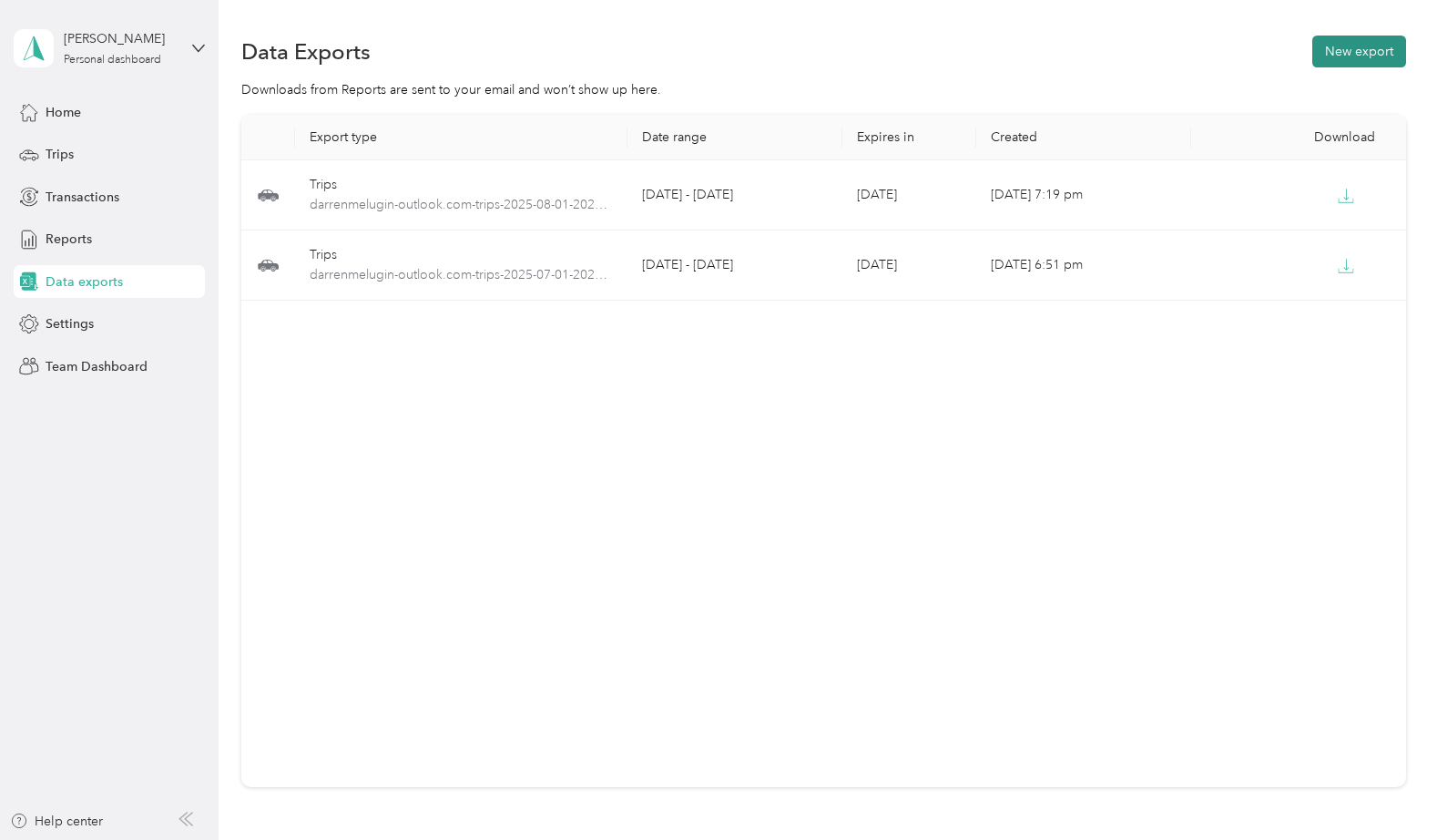
click at [1349, 51] on button "New export" at bounding box center [1359, 52] width 94 height 32
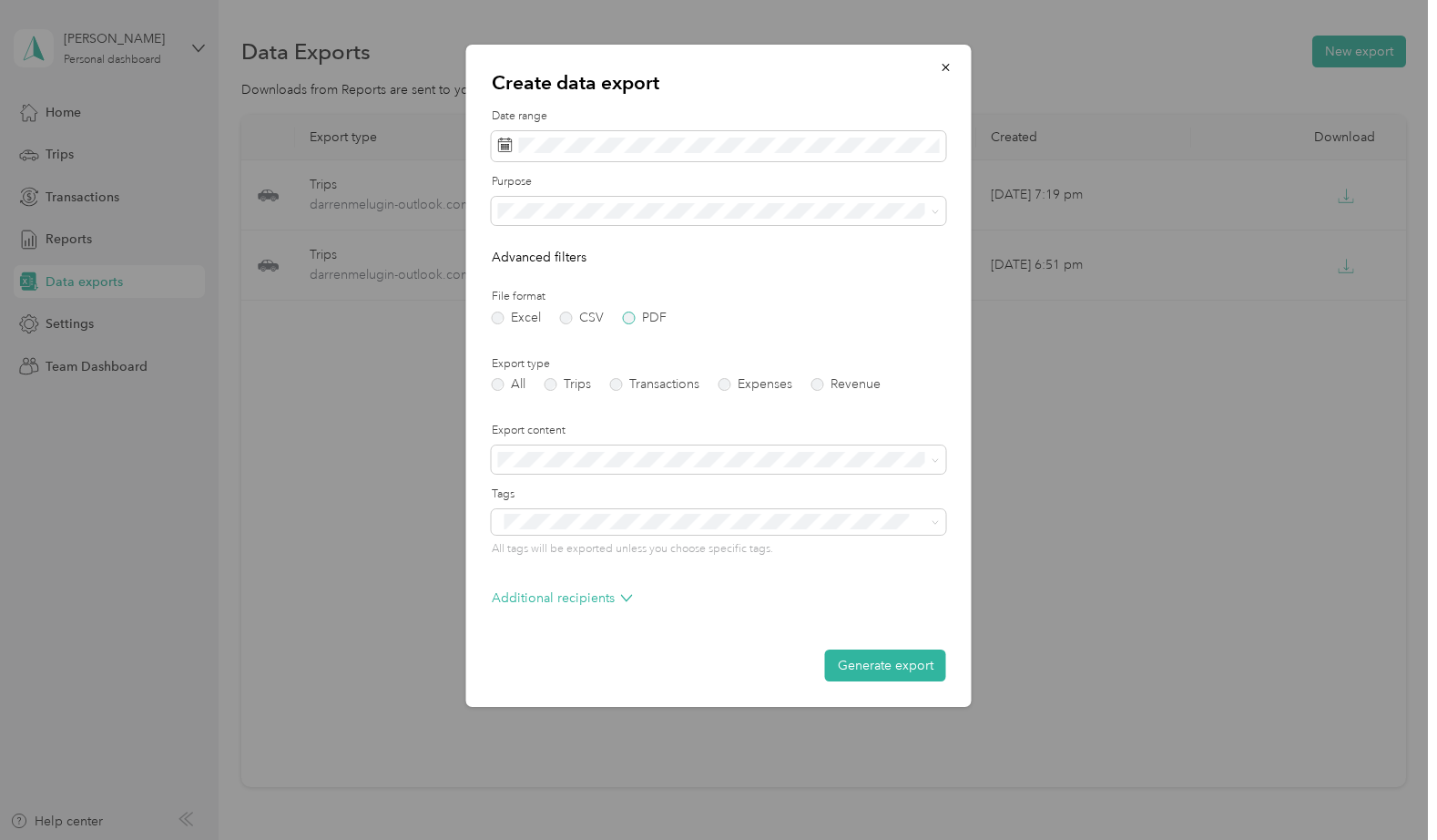
click at [633, 313] on label "PDF" at bounding box center [645, 317] width 44 height 13
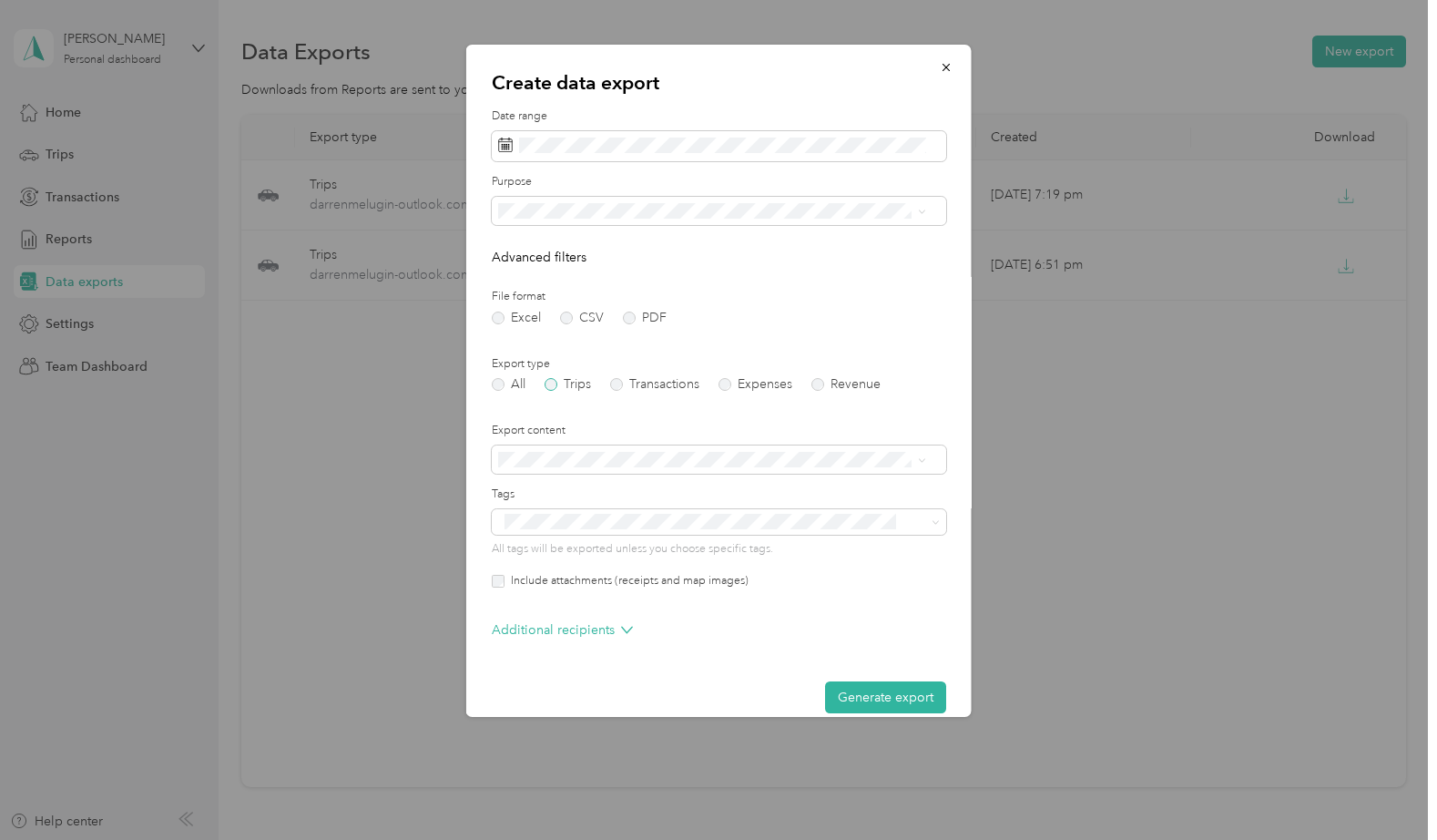
click at [580, 384] on label "Trips" at bounding box center [567, 384] width 47 height 13
click at [863, 699] on button "Generate export" at bounding box center [886, 697] width 121 height 32
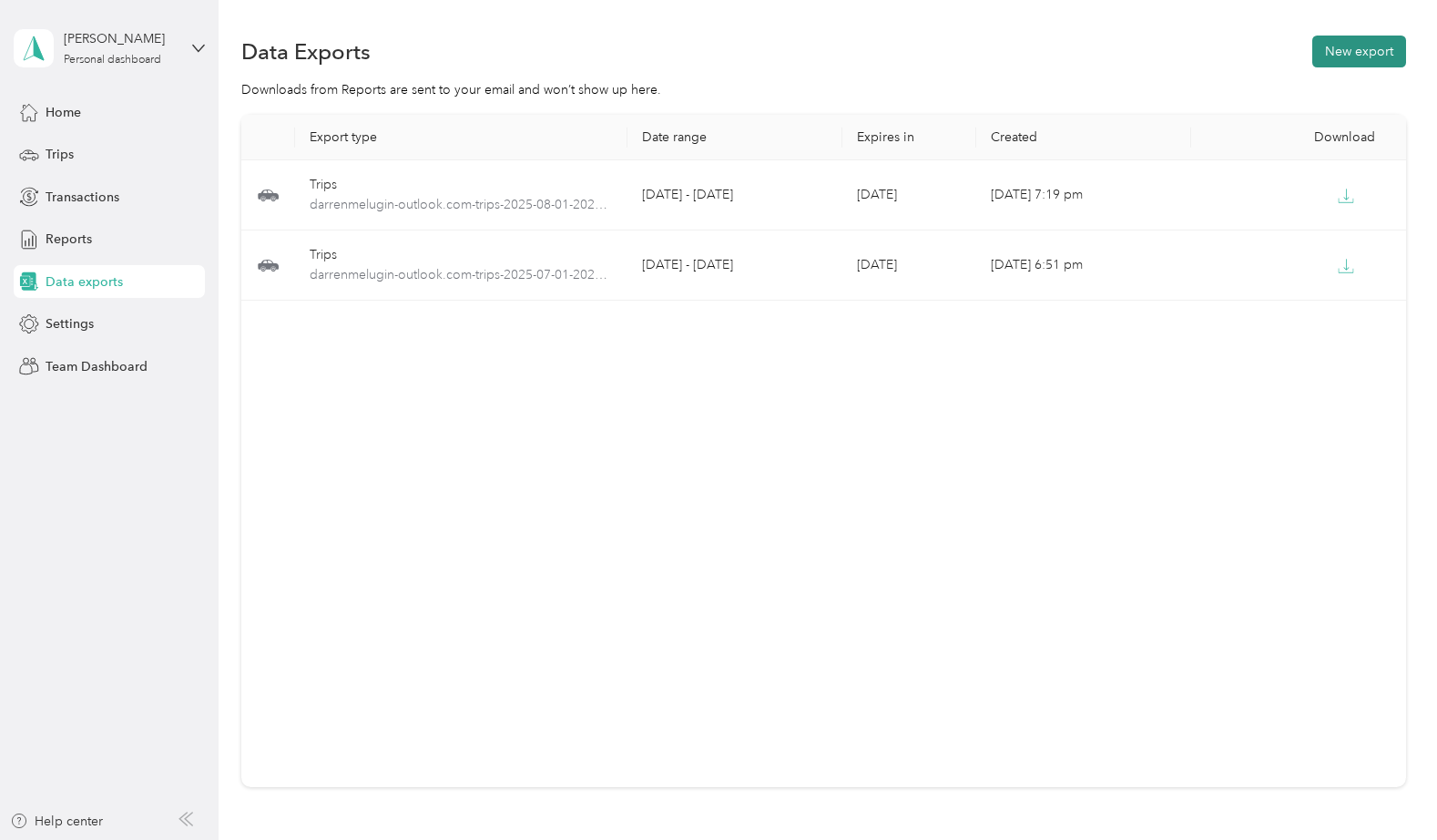
click at [1352, 52] on button "New export" at bounding box center [1359, 52] width 94 height 32
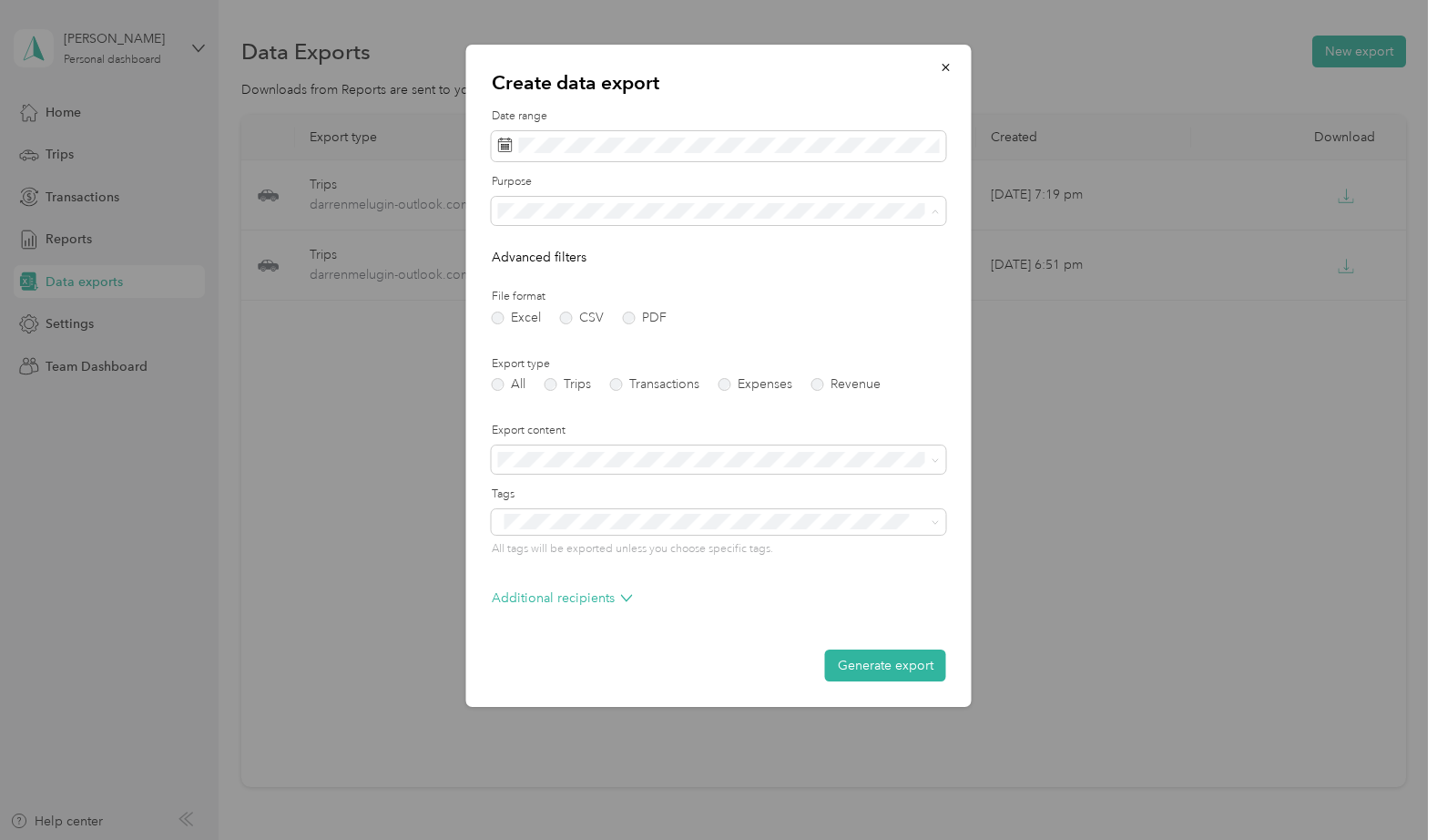
click at [527, 339] on div "MVBC" at bounding box center [719, 337] width 428 height 19
click at [631, 312] on label "PDF" at bounding box center [645, 317] width 44 height 13
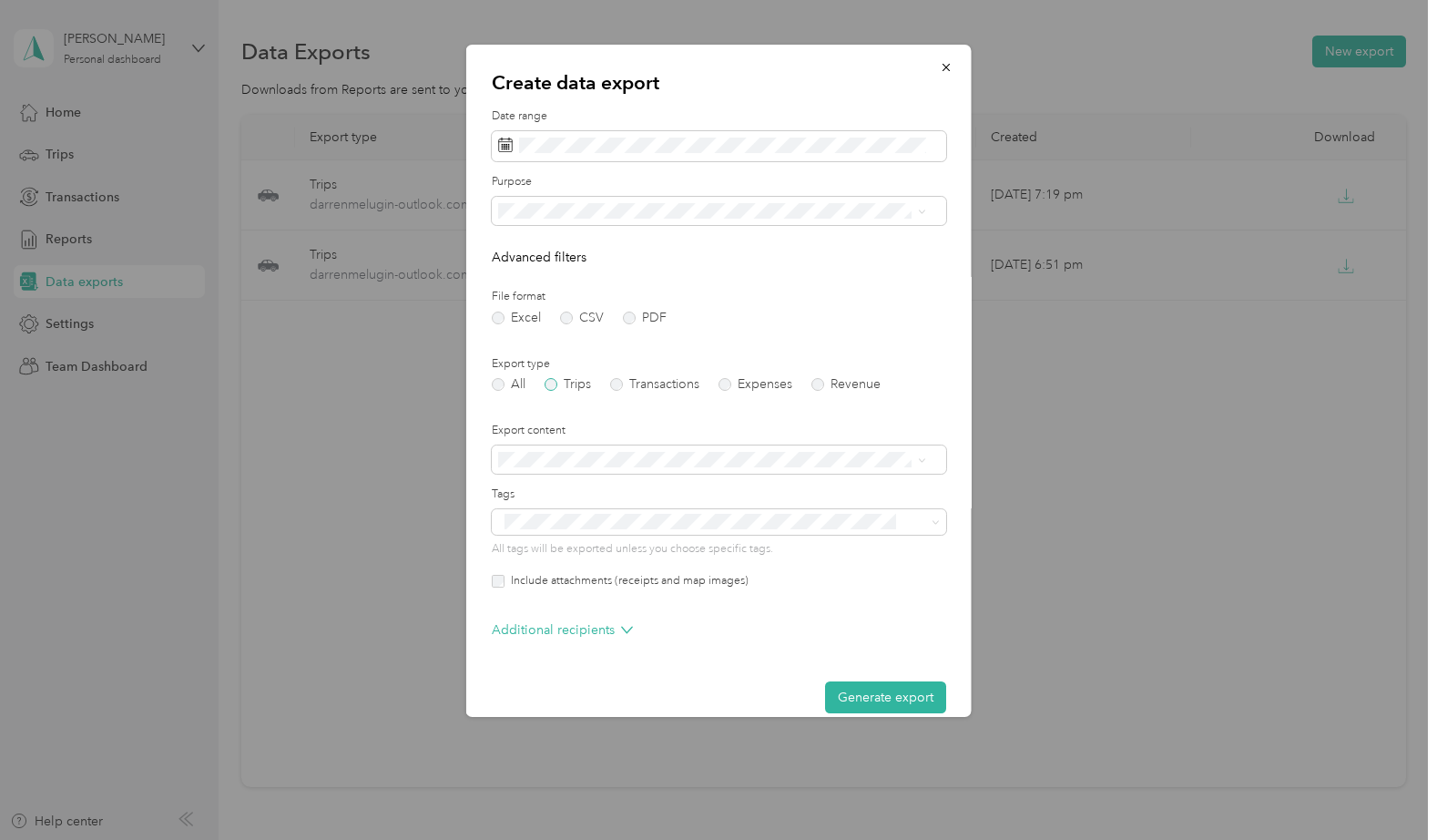
click at [549, 380] on label "Trips" at bounding box center [567, 384] width 47 height 13
click at [878, 695] on button "Generate export" at bounding box center [886, 697] width 121 height 32
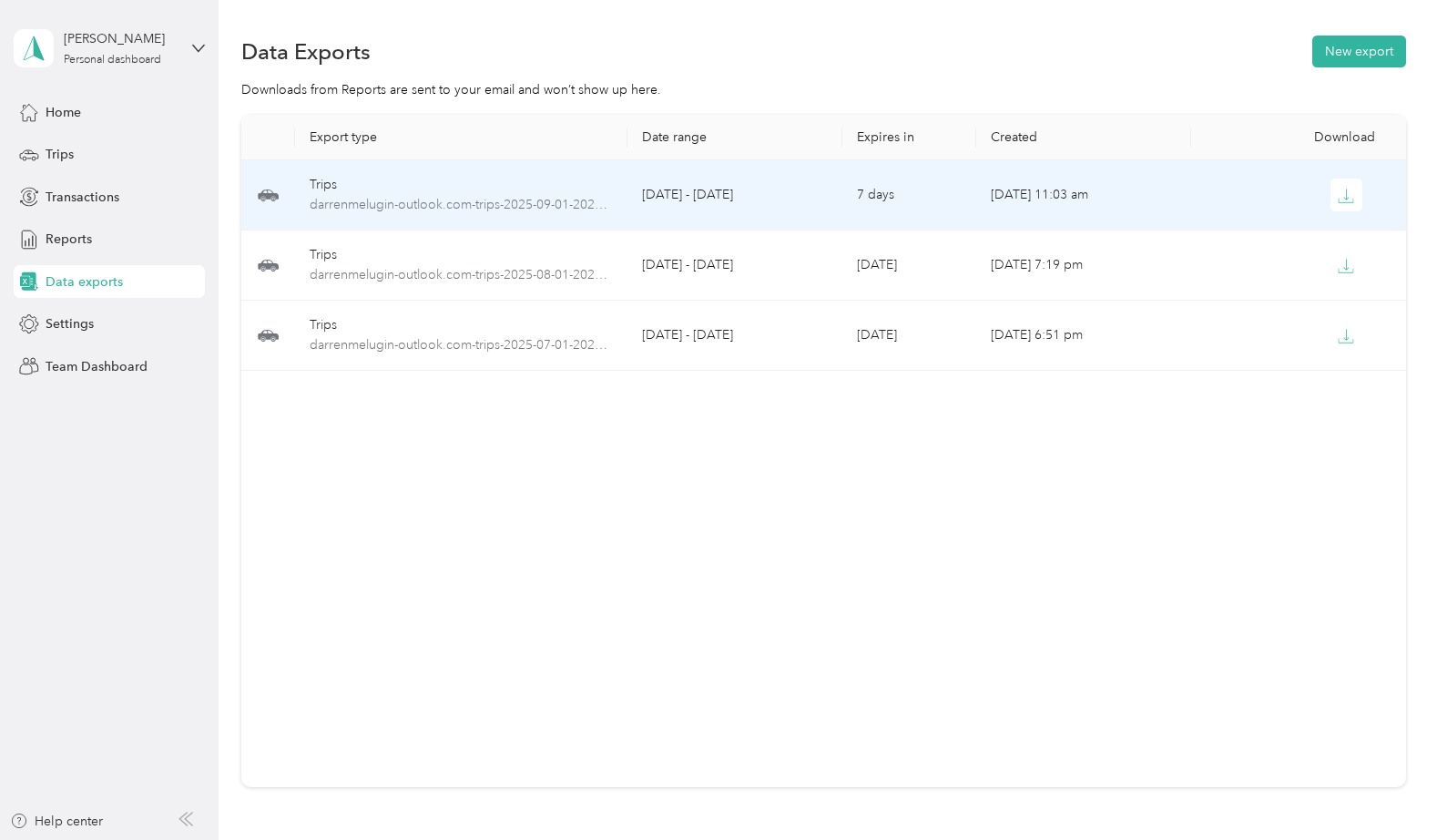
click at [1046, 192] on td "Sep 29, 2025, 11:03 am" at bounding box center [1083, 195] width 215 height 70
click at [1338, 195] on icon "button" at bounding box center [1346, 195] width 17 height 17
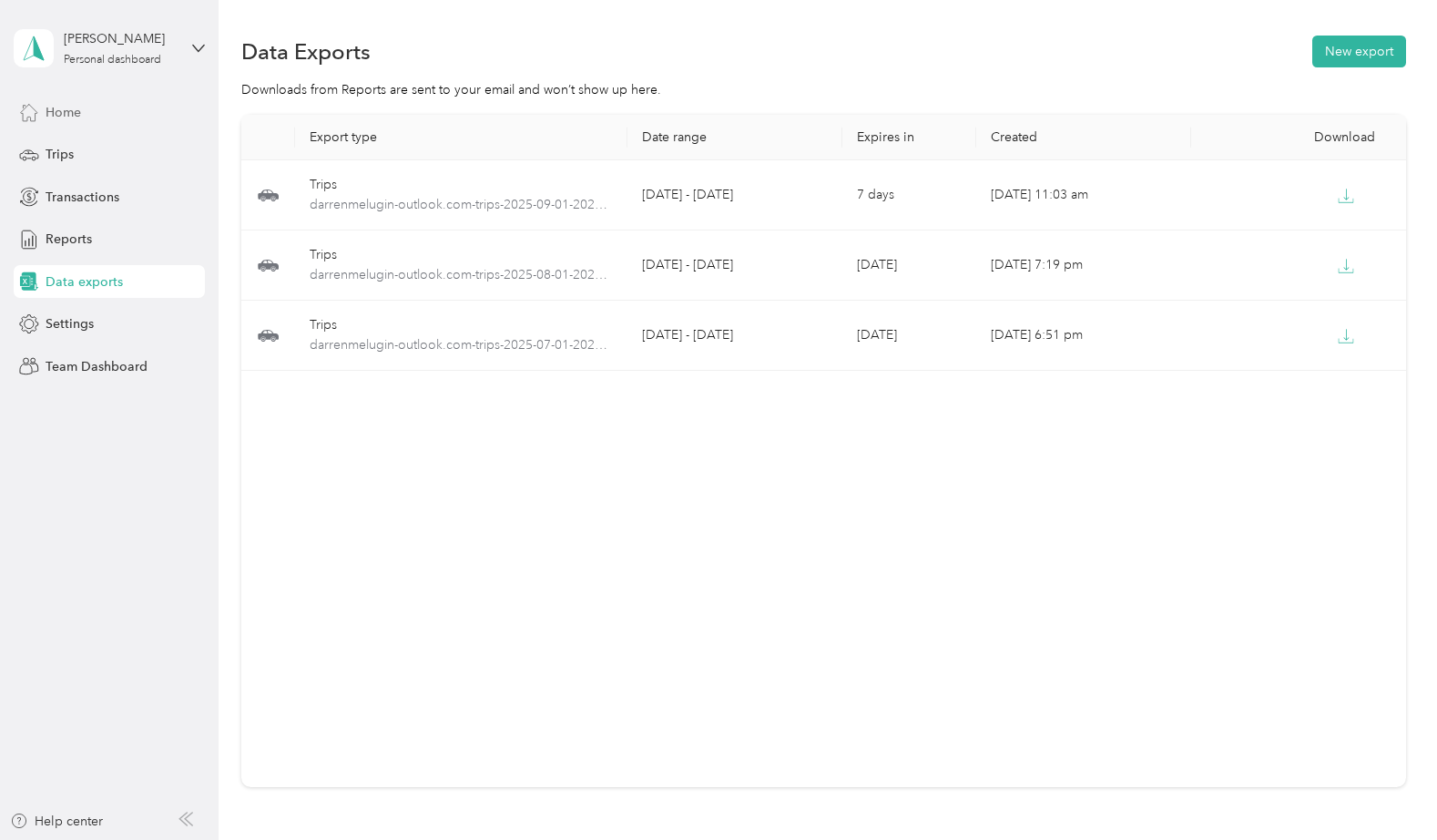
click at [59, 106] on span "Home" at bounding box center [63, 112] width 36 height 19
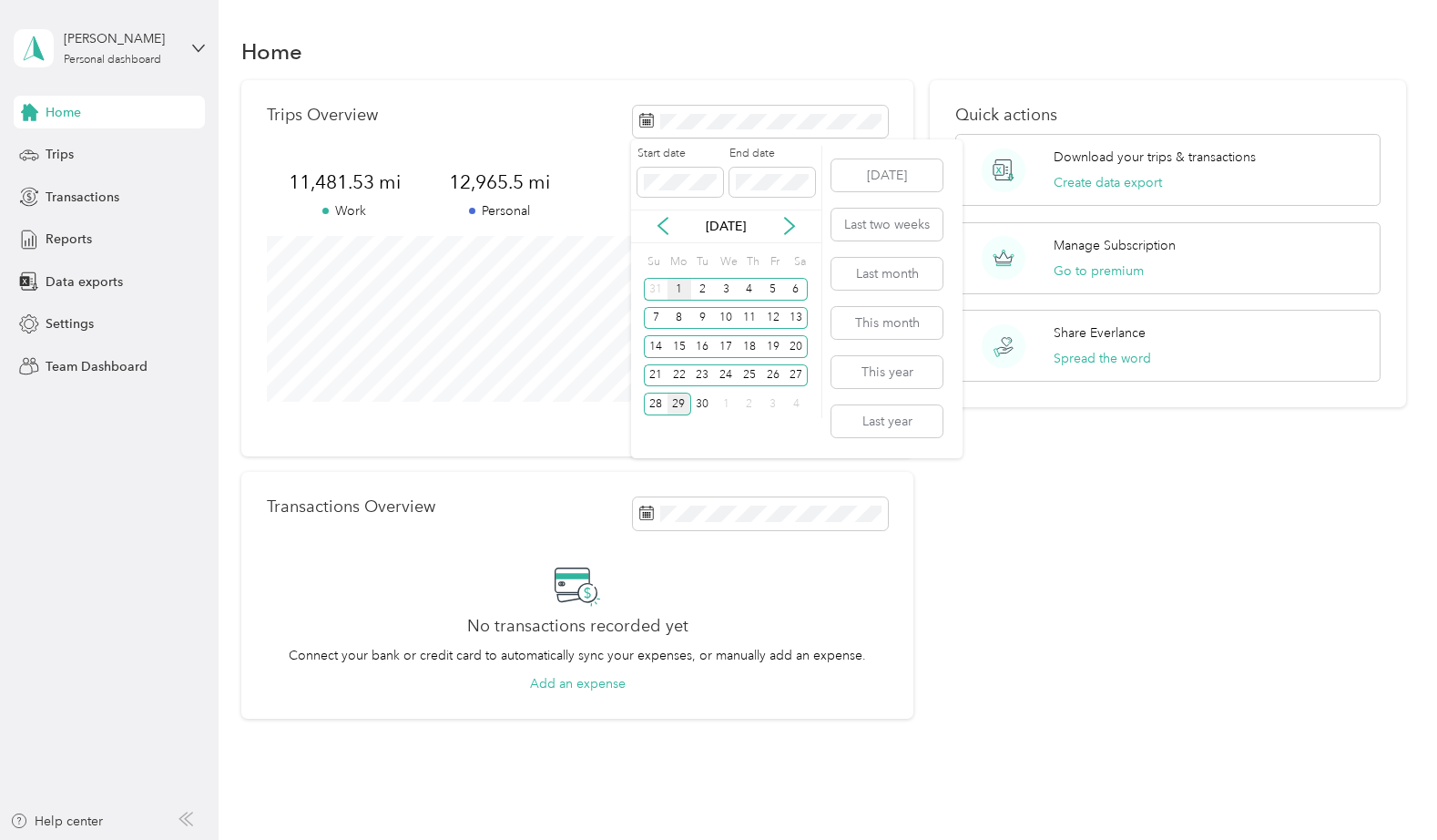
click at [677, 289] on div "1" at bounding box center [679, 289] width 24 height 23
click at [773, 380] on div "26" at bounding box center [774, 375] width 24 height 23
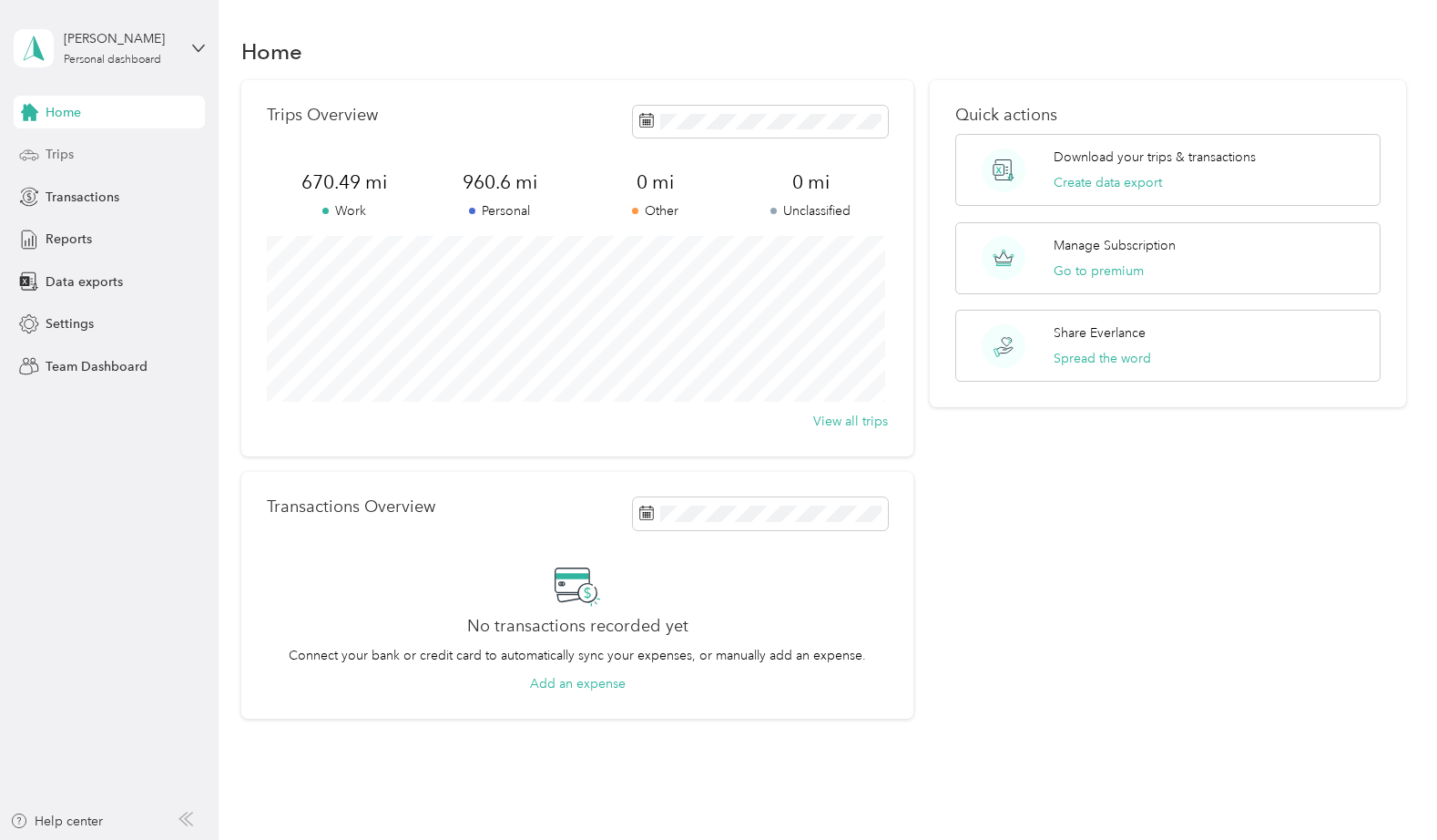
click at [60, 152] on span "Trips" at bounding box center [60, 154] width 28 height 19
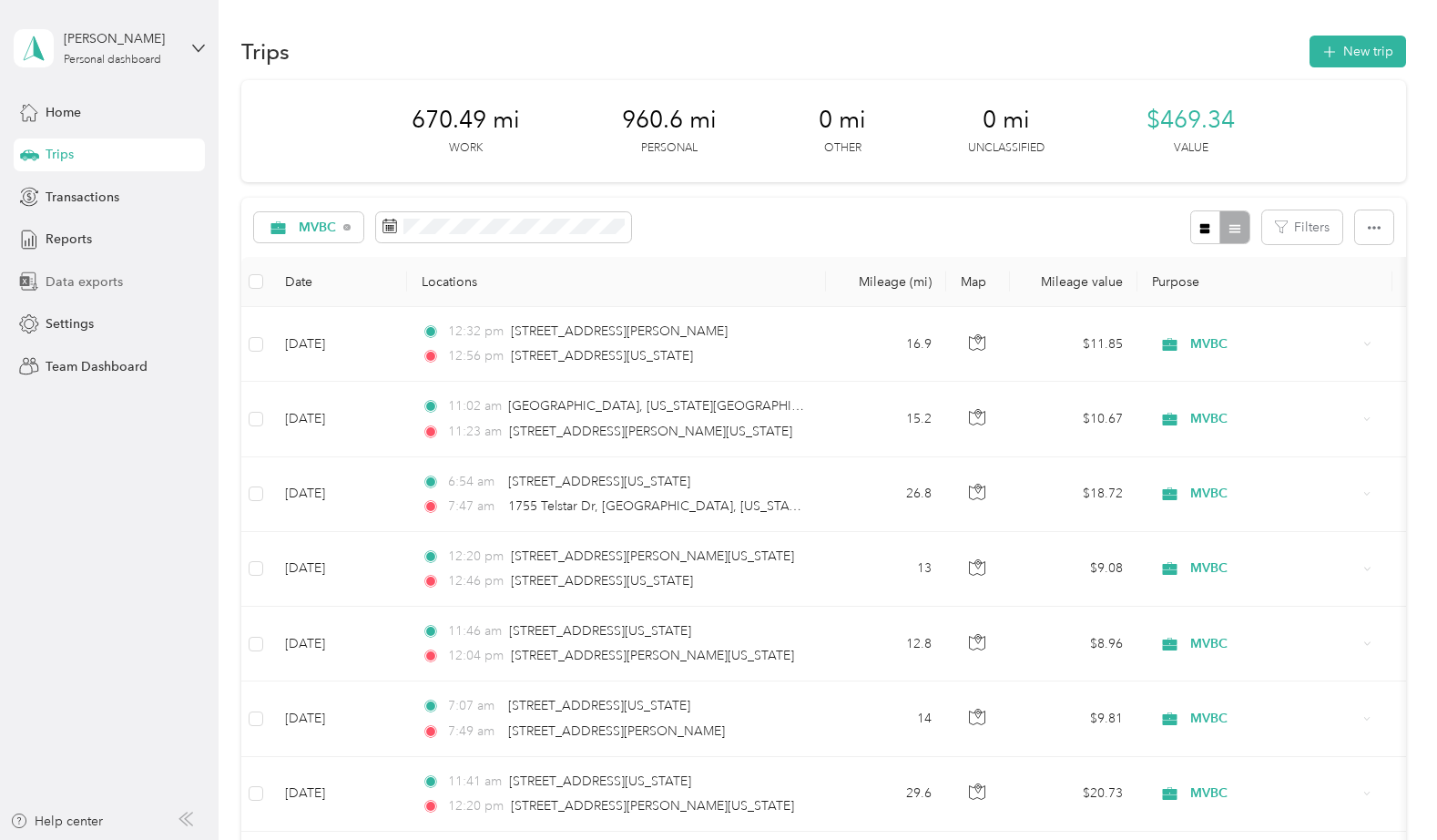
click at [57, 279] on span "Data exports" at bounding box center [84, 282] width 77 height 19
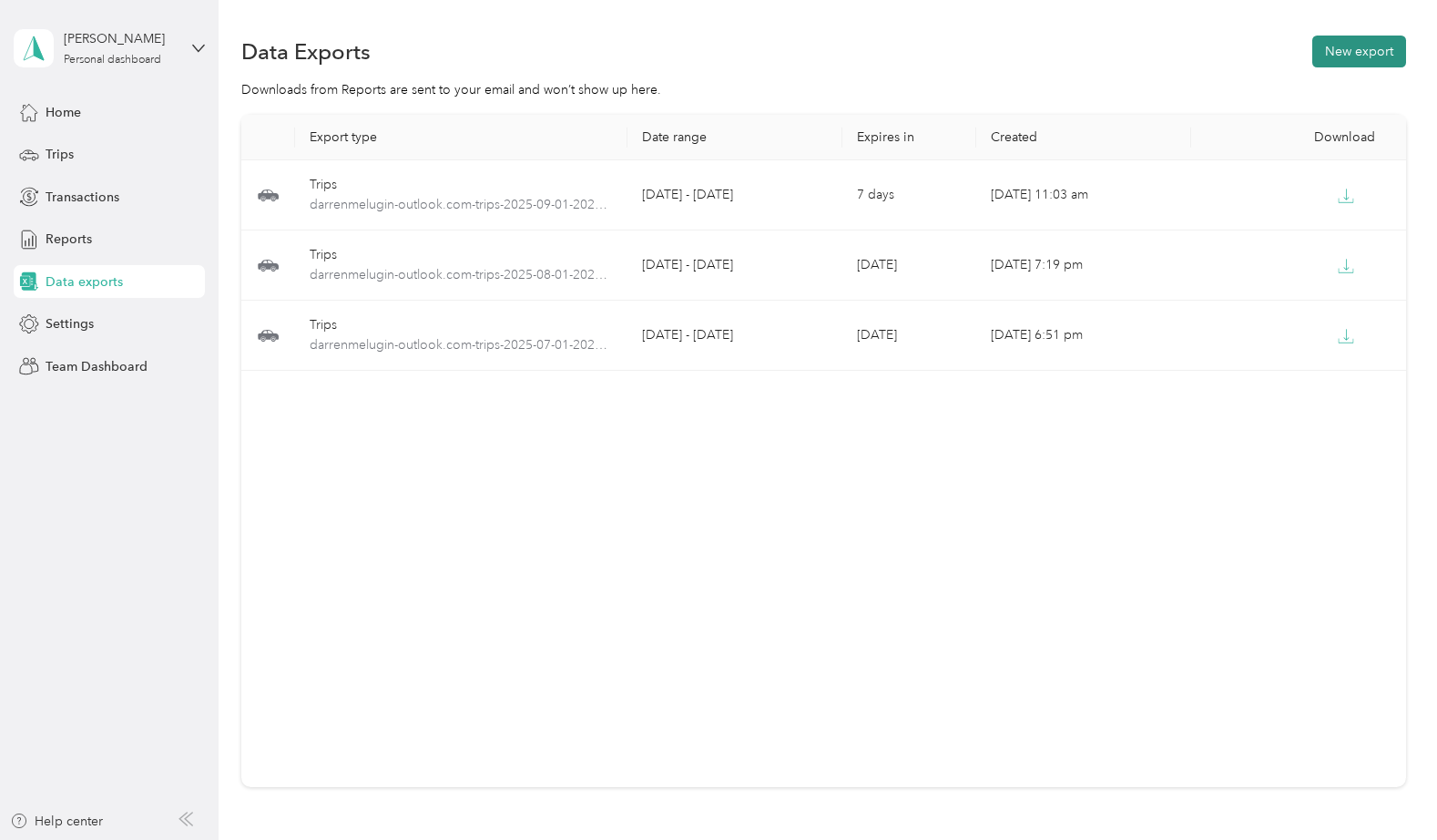
click at [1363, 50] on button "New export" at bounding box center [1359, 52] width 94 height 32
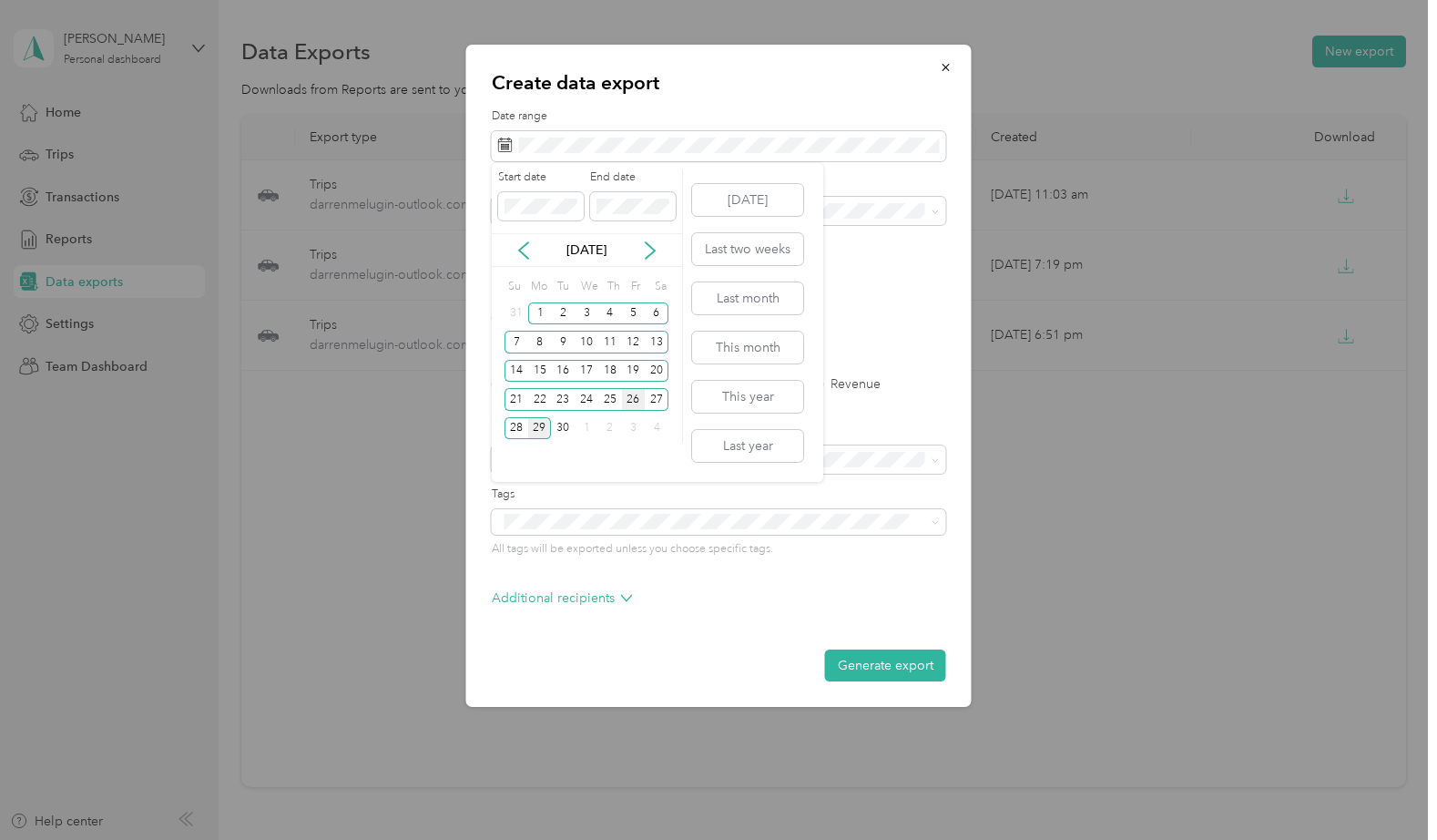
click at [634, 395] on div "26" at bounding box center [634, 399] width 24 height 23
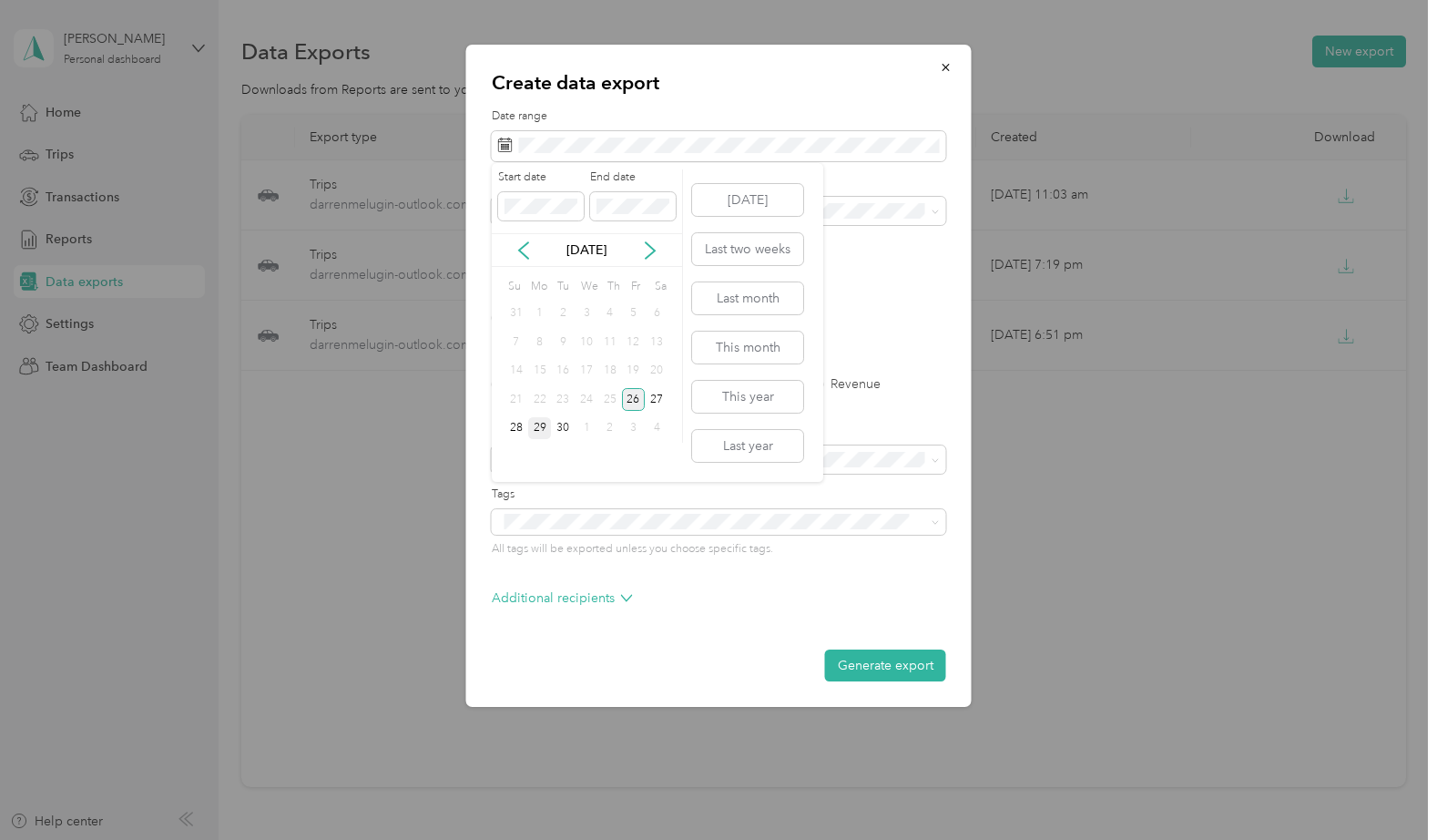
click at [636, 399] on div "26" at bounding box center [634, 399] width 24 height 23
click at [539, 319] on div "1" at bounding box center [540, 313] width 24 height 23
click at [631, 398] on div "26" at bounding box center [634, 399] width 24 height 23
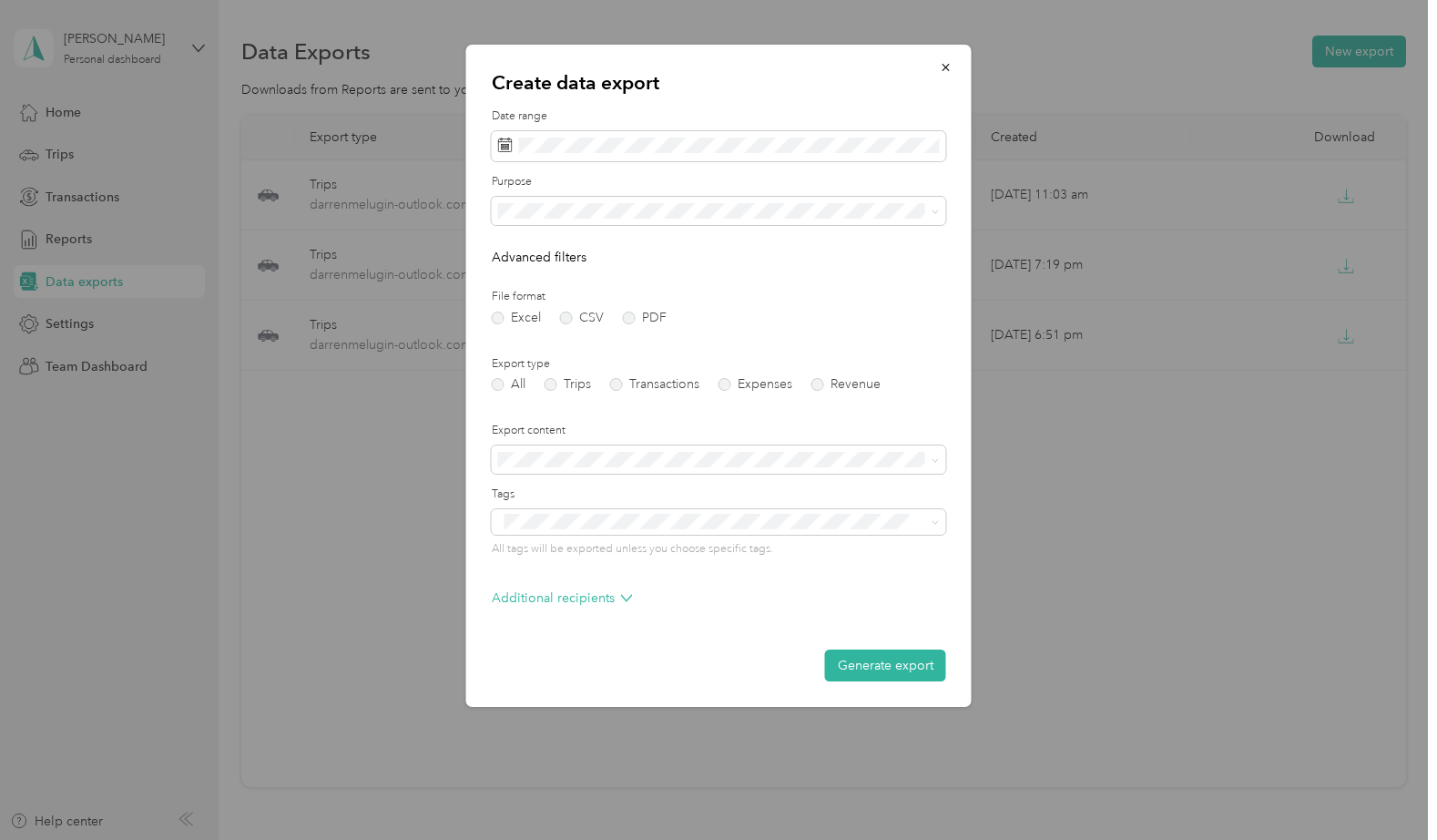
click at [523, 335] on span "MVBC" at bounding box center [523, 331] width 37 height 16
click at [628, 317] on label "PDF" at bounding box center [645, 317] width 44 height 13
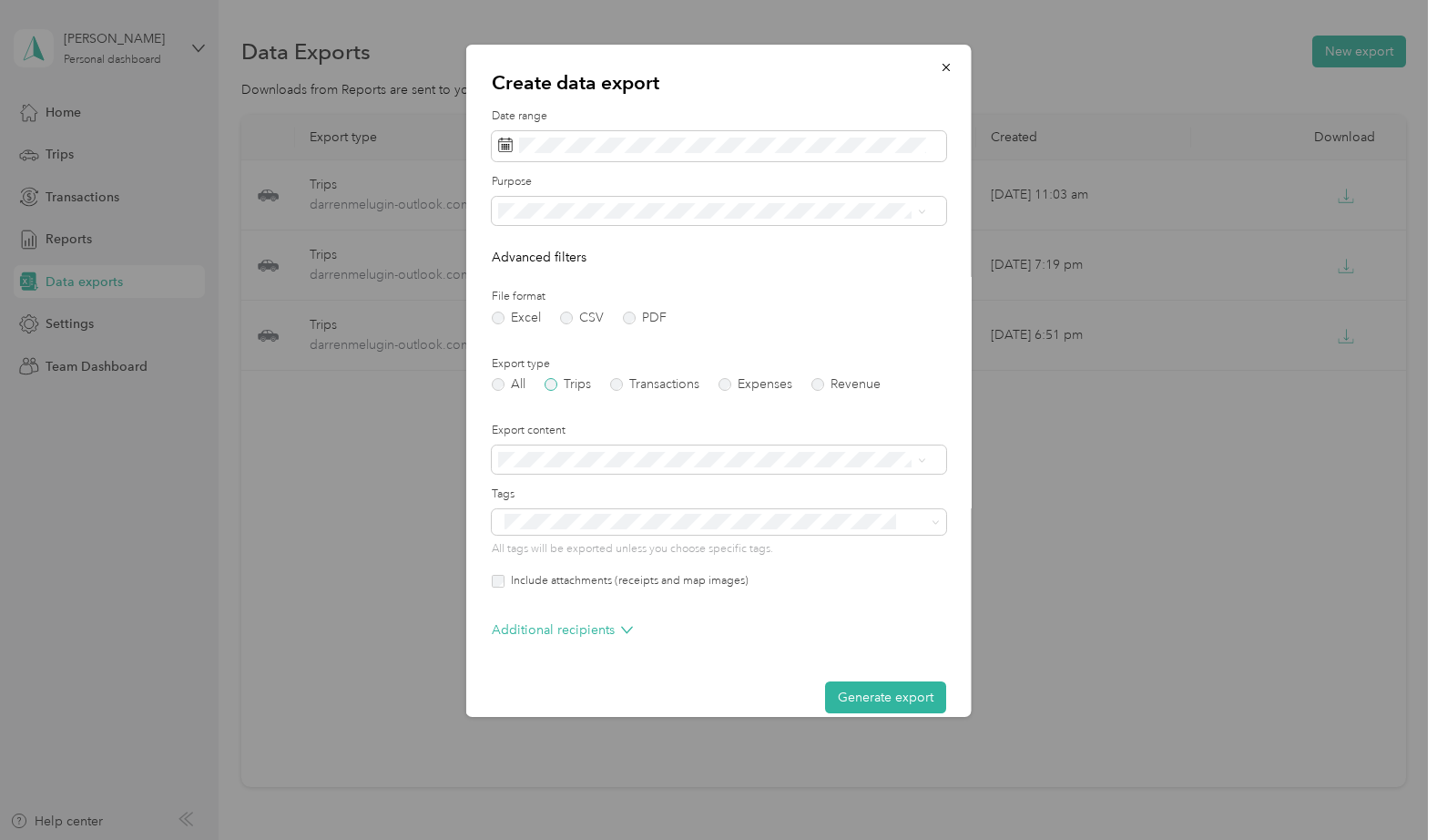
click at [549, 384] on label "Trips" at bounding box center [567, 384] width 47 height 13
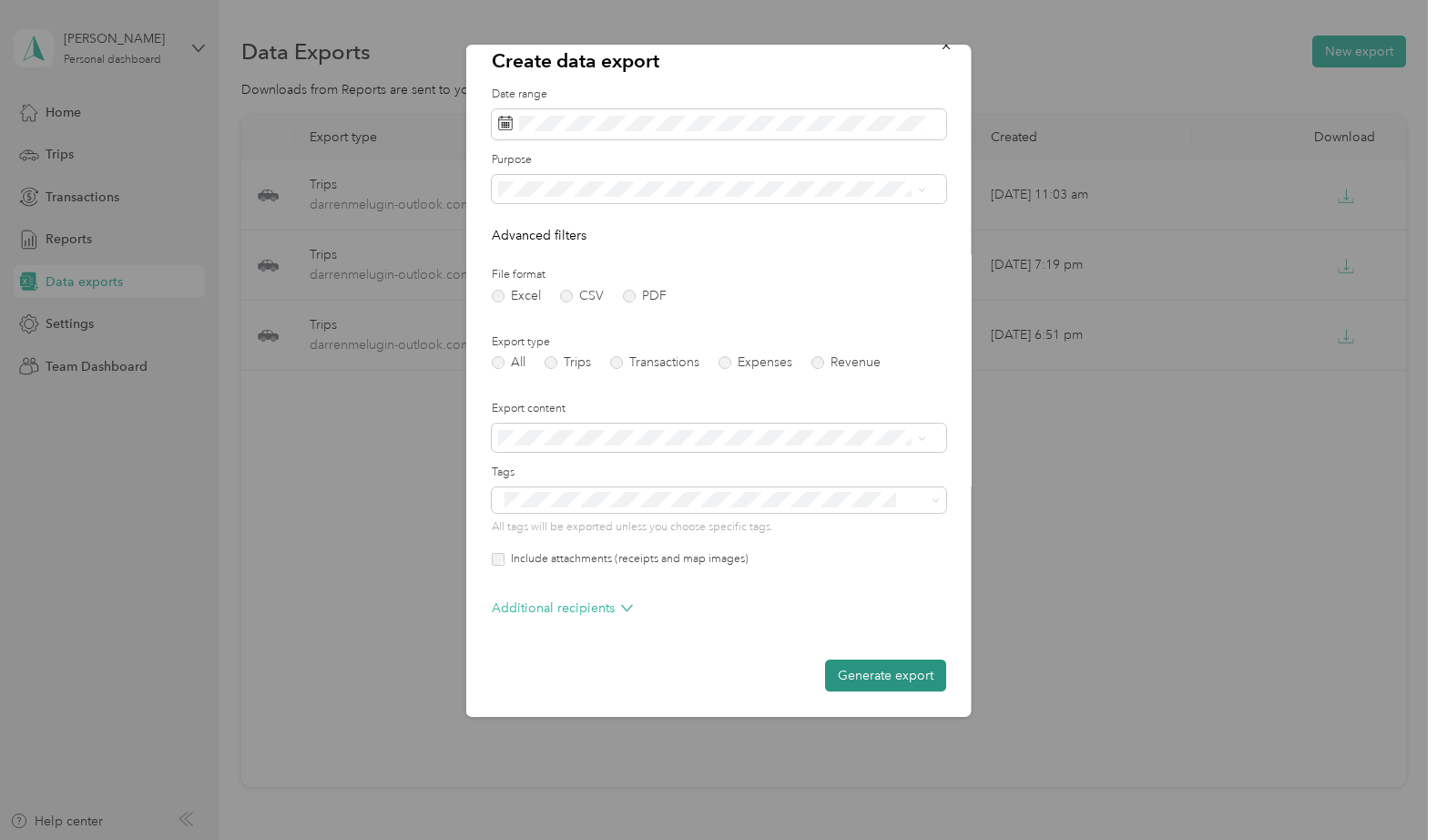
click at [868, 673] on button "Generate export" at bounding box center [886, 675] width 121 height 32
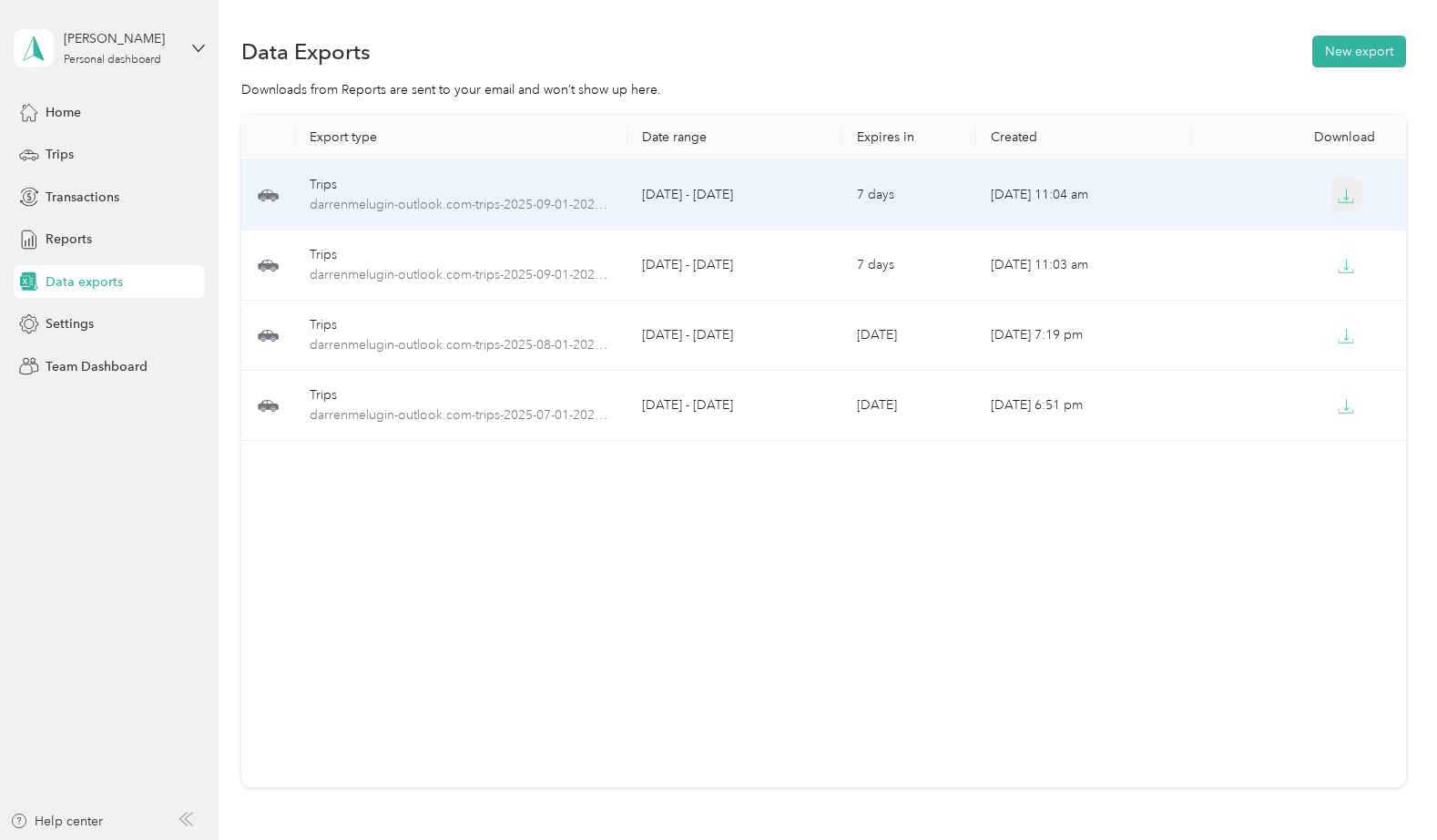
click at [1330, 206] on button "button" at bounding box center [1346, 194] width 33 height 33
